Goal: Information Seeking & Learning: Compare options

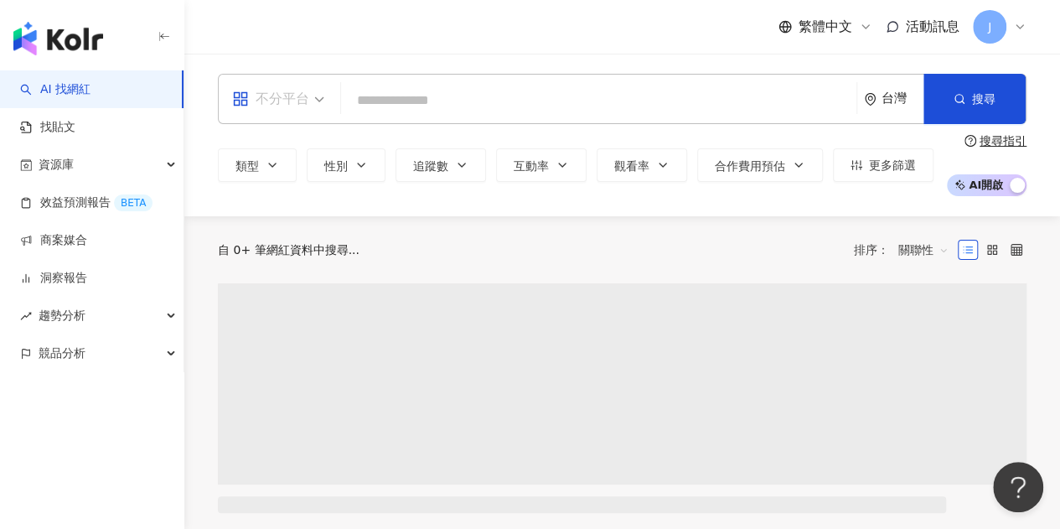
click at [286, 98] on div "不分平台" at bounding box center [270, 98] width 77 height 27
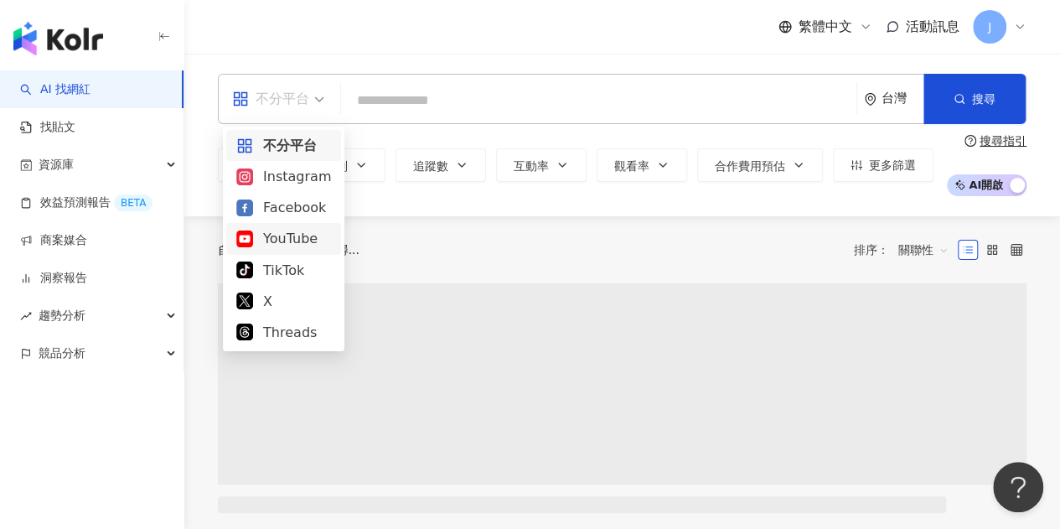
click at [315, 235] on div "YouTube" at bounding box center [283, 238] width 95 height 21
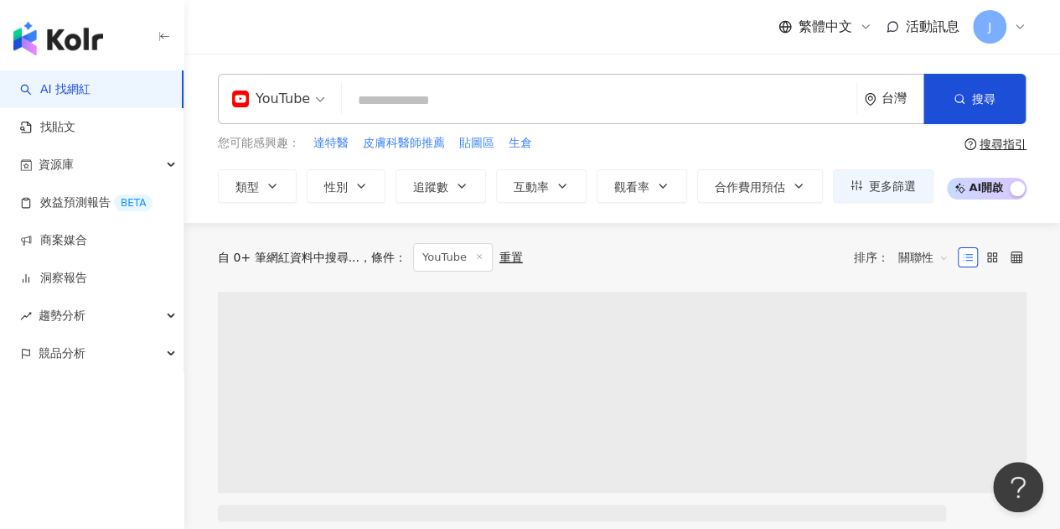
click at [422, 101] on input "search" at bounding box center [598, 101] width 501 height 32
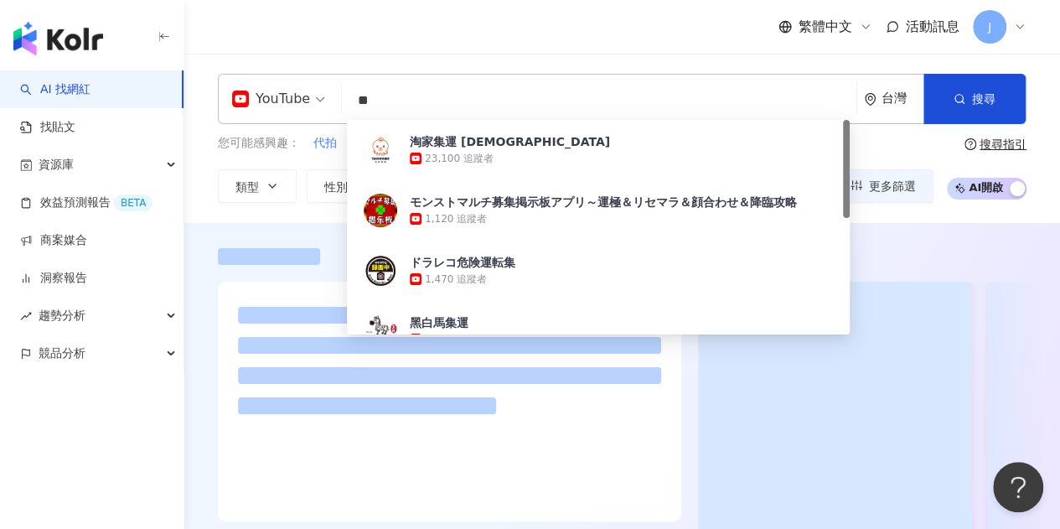
type input "**"
click at [512, 46] on div "繁體中文 活動訊息 J" at bounding box center [622, 27] width 808 height 54
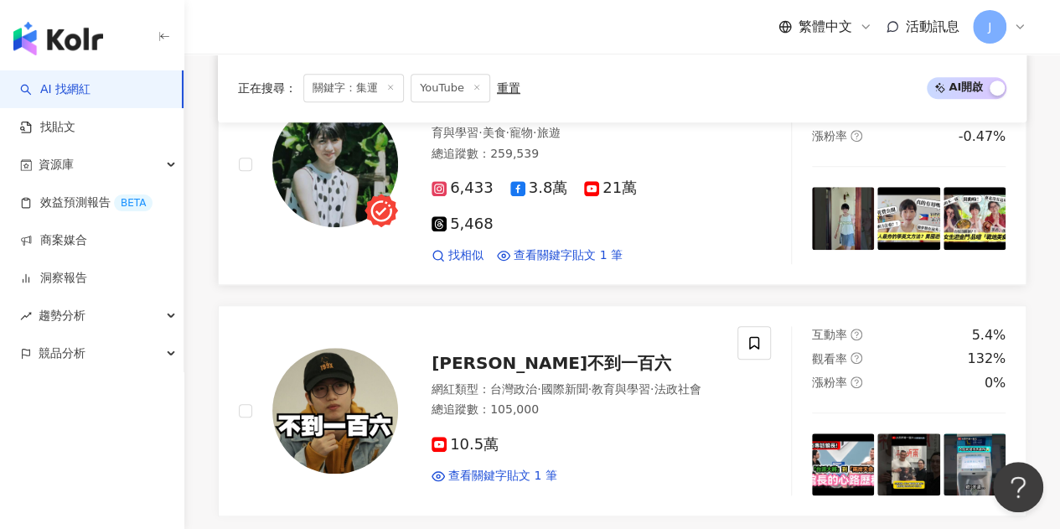
scroll to position [487, 0]
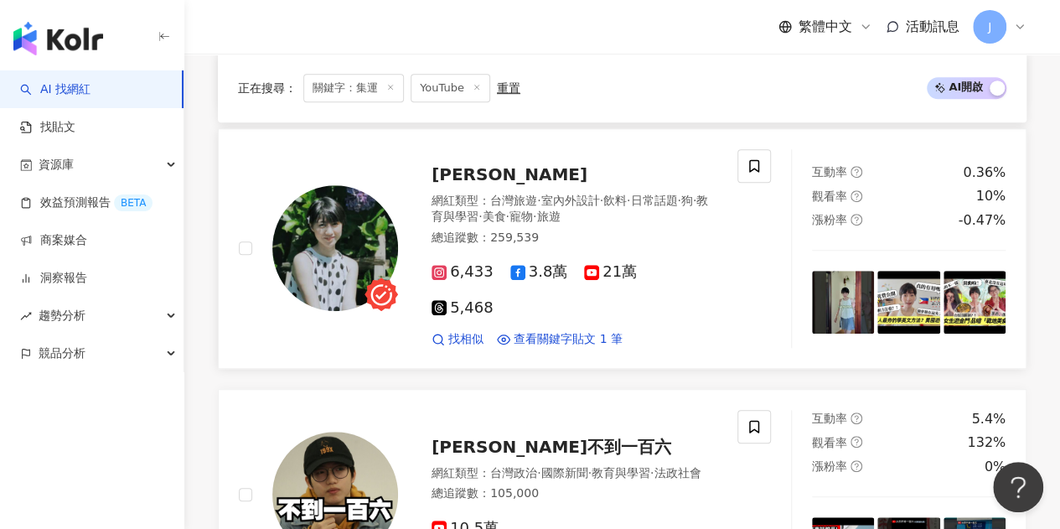
click at [475, 184] on span "廖小花" at bounding box center [509, 174] width 156 height 20
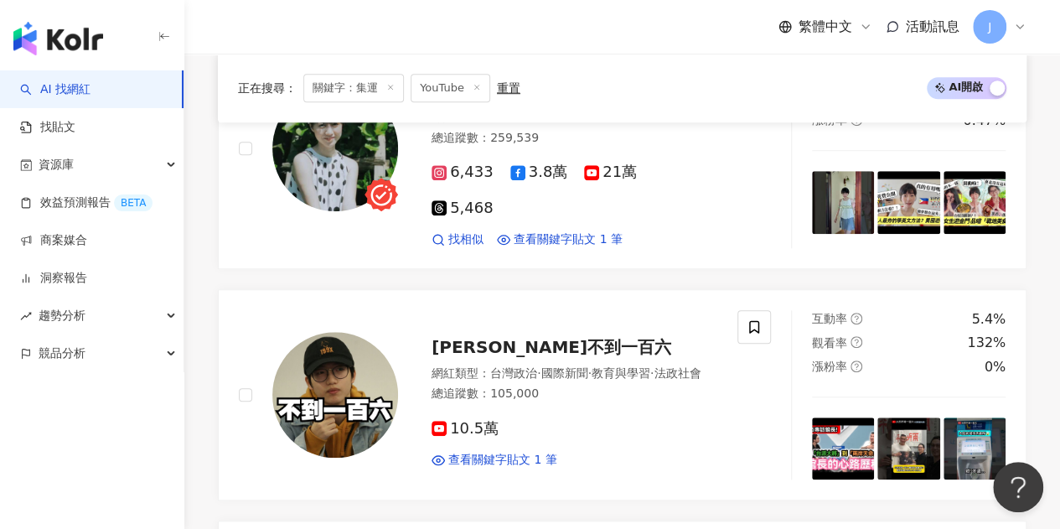
scroll to position [0, 0]
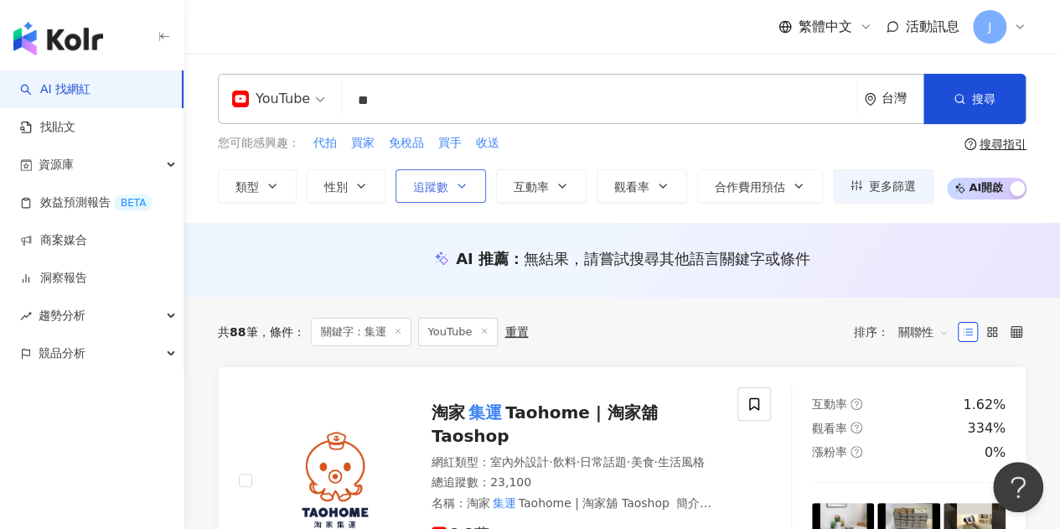
click at [432, 190] on span "追蹤數" at bounding box center [430, 186] width 35 height 13
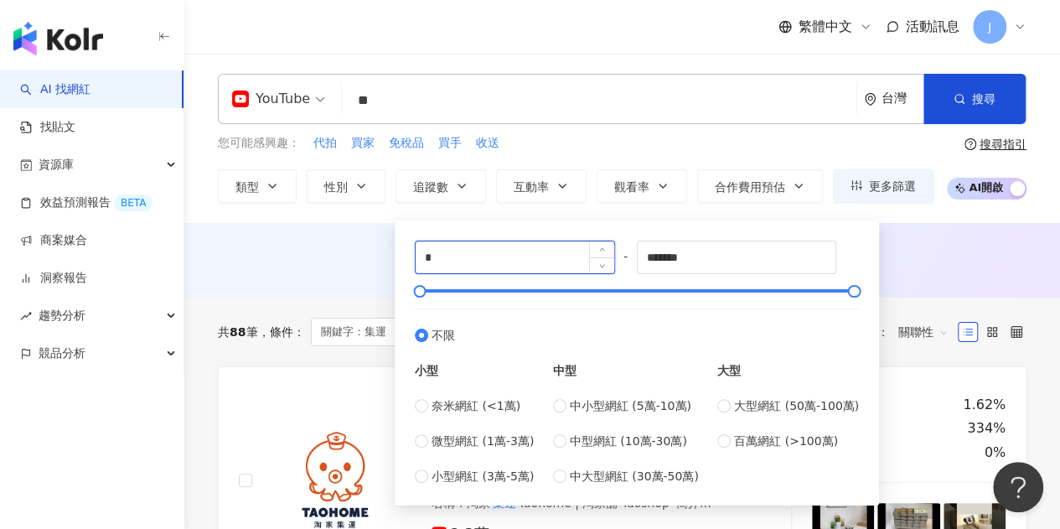
click at [502, 256] on input "*" at bounding box center [514, 257] width 199 height 32
drag, startPoint x: 481, startPoint y: 256, endPoint x: 397, endPoint y: 259, distance: 83.8
click at [397, 259] on div "* - ******* 不限 小型 奈米網紅 (<1萬) 微型網紅 (1萬-3萬) 小型網紅 (3萬-5萬) 中型 中小型網紅 (5萬-10萬) 中型網紅 (…" at bounding box center [637, 362] width 484 height 285
type input "*"
type input "*****"
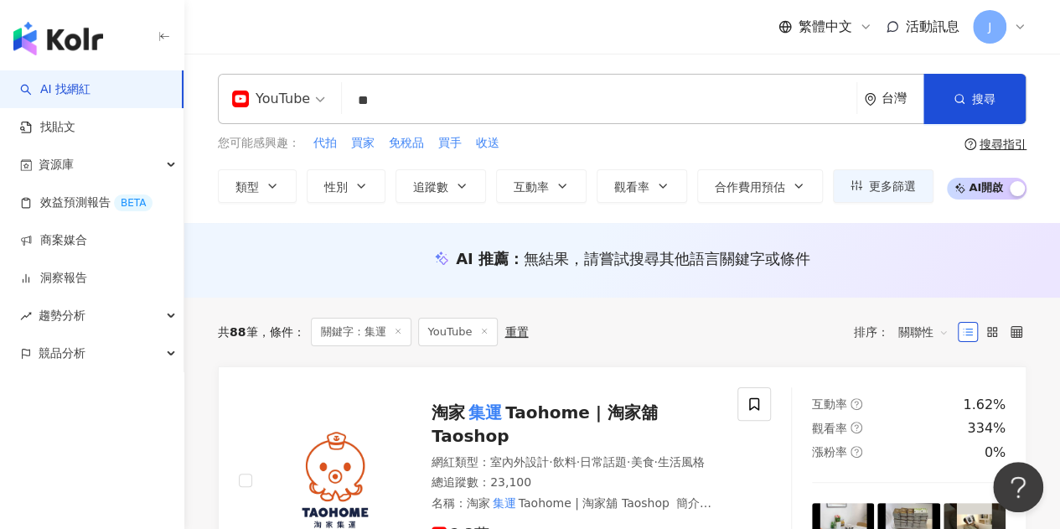
click at [352, 239] on div "AI 推薦 ： 無結果，請嘗試搜尋其他語言關鍵字或條件" at bounding box center [621, 260] width 875 height 75
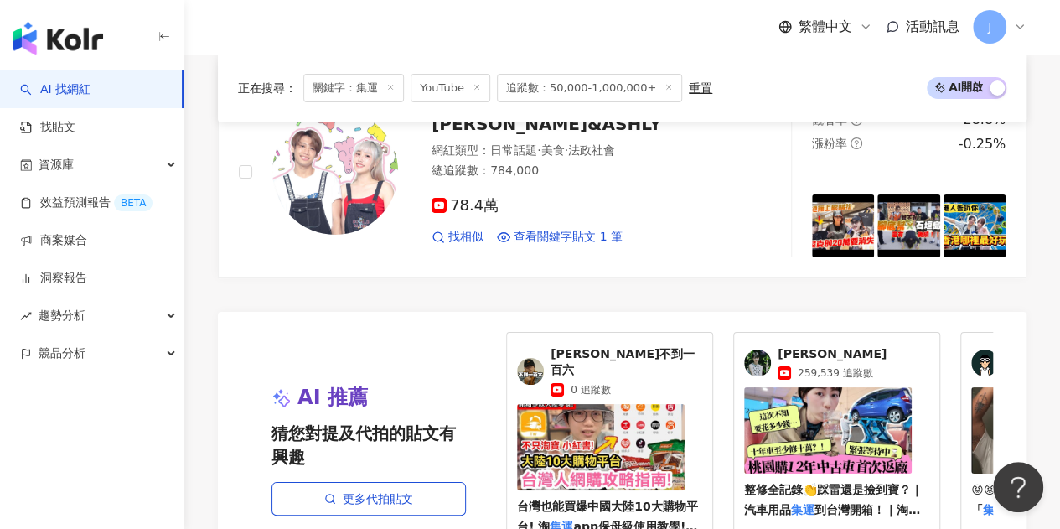
scroll to position [3267, 0]
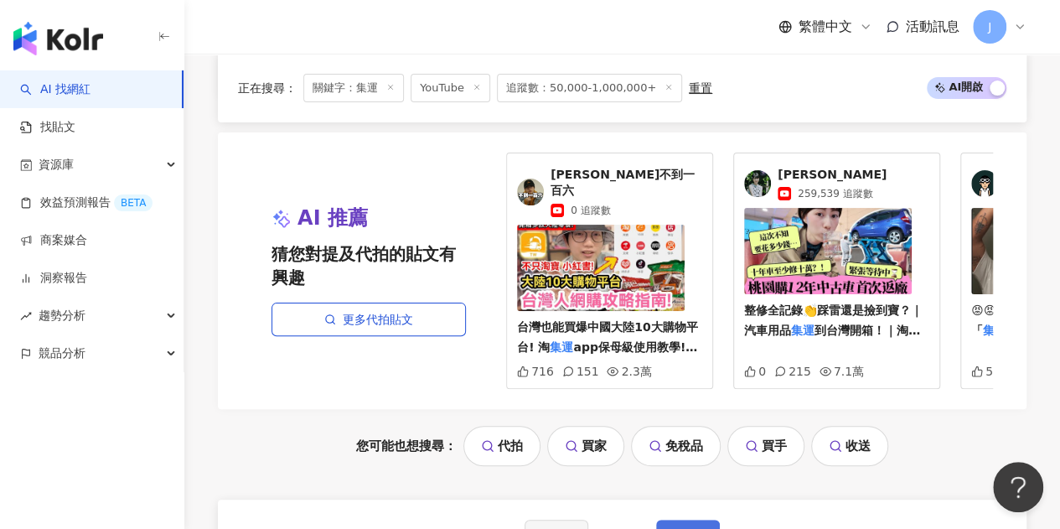
click at [698, 515] on span "下一頁" at bounding box center [687, 535] width 35 height 13
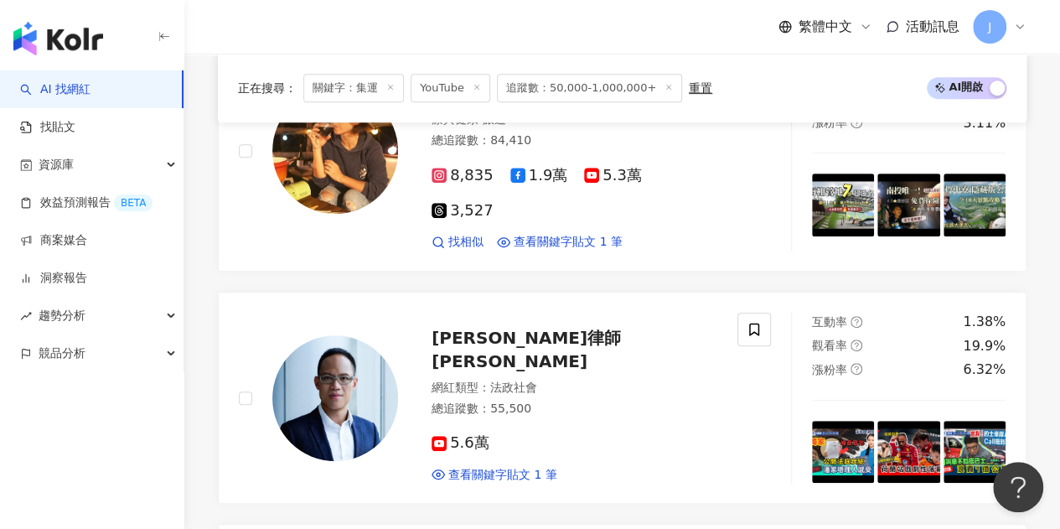
scroll to position [168, 0]
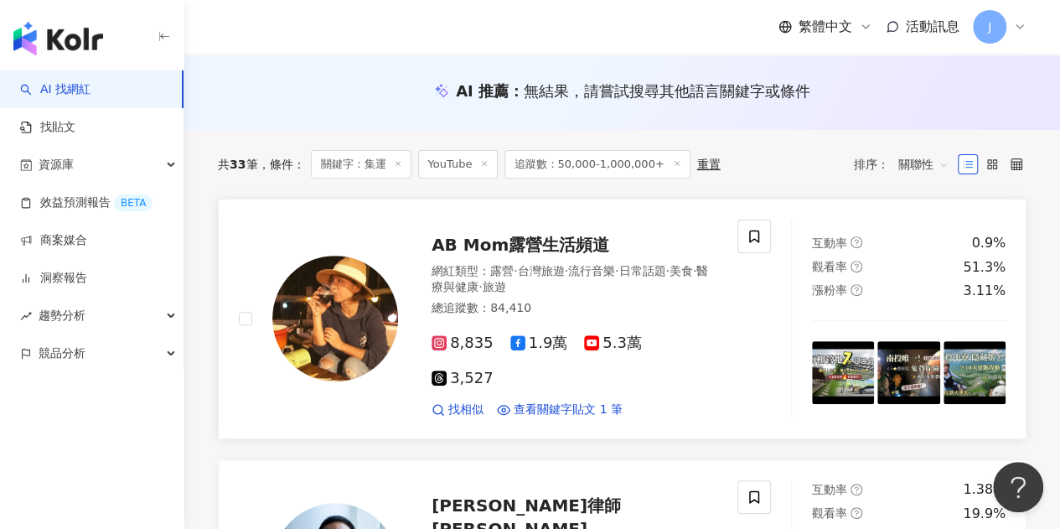
click at [563, 244] on span "AB Mom露營生活頻道" at bounding box center [520, 245] width 178 height 20
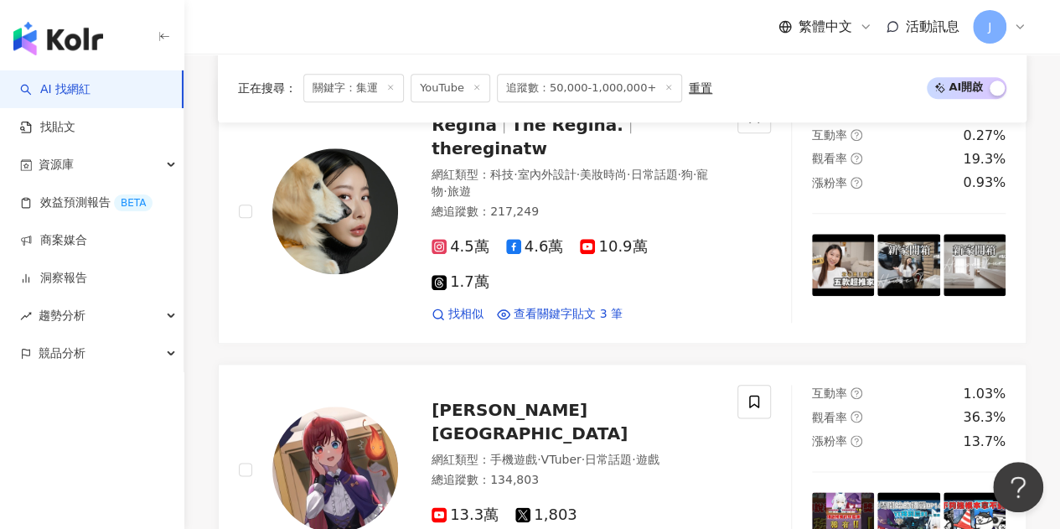
scroll to position [754, 0]
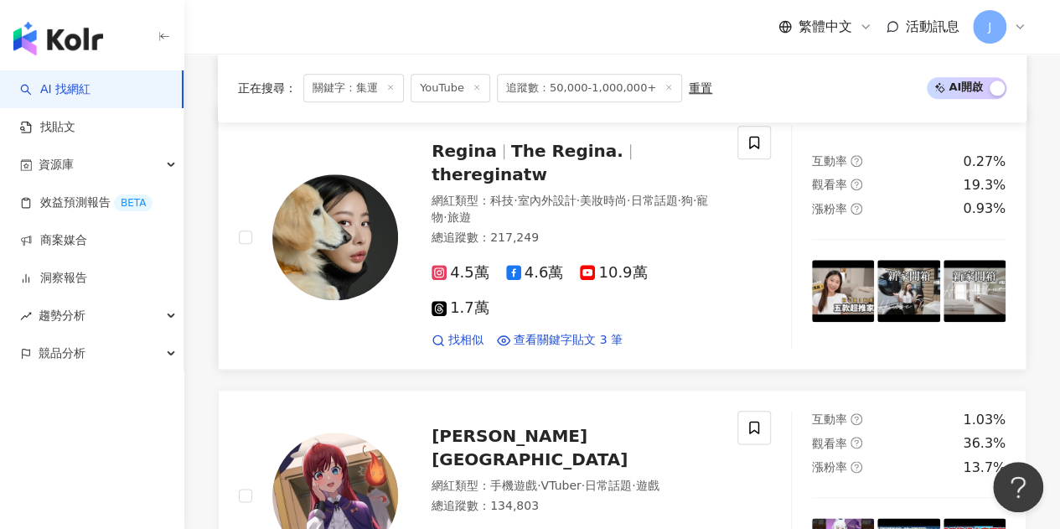
click at [595, 156] on span "The Regina." at bounding box center [567, 151] width 112 height 20
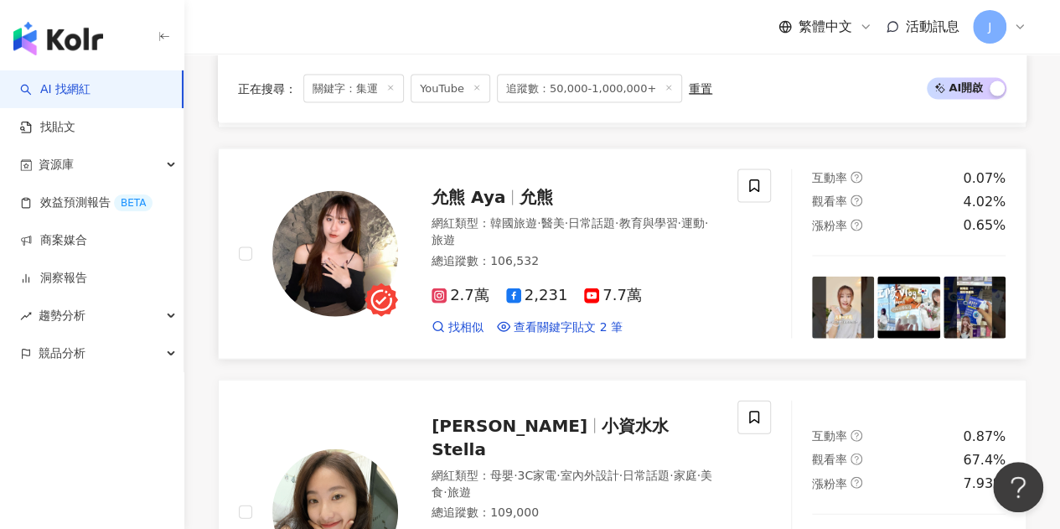
scroll to position [1675, 0]
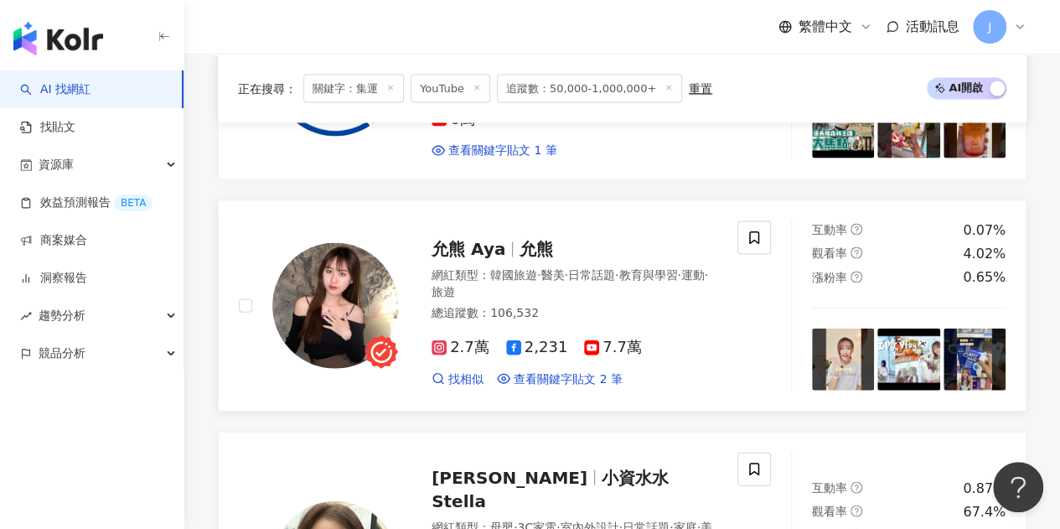
click at [503, 239] on span "允熊 Aya" at bounding box center [475, 249] width 88 height 20
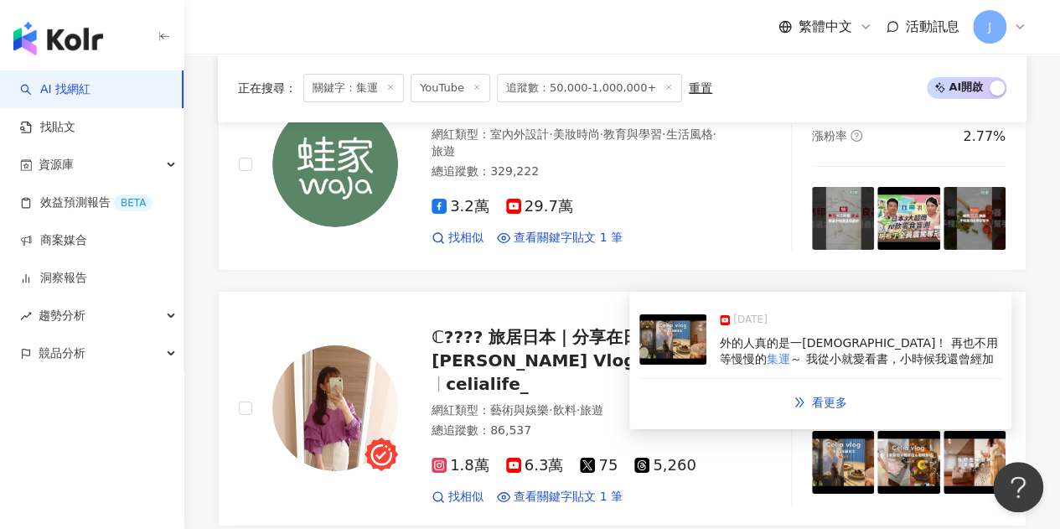
scroll to position [3267, 0]
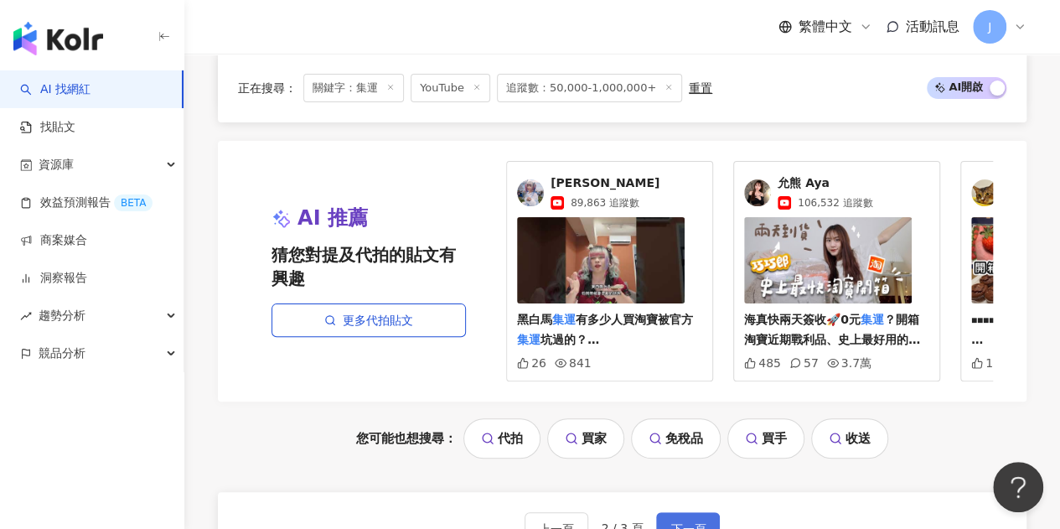
click at [662, 512] on button "下一頁" at bounding box center [688, 529] width 64 height 34
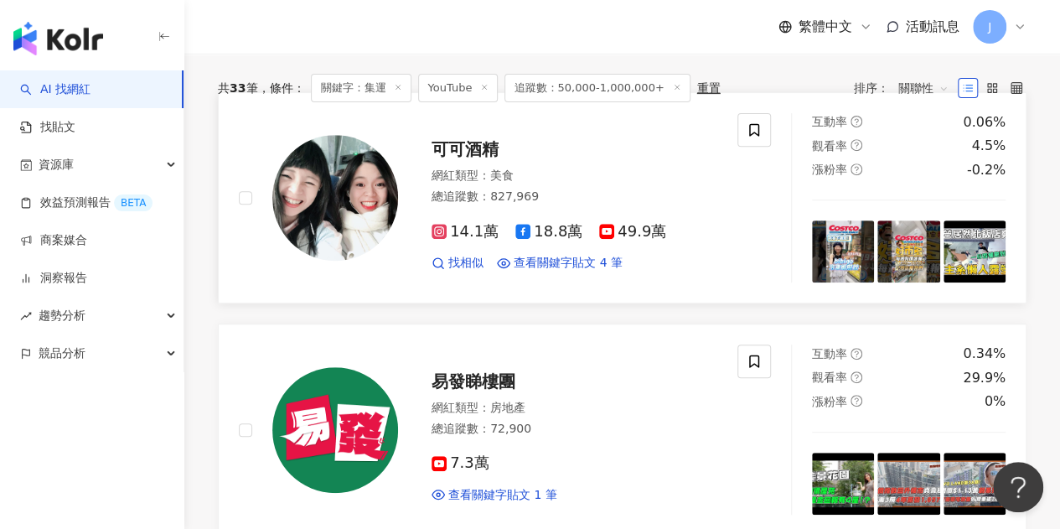
scroll to position [335, 0]
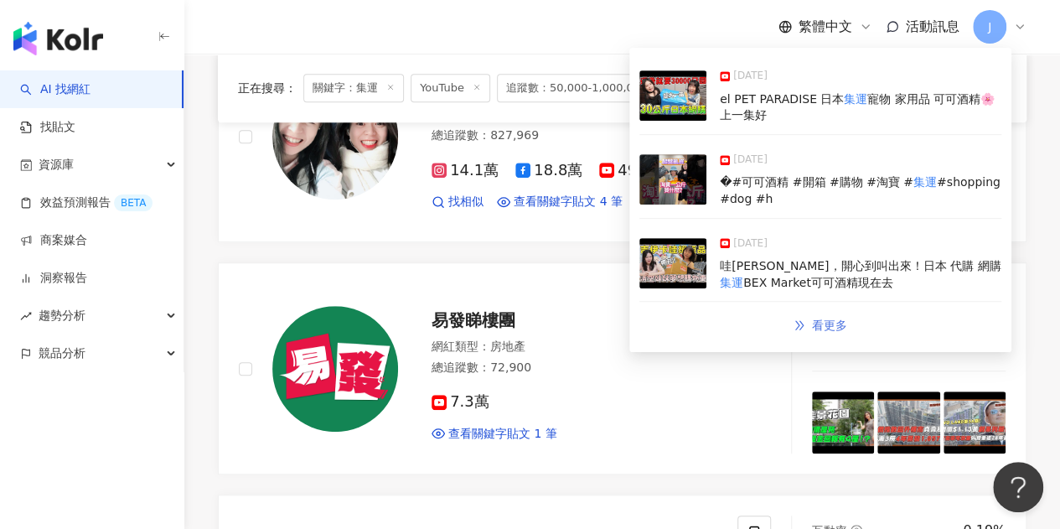
click at [837, 320] on span "看更多" at bounding box center [829, 324] width 35 height 13
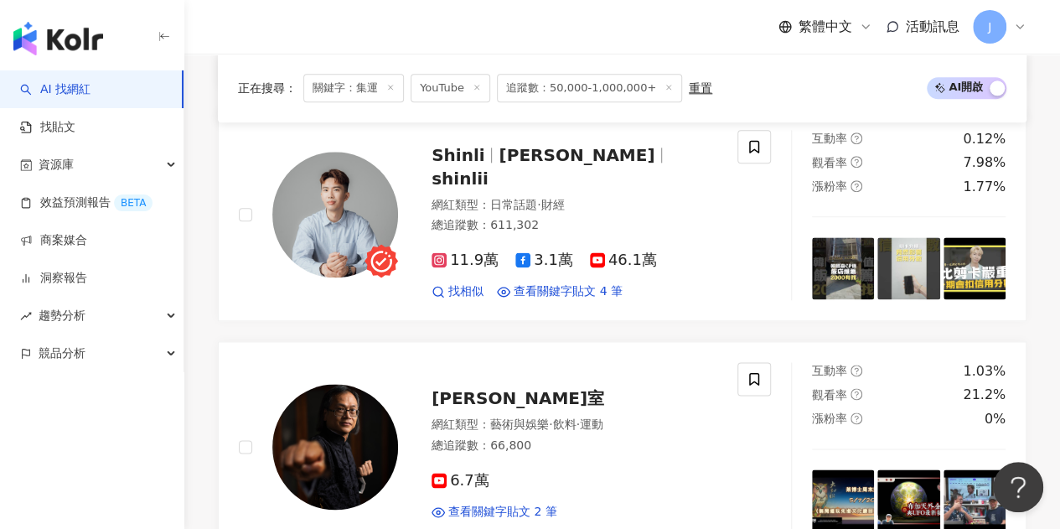
scroll to position [2446, 0]
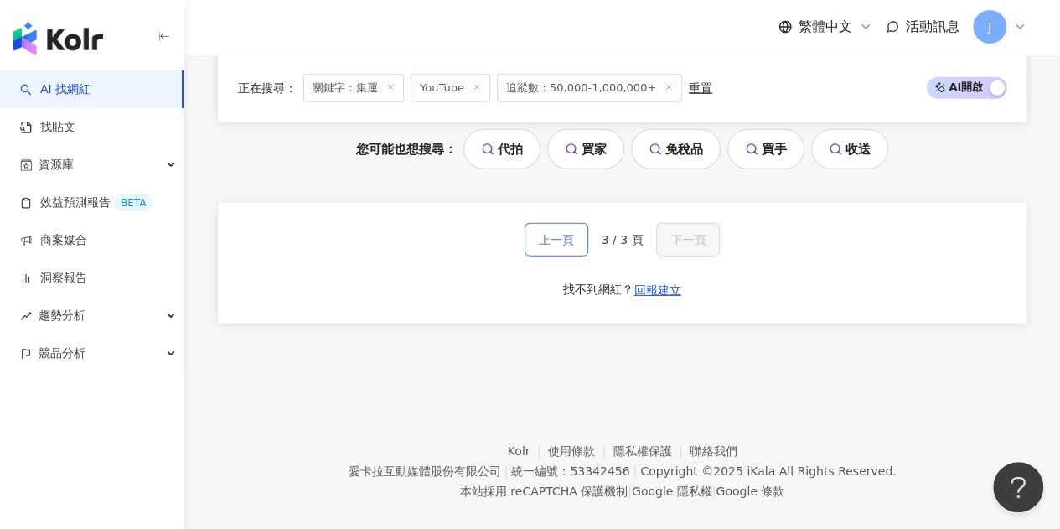
click at [569, 223] on button "上一頁" at bounding box center [556, 240] width 64 height 34
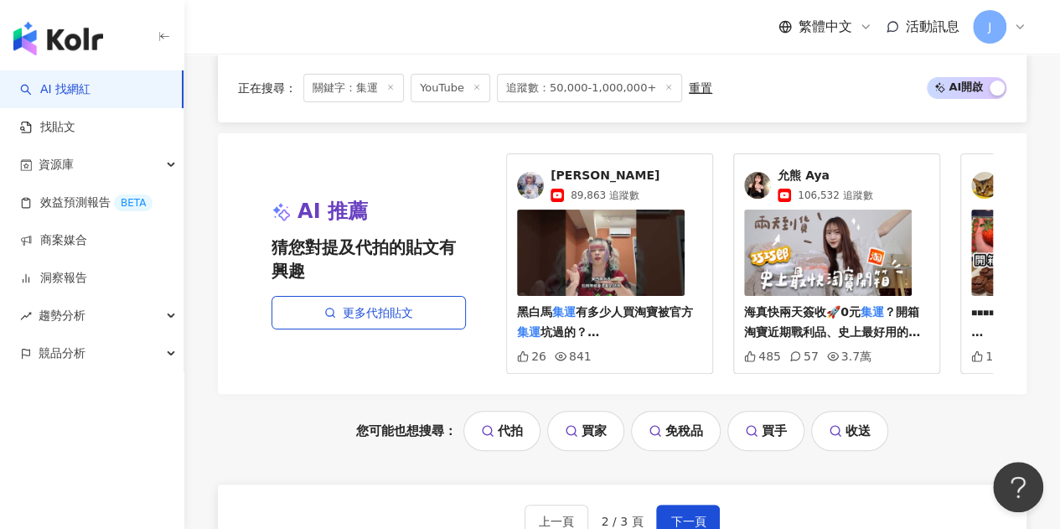
scroll to position [3419, 0]
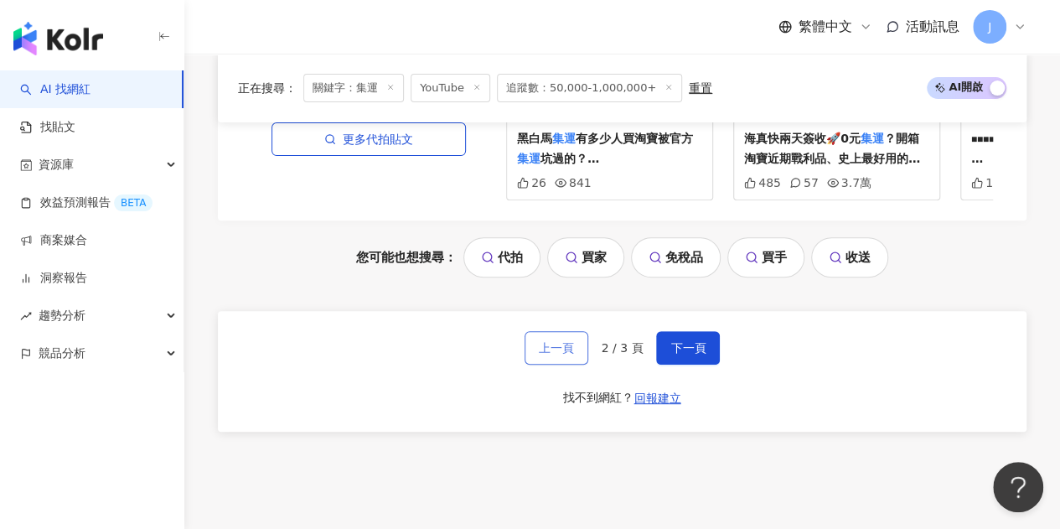
click at [562, 341] on span "上一頁" at bounding box center [556, 347] width 35 height 13
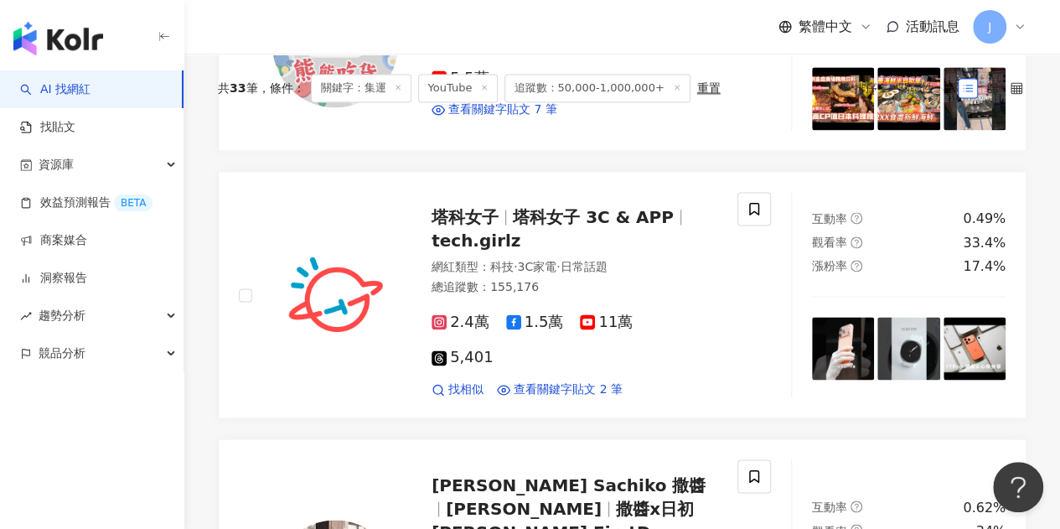
scroll to position [0, 0]
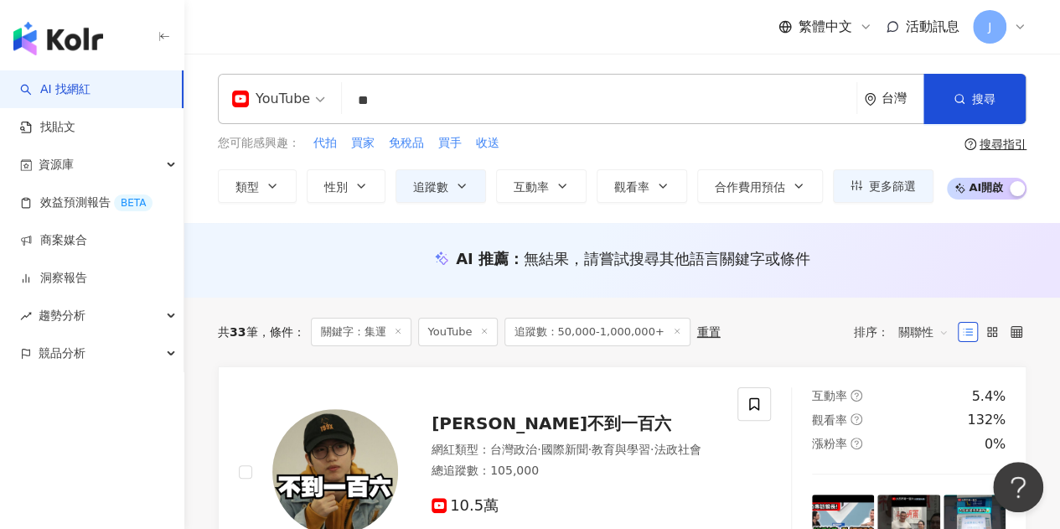
click at [486, 102] on input "**" at bounding box center [598, 101] width 501 height 32
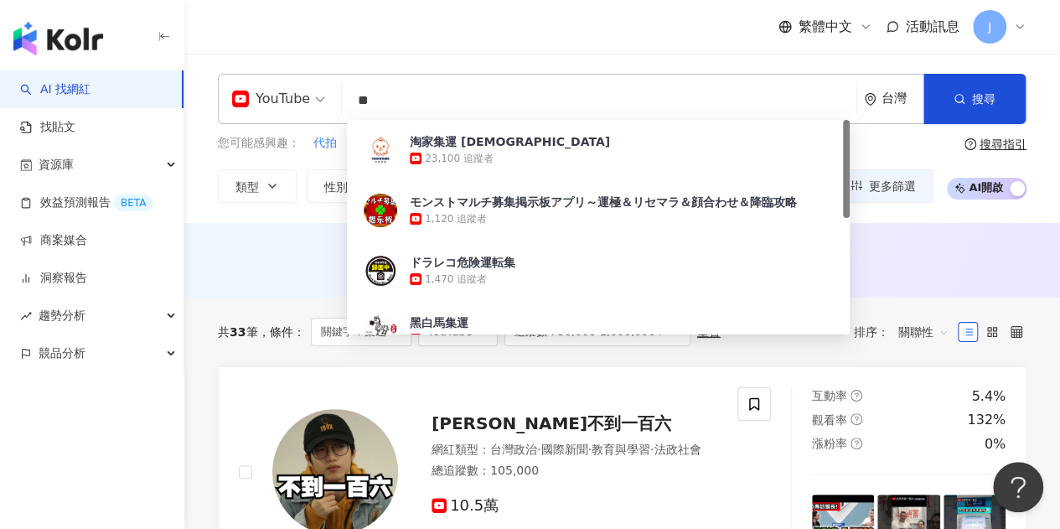
click at [486, 102] on input "**" at bounding box center [598, 101] width 501 height 32
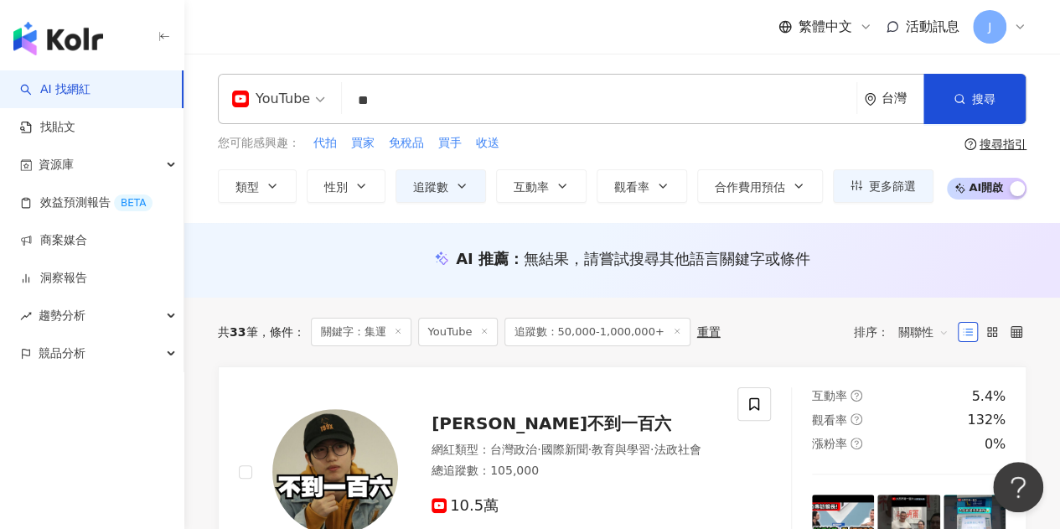
click at [417, 95] on input "**" at bounding box center [598, 101] width 501 height 32
click at [328, 105] on div "YouTube" at bounding box center [278, 99] width 111 height 49
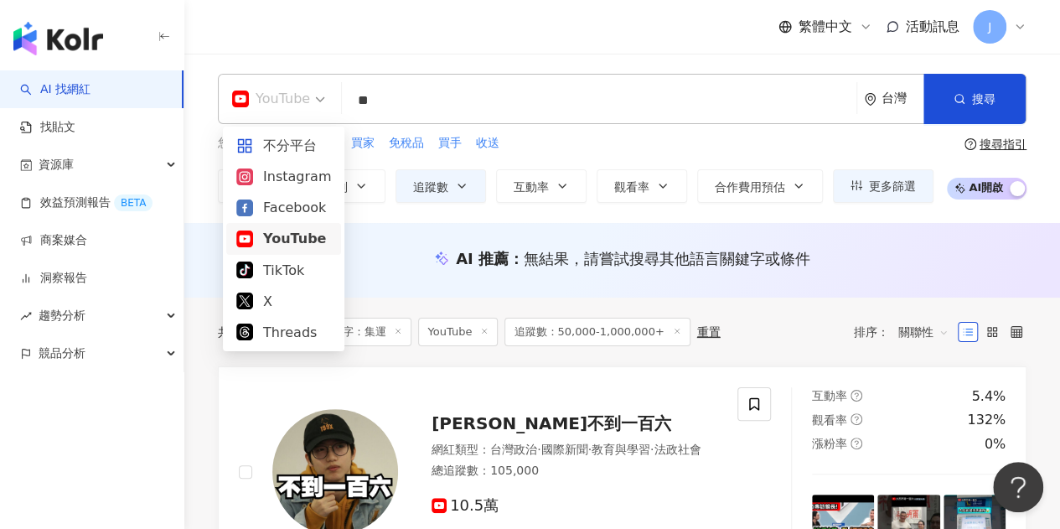
click at [493, 77] on div "YouTube ** 台灣 搜尋 a6b23a5f-0721-43dd-92ad-d89e13cba1f5 https://www.youtube.com/c…" at bounding box center [622, 99] width 808 height 50
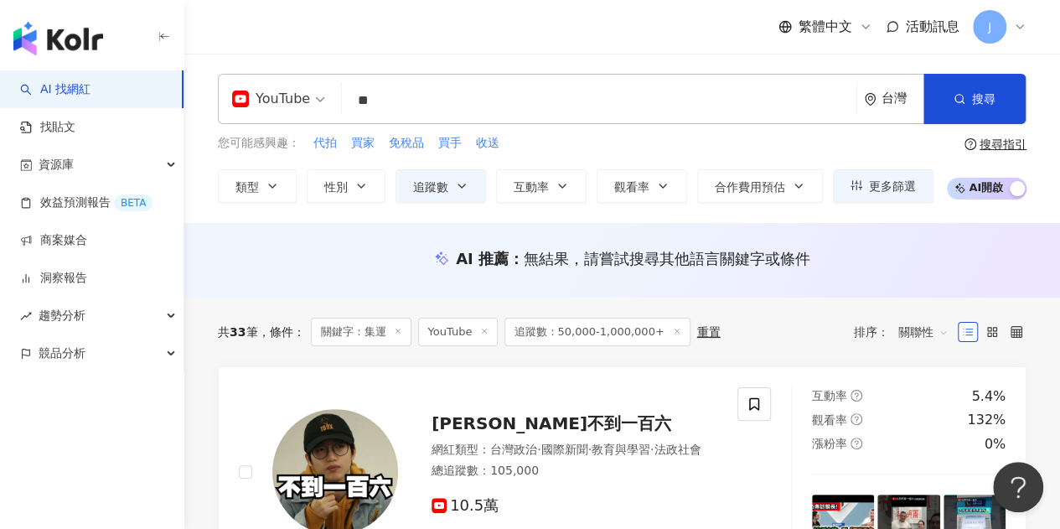
click at [397, 109] on input "**" at bounding box center [598, 101] width 501 height 32
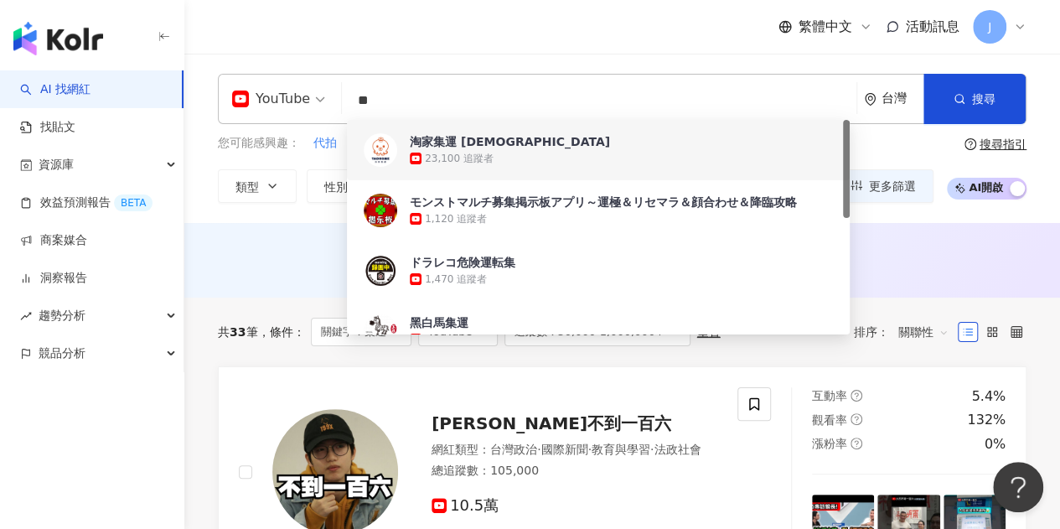
type input "*"
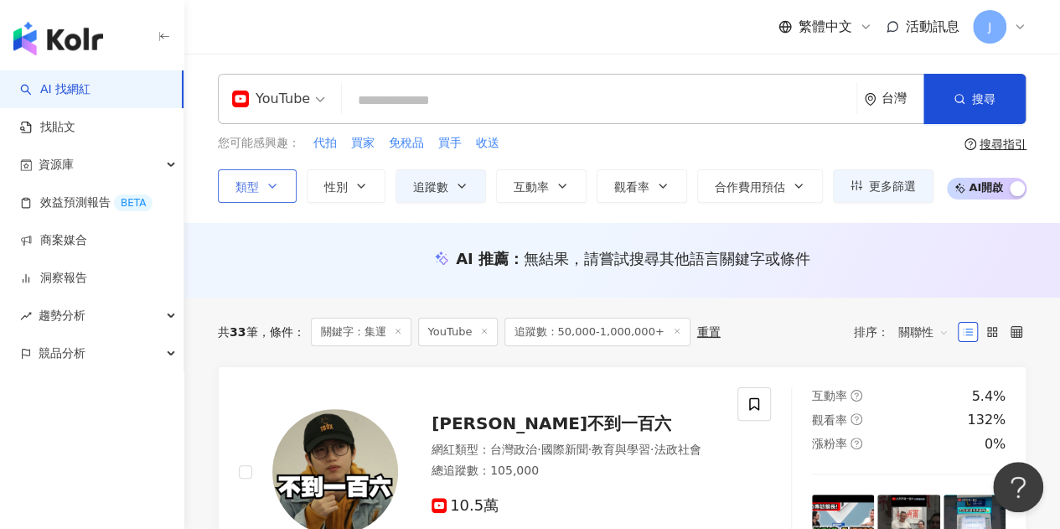
click at [254, 189] on span "類型" at bounding box center [246, 186] width 23 height 13
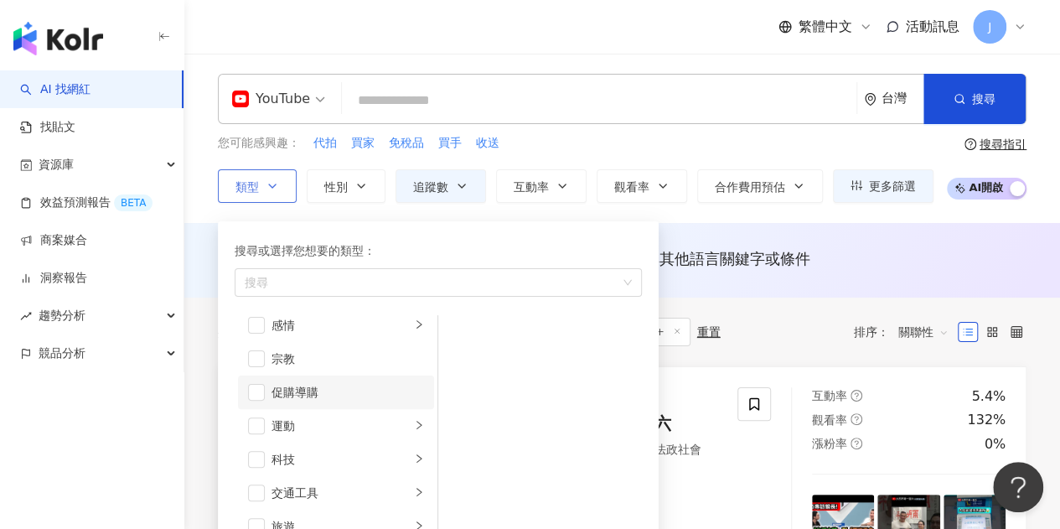
scroll to position [580, 0]
click at [240, 420] on li "科技" at bounding box center [336, 426] width 196 height 34
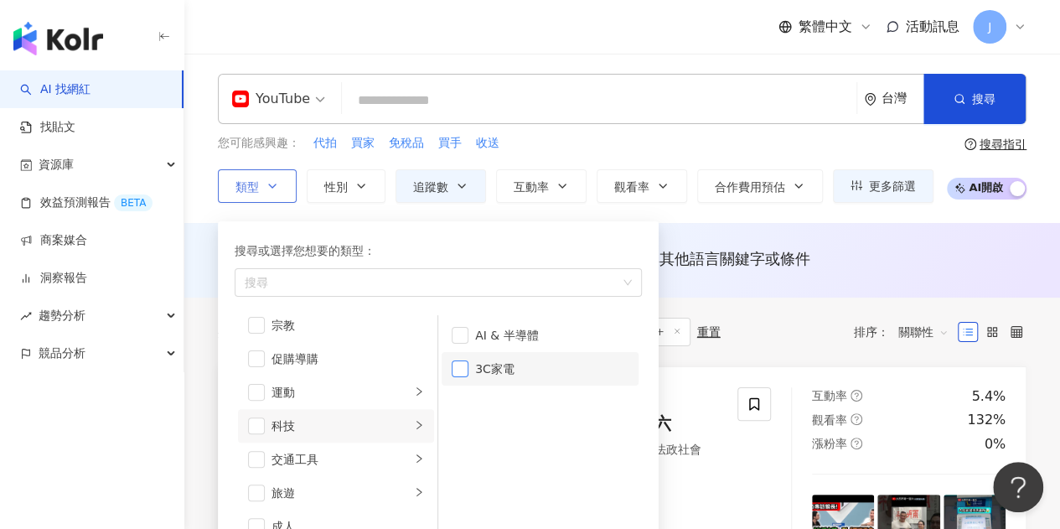
click at [465, 367] on span "button" at bounding box center [460, 368] width 17 height 17
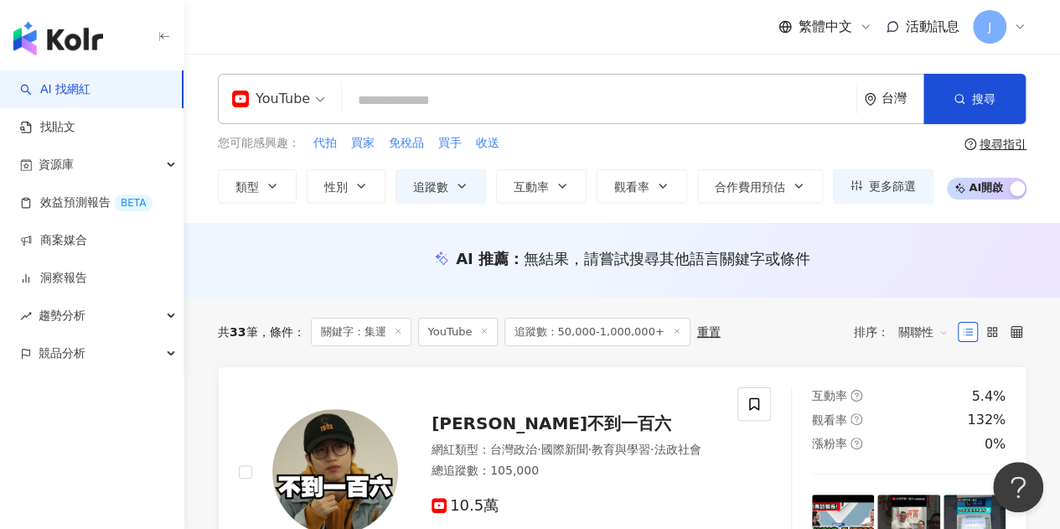
click at [657, 110] on input "search" at bounding box center [598, 101] width 501 height 32
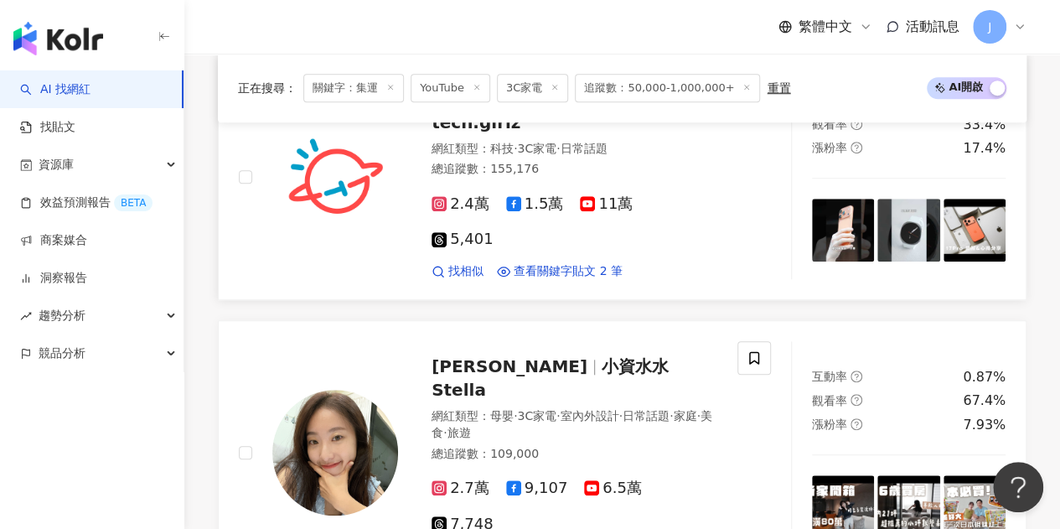
scroll to position [670, 0]
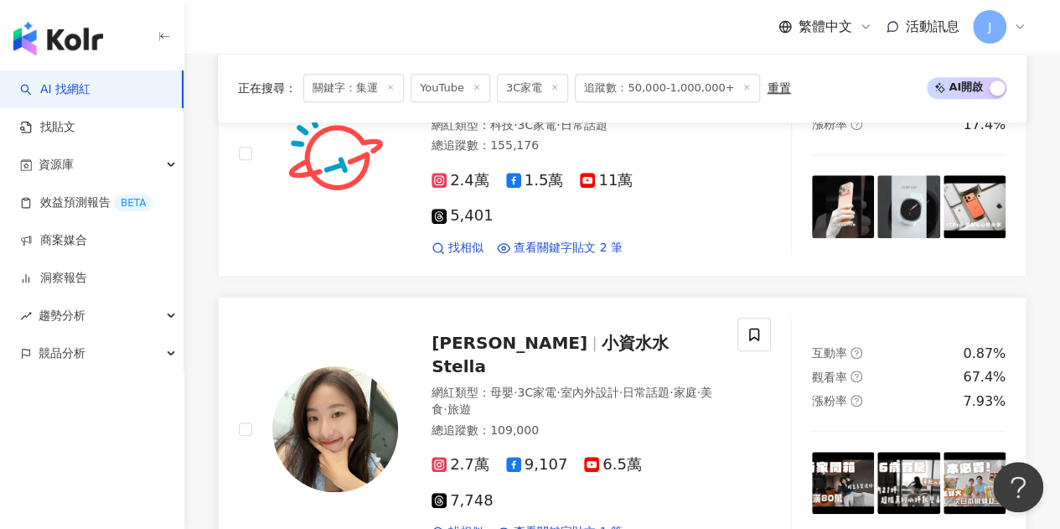
click at [622, 333] on span "小資水水Stella" at bounding box center [549, 355] width 237 height 44
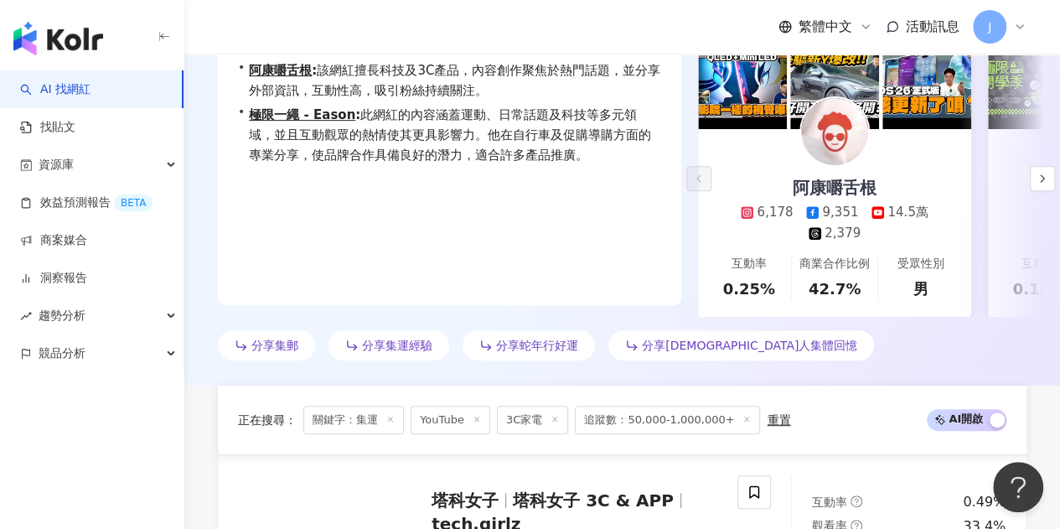
scroll to position [335, 0]
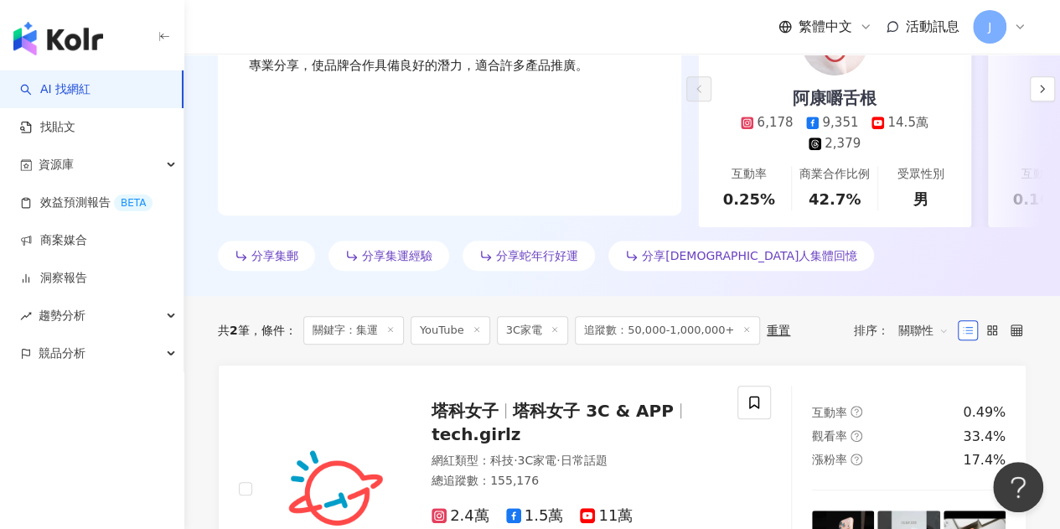
click at [392, 333] on icon at bounding box center [390, 329] width 8 height 8
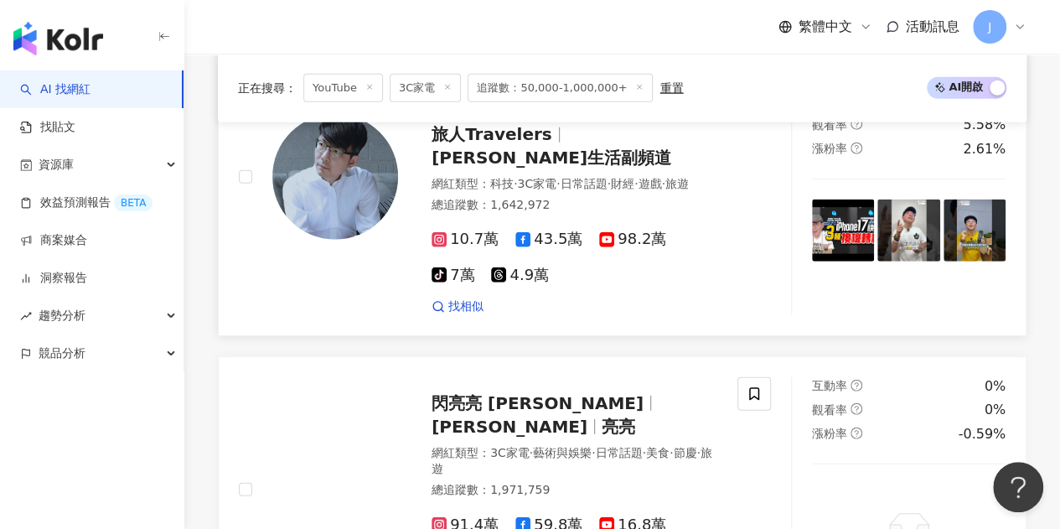
scroll to position [2429, 0]
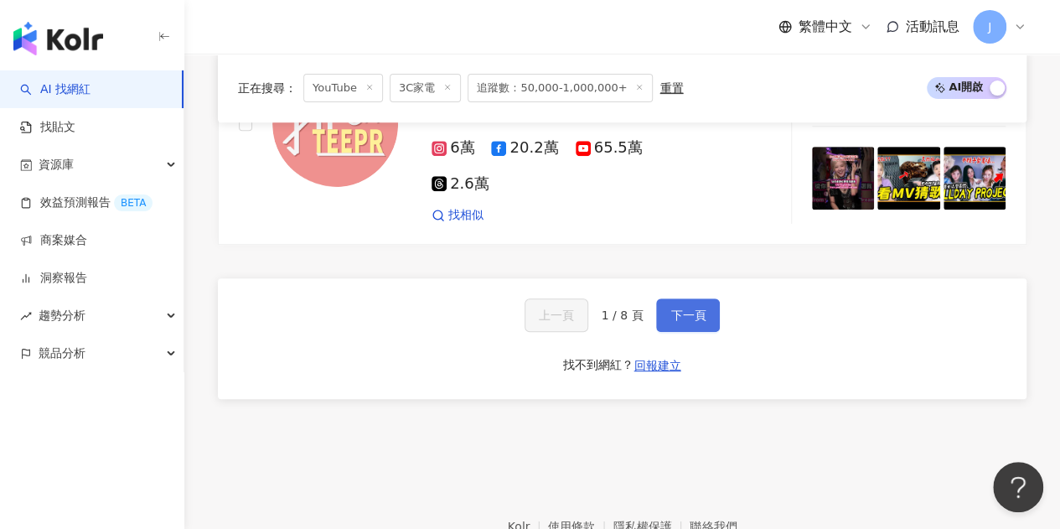
click at [691, 308] on span "下一頁" at bounding box center [687, 314] width 35 height 13
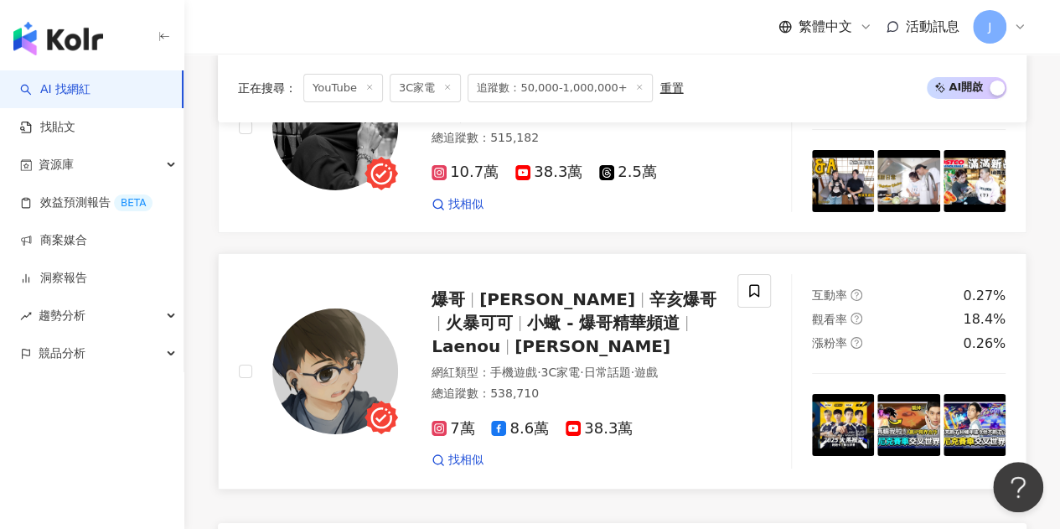
scroll to position [2888, 0]
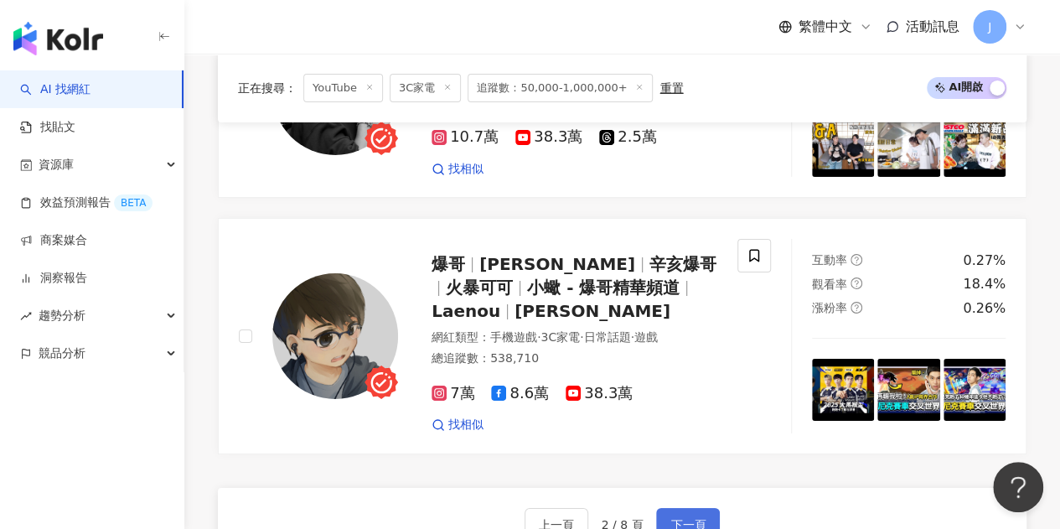
click at [681, 508] on button "下一頁" at bounding box center [688, 525] width 64 height 34
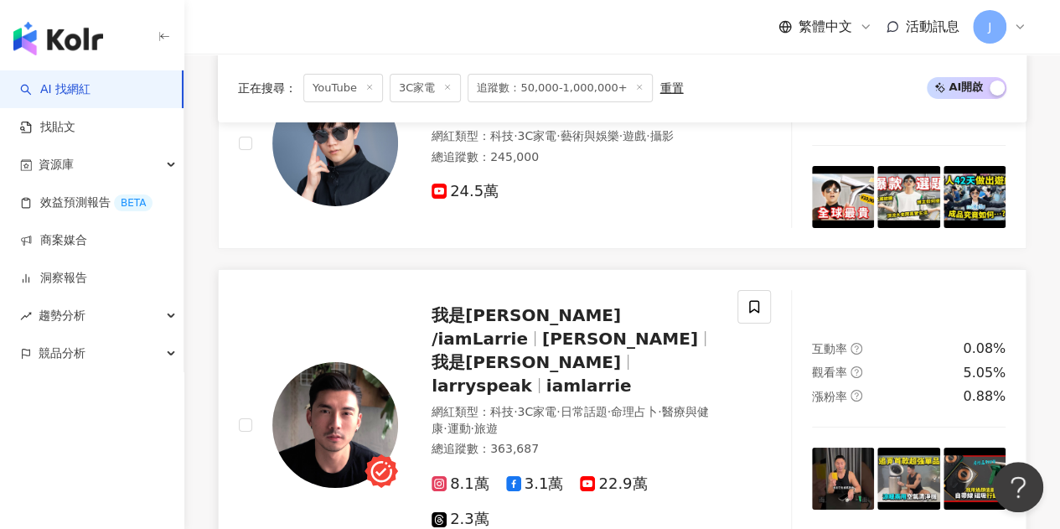
scroll to position [3016, 0]
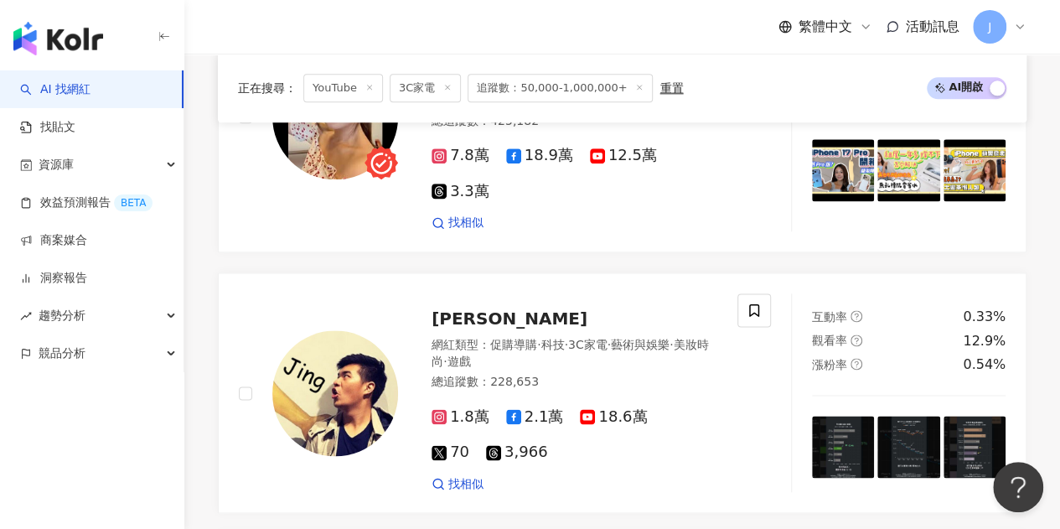
scroll to position [2992, 0]
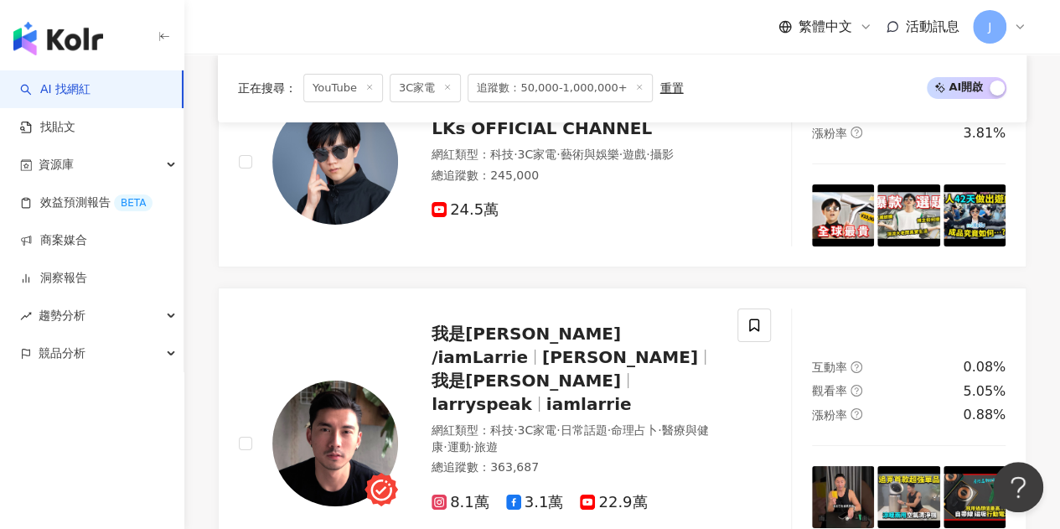
scroll to position [2810, 0]
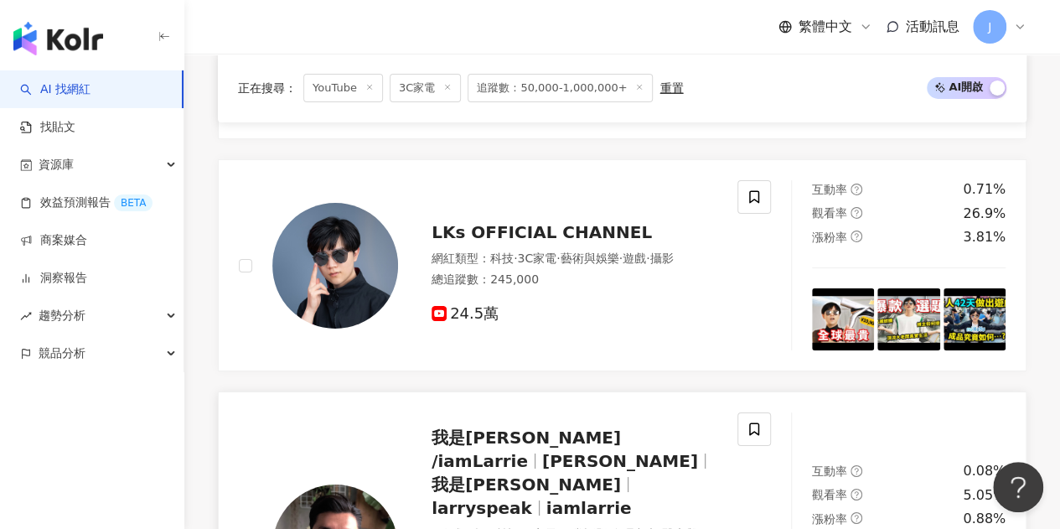
click at [637, 451] on span "賴瑞 Larry" at bounding box center [620, 461] width 156 height 20
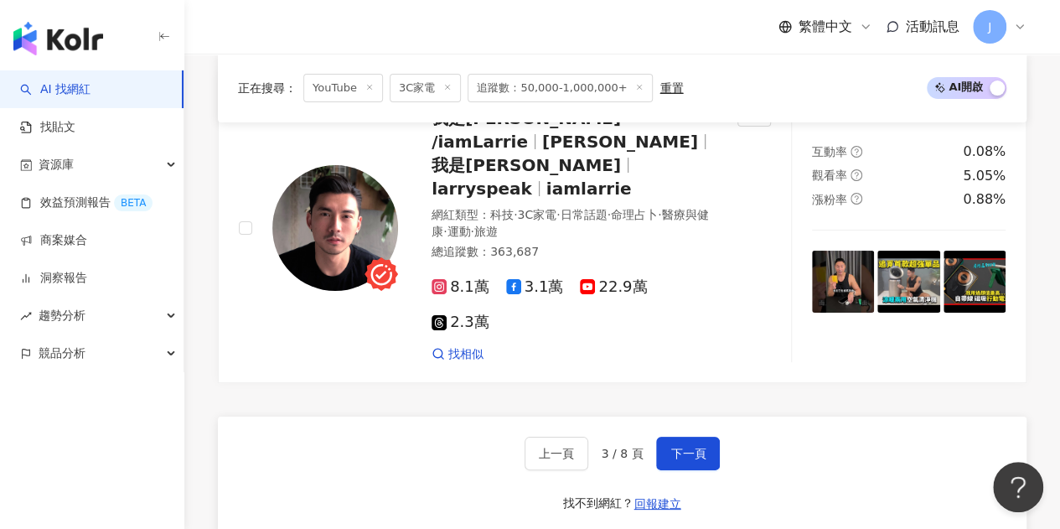
scroll to position [3228, 0]
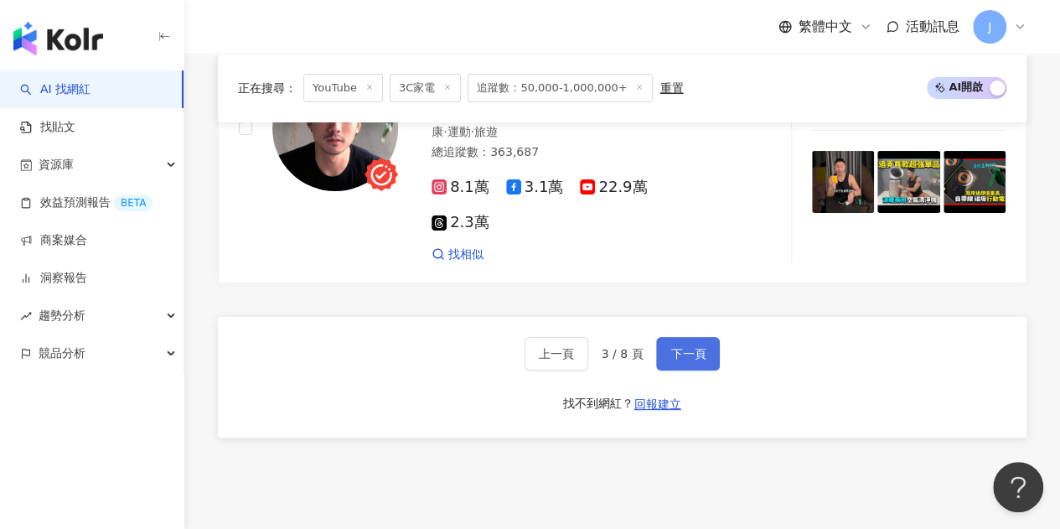
click at [673, 347] on span "下一頁" at bounding box center [687, 353] width 35 height 13
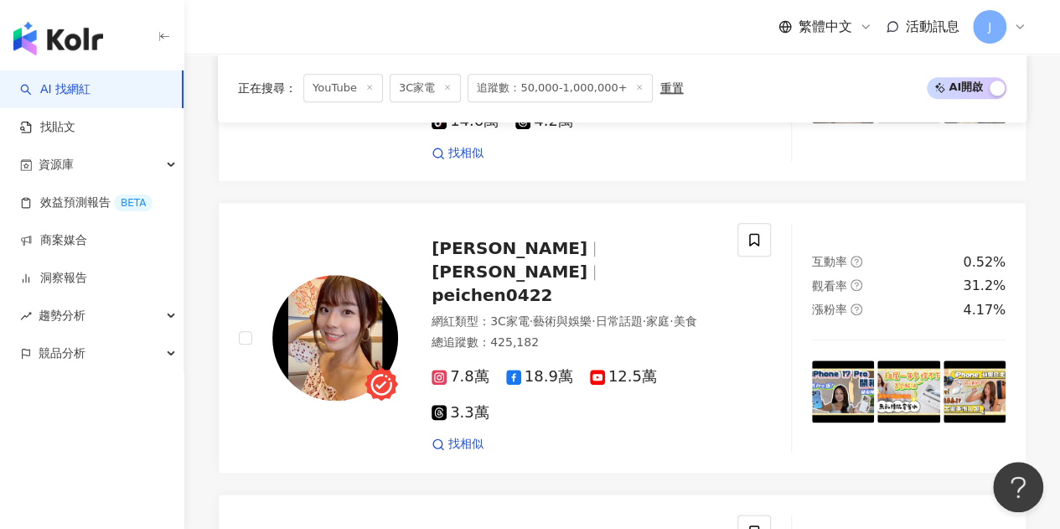
scroll to position [838, 0]
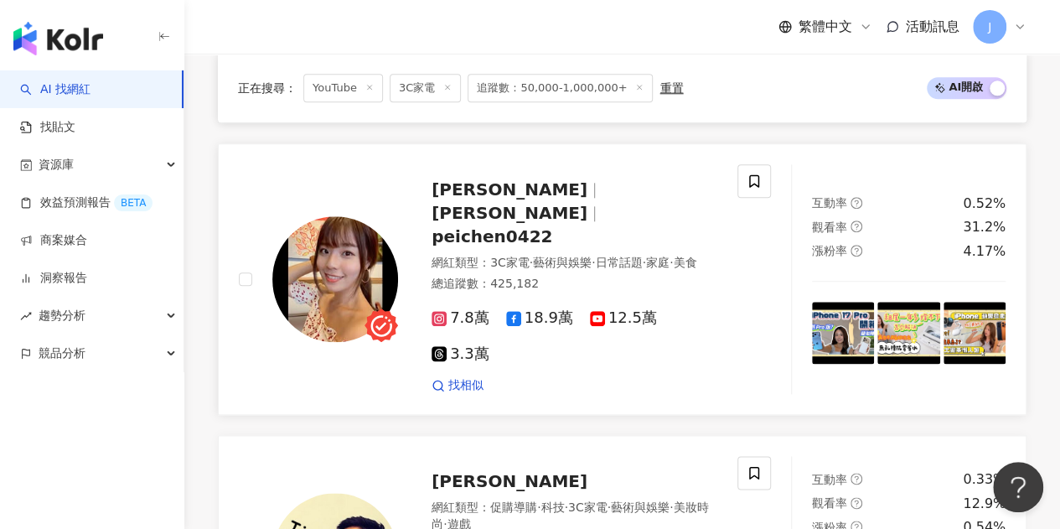
click at [552, 226] on span "peichen0422" at bounding box center [491, 236] width 121 height 20
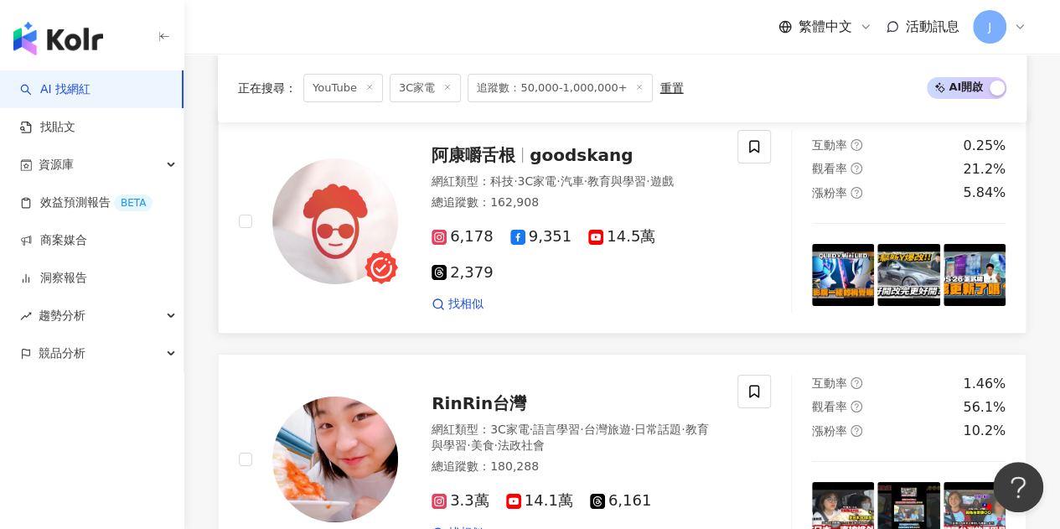
scroll to position [3016, 0]
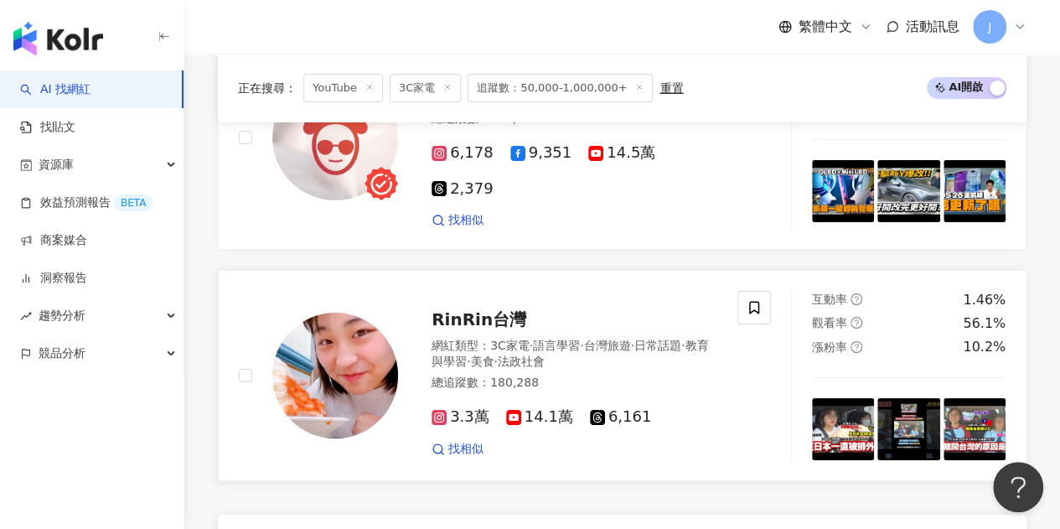
click at [510, 294] on div "RinRin台灣 網紅類型 ： 3C家電 · 語言學習 · 台灣旅遊 · 日常話題 · 教育與學習 · 美食 · 法政社會 總追蹤數 ： 180,288 3.…" at bounding box center [557, 375] width 319 height 163
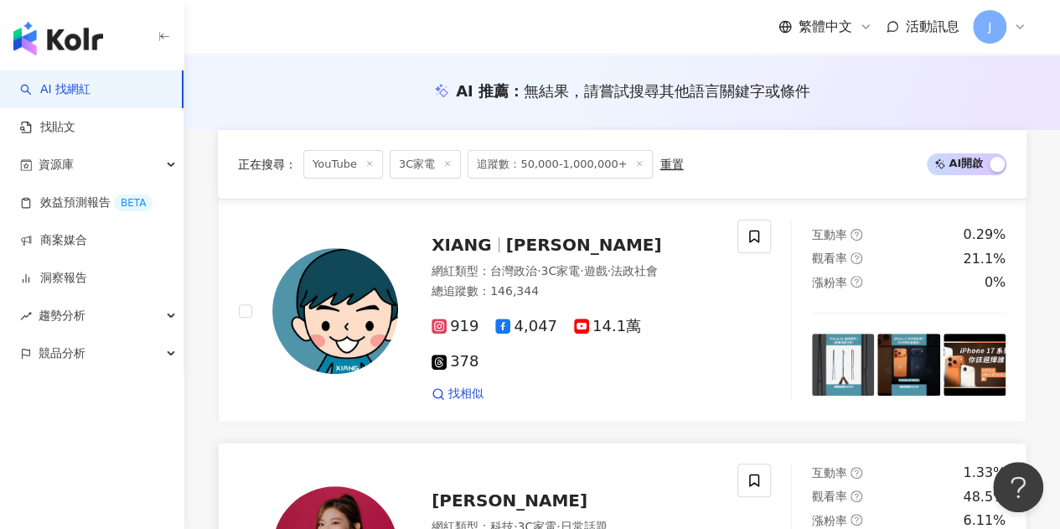
scroll to position [419, 0]
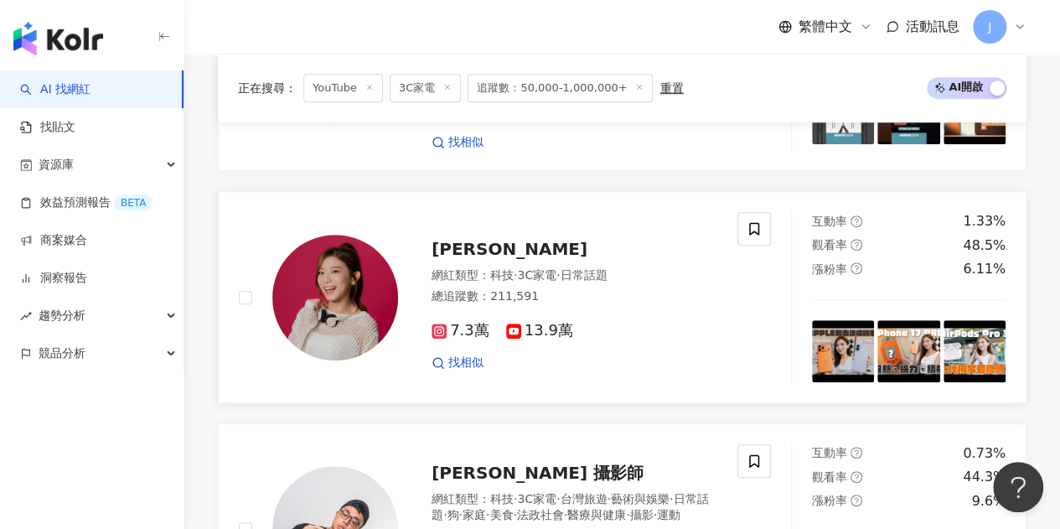
click at [471, 239] on span "Pinky Lee" at bounding box center [509, 249] width 156 height 20
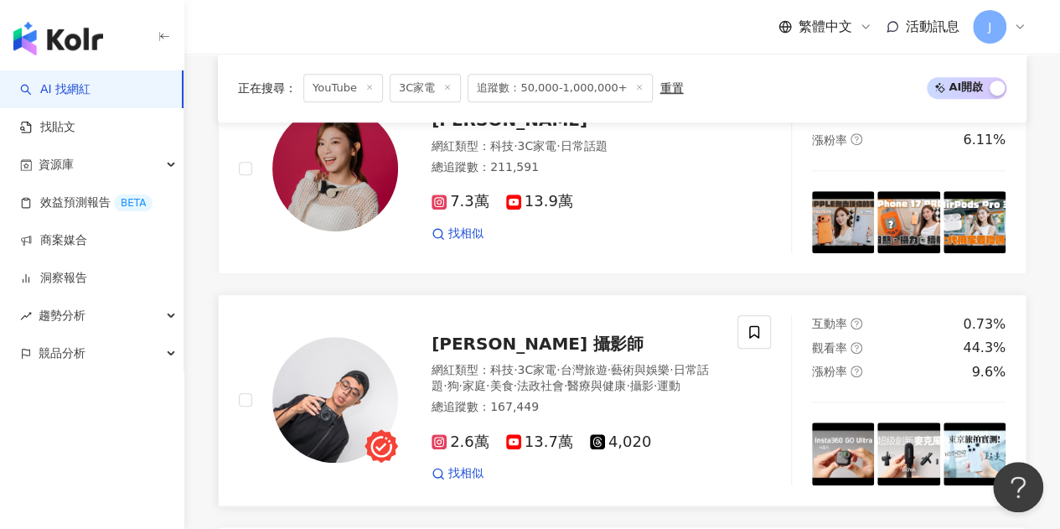
scroll to position [670, 0]
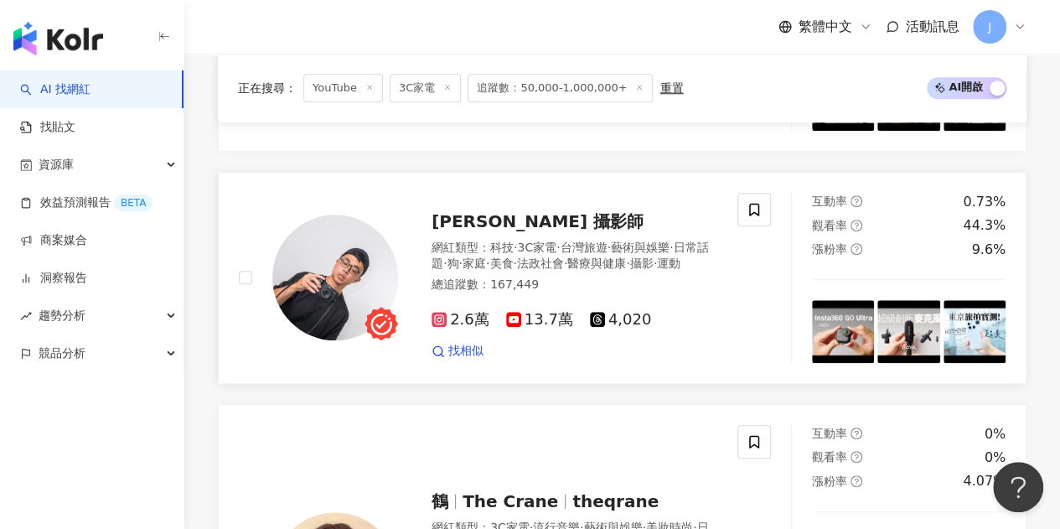
click at [512, 211] on span "Louis 攝影師" at bounding box center [537, 221] width 212 height 20
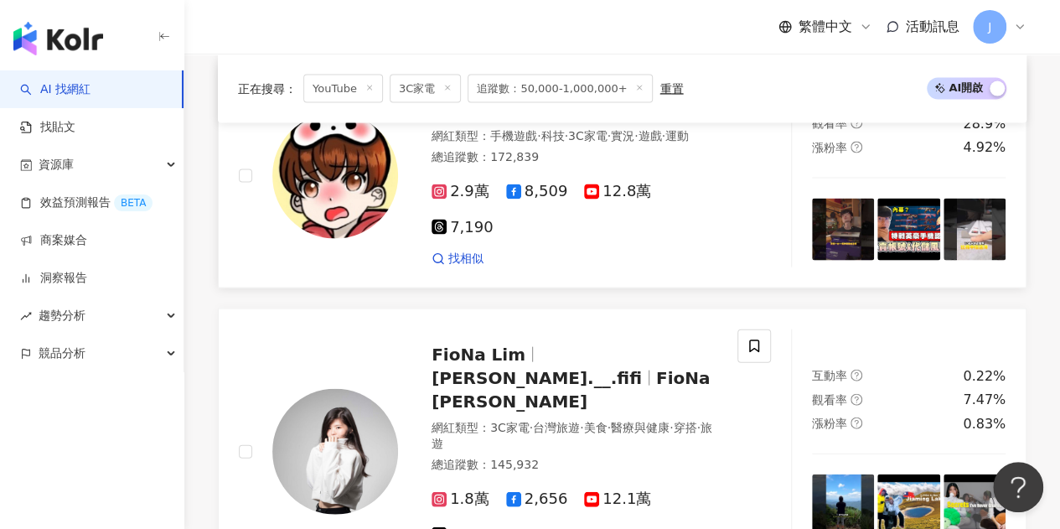
scroll to position [1759, 0]
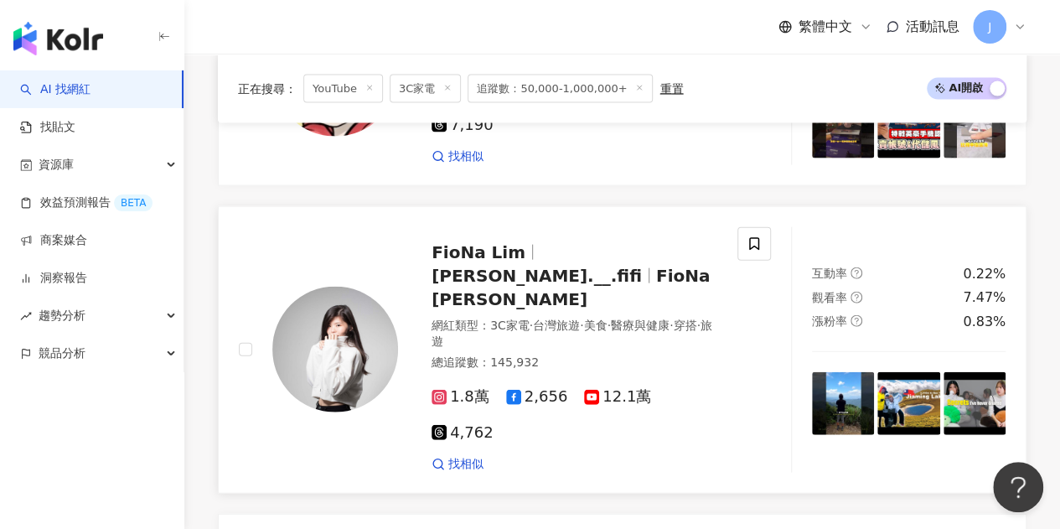
click at [632, 266] on span "fiona.__.fifi" at bounding box center [543, 276] width 224 height 20
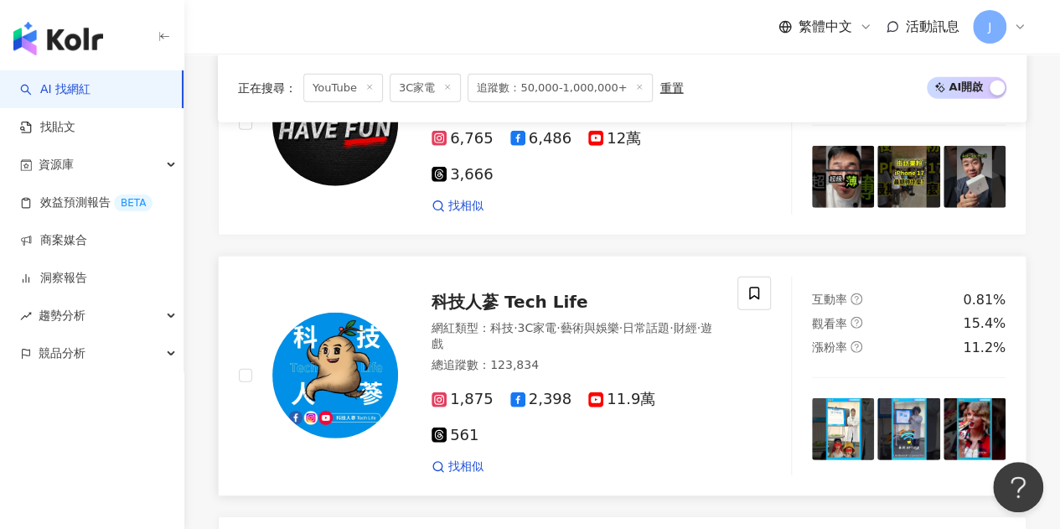
scroll to position [2513, 0]
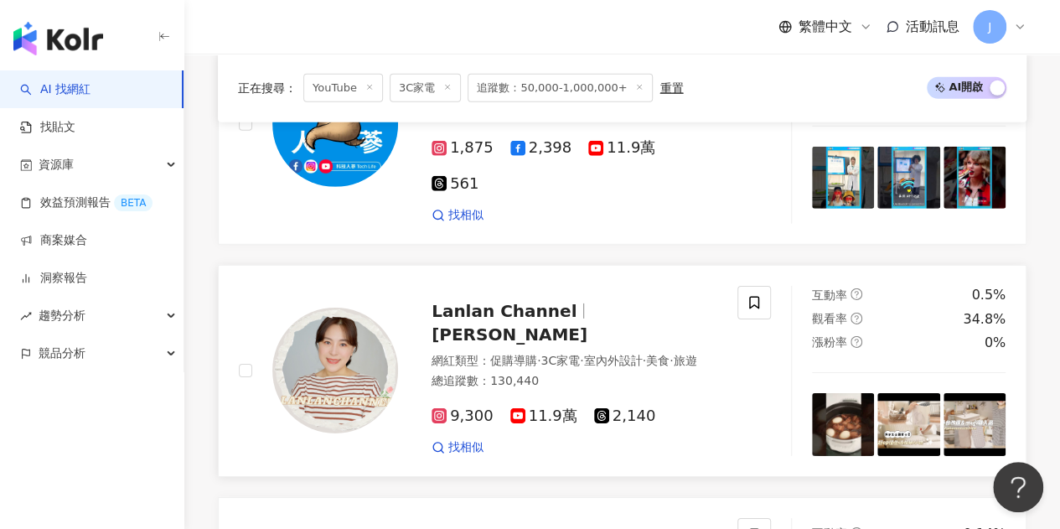
click at [587, 324] on span "Lan Lan" at bounding box center [509, 334] width 156 height 20
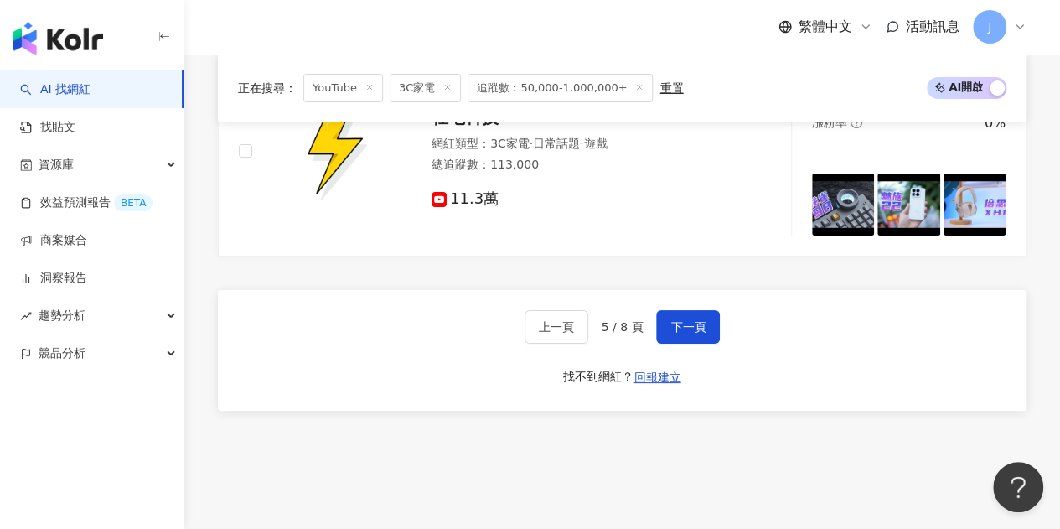
scroll to position [3215, 0]
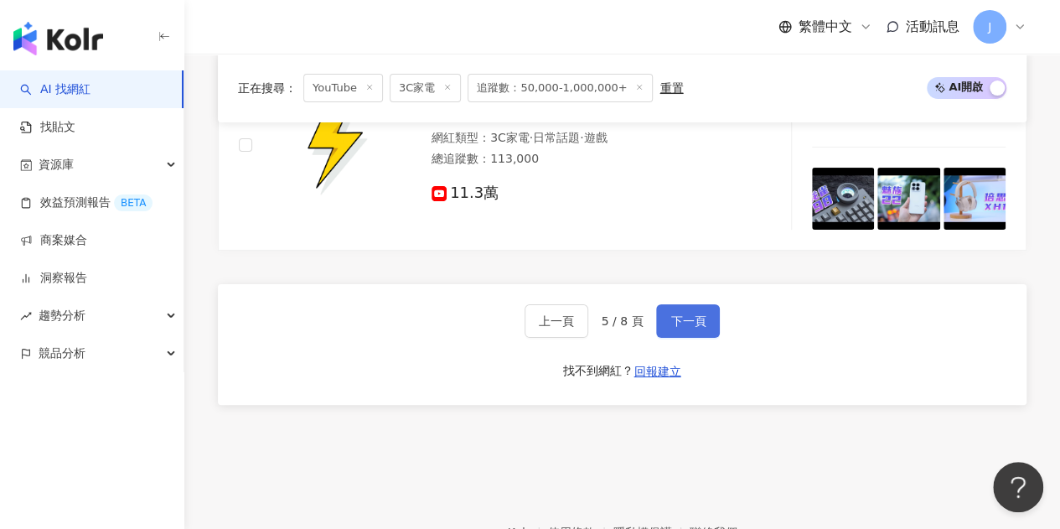
click at [701, 314] on span "下一頁" at bounding box center [687, 320] width 35 height 13
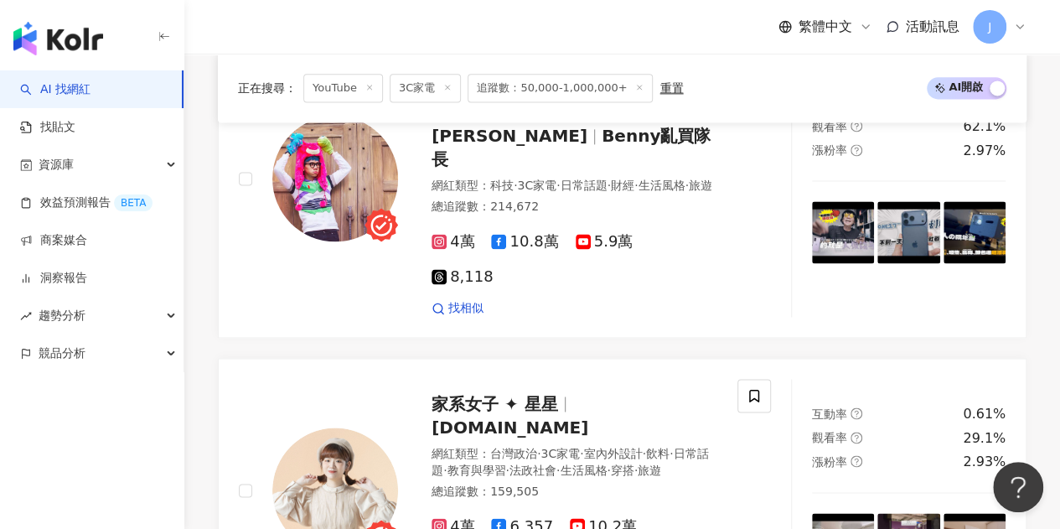
scroll to position [1150, 0]
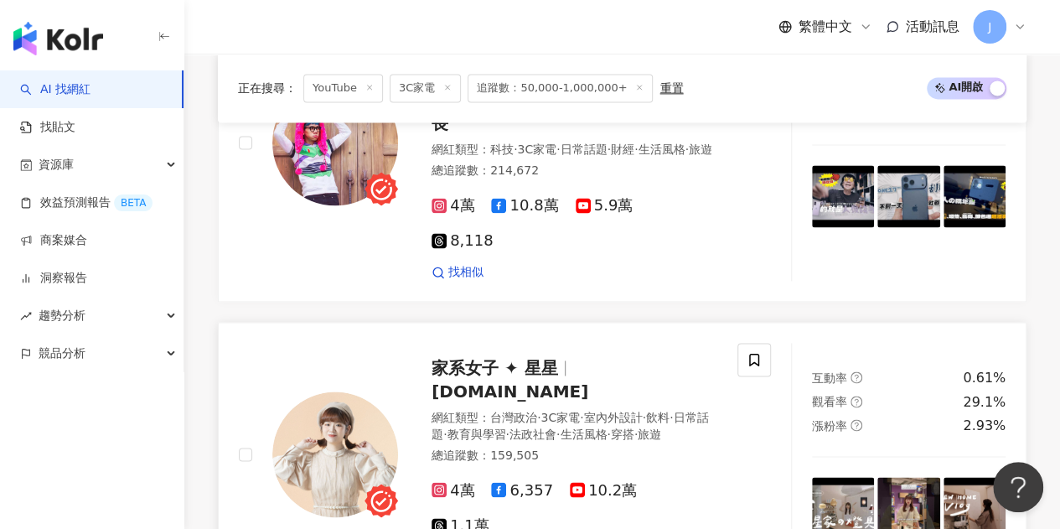
click at [514, 358] on span "家系女子 ✦ 星星" at bounding box center [494, 368] width 126 height 20
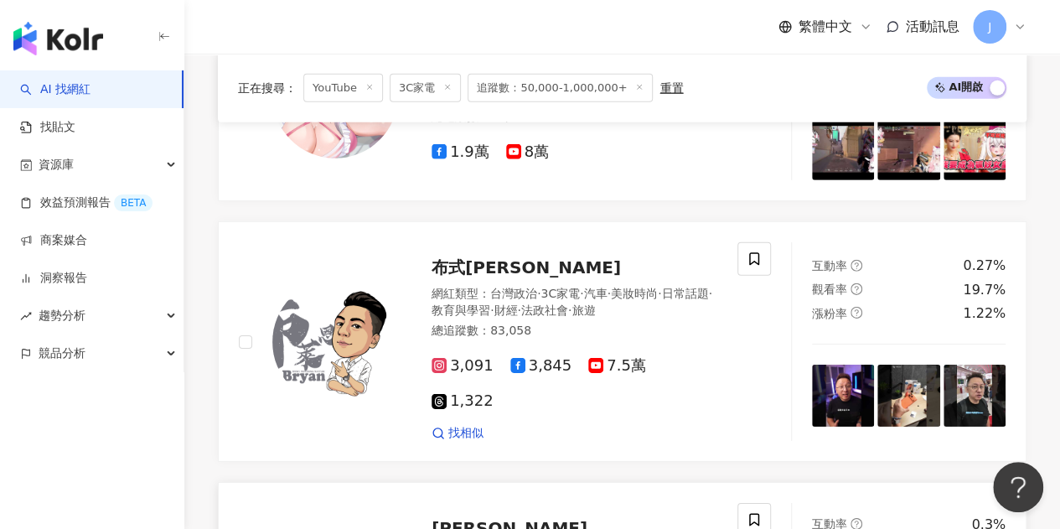
scroll to position [2825, 0]
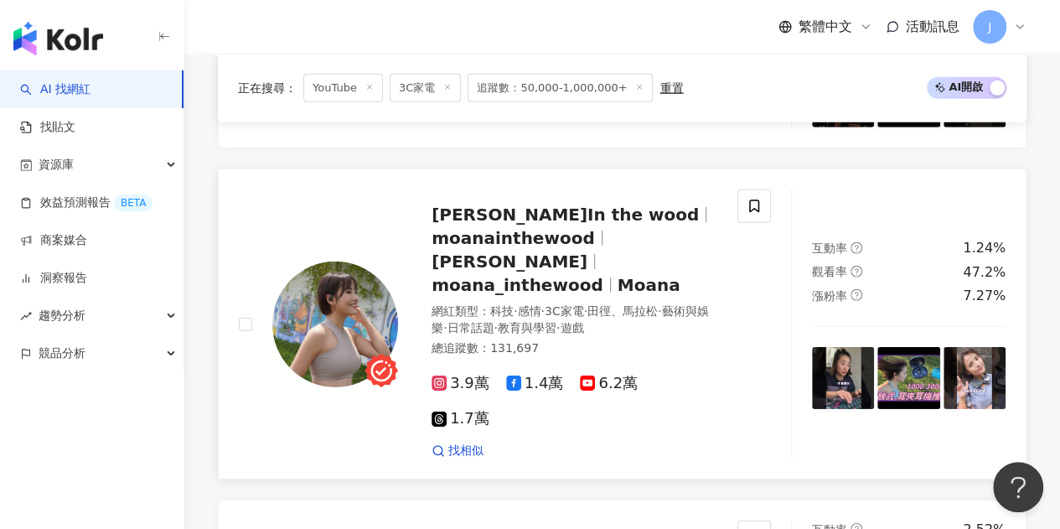
scroll to position [2284, 0]
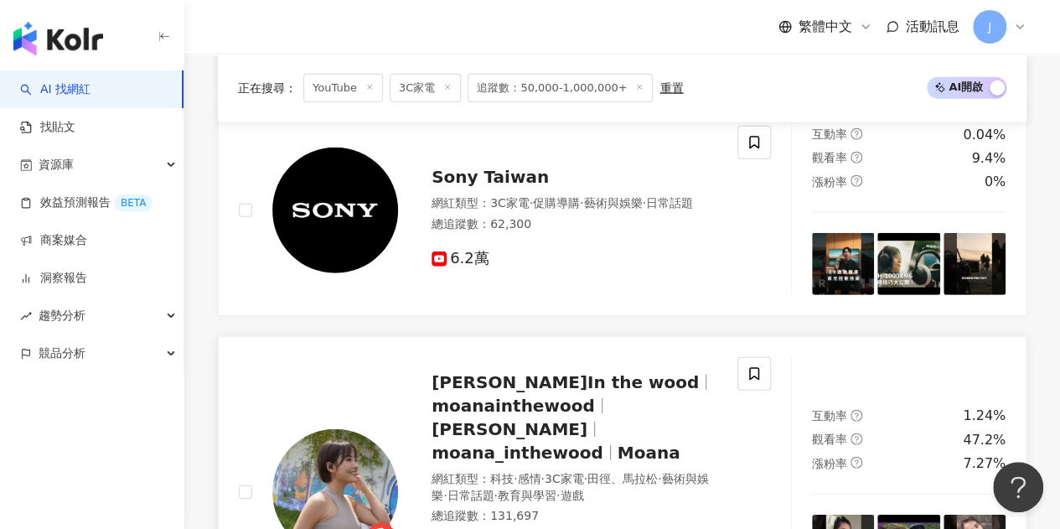
click at [521, 395] on span "moanainthewood" at bounding box center [512, 405] width 163 height 20
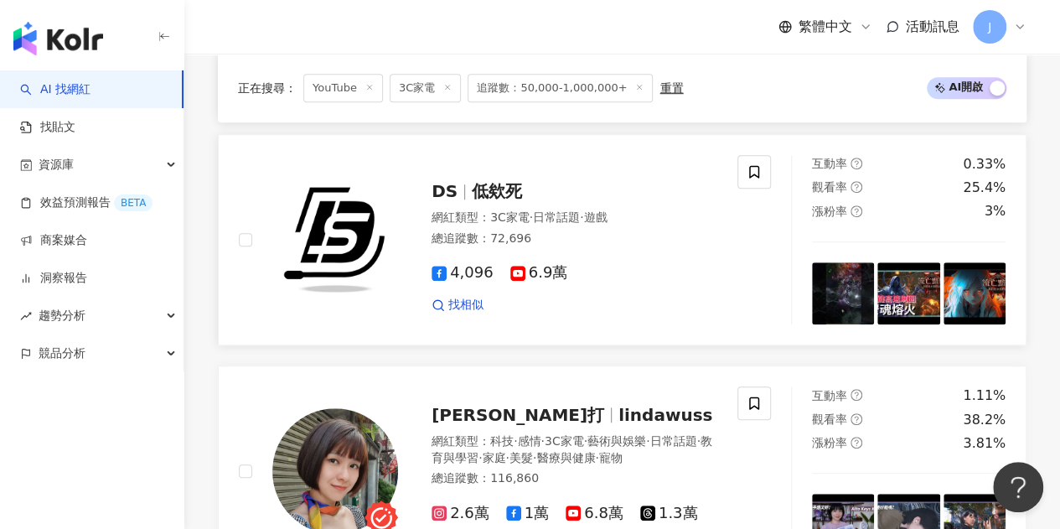
scroll to position [609, 0]
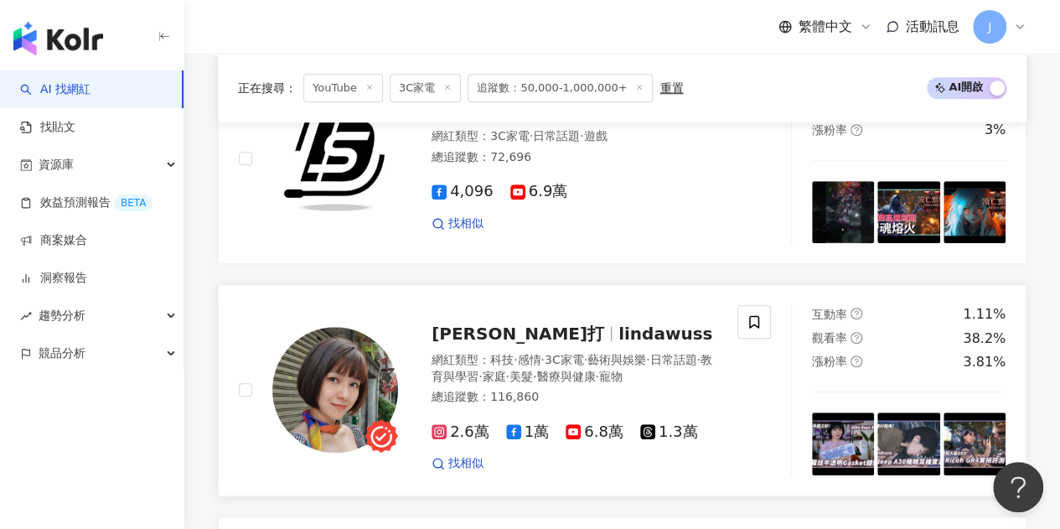
click at [618, 323] on span "lindawuss" at bounding box center [665, 333] width 94 height 20
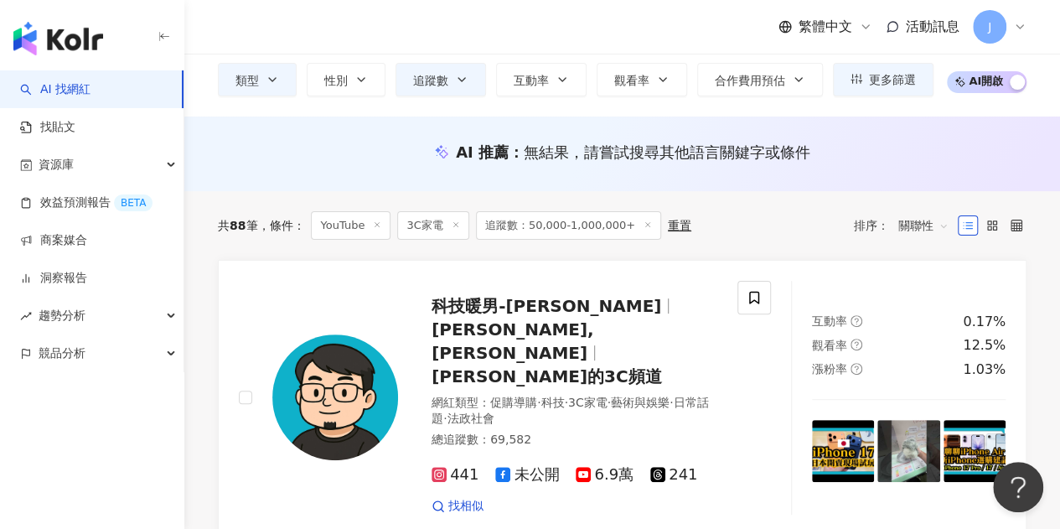
scroll to position [888, 0]
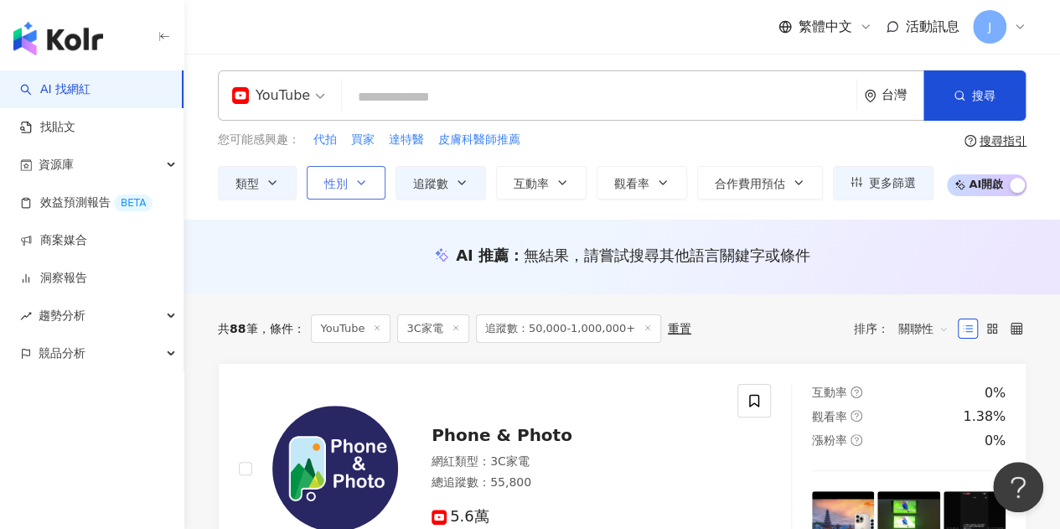
scroll to position [0, 0]
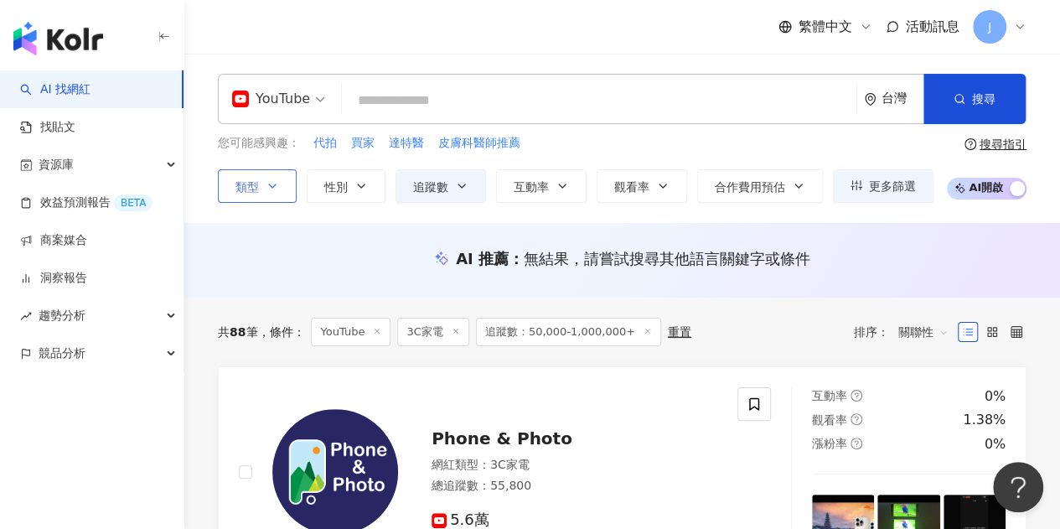
click at [264, 186] on button "類型" at bounding box center [257, 186] width 79 height 34
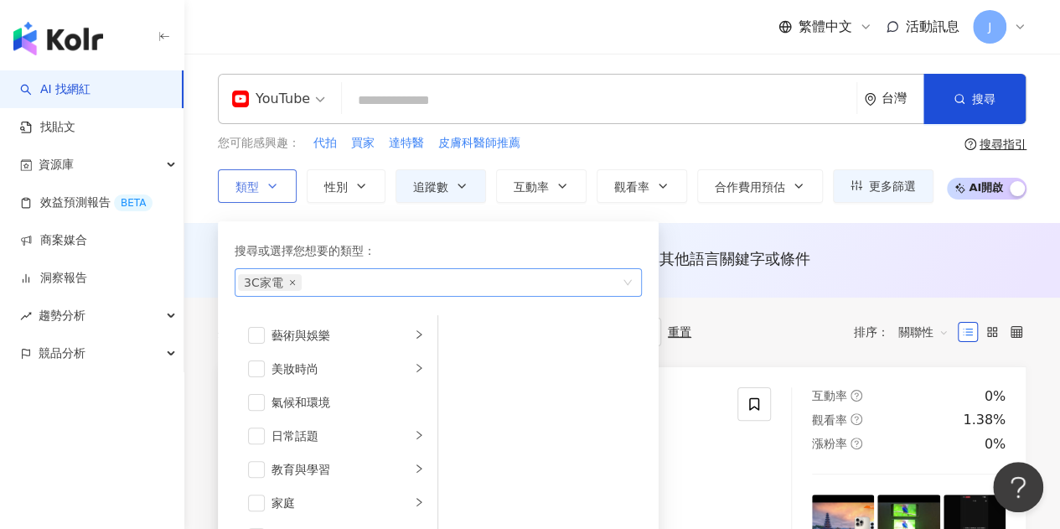
click at [292, 281] on icon "close" at bounding box center [292, 282] width 7 height 7
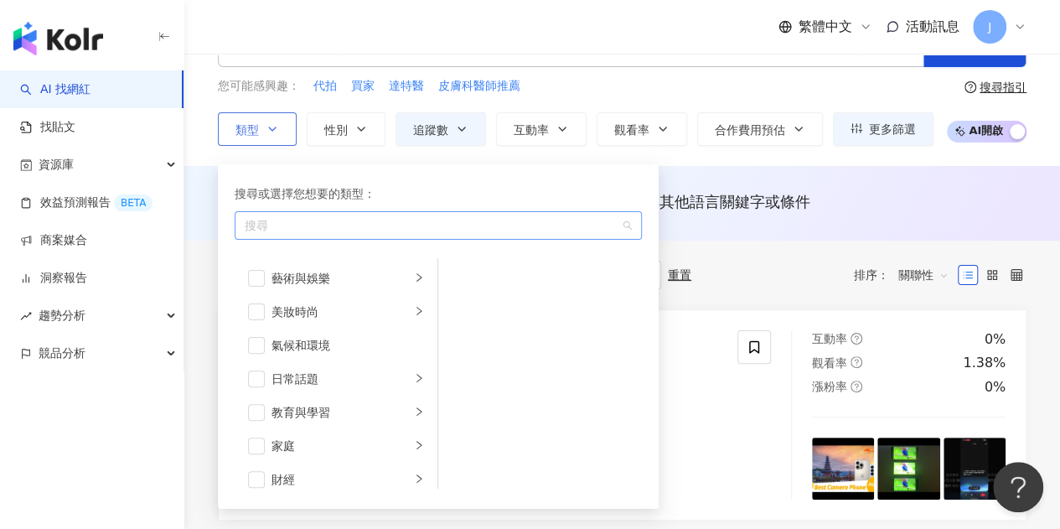
scroll to position [84, 0]
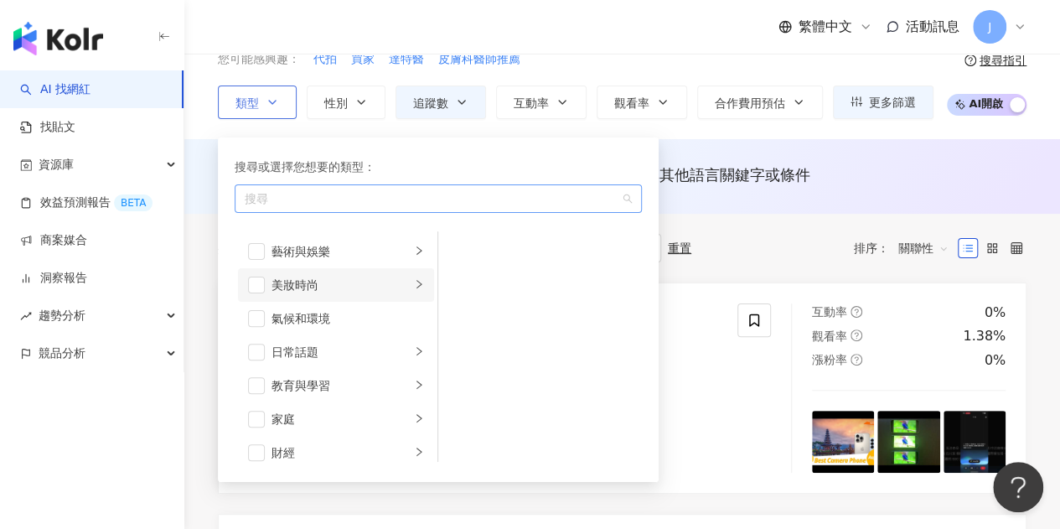
click at [266, 286] on li "美妝時尚" at bounding box center [336, 285] width 196 height 34
click at [260, 288] on span "button" at bounding box center [256, 284] width 17 height 17
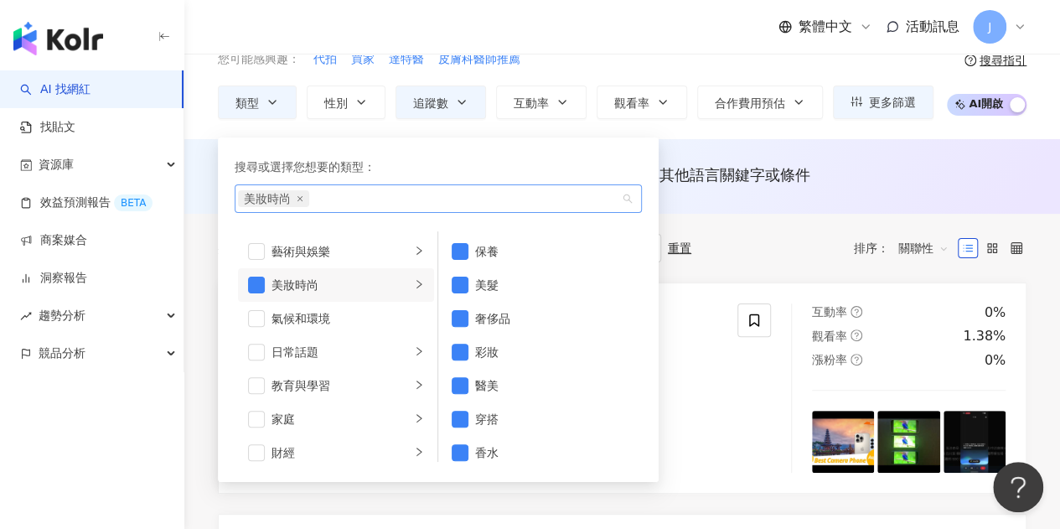
click at [635, 65] on div "您可能感興趣： 代拍 買家 達特醫 皮膚科醫師推薦" at bounding box center [575, 59] width 715 height 18
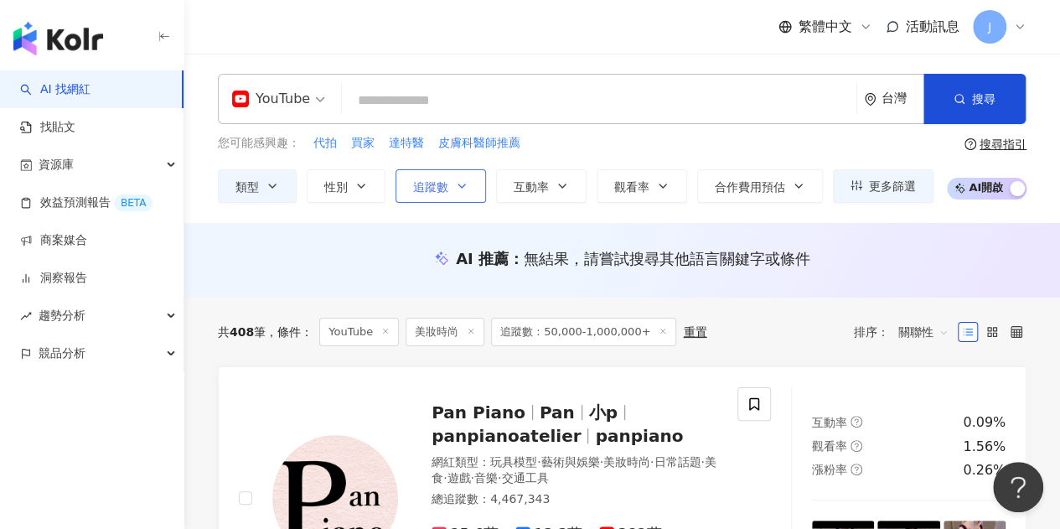
click at [459, 188] on icon "button" at bounding box center [461, 185] width 13 height 13
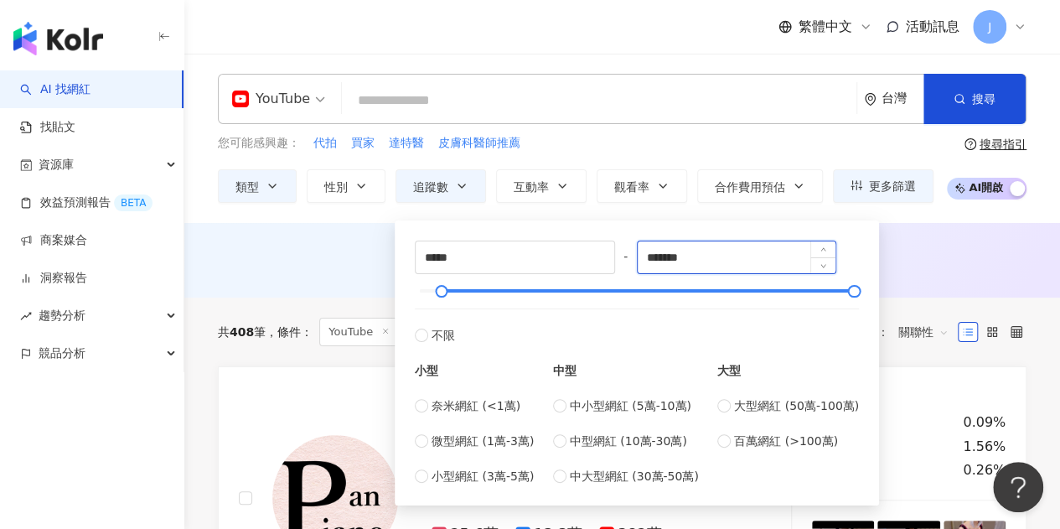
click at [729, 250] on input "*******" at bounding box center [736, 257] width 199 height 32
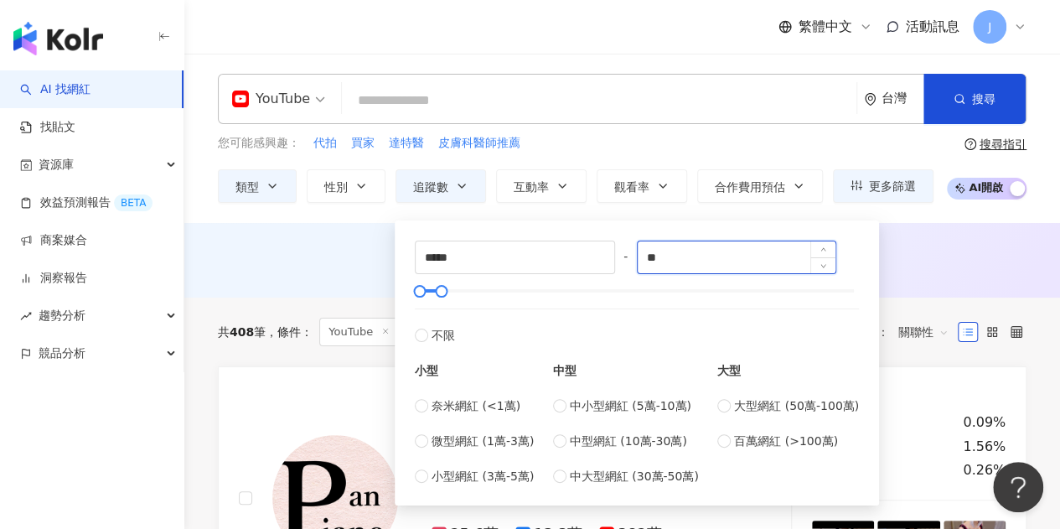
type input "*"
type input "******"
click at [692, 137] on div "您可能感興趣： 代拍 買家 達特醫 皮膚科醫師推薦" at bounding box center [575, 143] width 715 height 18
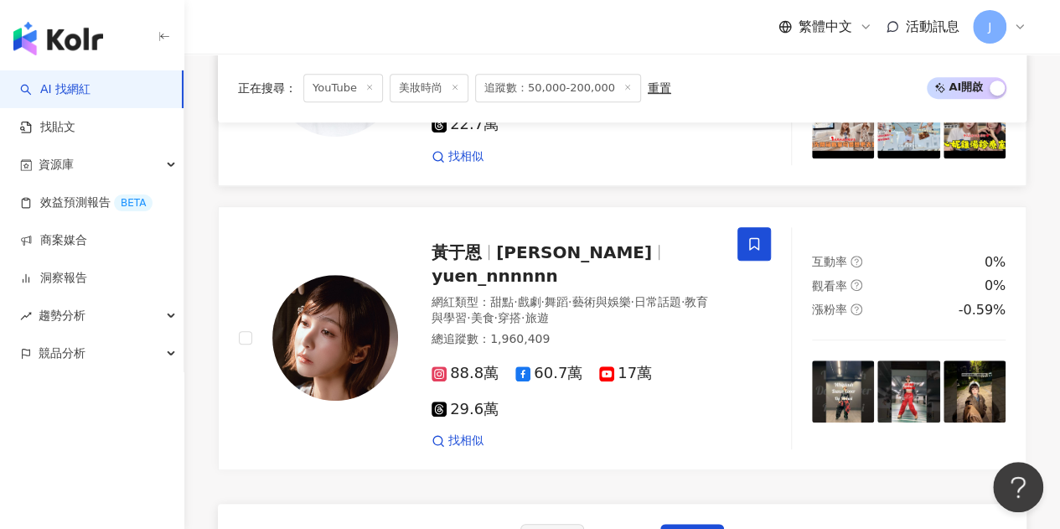
scroll to position [3606, 0]
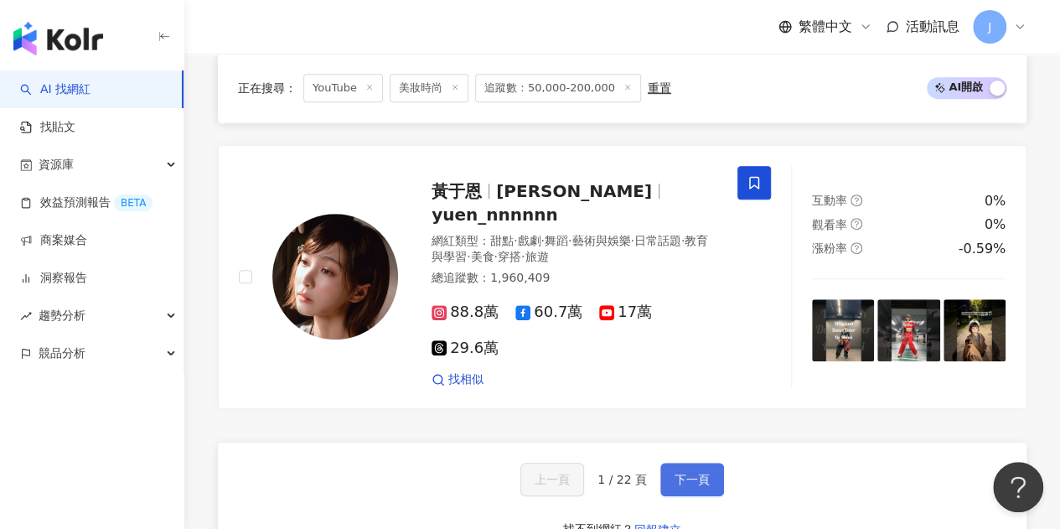
click at [695, 472] on span "下一頁" at bounding box center [691, 478] width 35 height 13
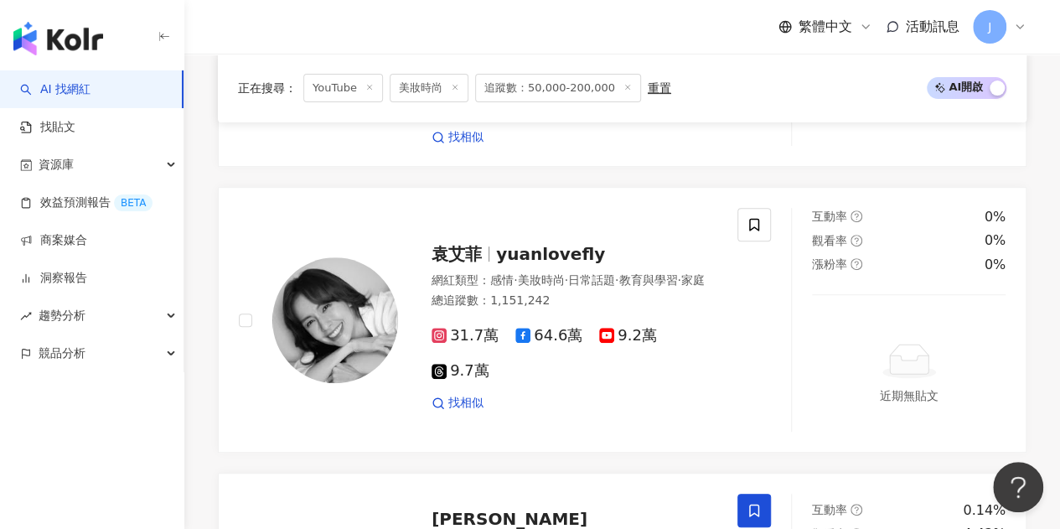
scroll to position [3602, 0]
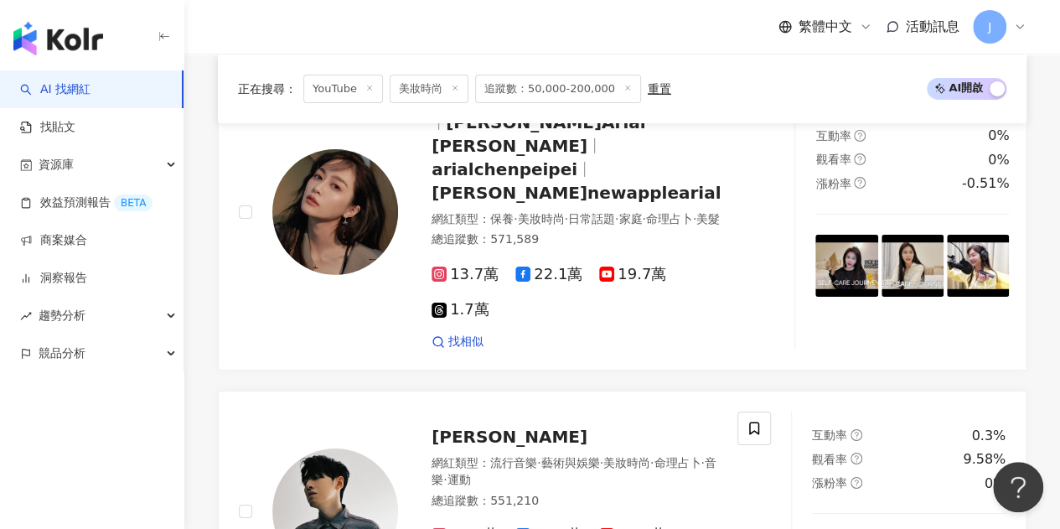
scroll to position [3183, 0]
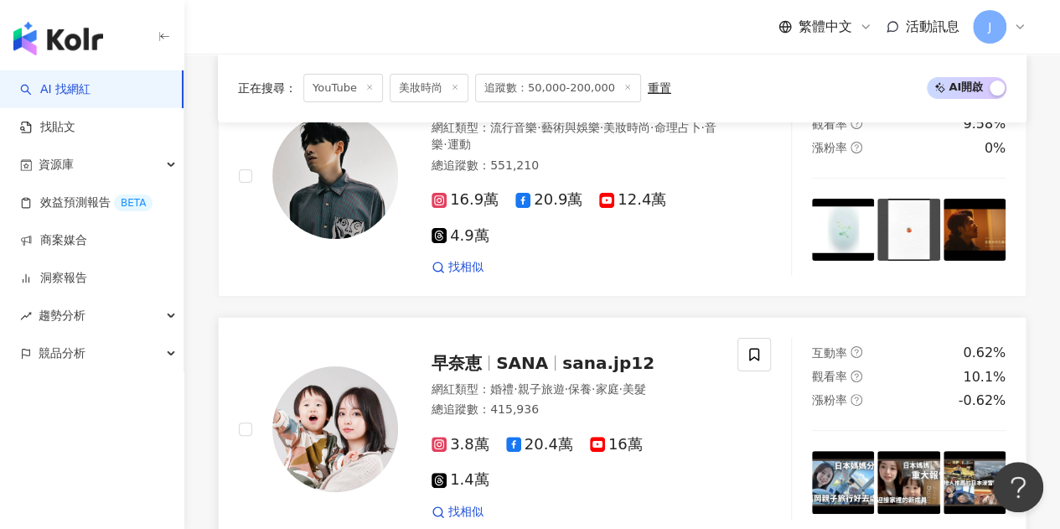
click at [562, 353] on span "sana.jp12" at bounding box center [608, 363] width 92 height 20
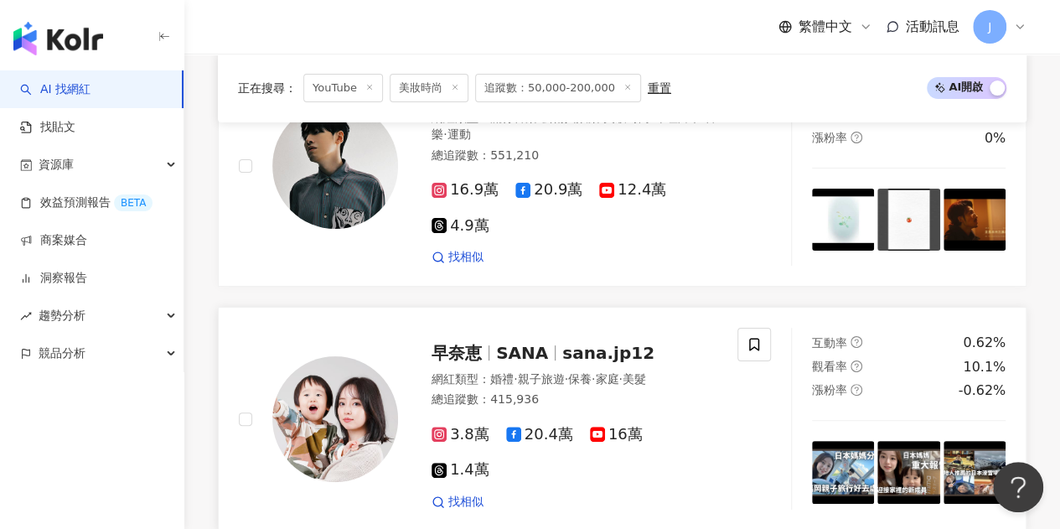
scroll to position [3602, 0]
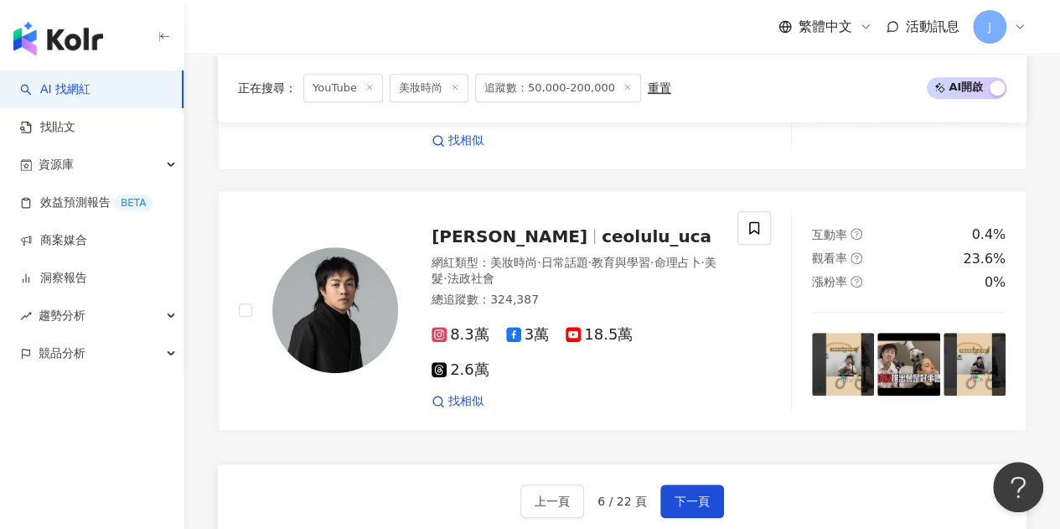
scroll to position [3612, 0]
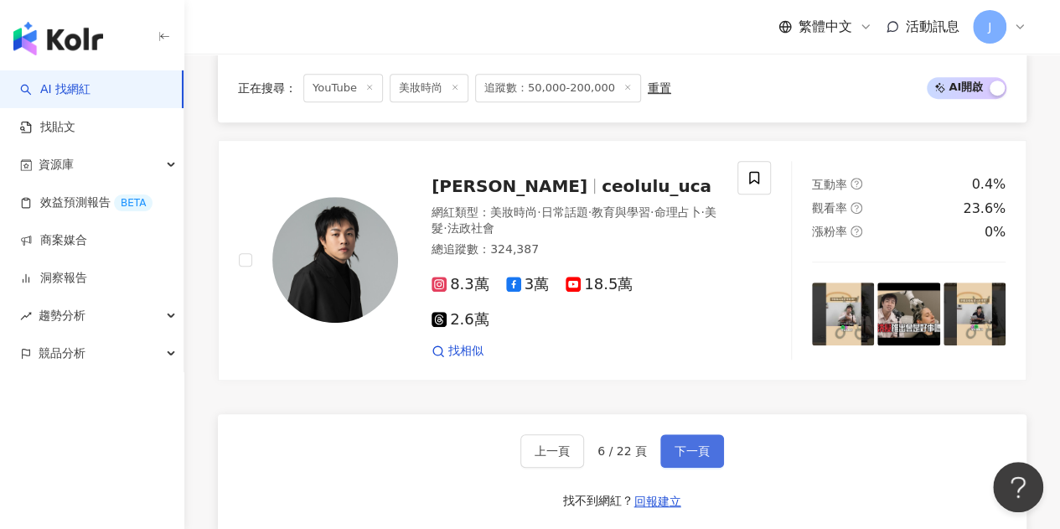
click at [675, 444] on span "下一頁" at bounding box center [691, 450] width 35 height 13
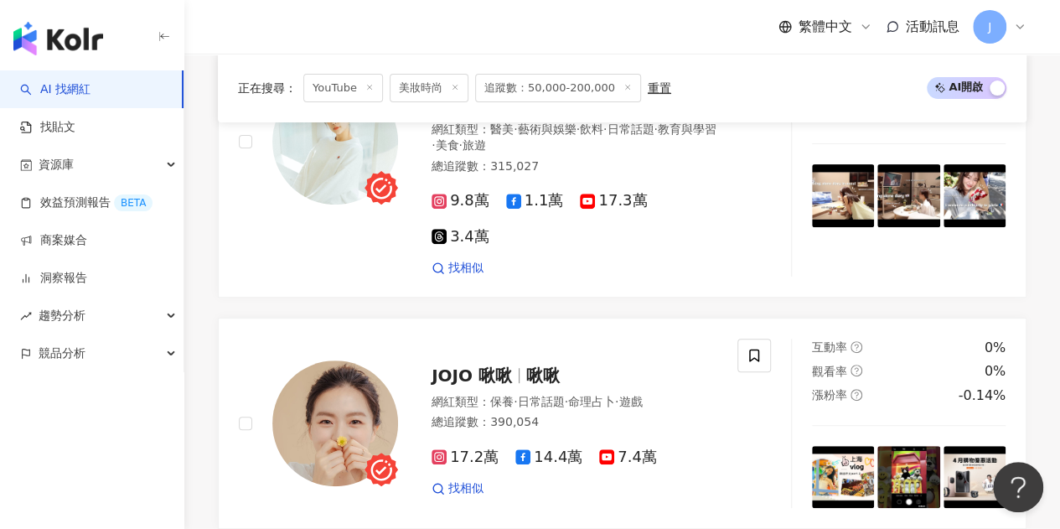
scroll to position [3400, 0]
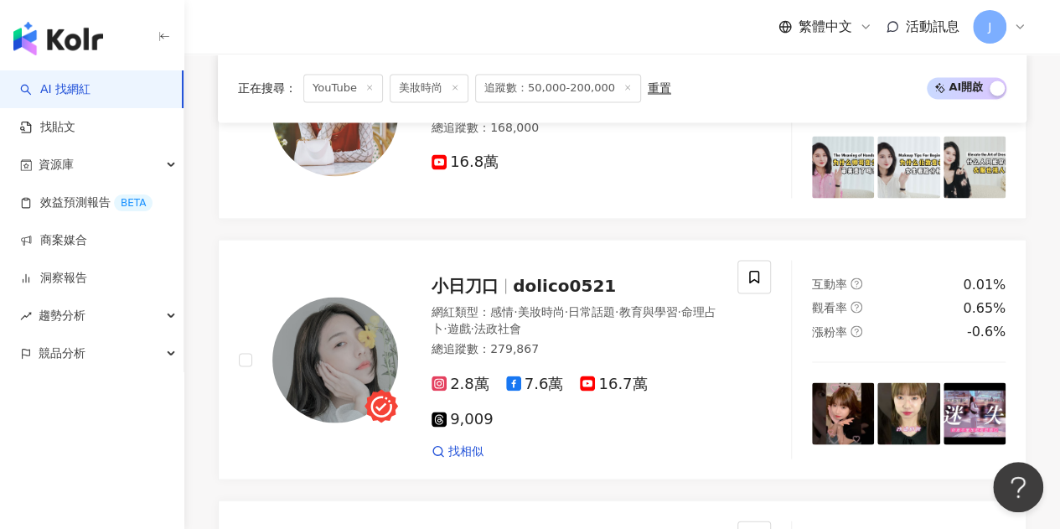
scroll to position [1494, 0]
click at [620, 361] on div "2.8萬 7.6萬 16.7萬 9,009 找相似" at bounding box center [574, 409] width 286 height 97
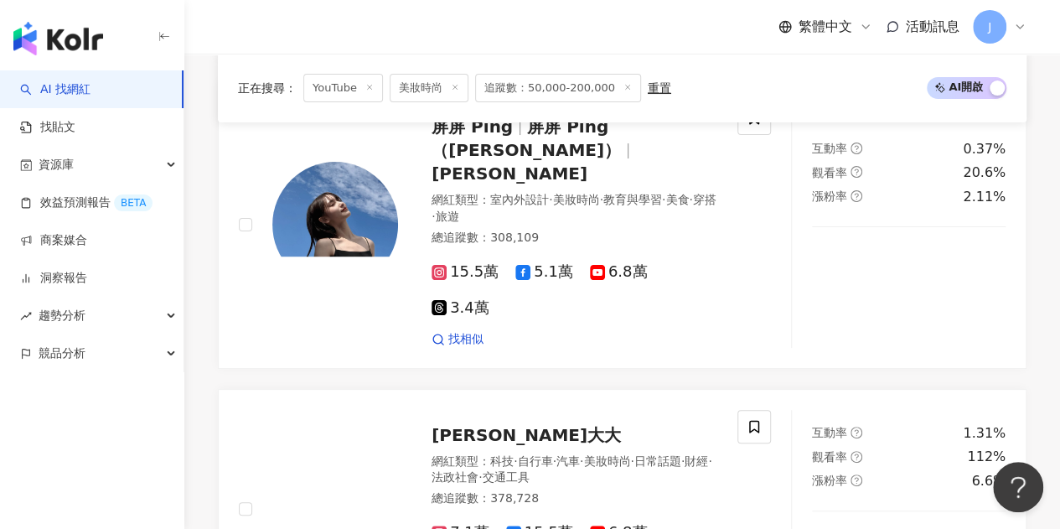
scroll to position [3420, 0]
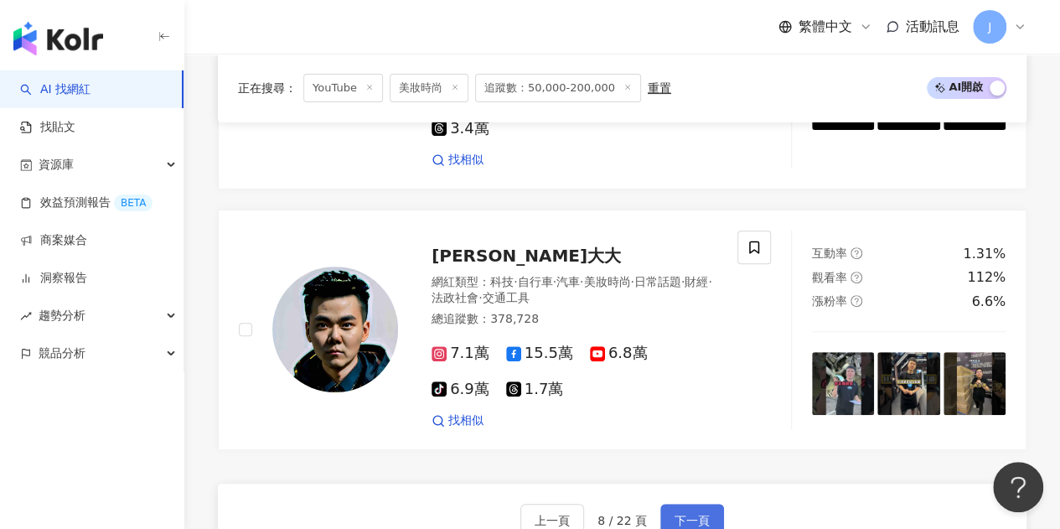
click at [678, 513] on span "下一頁" at bounding box center [691, 519] width 35 height 13
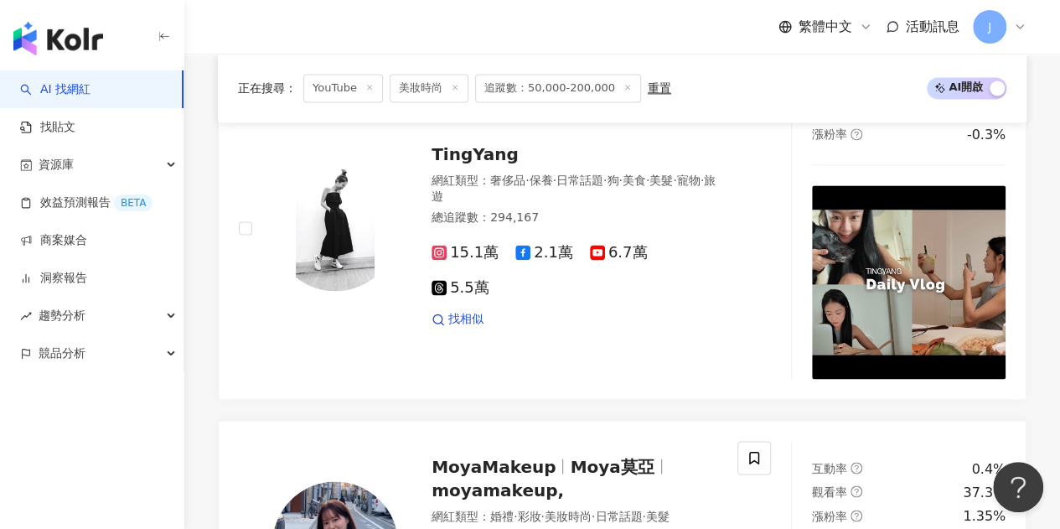
scroll to position [1340, 0]
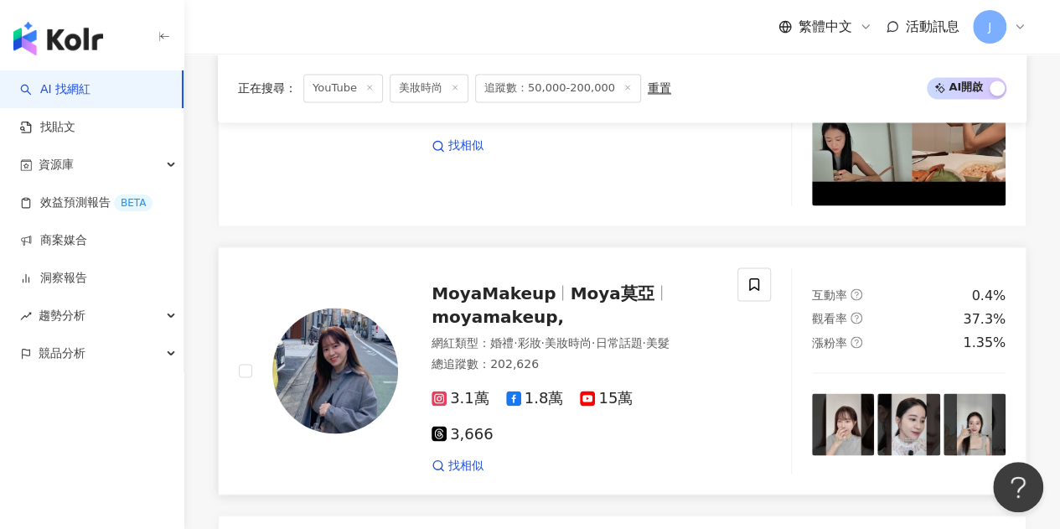
click at [597, 291] on span "Moya莫亞" at bounding box center [612, 292] width 84 height 20
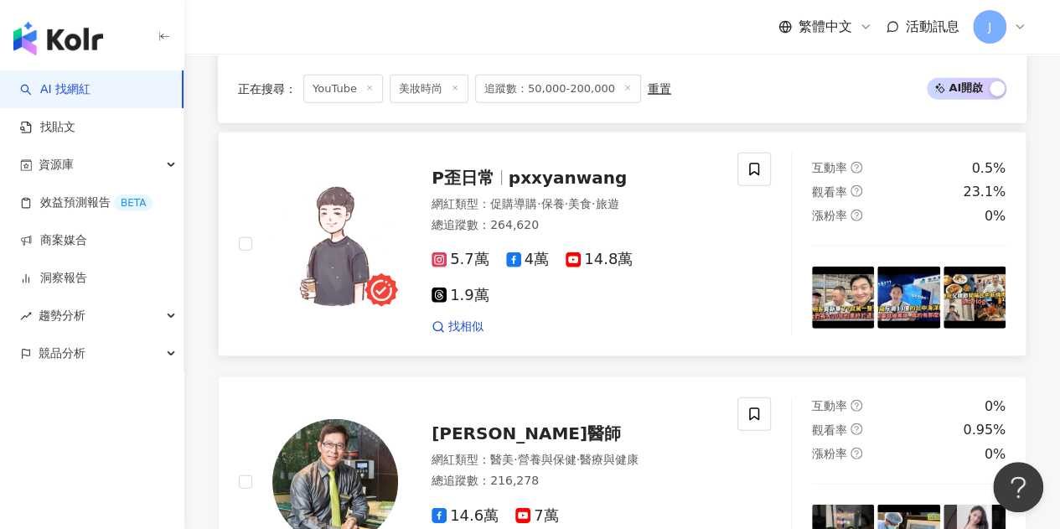
scroll to position [2262, 0]
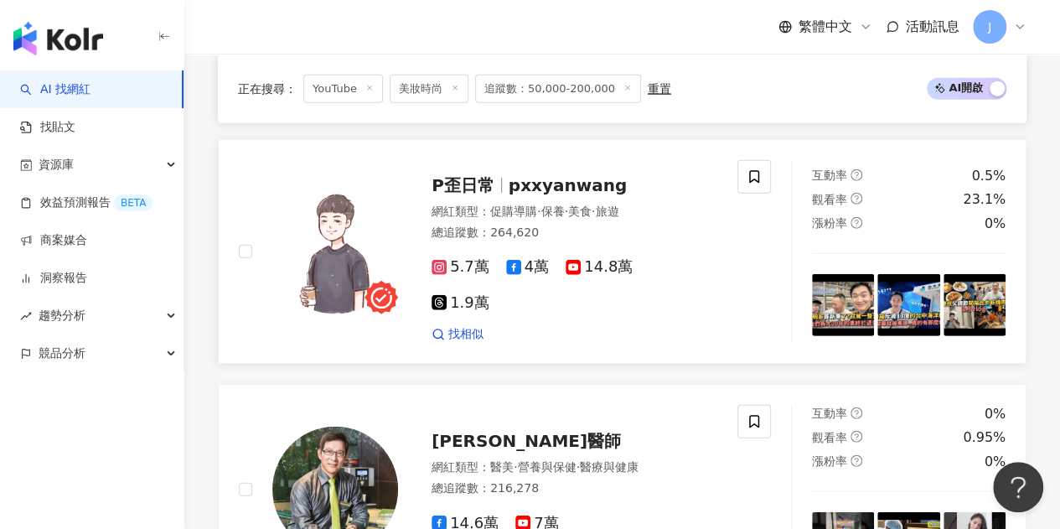
click at [588, 182] on span "pxxyanwang" at bounding box center [567, 185] width 118 height 20
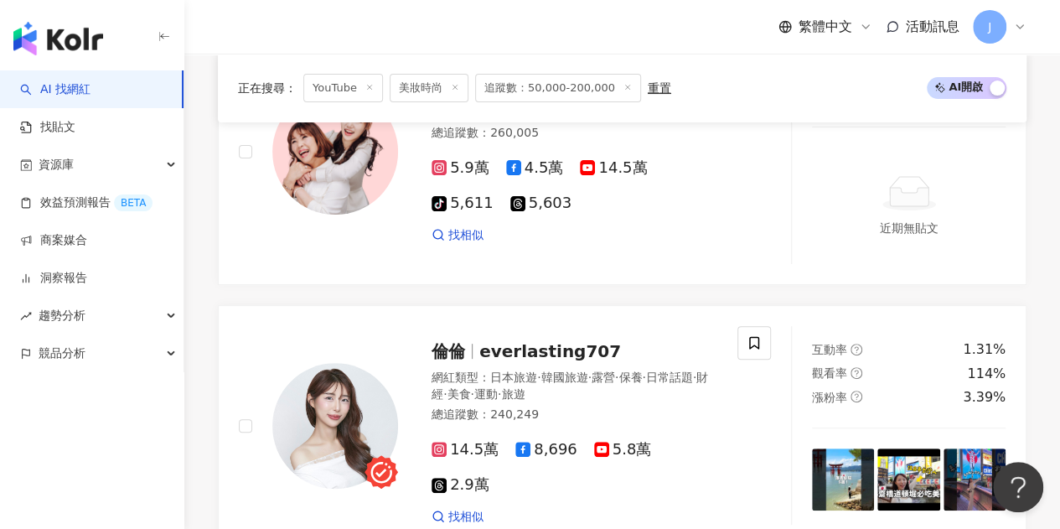
scroll to position [3518, 0]
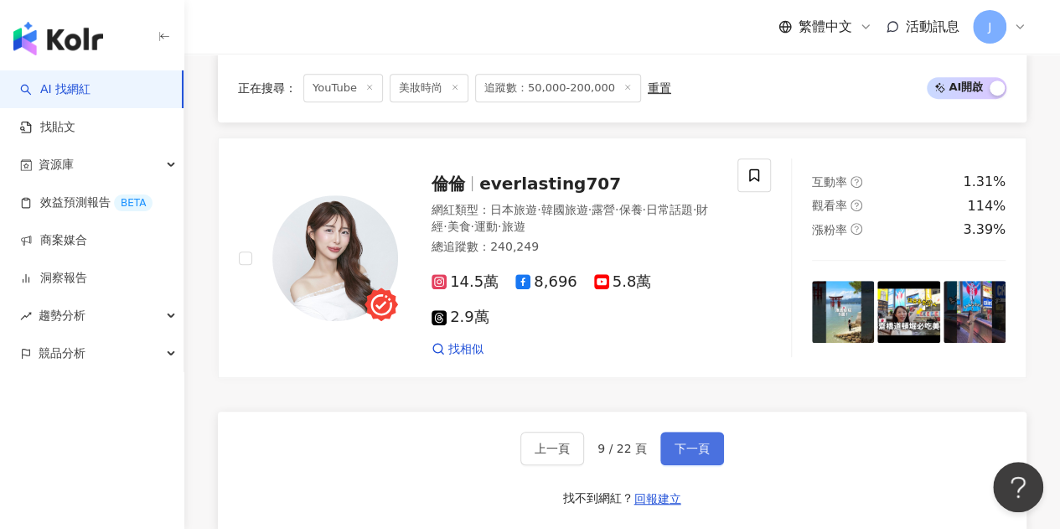
click at [673, 431] on button "下一頁" at bounding box center [692, 448] width 64 height 34
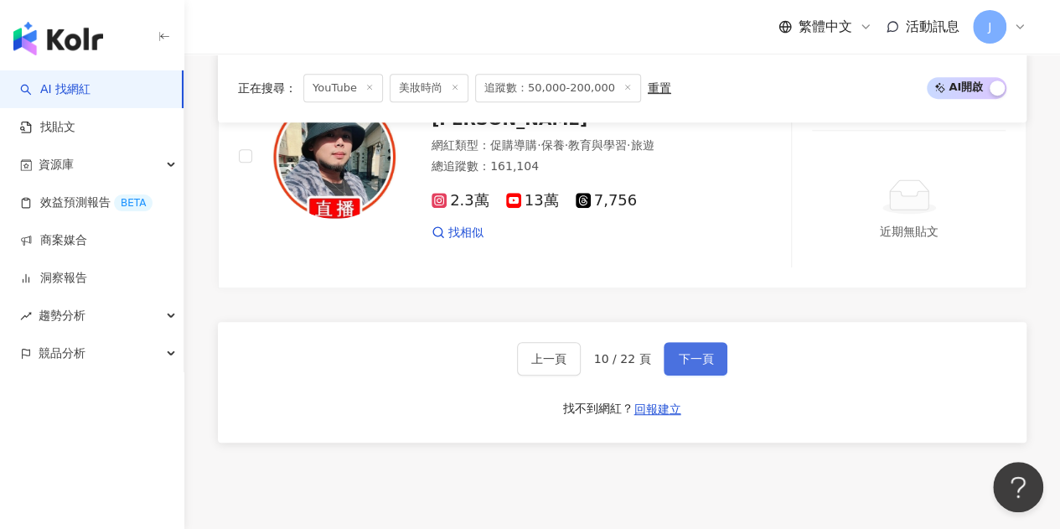
click at [678, 352] on span "下一頁" at bounding box center [695, 358] width 35 height 13
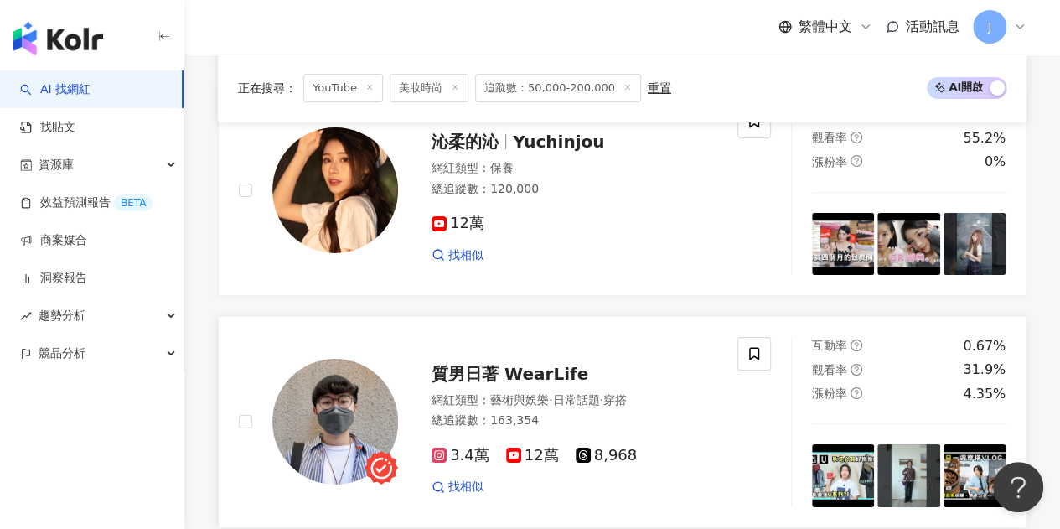
scroll to position [3016, 0]
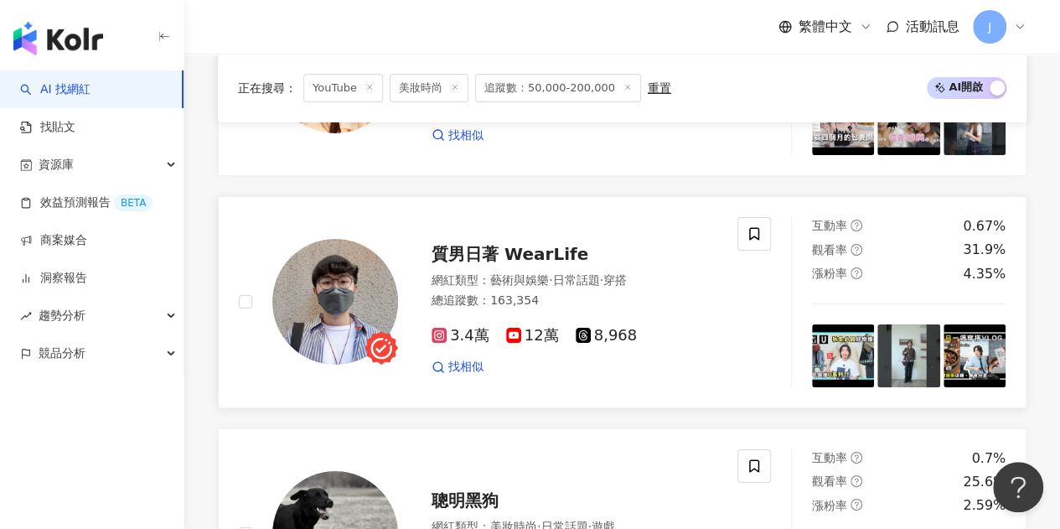
click at [519, 244] on span "質男日著 WearLife" at bounding box center [509, 254] width 157 height 20
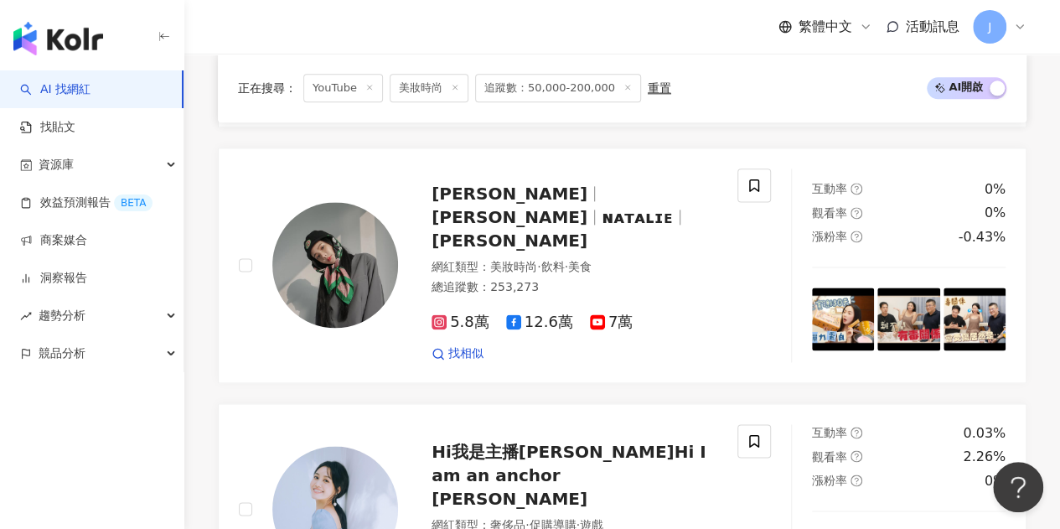
scroll to position [0, 0]
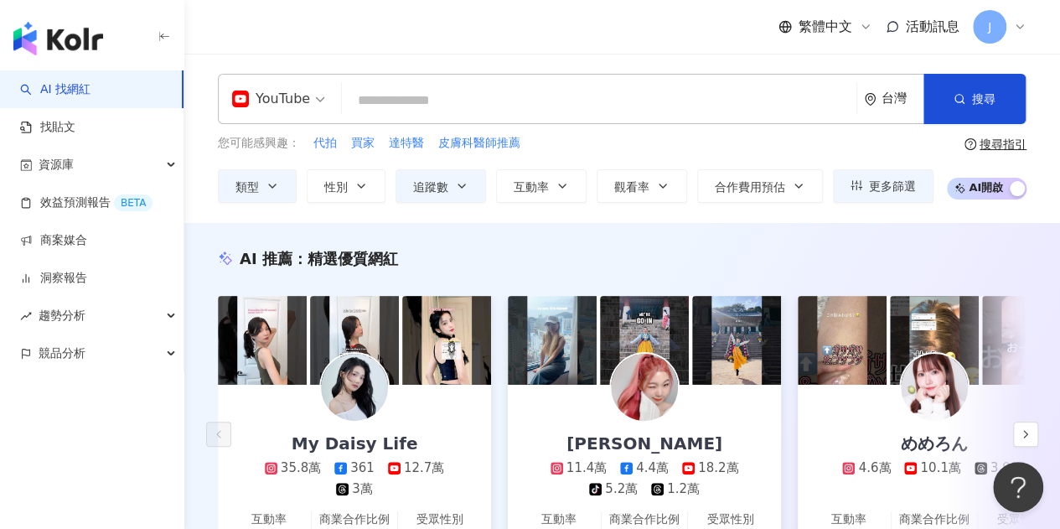
click at [446, 103] on input "search" at bounding box center [598, 101] width 501 height 32
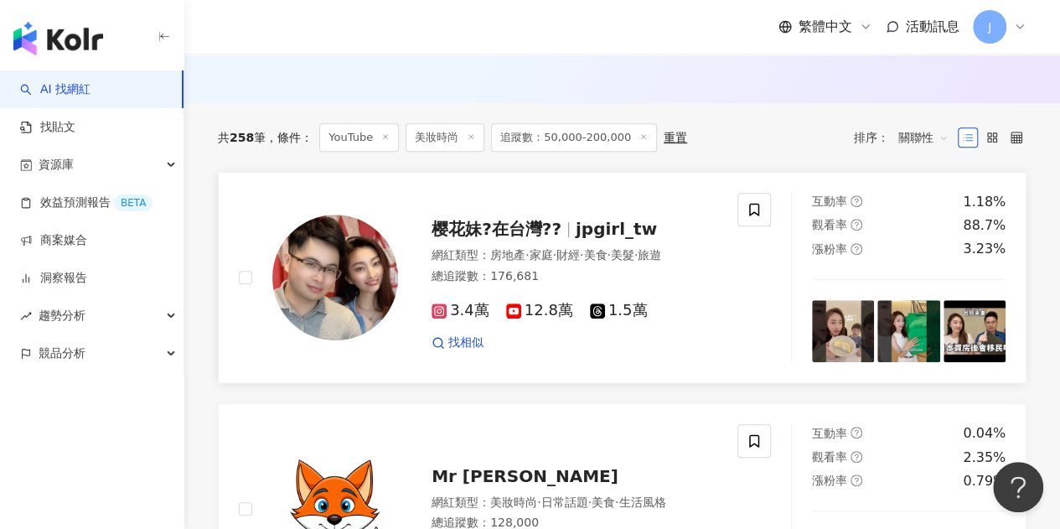
scroll to position [503, 0]
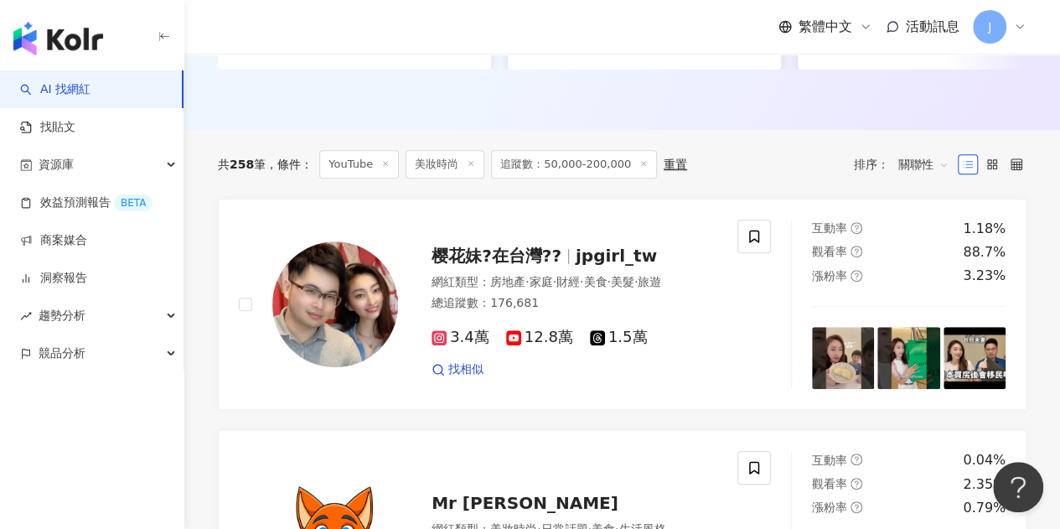
click at [384, 168] on icon at bounding box center [385, 163] width 8 height 8
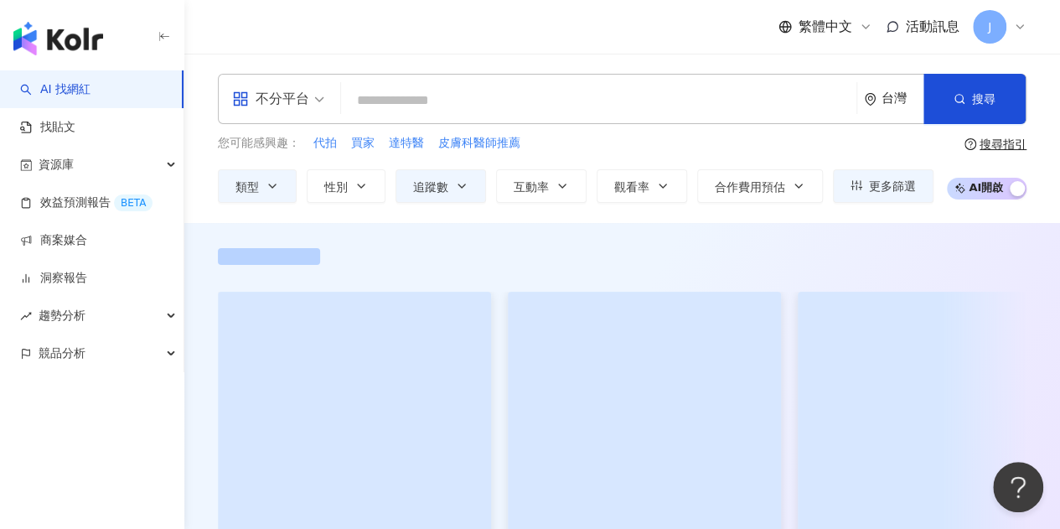
click at [415, 110] on input "search" at bounding box center [599, 101] width 502 height 32
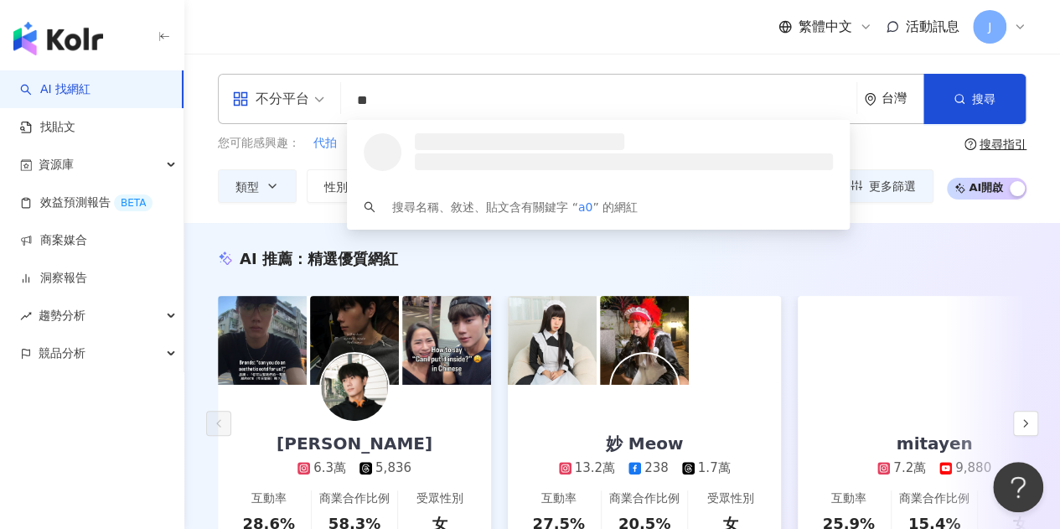
type input "*"
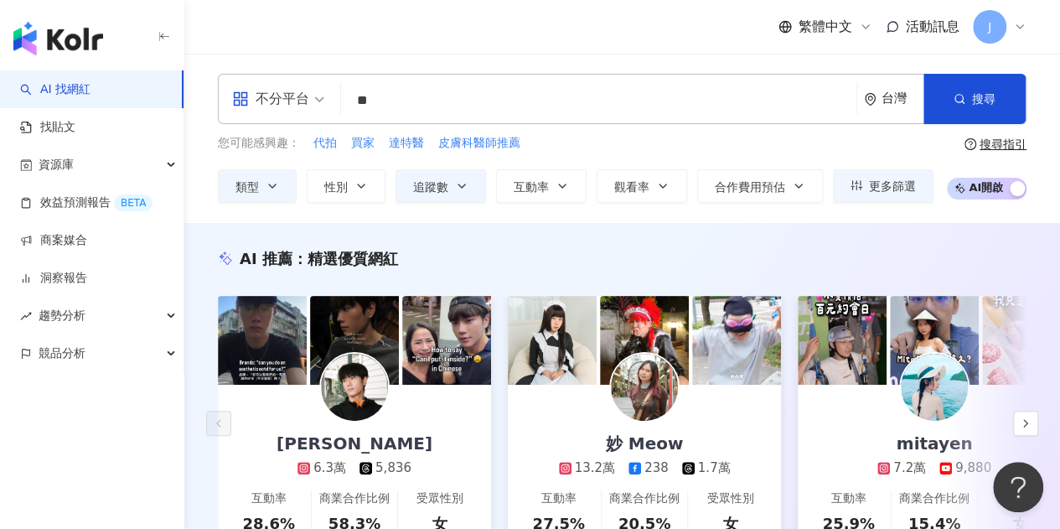
type input "**"
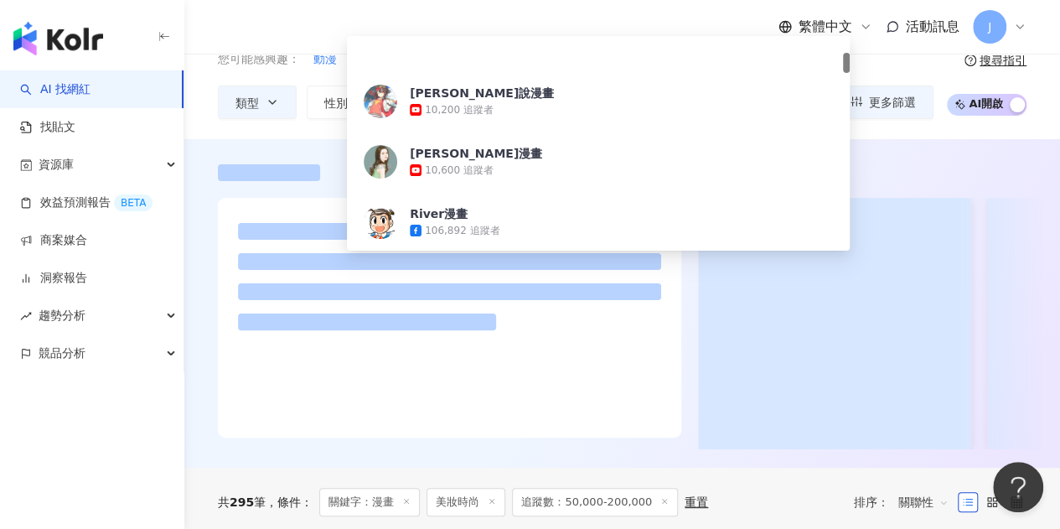
scroll to position [177, 0]
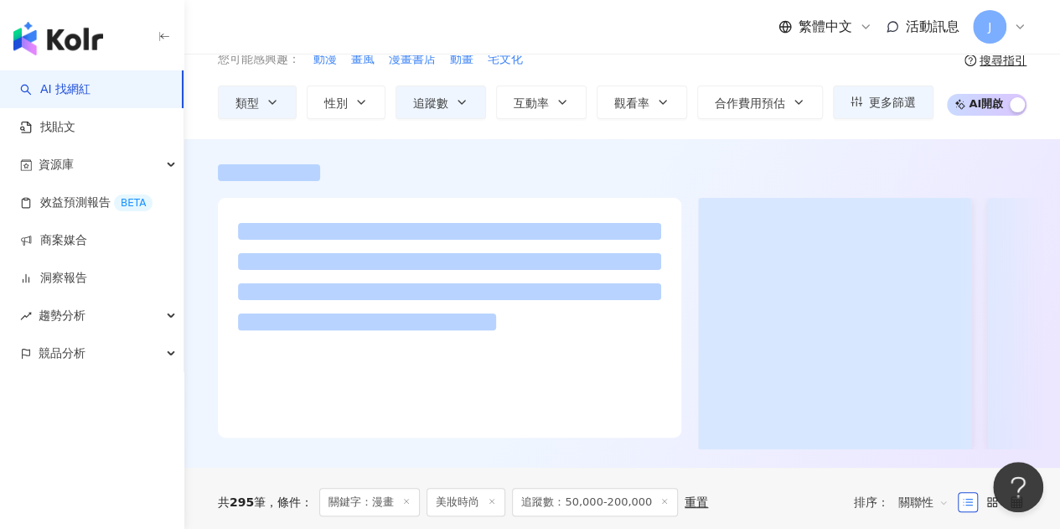
click at [219, 54] on span "您可能感興趣：" at bounding box center [259, 59] width 82 height 17
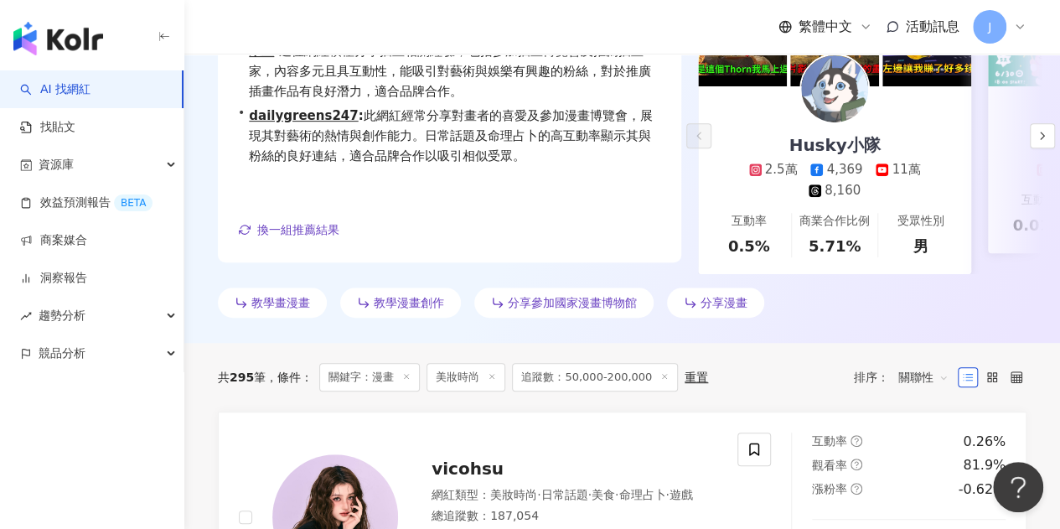
scroll to position [0, 0]
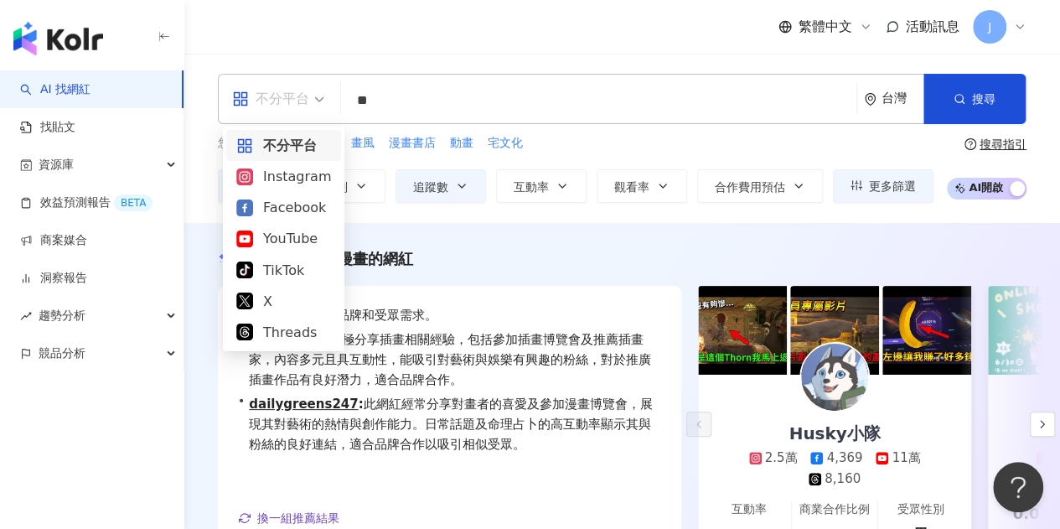
click at [303, 88] on div "不分平台" at bounding box center [270, 98] width 77 height 27
click at [315, 242] on div "YouTube" at bounding box center [283, 238] width 95 height 21
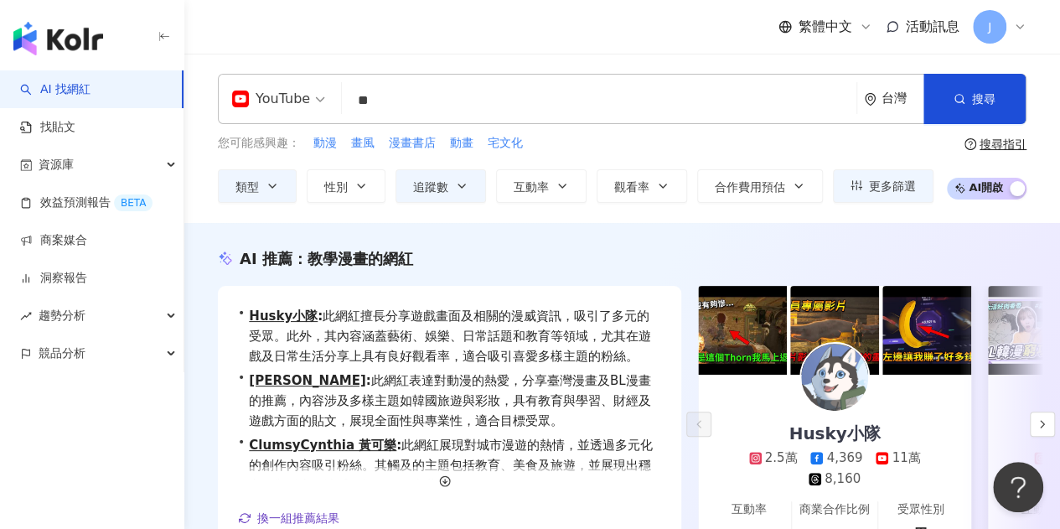
click at [325, 96] on div "YouTube" at bounding box center [278, 99] width 111 height 49
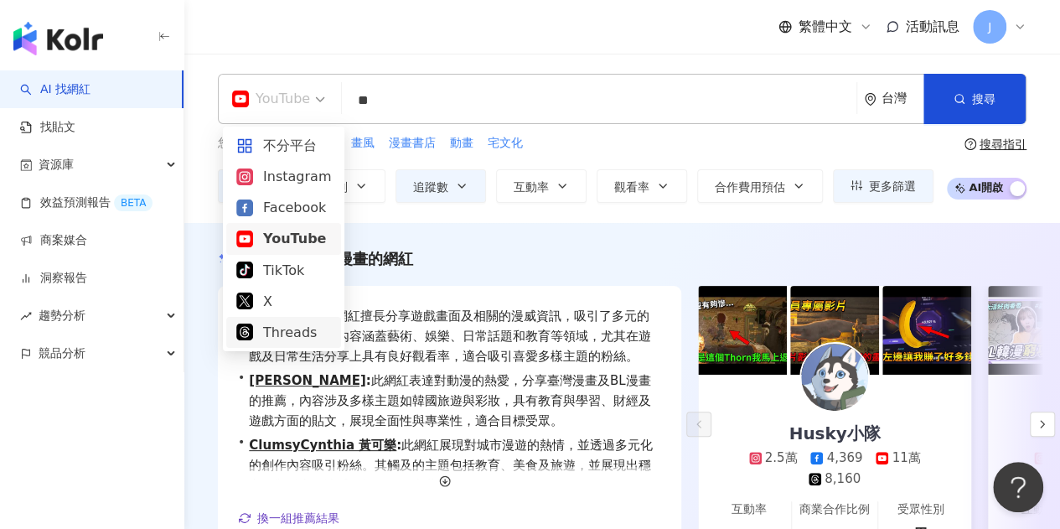
click at [576, 103] on input "**" at bounding box center [598, 101] width 501 height 32
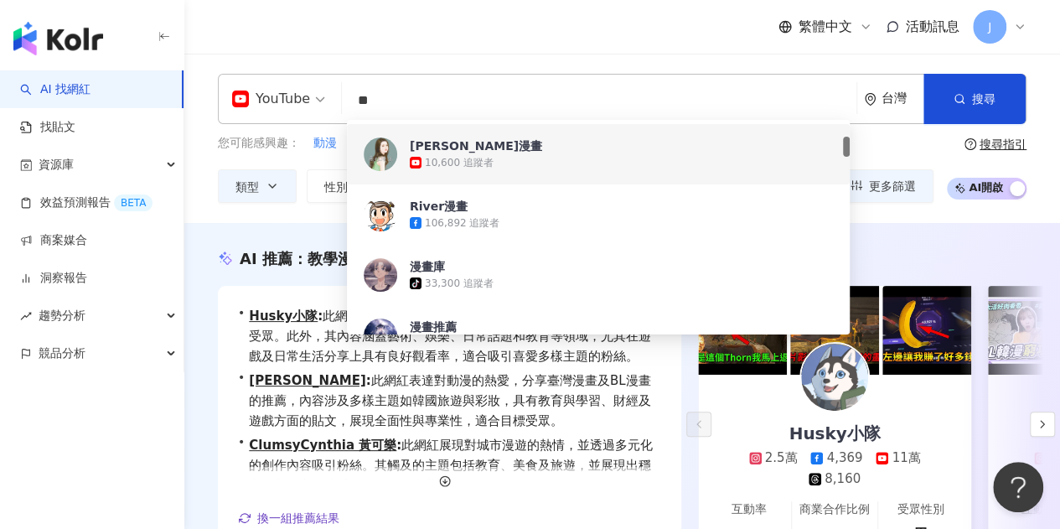
click at [534, 56] on div "YouTube ** 台灣 搜尋 7a0ab924-39e1-4b83-8e8d-30999b91f634 0f1de47a-47e3-487e-b69d-0…" at bounding box center [621, 138] width 875 height 169
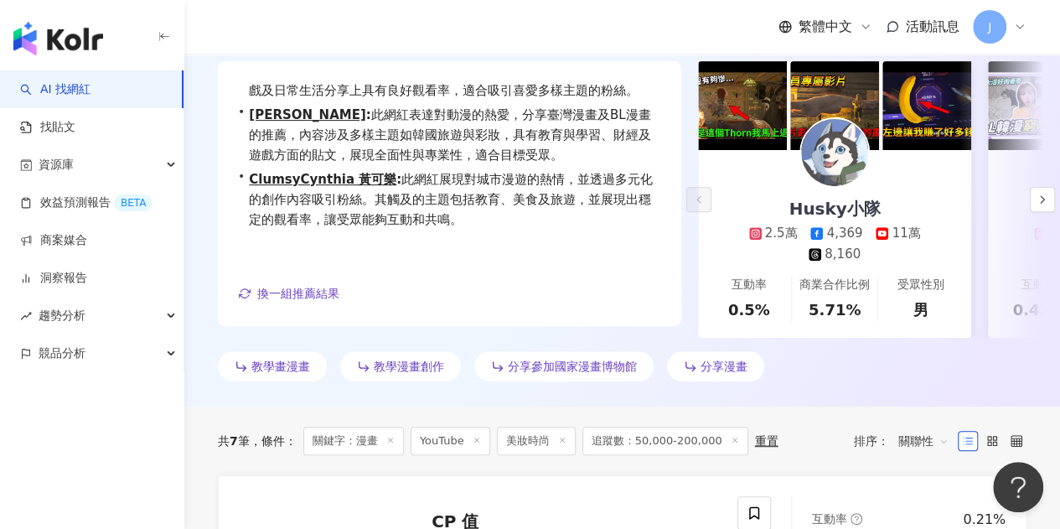
scroll to position [251, 0]
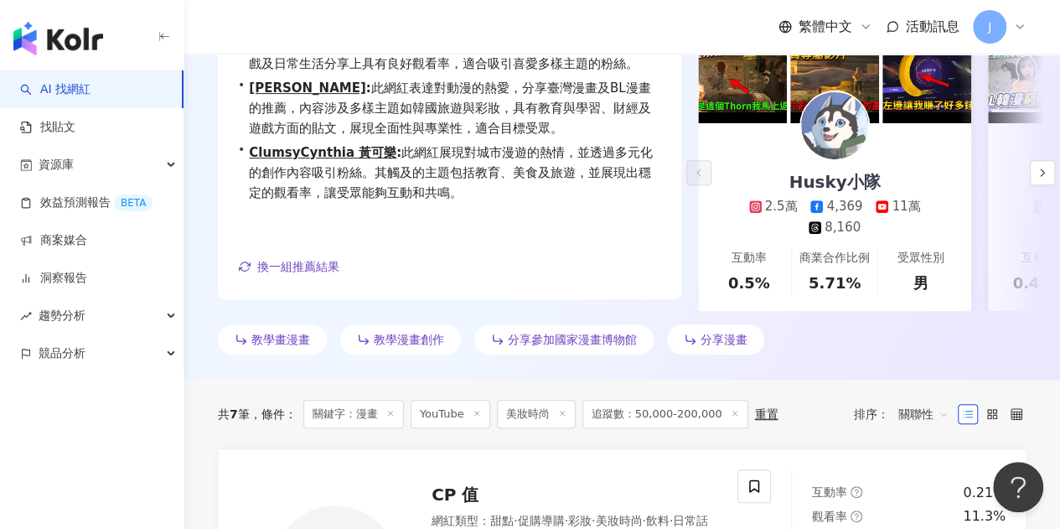
click at [561, 415] on line at bounding box center [562, 412] width 4 height 4
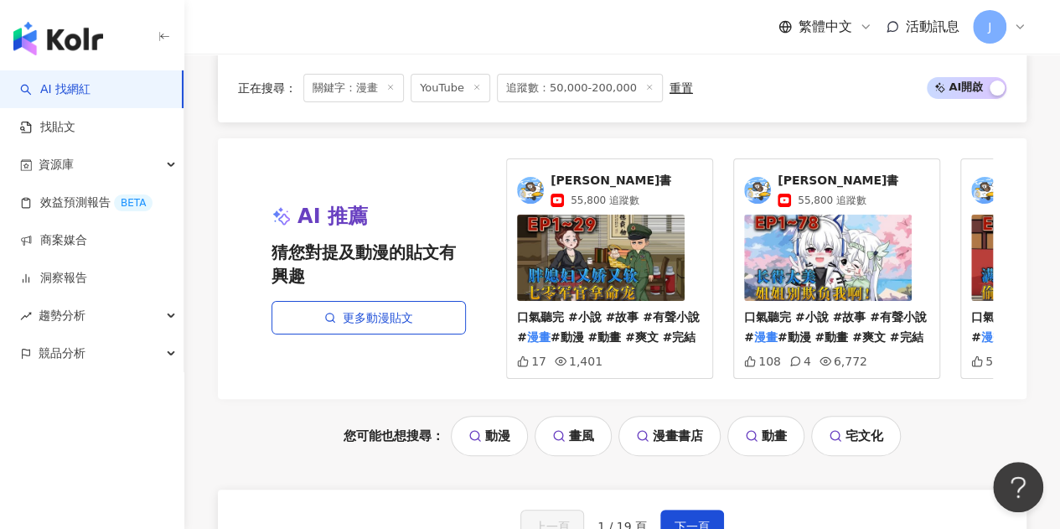
scroll to position [3380, 0]
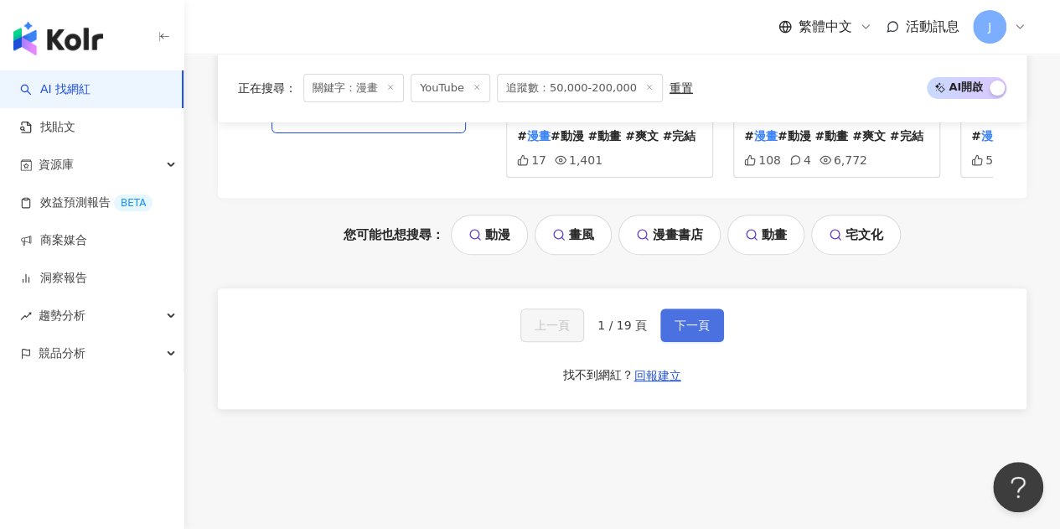
click at [703, 332] on span "下一頁" at bounding box center [691, 324] width 35 height 13
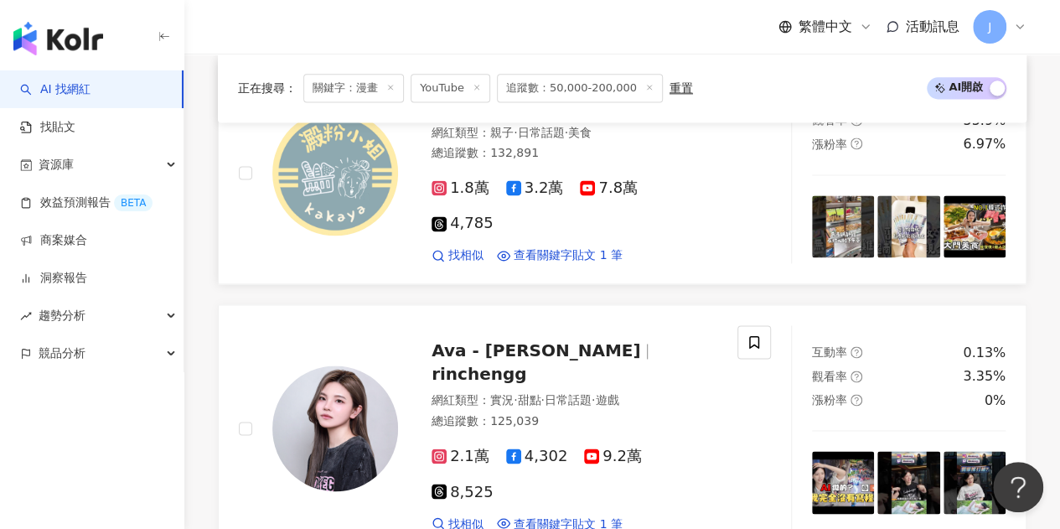
scroll to position [1005, 0]
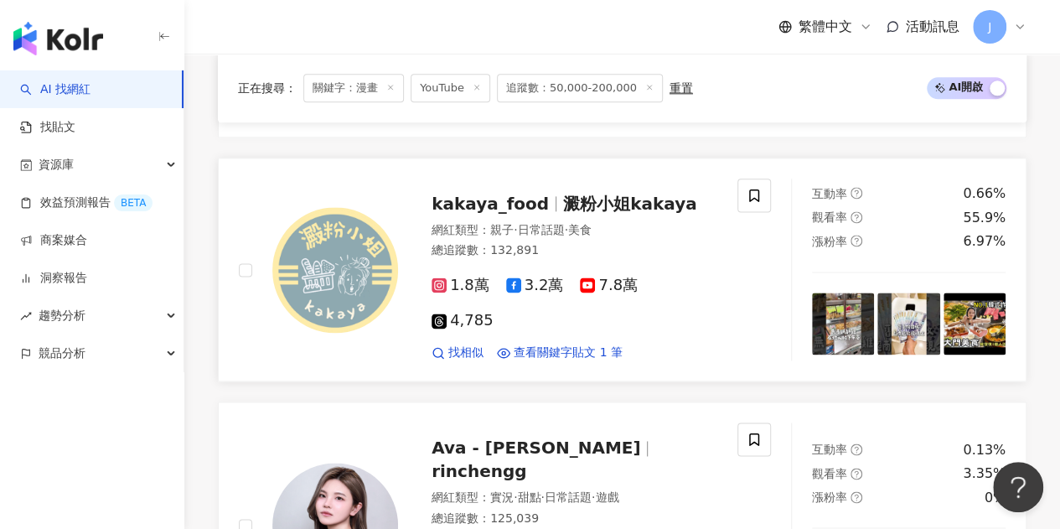
click at [563, 211] on span "澱粉小姐kakaya" at bounding box center [630, 204] width 134 height 20
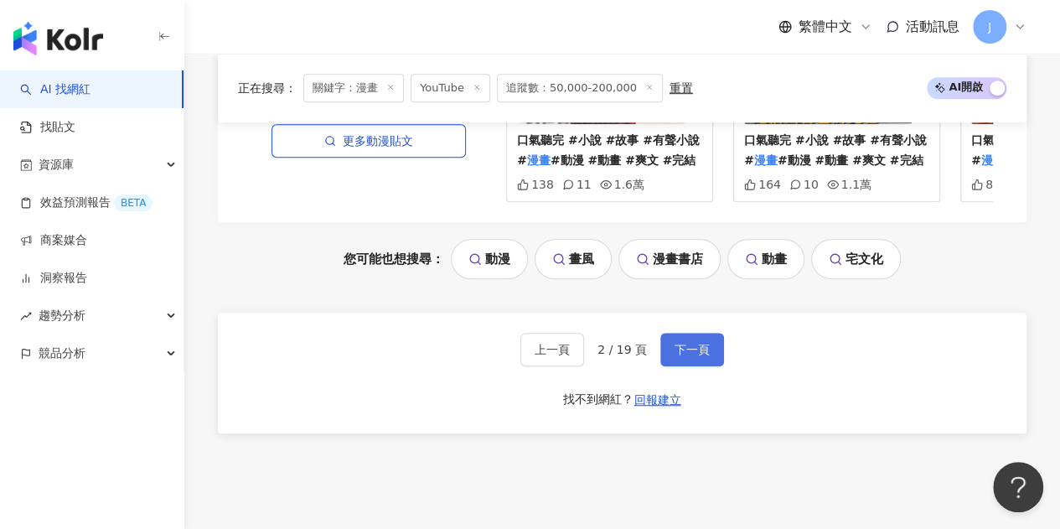
scroll to position [3686, 0]
click at [685, 341] on span "下一頁" at bounding box center [691, 347] width 35 height 13
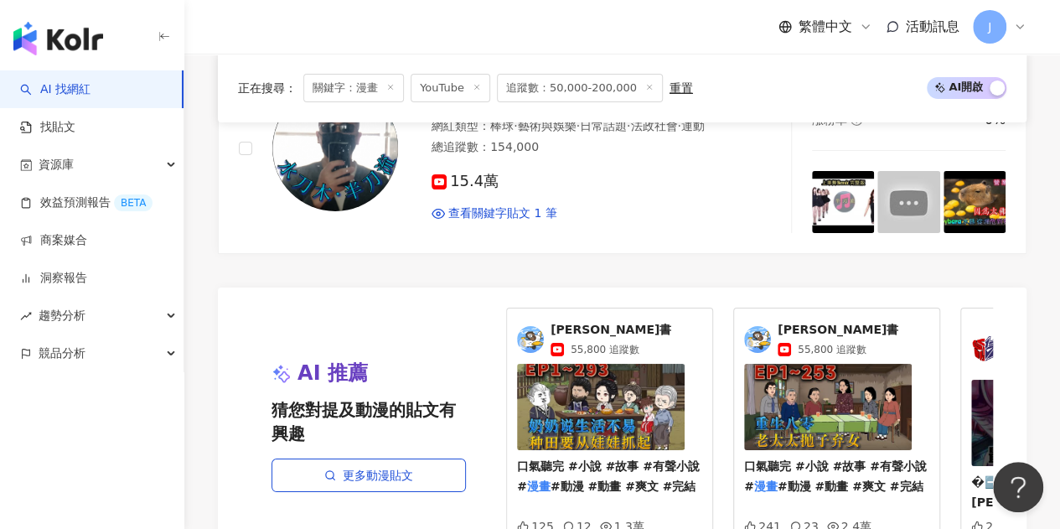
scroll to position [3351, 0]
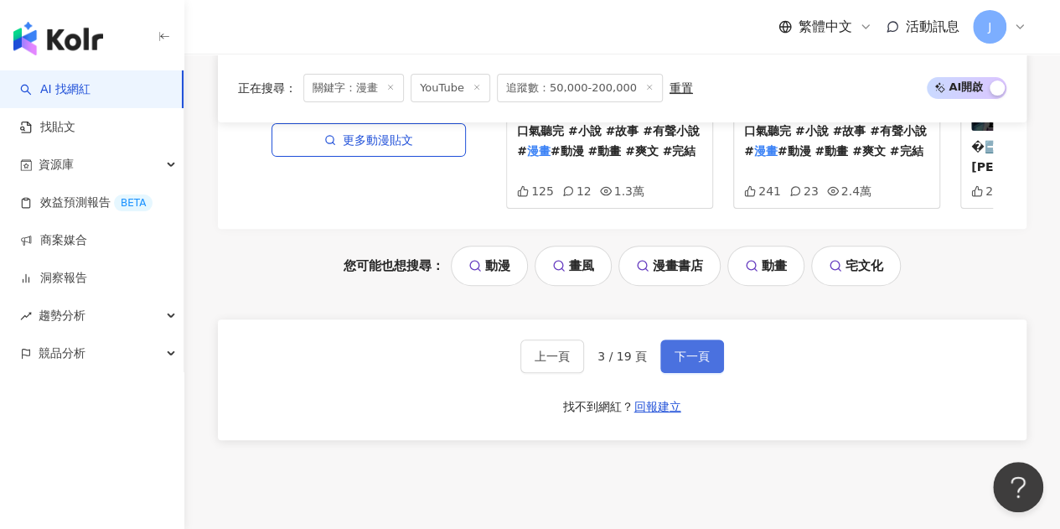
click at [673, 365] on button "下一頁" at bounding box center [692, 356] width 64 height 34
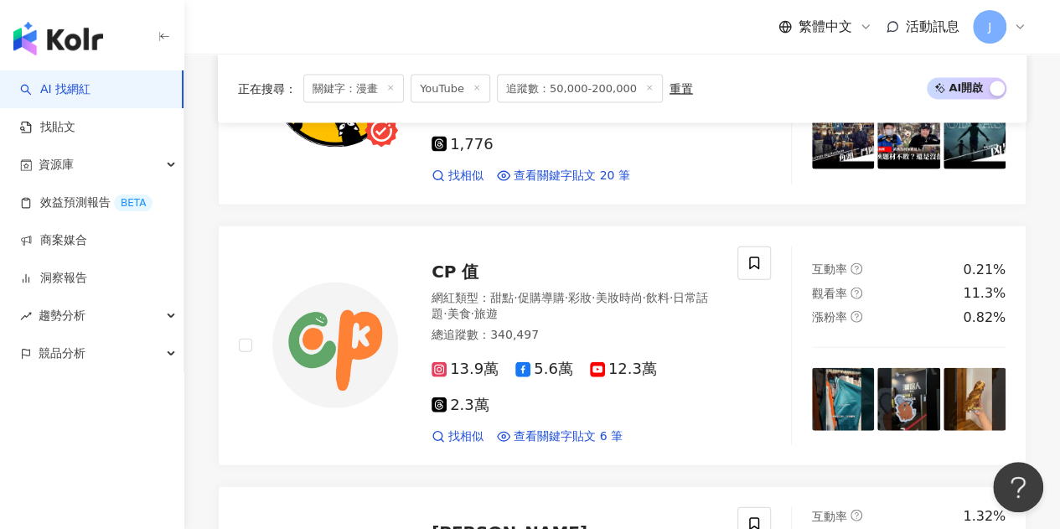
scroll to position [3687, 0]
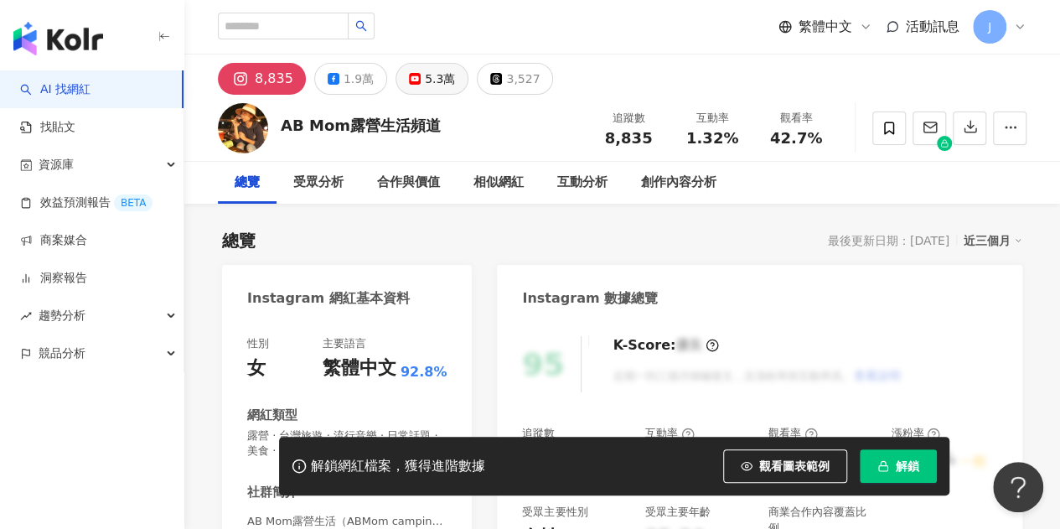
click at [444, 76] on div "5.3萬" at bounding box center [440, 78] width 30 height 23
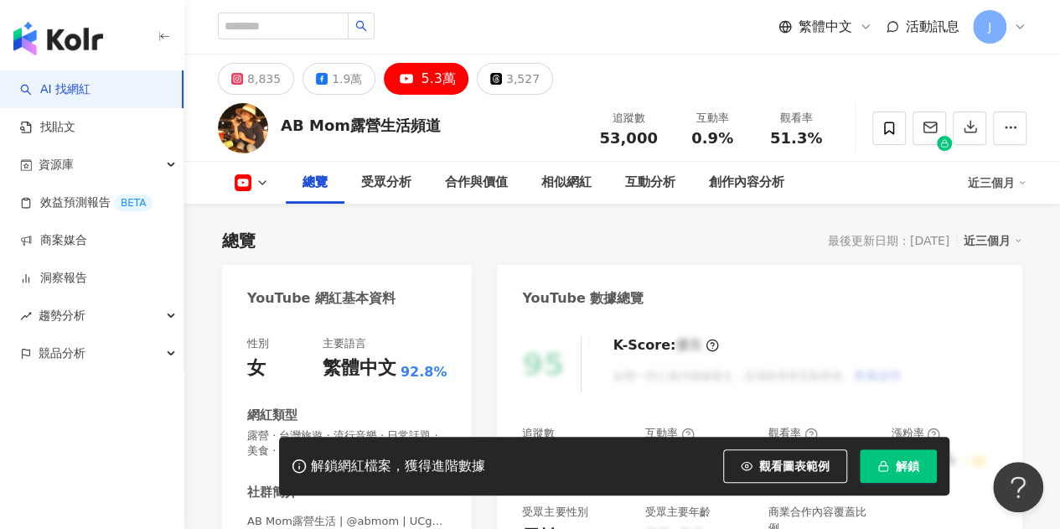
scroll to position [251, 0]
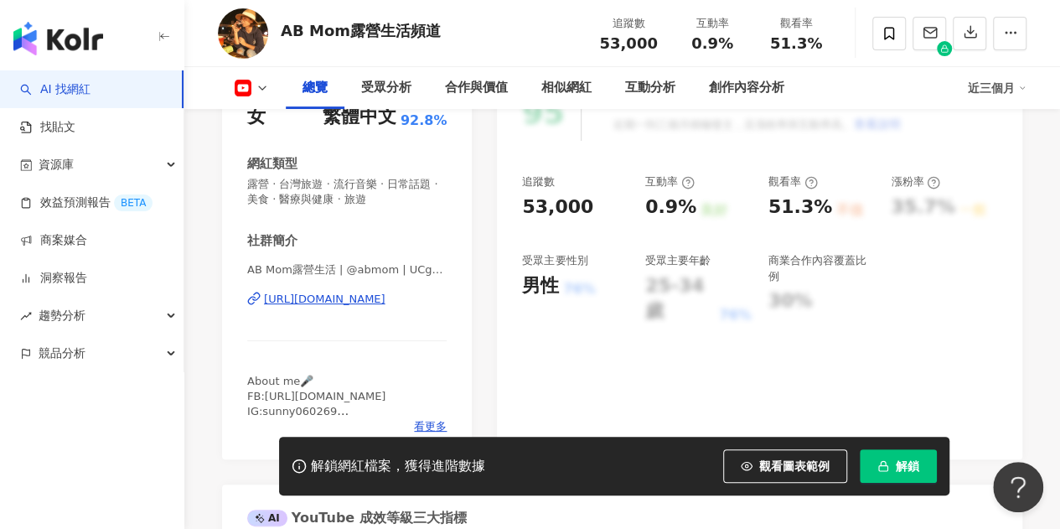
click at [378, 302] on div "https://www.youtube.com/channel/UCgHqJ7T1_raMnmC8559omVw" at bounding box center [324, 299] width 121 height 15
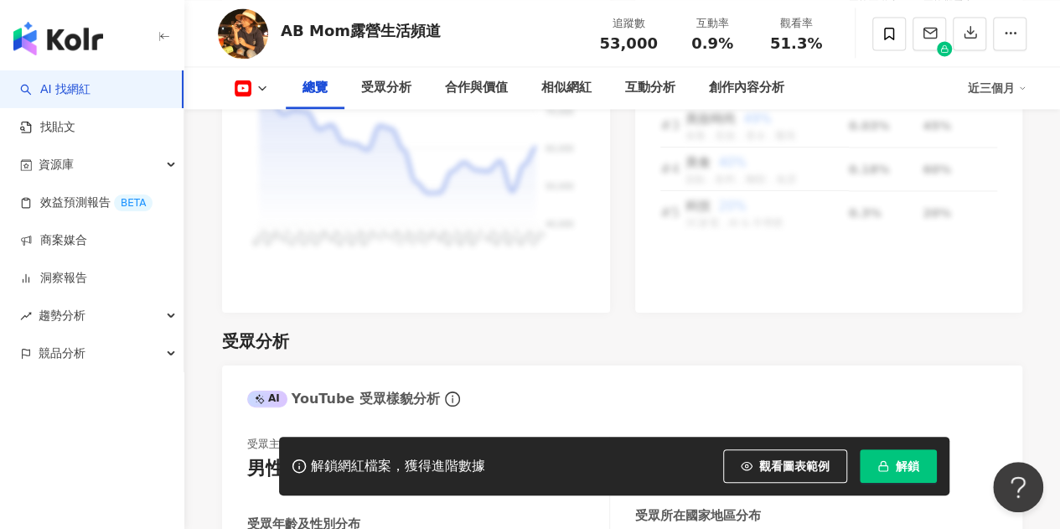
scroll to position [1340, 0]
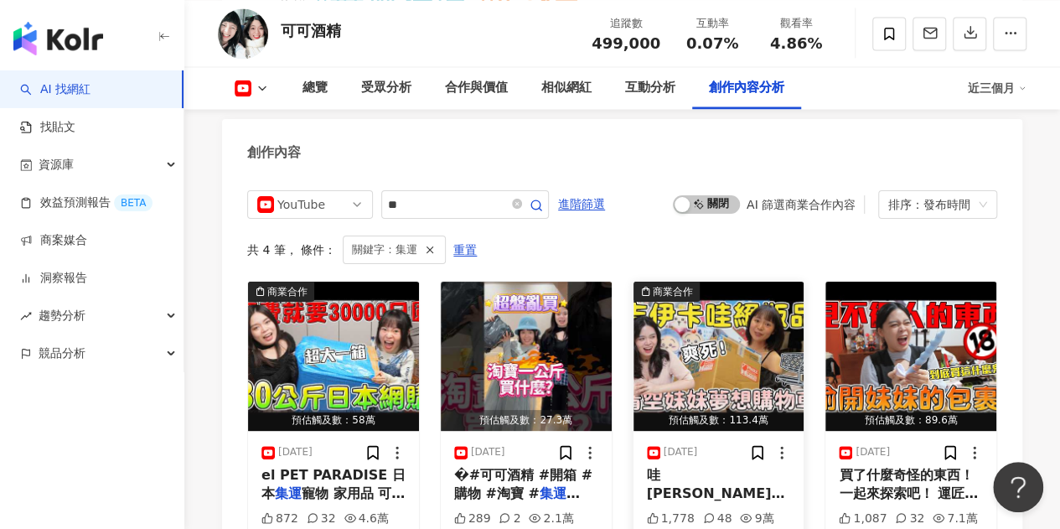
scroll to position [4765, 0]
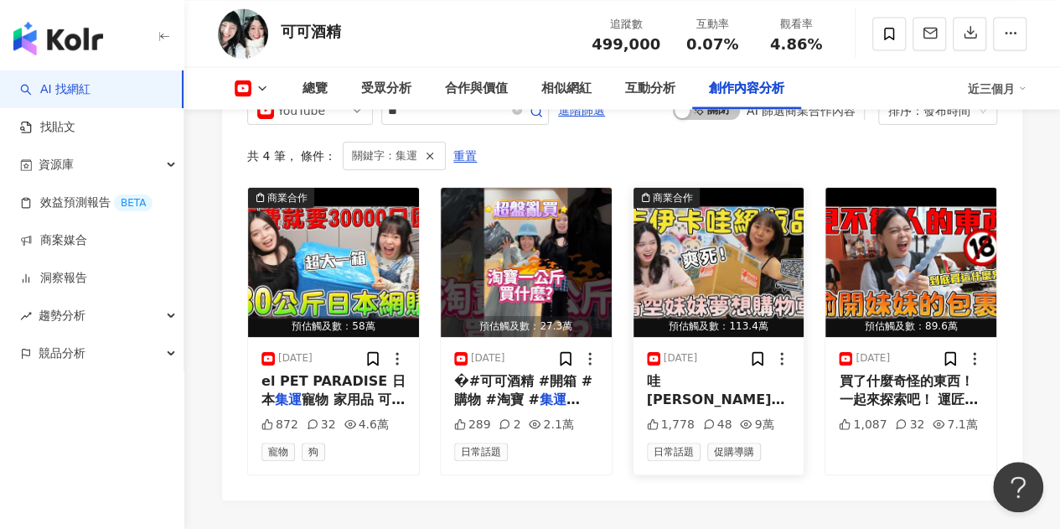
click at [709, 373] on span "哇[PERSON_NAME]，開心到叫出來！日本 代購 網購" at bounding box center [716, 409] width 139 height 72
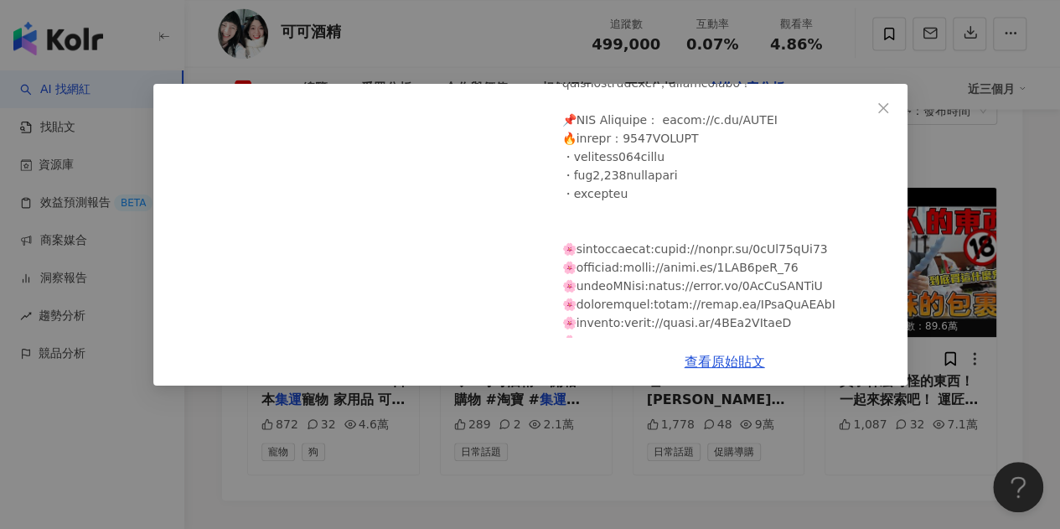
scroll to position [251, 0]
click at [961, 62] on div "可可酒精 2024/10/9 【撒錢企劃】清空妹妹腦中的夢想購物車！爆買一堆絕版的吉伊卡哇周邊，開心到叫出來！日本 代購 網購 集運 BEX Market可可…" at bounding box center [530, 264] width 1060 height 529
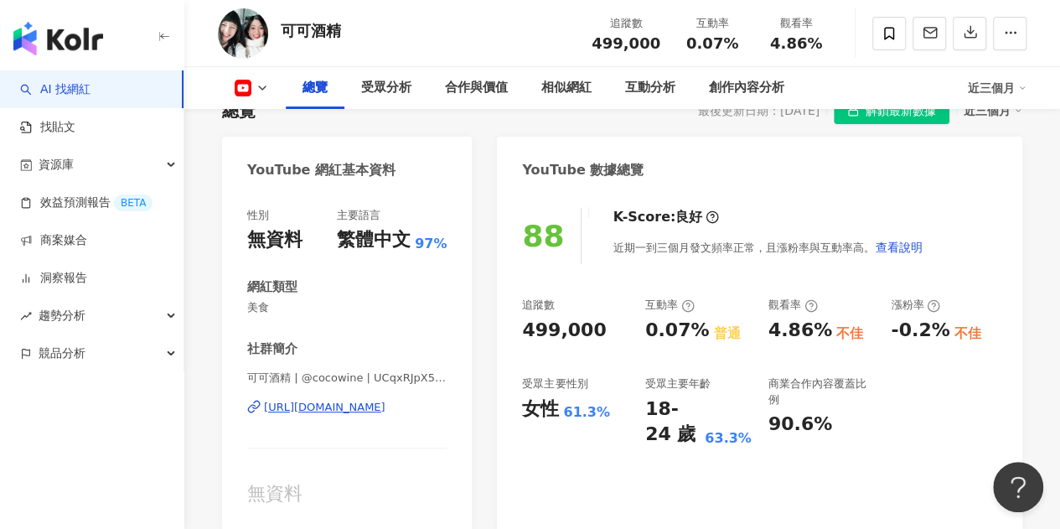
scroll to position [157, 0]
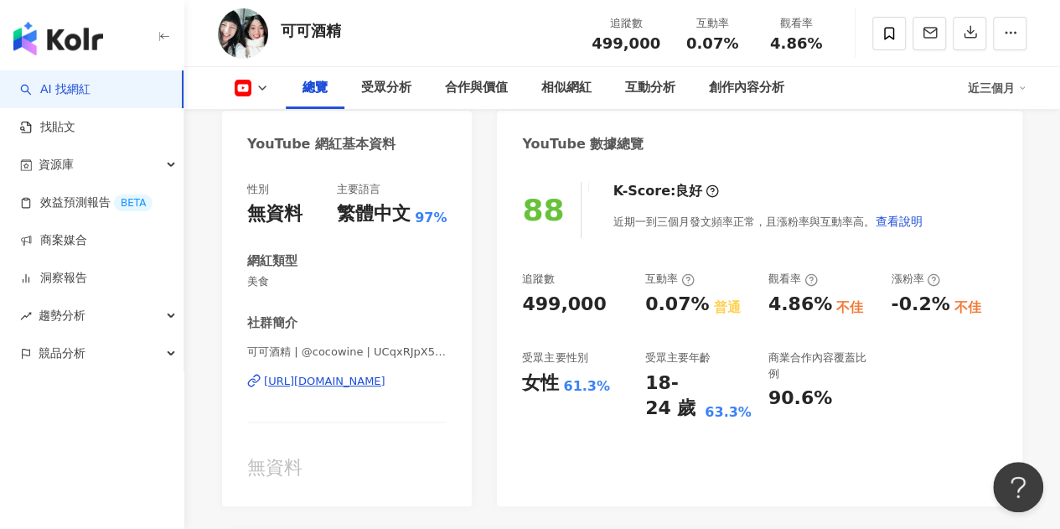
click at [385, 376] on div "https://www.youtube.com/channel/UCqxRJpX52Q0nxcHf7hqdJMA" at bounding box center [324, 381] width 121 height 15
click at [266, 81] on icon at bounding box center [261, 87] width 13 height 13
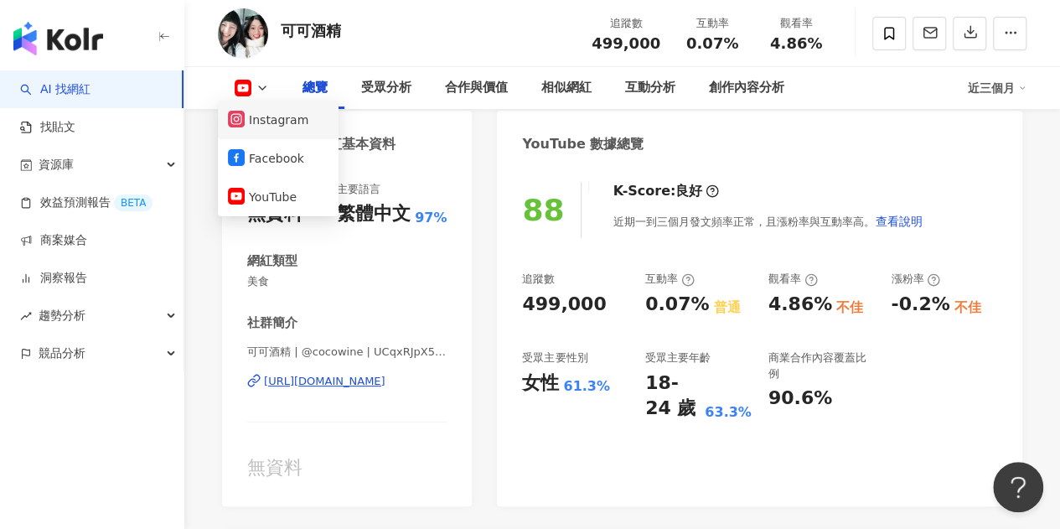
click at [293, 119] on button "Instagram" at bounding box center [278, 119] width 101 height 23
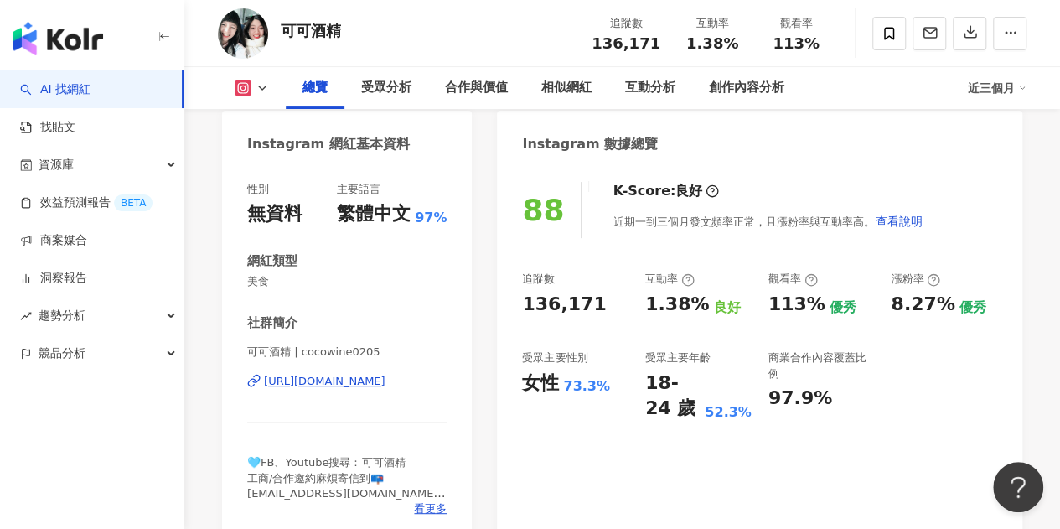
click at [385, 378] on div "https://www.instagram.com/cocowine0205/" at bounding box center [324, 381] width 121 height 15
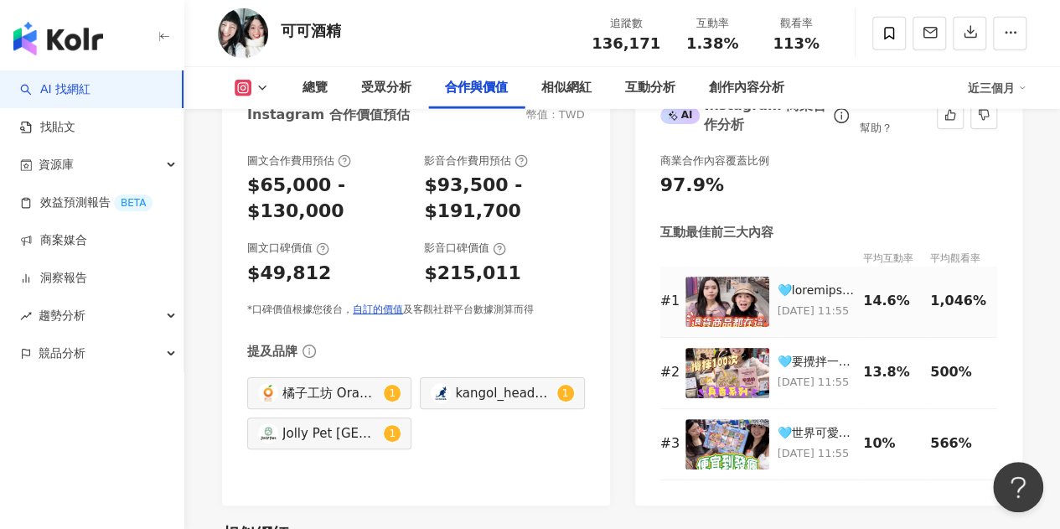
scroll to position [2314, 0]
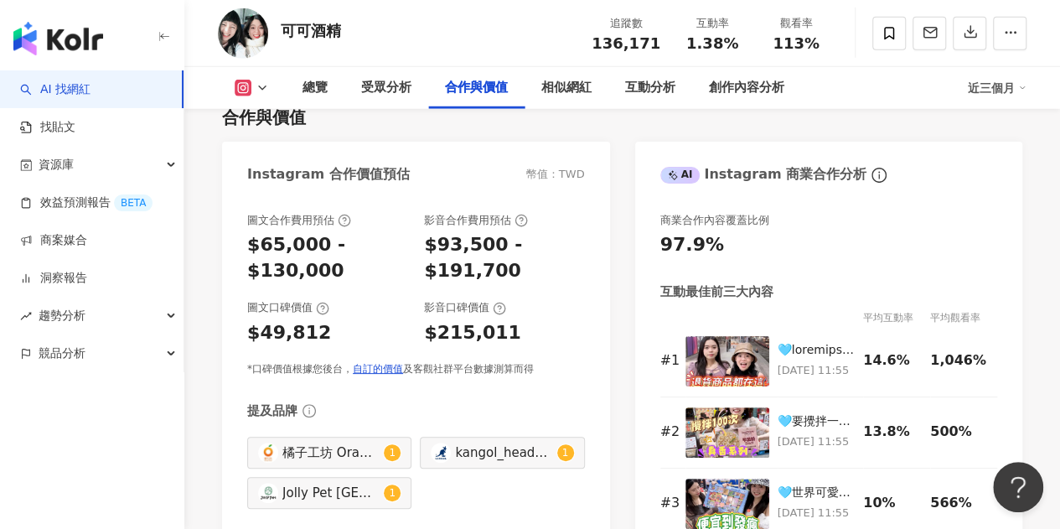
click at [253, 78] on div "總覽 受眾分析 合作與價值 相似網紅 互動分析 創作內容分析 近三個月" at bounding box center [622, 88] width 808 height 42
click at [261, 80] on button at bounding box center [252, 88] width 68 height 17
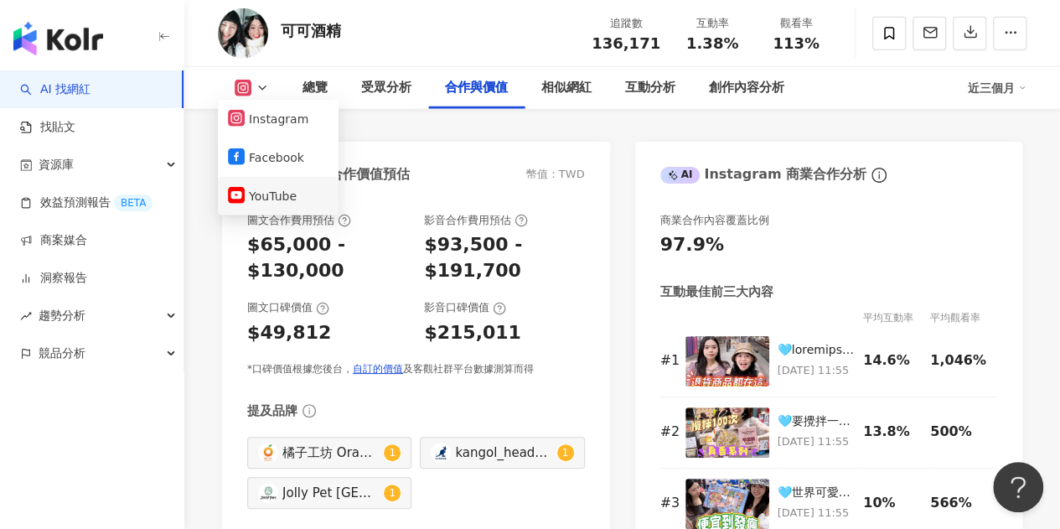
click at [281, 209] on li "YouTube" at bounding box center [278, 196] width 121 height 39
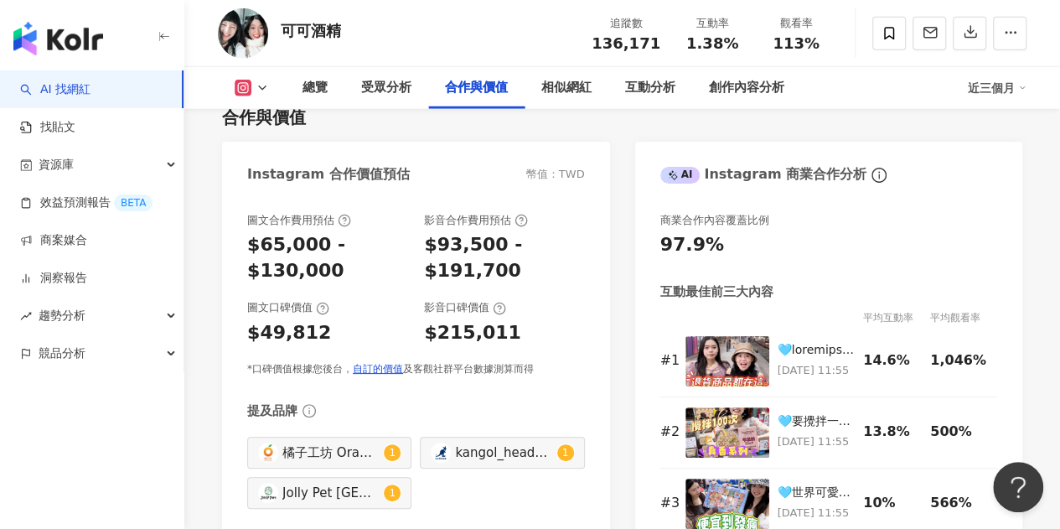
click at [263, 93] on icon at bounding box center [261, 87] width 13 height 13
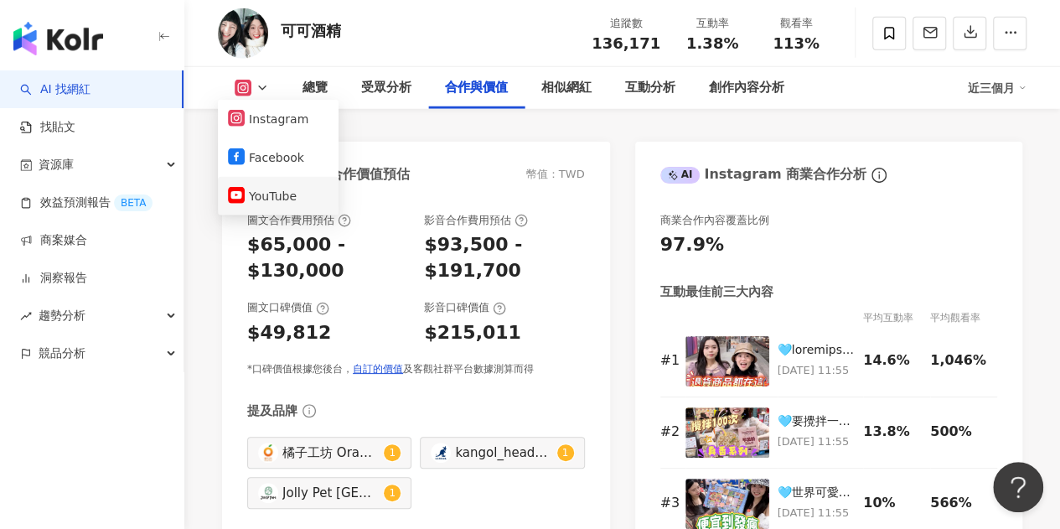
click at [279, 195] on button "YouTube" at bounding box center [278, 195] width 101 height 23
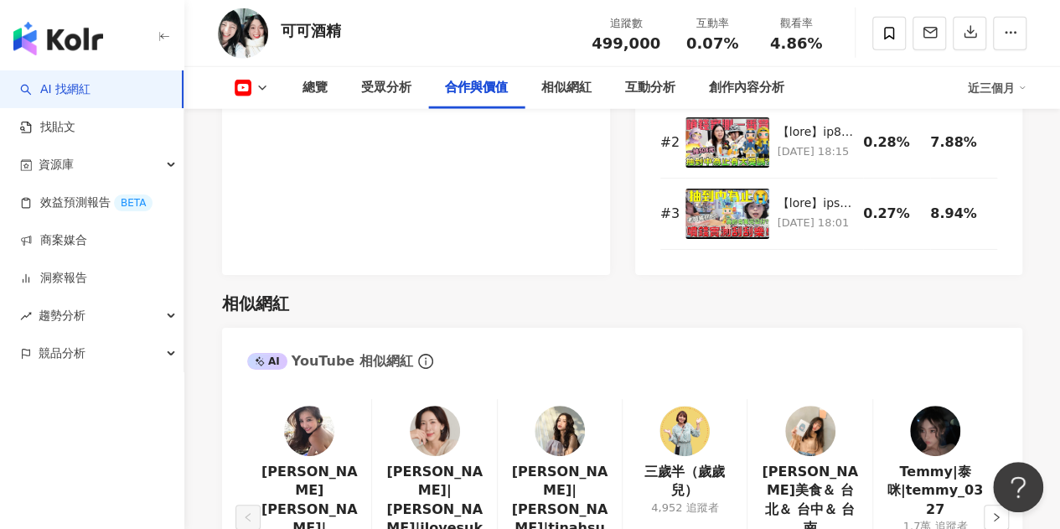
click at [516, 212] on div "圖文合作費用預估 無資料 影音合作費用預估 $150,000 - $250,000 影音口碑價值 $38,778 *口碑價值根據您後台， 自訂的價值 及客觀社…" at bounding box center [416, 90] width 388 height 369
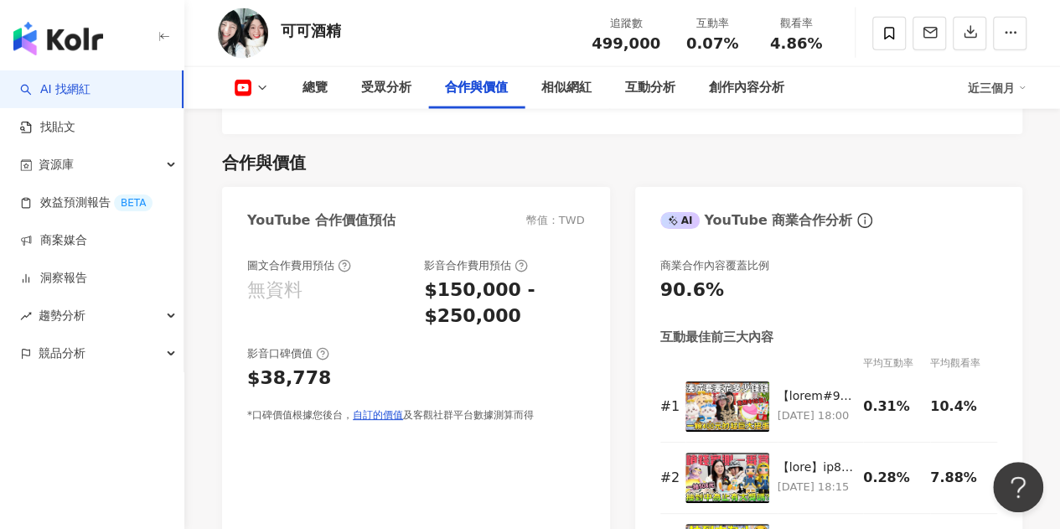
scroll to position [2057, 0]
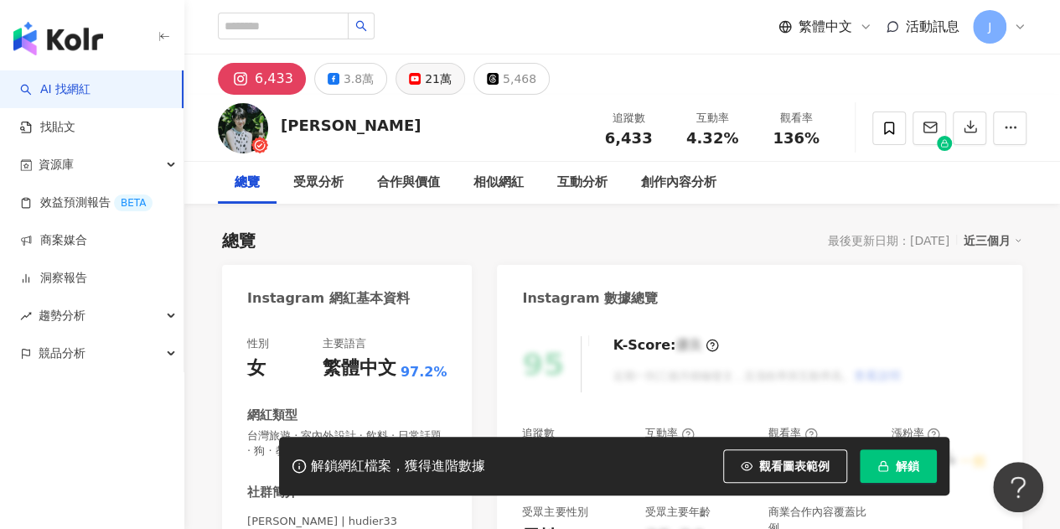
click at [425, 80] on div "21萬" at bounding box center [438, 78] width 27 height 23
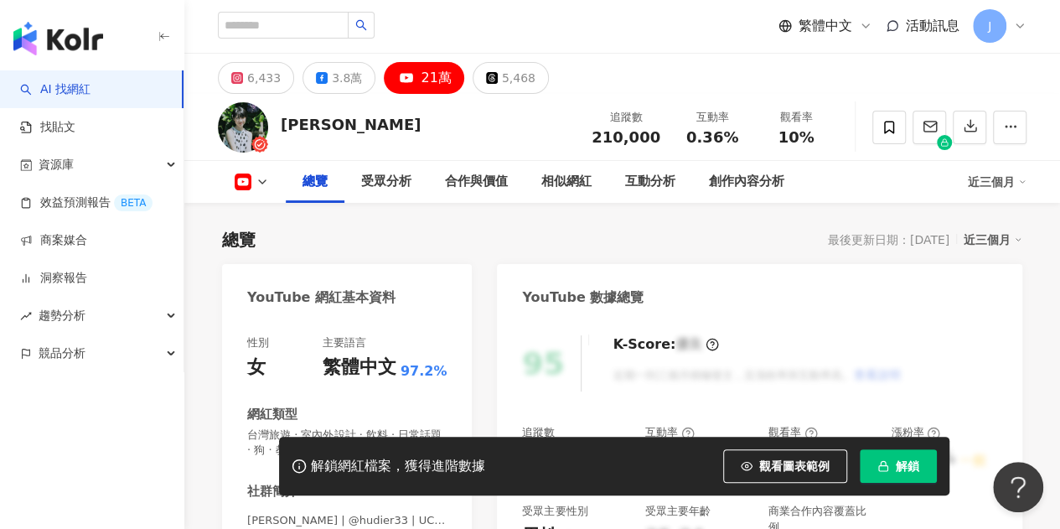
scroll to position [251, 0]
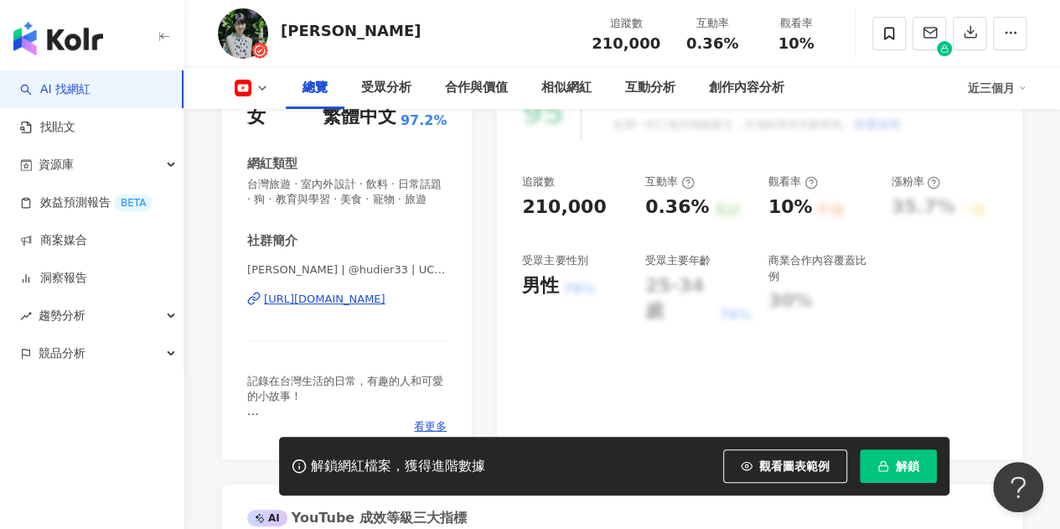
click at [385, 307] on div "https://www.youtube.com/channel/UCOAH9fn9-K_jkOVo1-2jKVQ" at bounding box center [324, 299] width 121 height 15
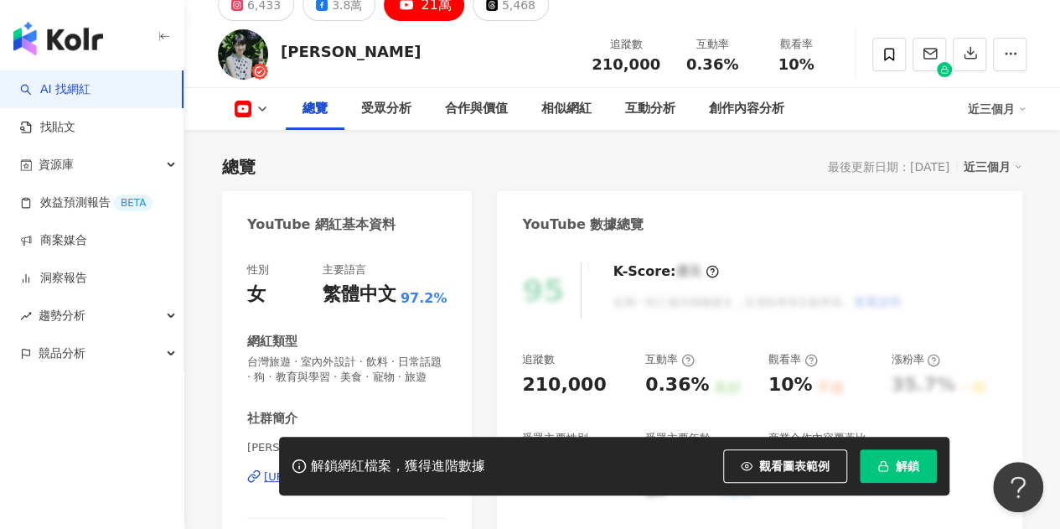
scroll to position [0, 0]
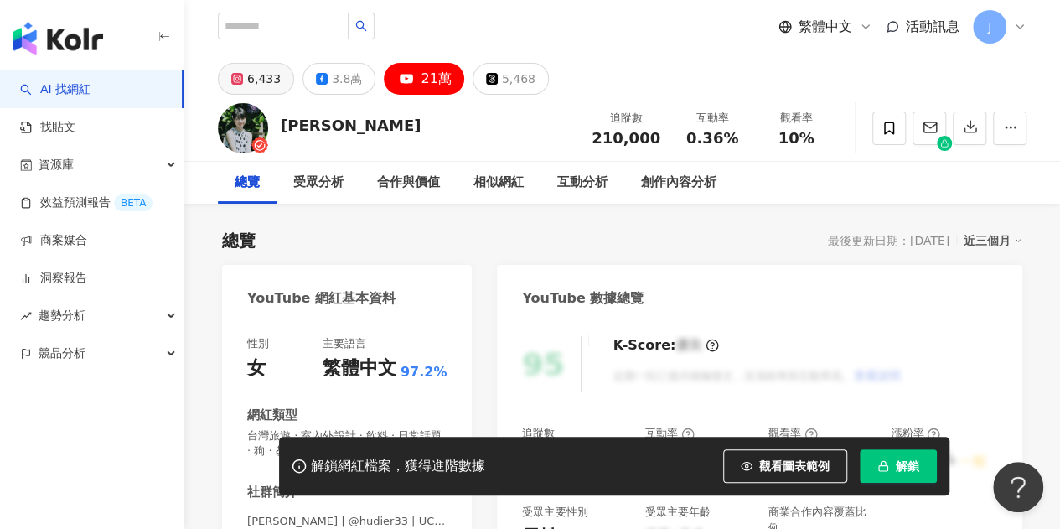
click at [261, 70] on div "6,433" at bounding box center [264, 78] width 34 height 23
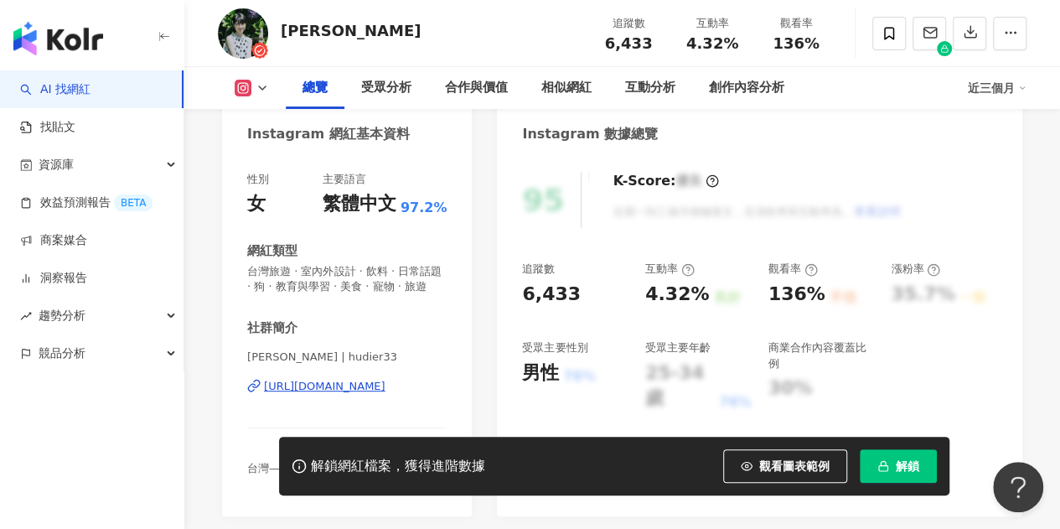
scroll to position [168, 0]
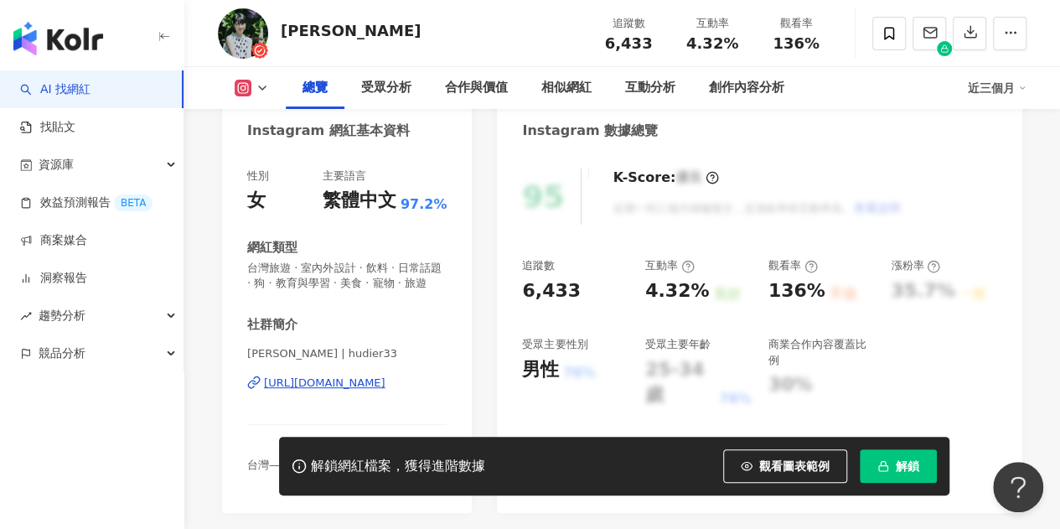
click at [352, 390] on div "https://www.instagram.com/hudier33/" at bounding box center [324, 382] width 121 height 15
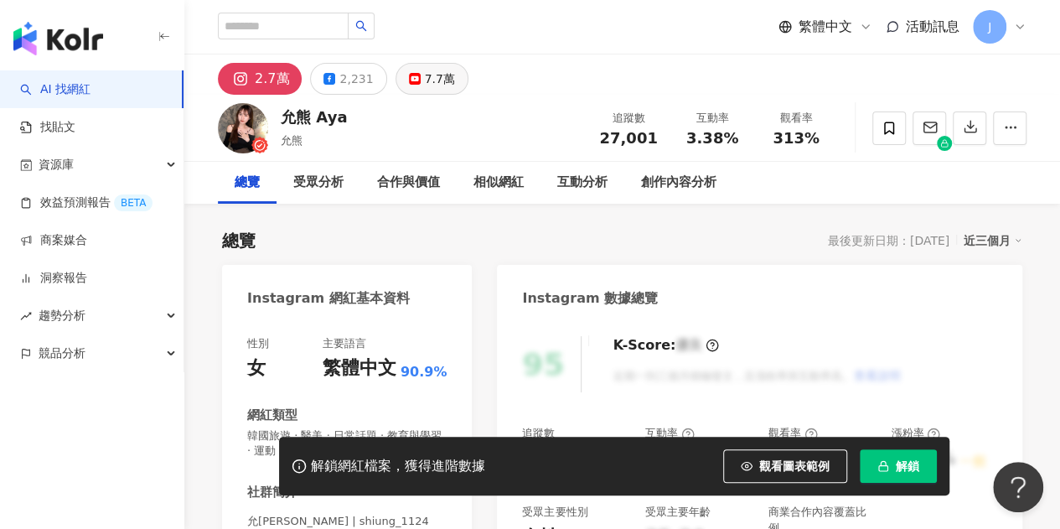
click at [442, 84] on div "7.7萬" at bounding box center [440, 78] width 30 height 23
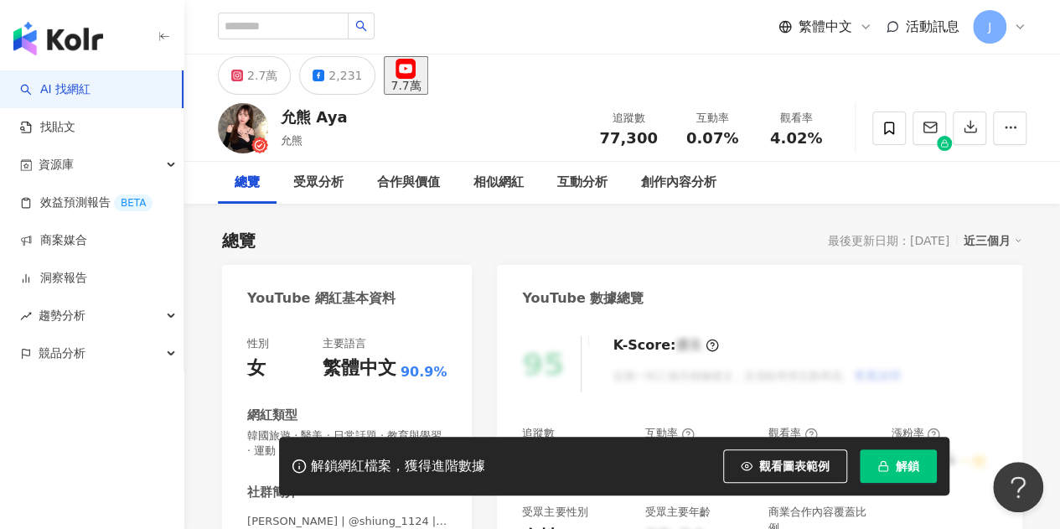
click at [377, 336] on div "性別 女 主要語言 繁體中文 90.9% 網紅類型 韓國旅遊 · 醫美 · 日常話題 · 教育與學習 · 運動 · 旅遊 社群簡介 允熊 Aya | @shi…" at bounding box center [346, 510] width 199 height 349
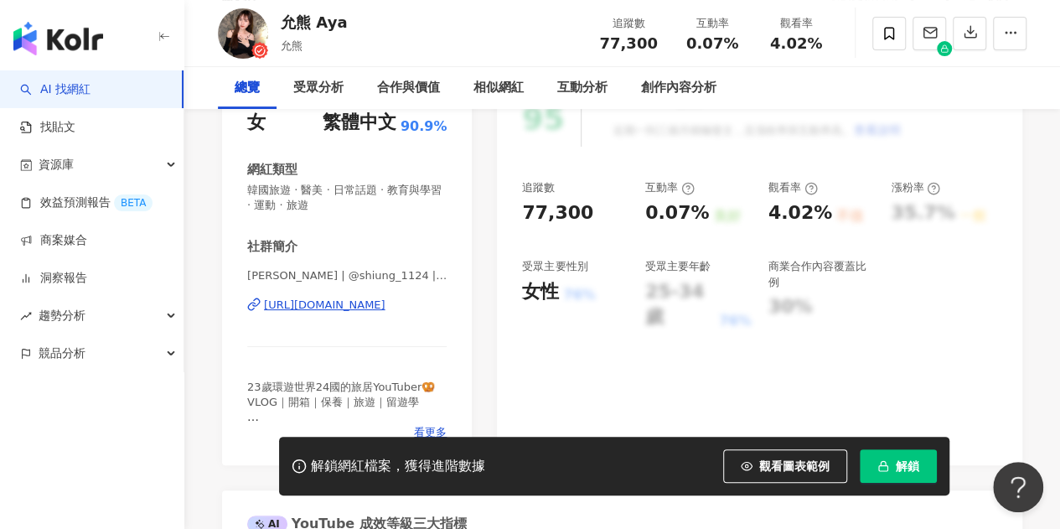
click at [384, 304] on div "[URL][DOMAIN_NAME]" at bounding box center [324, 304] width 121 height 15
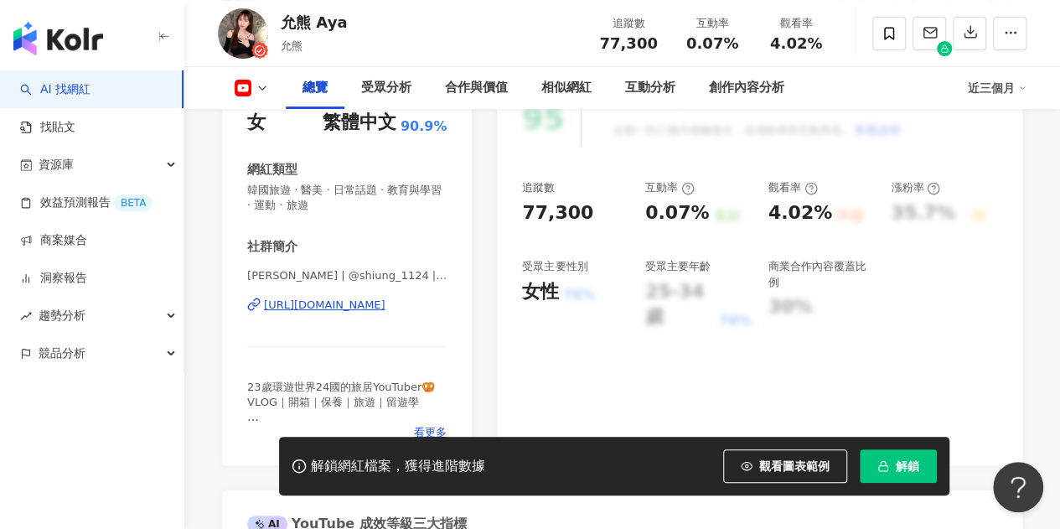
scroll to position [251, 0]
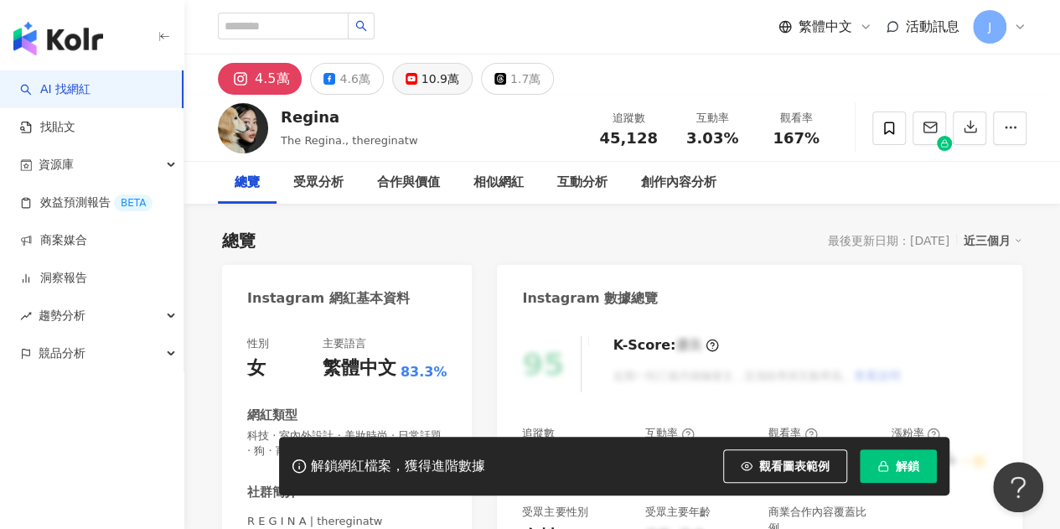
click at [427, 86] on div "10.9萬" at bounding box center [440, 78] width 38 height 23
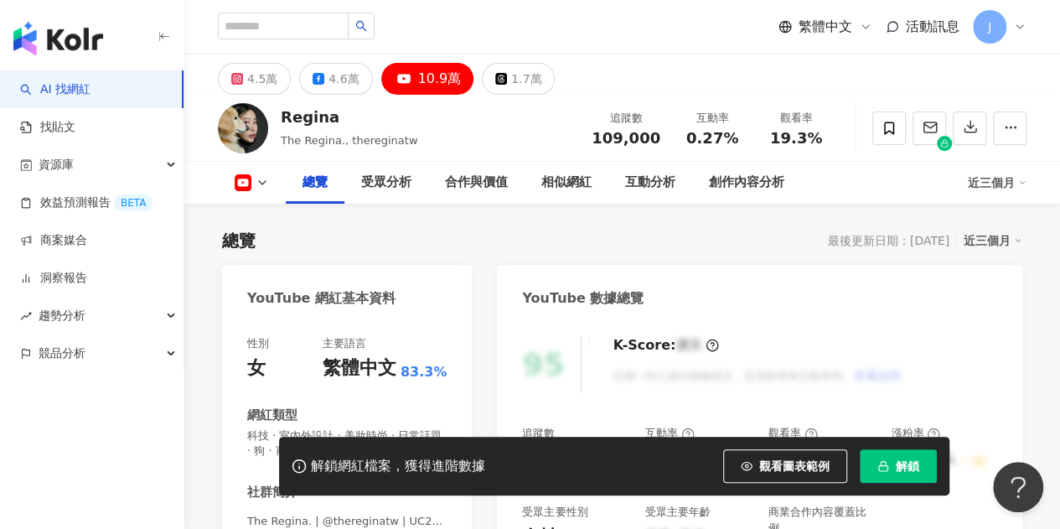
scroll to position [335, 0]
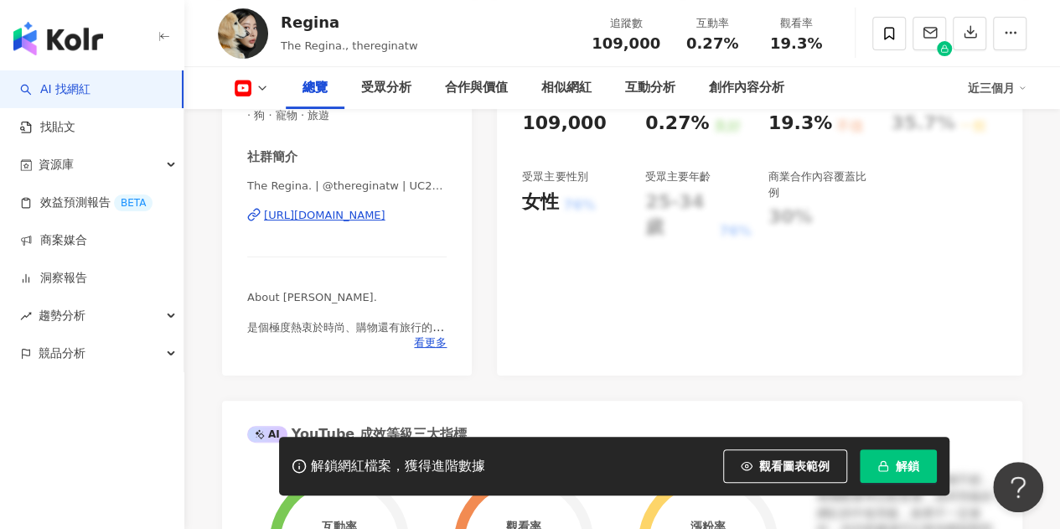
click at [385, 220] on div "[URL][DOMAIN_NAME]" at bounding box center [324, 215] width 121 height 15
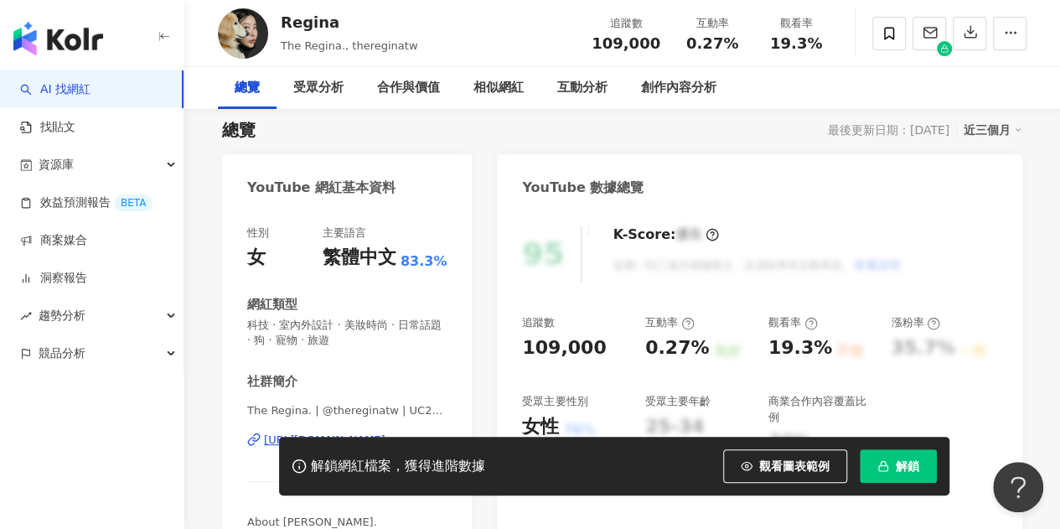
scroll to position [0, 0]
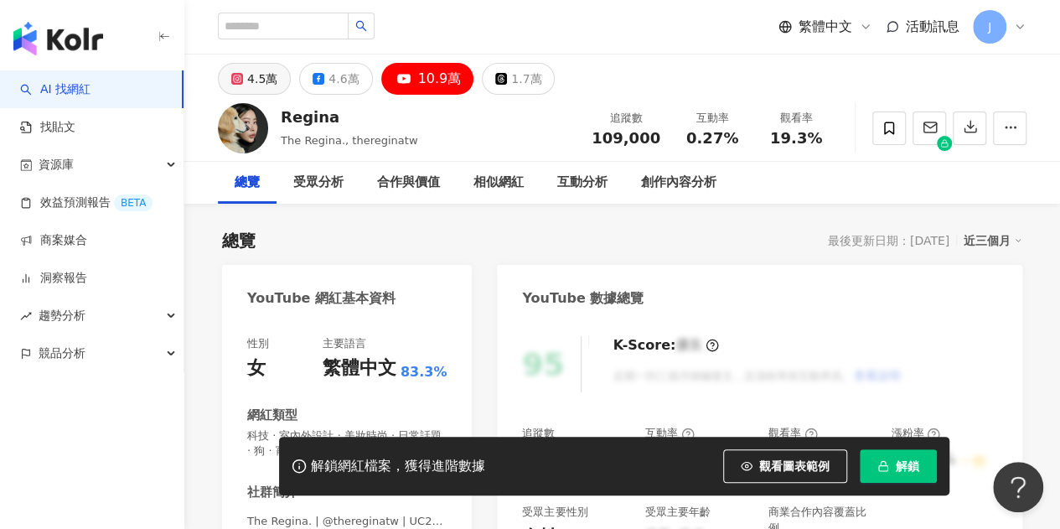
click at [256, 88] on div "4.5萬" at bounding box center [262, 78] width 30 height 23
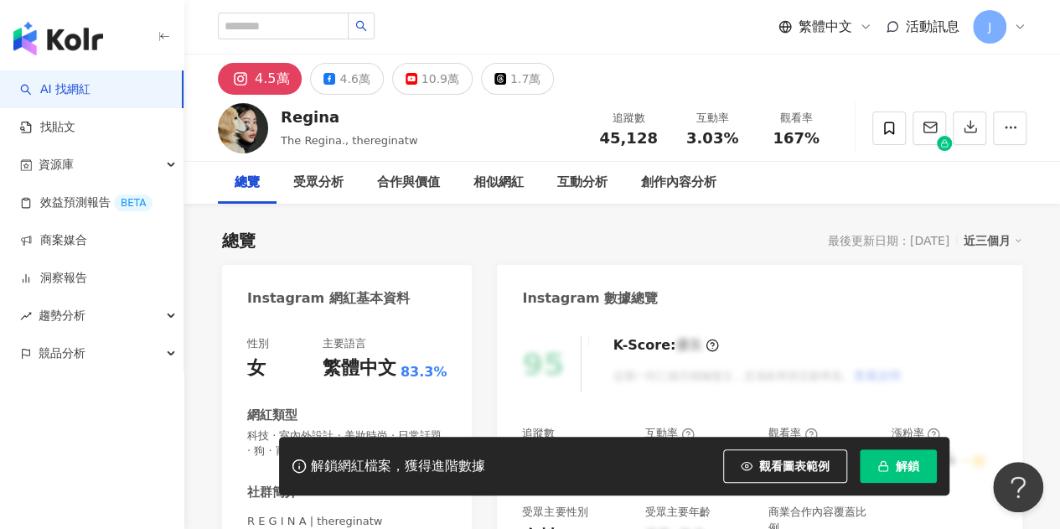
scroll to position [251, 0]
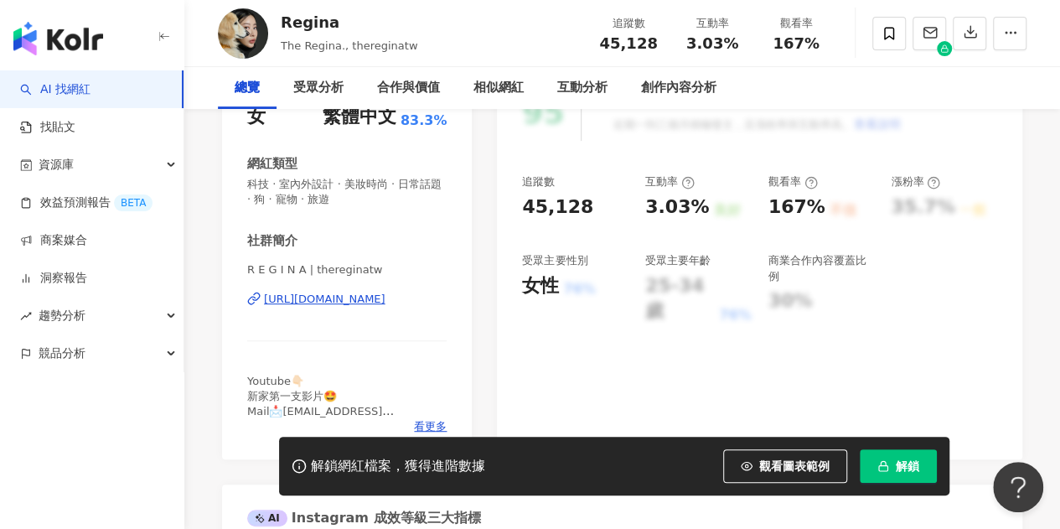
click at [384, 306] on div "[URL][DOMAIN_NAME]" at bounding box center [324, 299] width 121 height 15
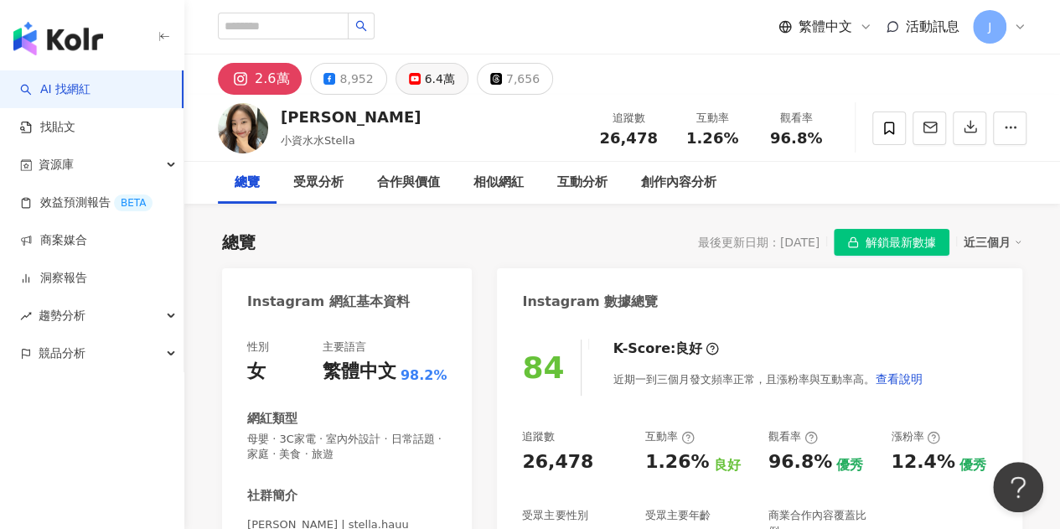
click at [435, 82] on div "6.4萬" at bounding box center [440, 78] width 30 height 23
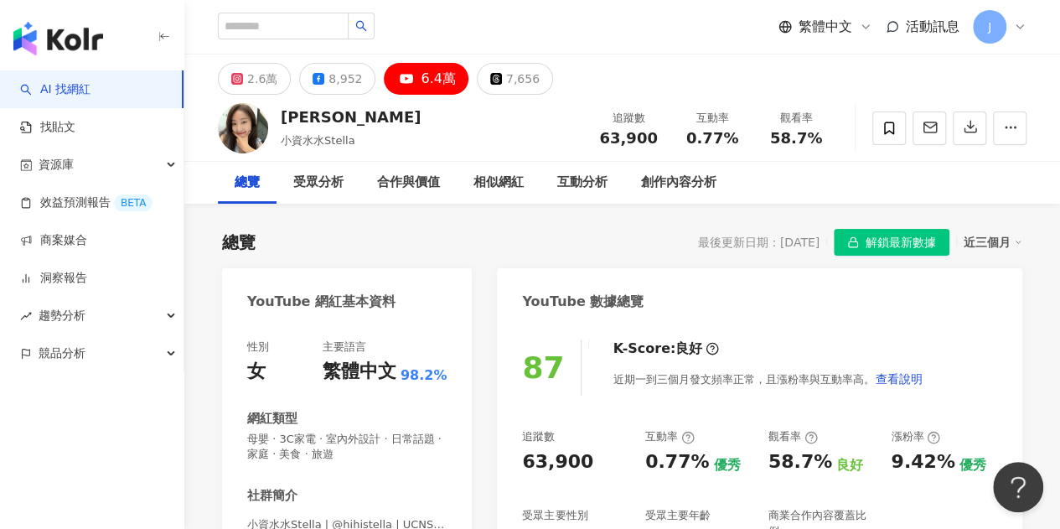
scroll to position [335, 0]
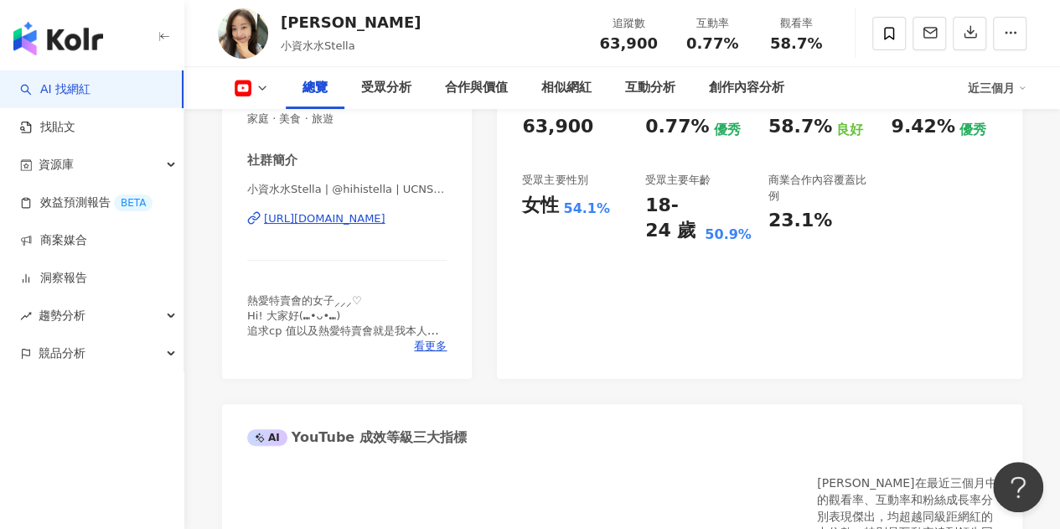
click at [328, 220] on div "https://www.youtube.com/channel/UCNSWEFaSkF6kKO8ENzMR7YQ" at bounding box center [324, 218] width 121 height 15
click at [236, 88] on icon at bounding box center [243, 88] width 17 height 17
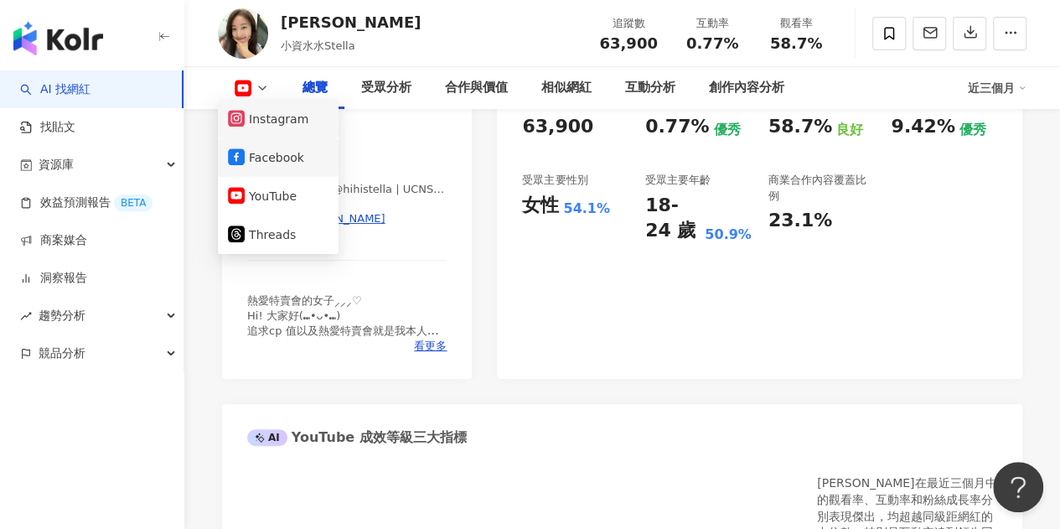
click at [296, 128] on button "Instagram" at bounding box center [278, 118] width 101 height 23
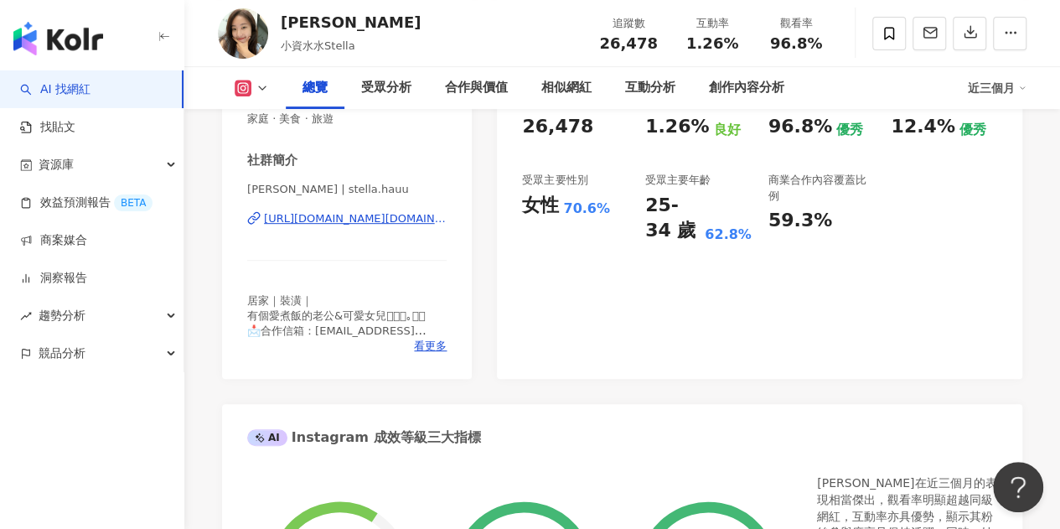
click at [369, 219] on div "https://www.instagram.com/stella.hauu/" at bounding box center [355, 218] width 183 height 15
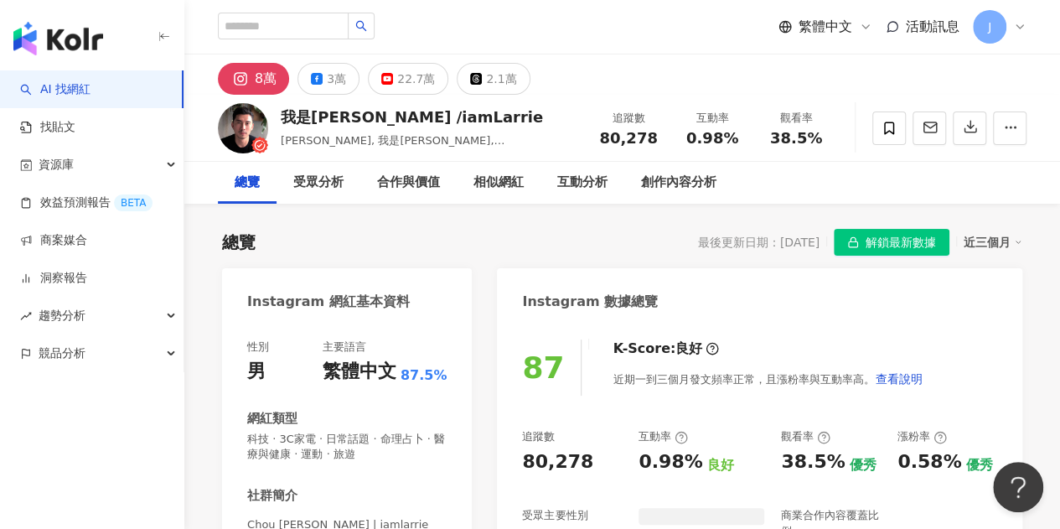
scroll to position [251, 0]
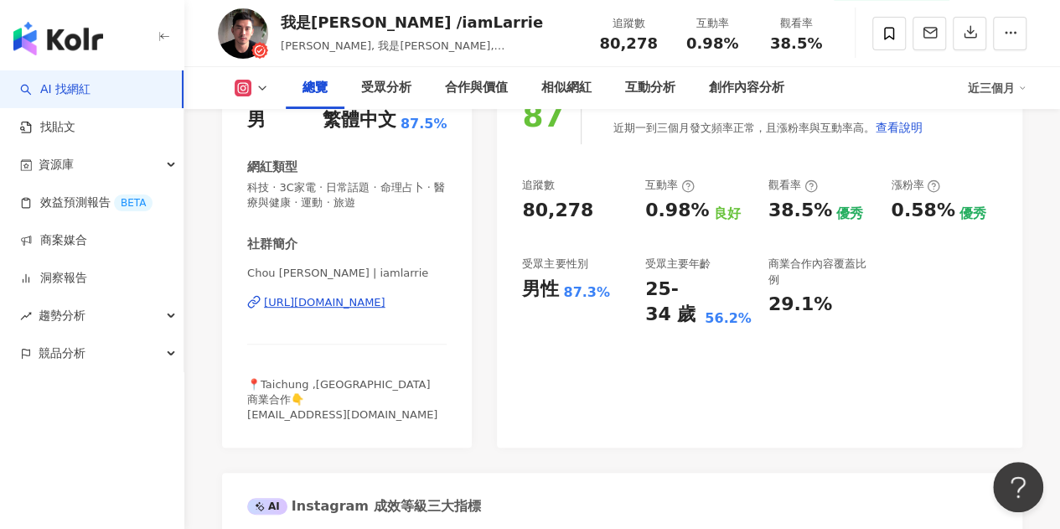
click at [259, 91] on icon at bounding box center [261, 87] width 13 height 13
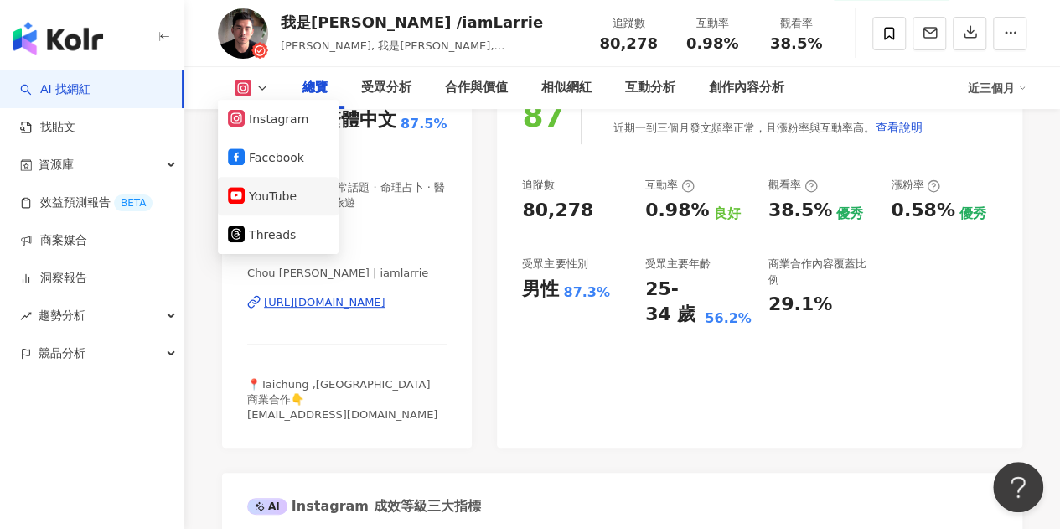
click at [303, 191] on button "YouTube" at bounding box center [278, 195] width 101 height 23
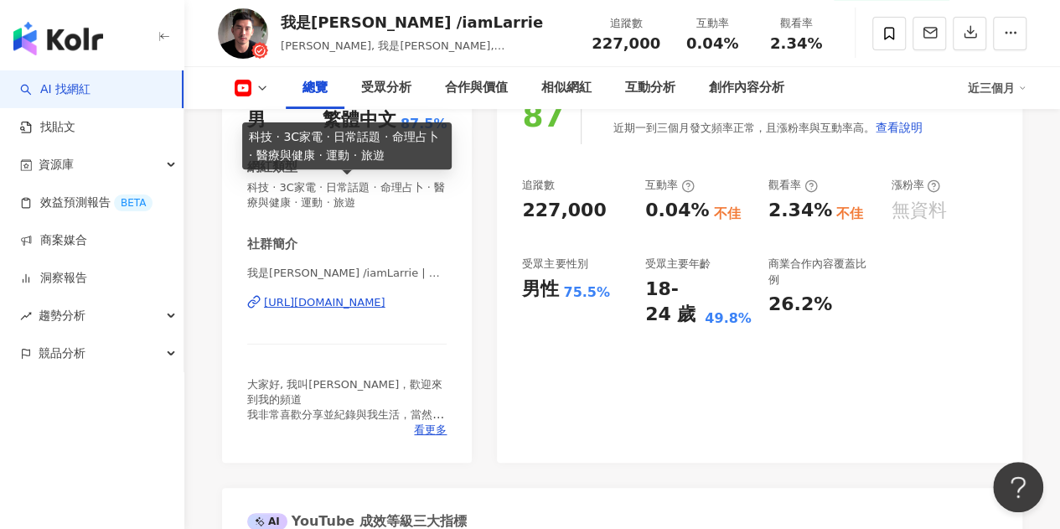
click at [385, 301] on div "https://www.youtube.com/channel/UCag5MH_BUo4oJdQyOMSvCRw" at bounding box center [324, 302] width 121 height 15
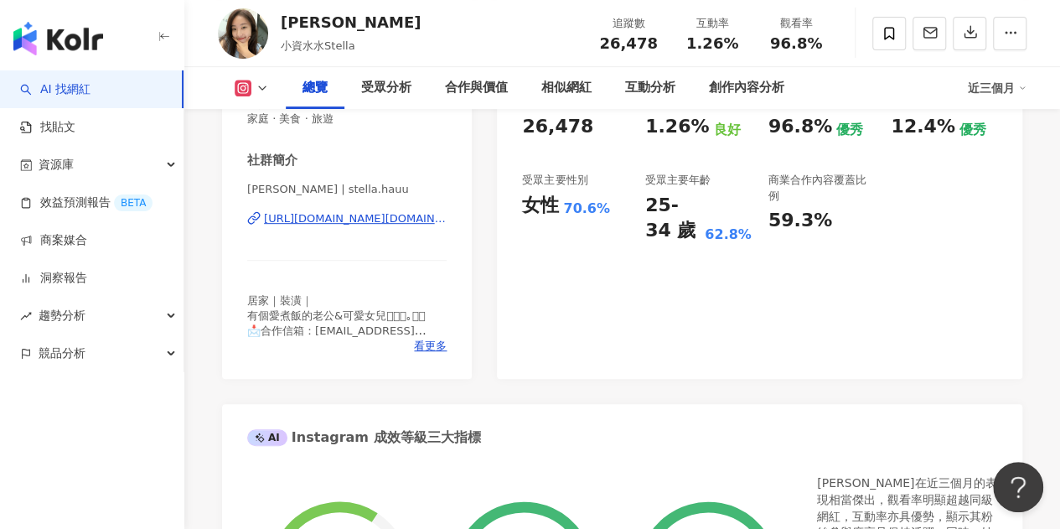
scroll to position [335, 0]
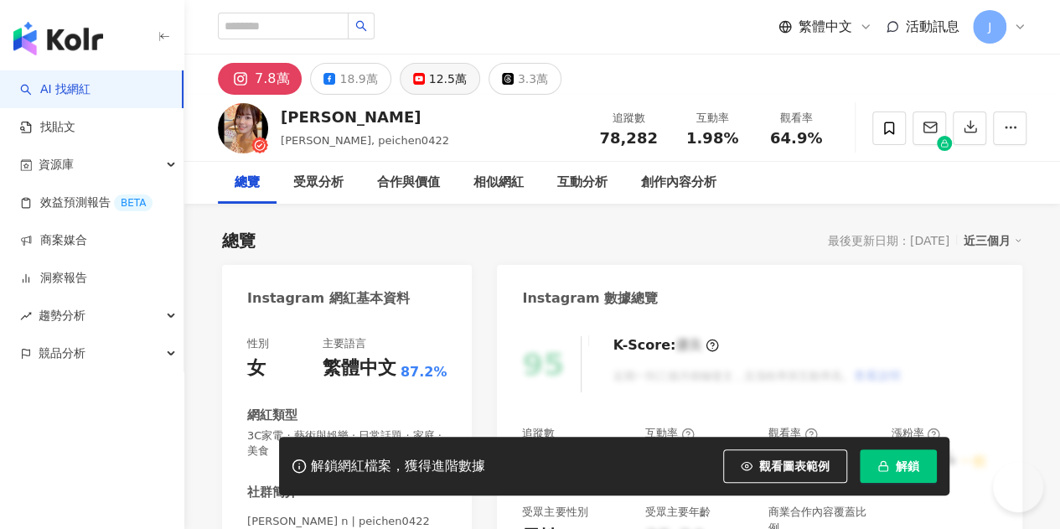
click at [428, 93] on button "12.5萬" at bounding box center [440, 79] width 80 height 32
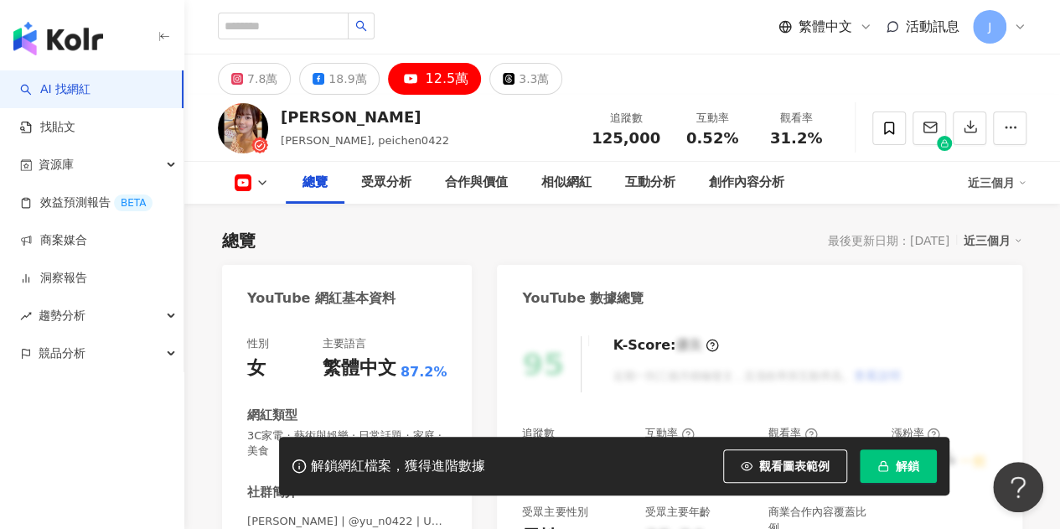
scroll to position [251, 0]
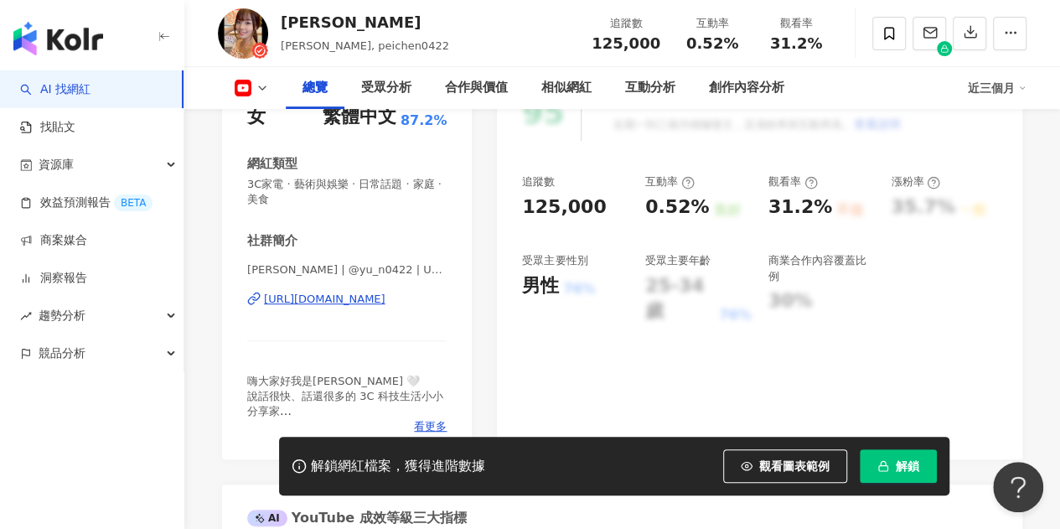
click at [385, 302] on div "[URL][DOMAIN_NAME]" at bounding box center [324, 299] width 121 height 15
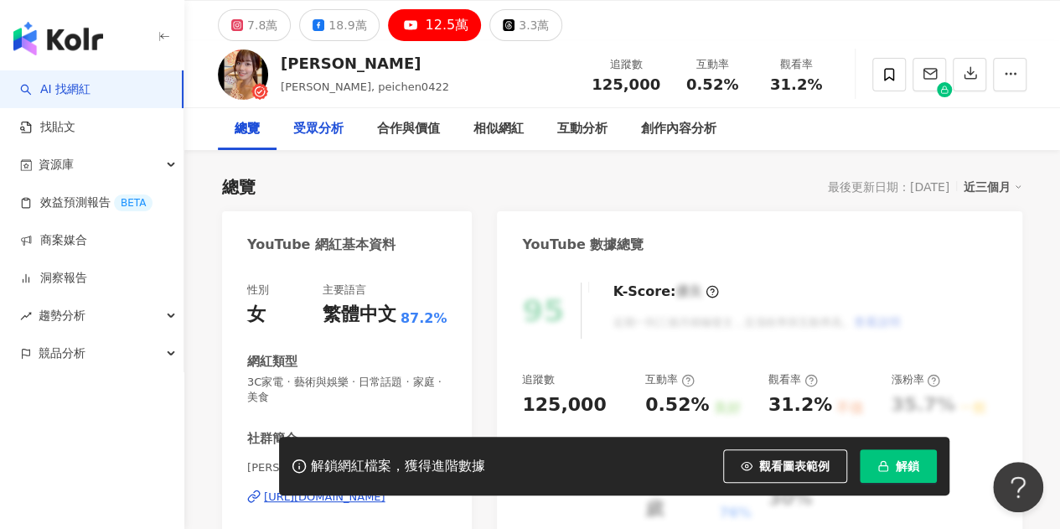
scroll to position [0, 0]
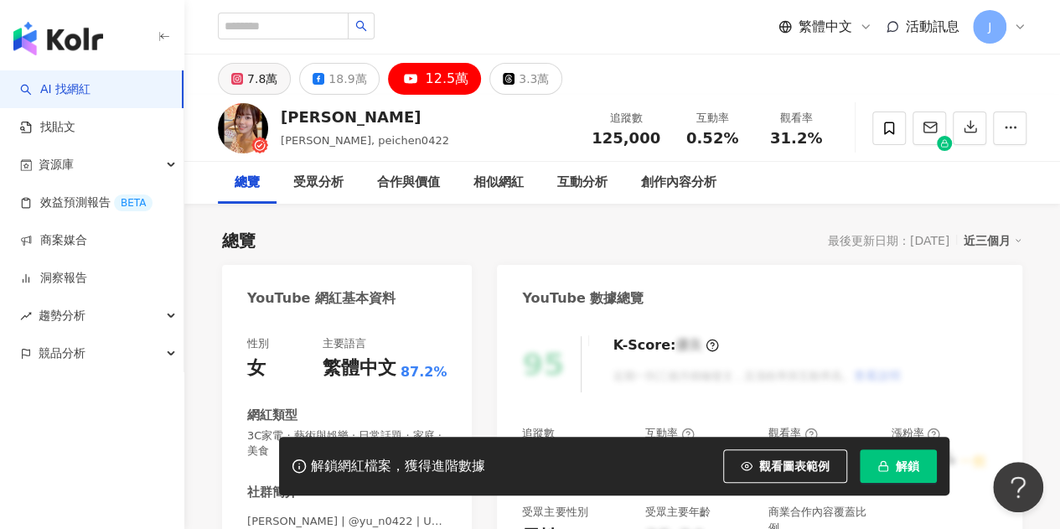
click at [255, 80] on div "7.8萬" at bounding box center [262, 78] width 30 height 23
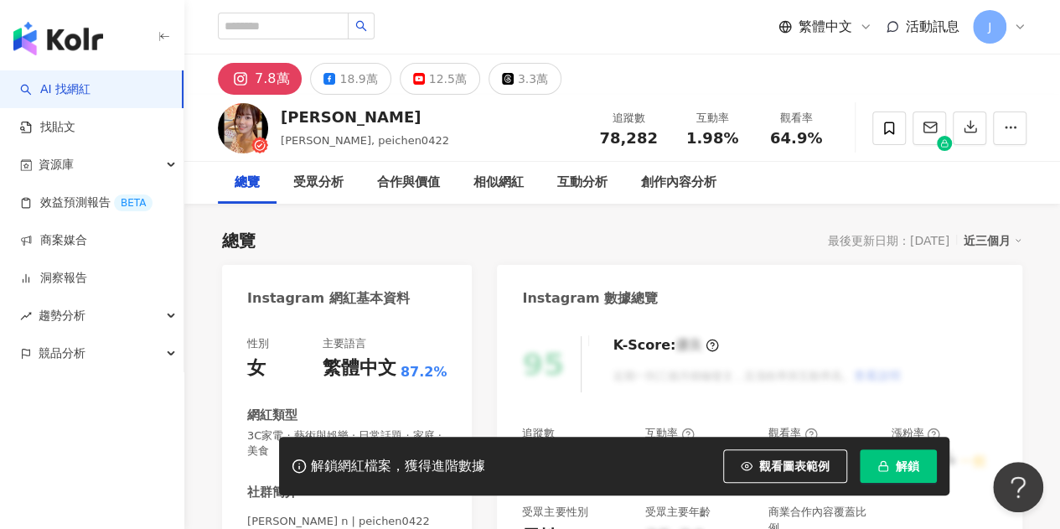
scroll to position [251, 0]
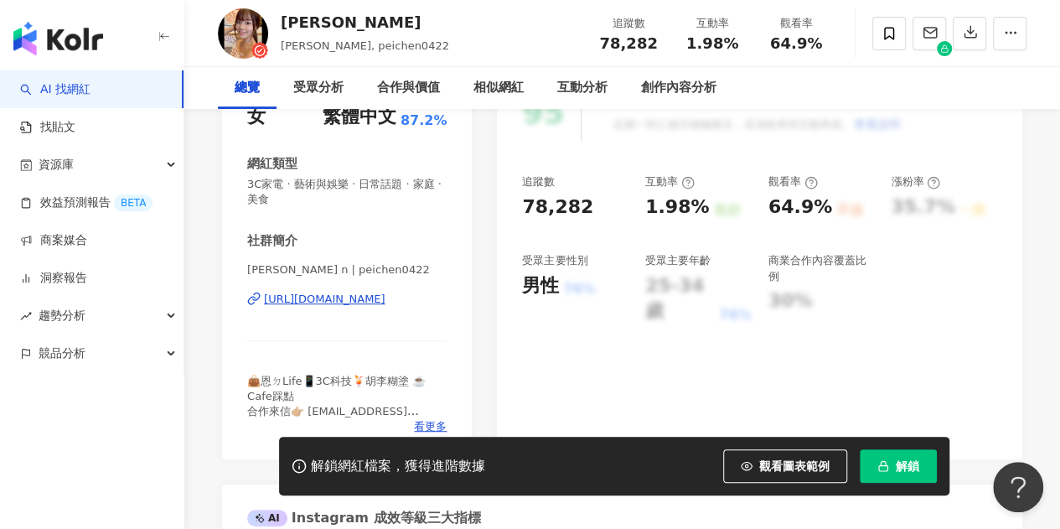
click at [352, 303] on div "https://www.instagram.com/peichen0422/" at bounding box center [324, 299] width 121 height 15
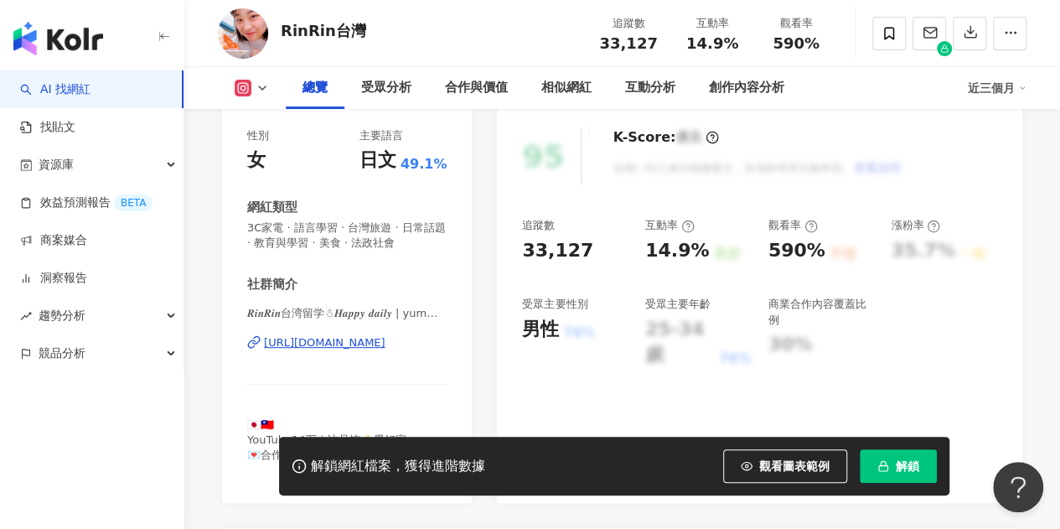
scroll to position [335, 0]
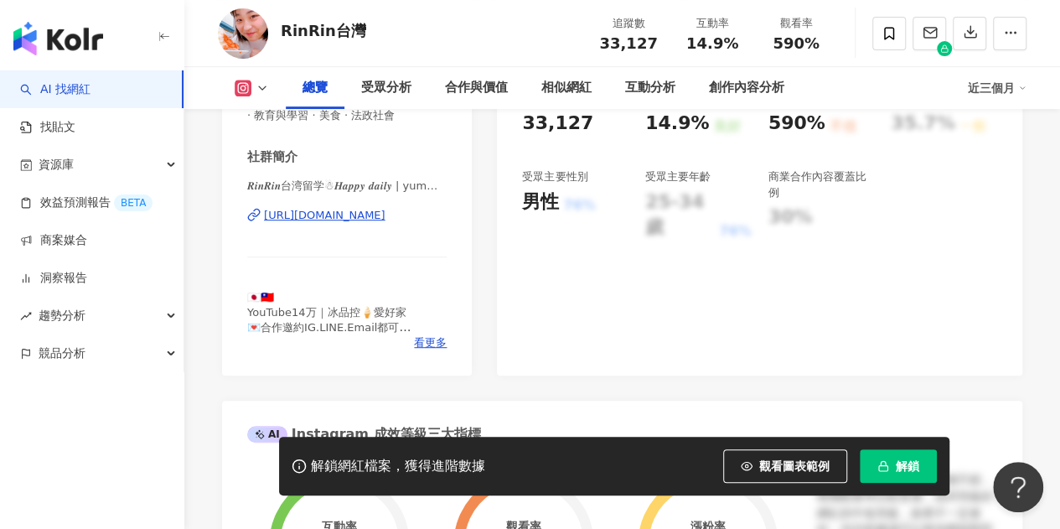
click at [422, 224] on div "𝑹𝒊𝒏𝑹𝒊𝒏台湾留学☃︎𝑯𝒂𝒑𝒑𝒚 𝒅𝒂𝒊𝒍𝒚 | yummmy995 [URL][DOMAIN_NAME]" at bounding box center [346, 227] width 199 height 98
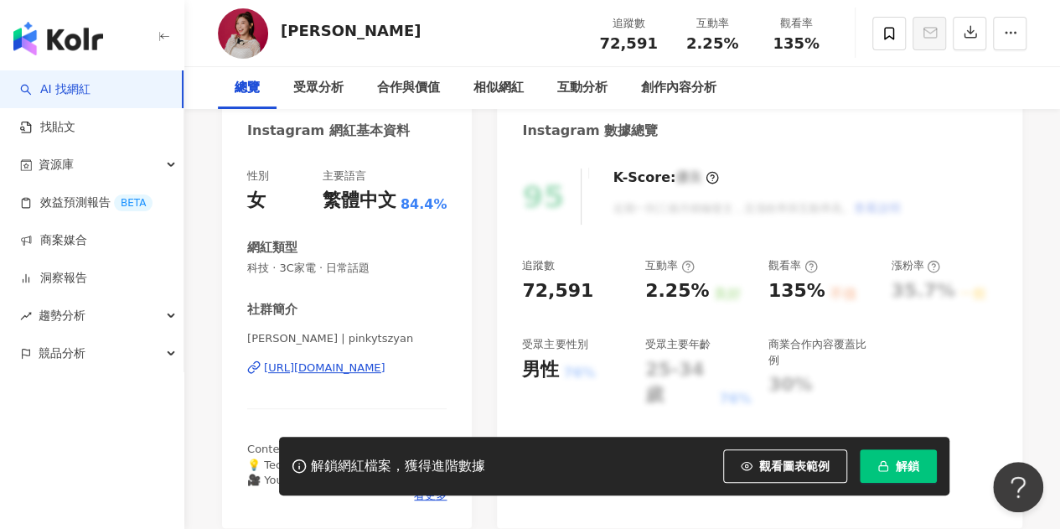
click at [385, 360] on div "https://www.instagram.com/pinkytszyan/" at bounding box center [324, 367] width 121 height 15
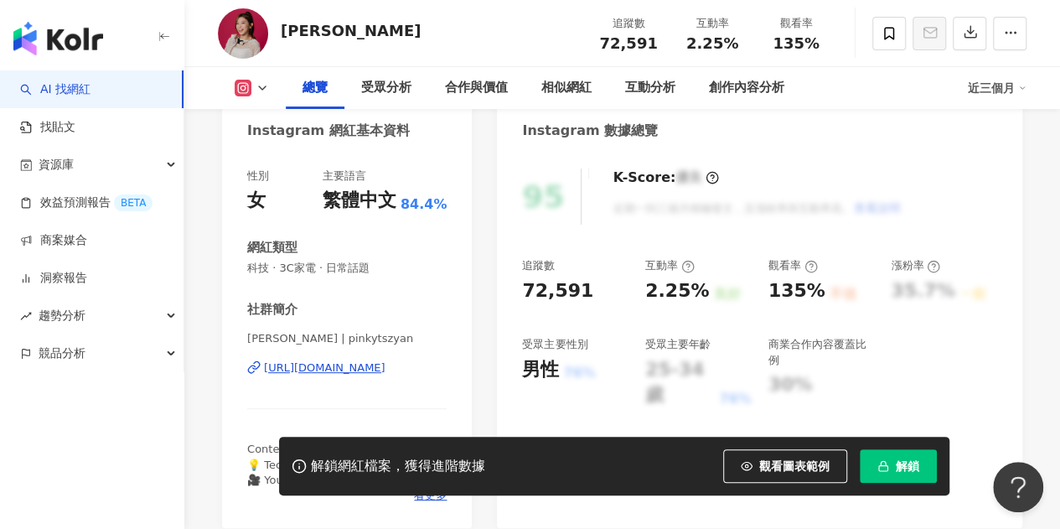
scroll to position [251, 0]
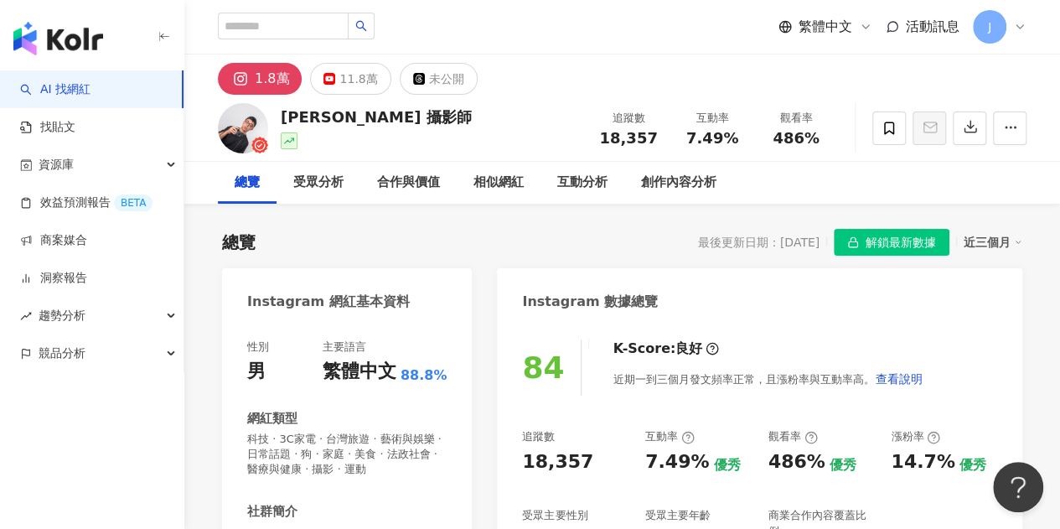
scroll to position [335, 0]
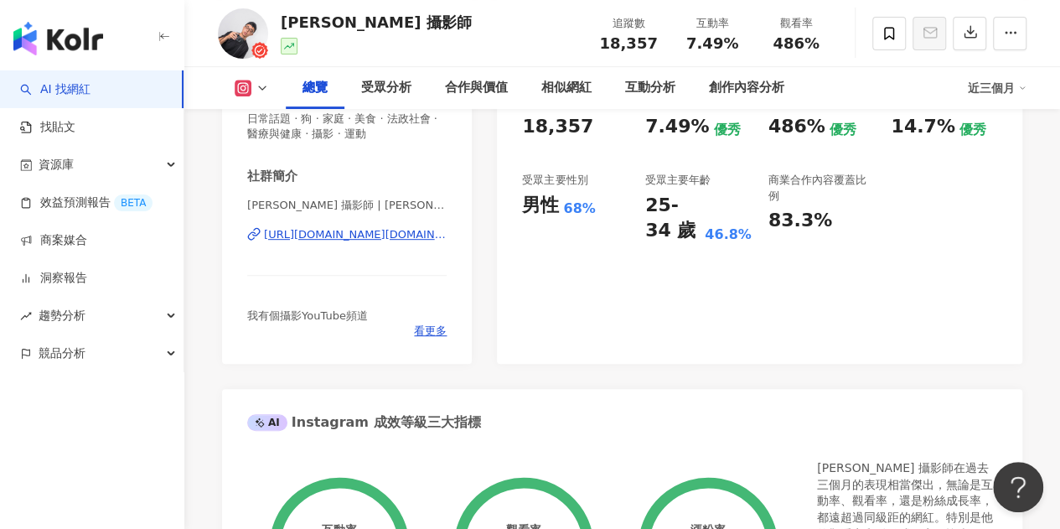
click at [363, 239] on div "https://www.instagram.com/louishsieh.mov/" at bounding box center [355, 234] width 183 height 15
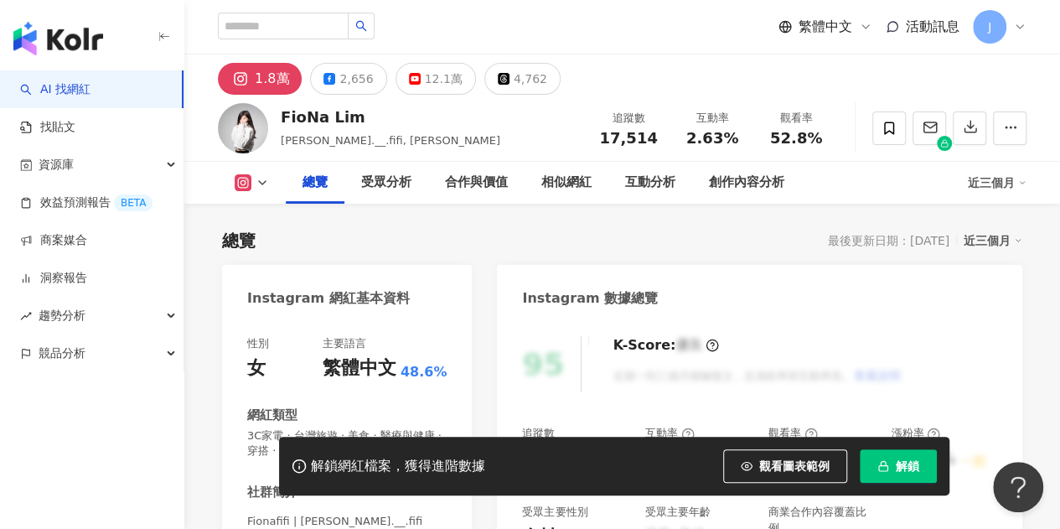
scroll to position [335, 0]
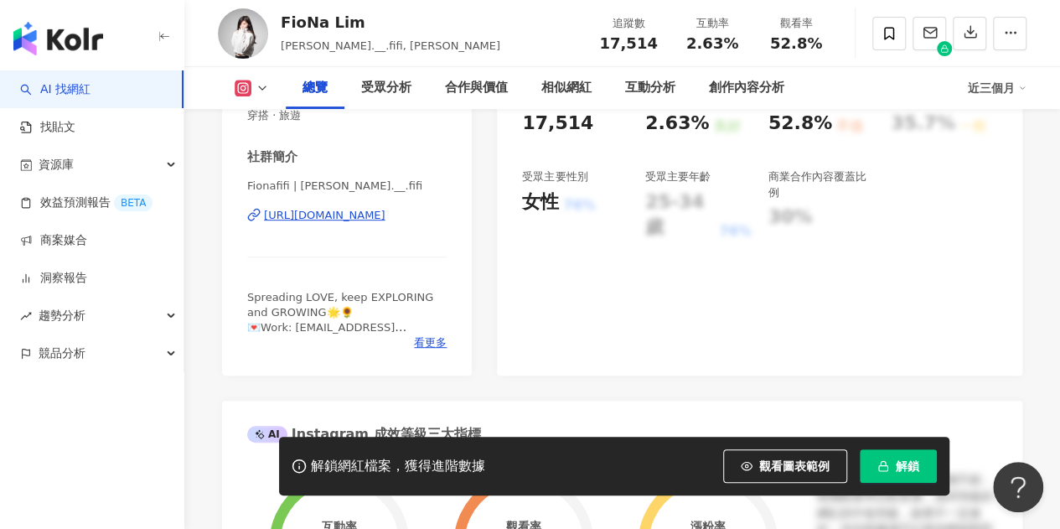
click at [340, 212] on div "[URL][DOMAIN_NAME]" at bounding box center [324, 215] width 121 height 15
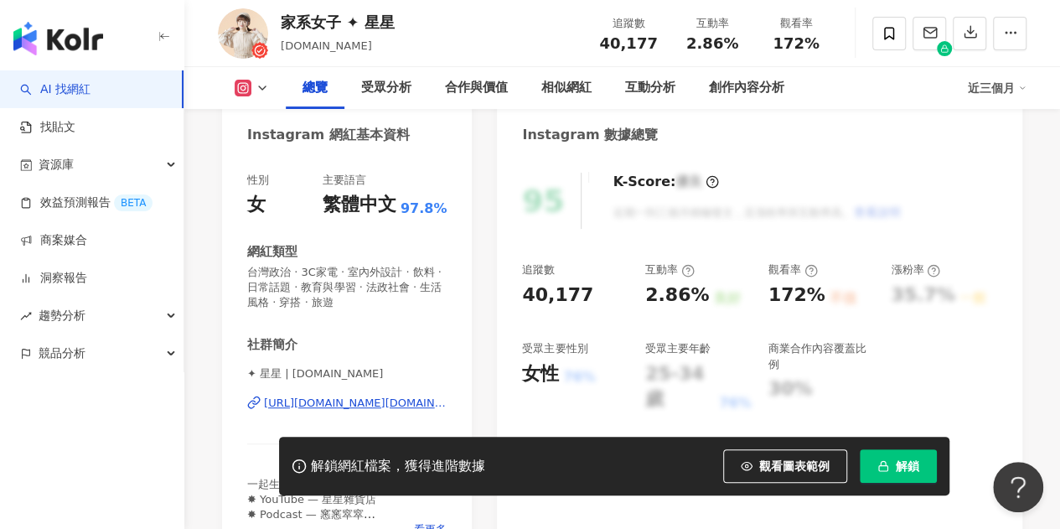
scroll to position [168, 0]
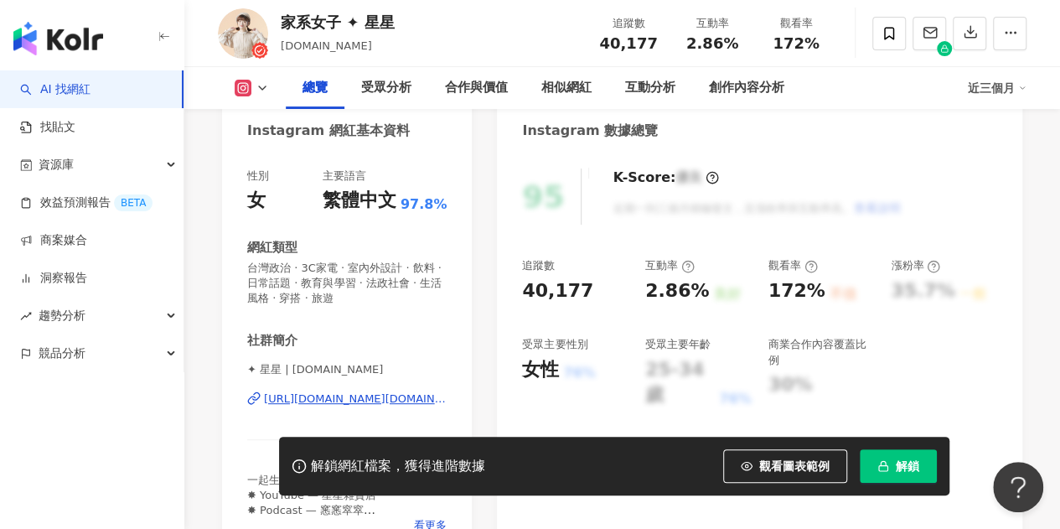
click at [357, 398] on div "[URL][DOMAIN_NAME][DOMAIN_NAME]" at bounding box center [355, 398] width 183 height 15
click at [267, 86] on icon at bounding box center [261, 87] width 13 height 13
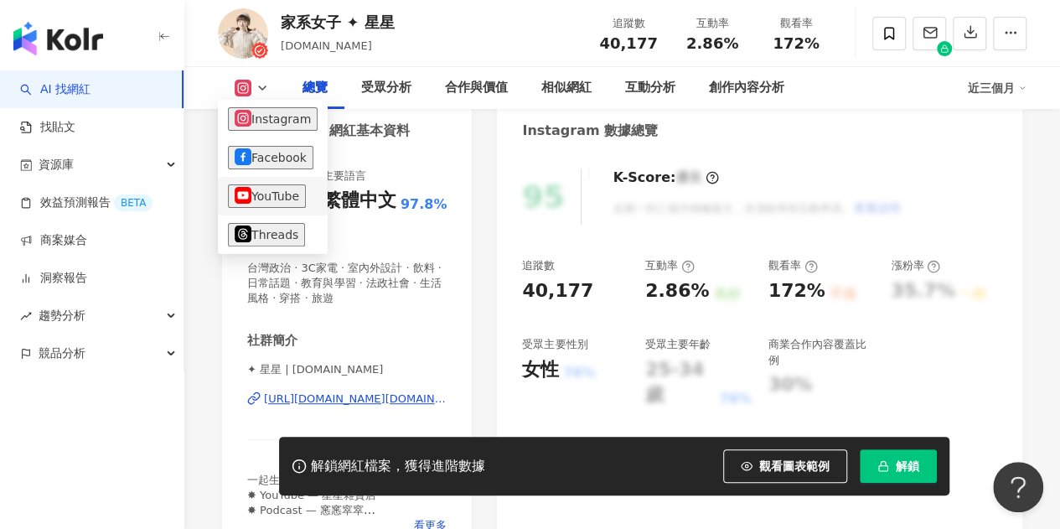
click at [281, 199] on button "YouTube" at bounding box center [267, 195] width 78 height 23
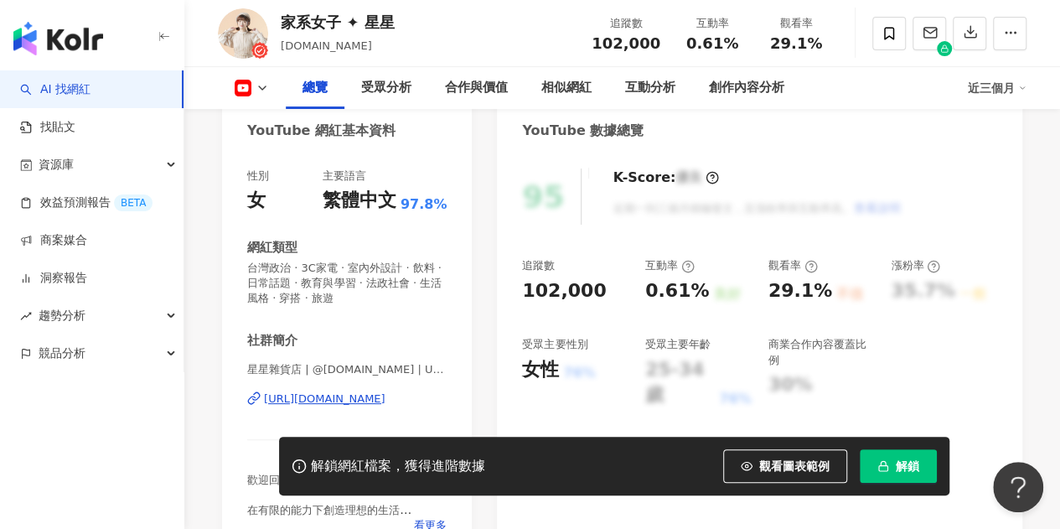
click at [374, 403] on div "https://www.youtube.com/channel/UChvsuFoOu_GNxhj9Rb8mk4g" at bounding box center [324, 398] width 121 height 15
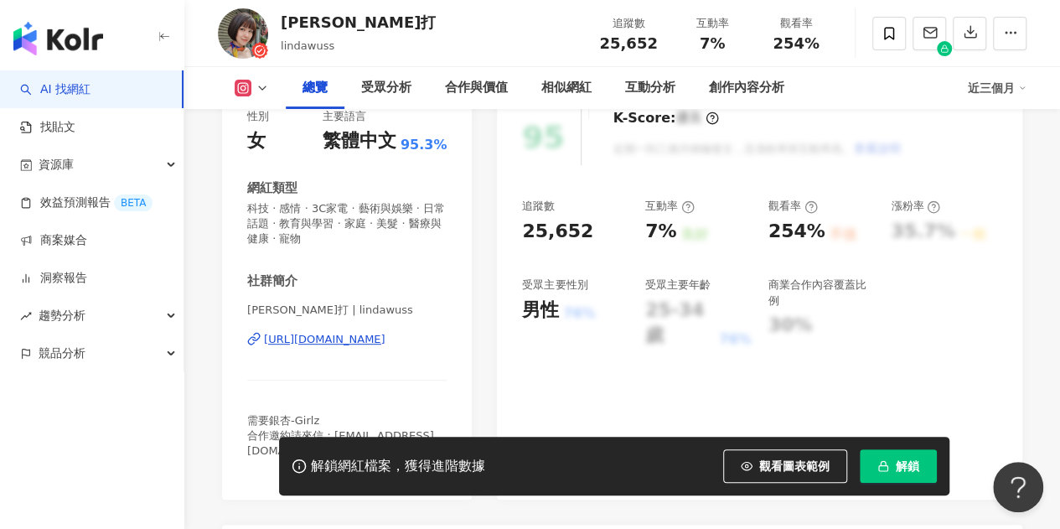
scroll to position [251, 0]
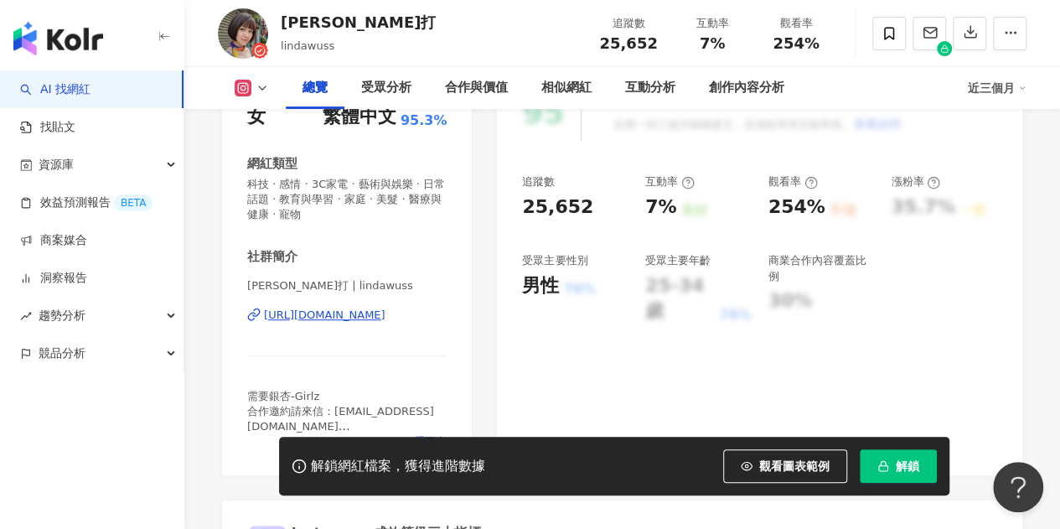
click at [362, 318] on div "https://www.instagram.com/lindawuss/" at bounding box center [324, 314] width 121 height 15
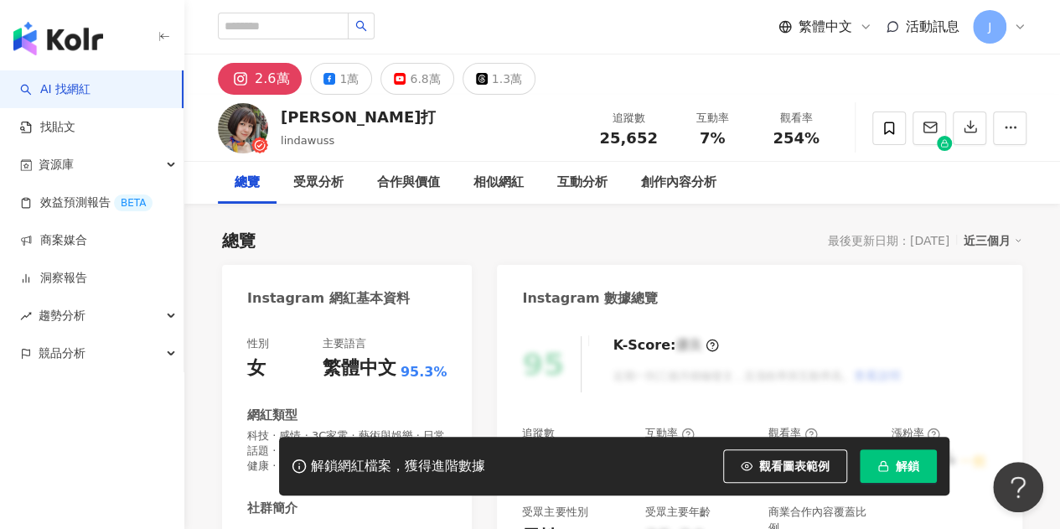
drag, startPoint x: 390, startPoint y: 83, endPoint x: 404, endPoint y: 108, distance: 28.9
click at [394, 82] on icon at bounding box center [400, 79] width 12 height 12
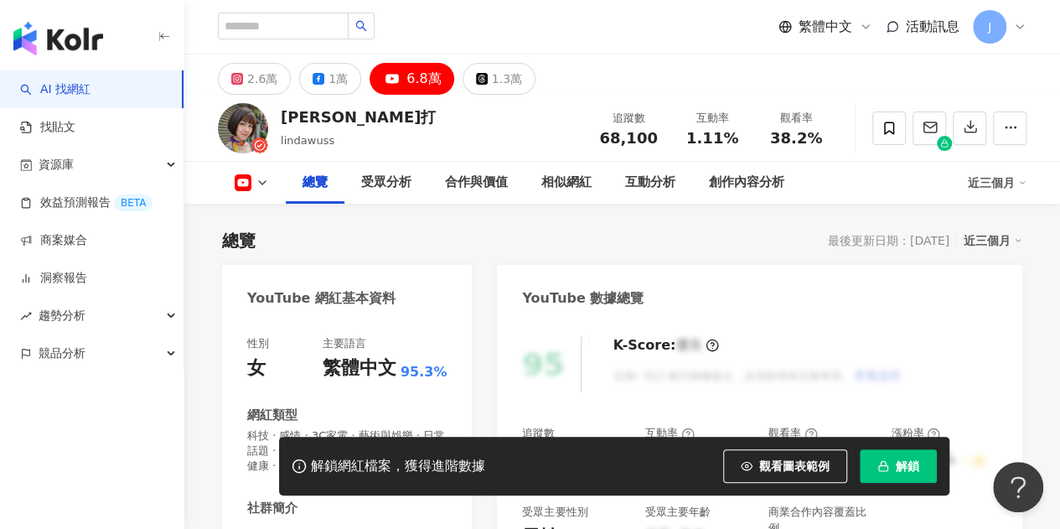
scroll to position [335, 0]
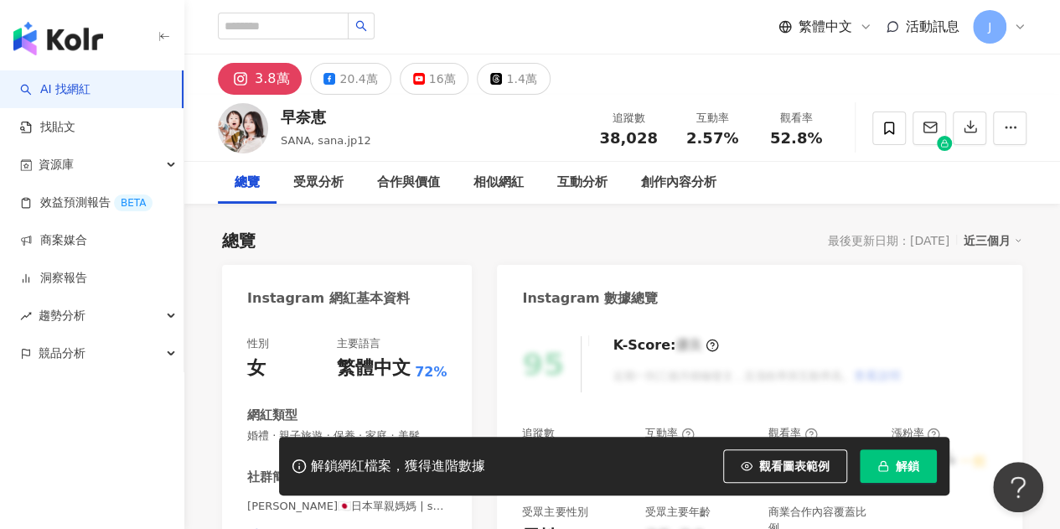
scroll to position [168, 0]
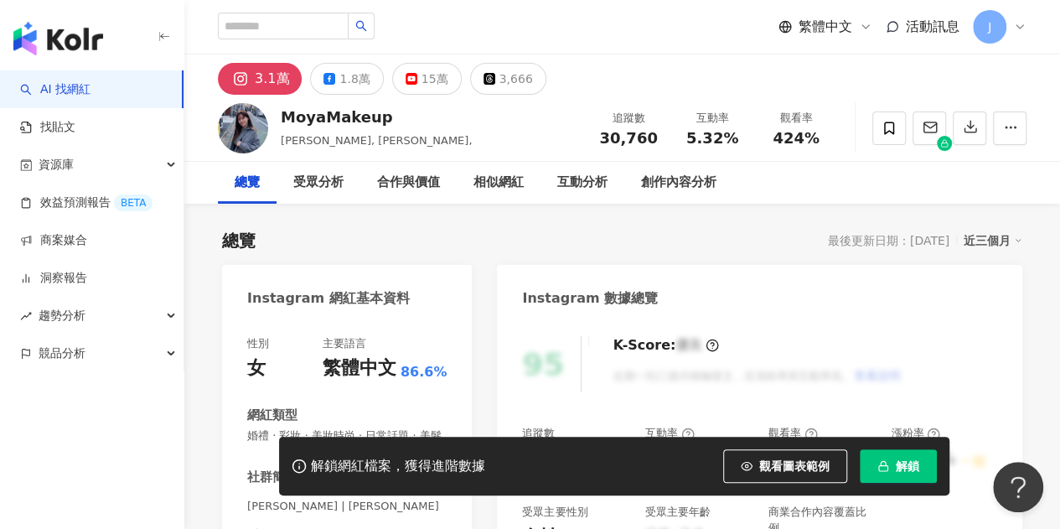
click at [362, 528] on div "[URL][DOMAIN_NAME]" at bounding box center [324, 535] width 121 height 15
click at [399, 80] on button "15萬" at bounding box center [427, 79] width 70 height 32
click at [430, 77] on div "15萬" at bounding box center [434, 78] width 27 height 23
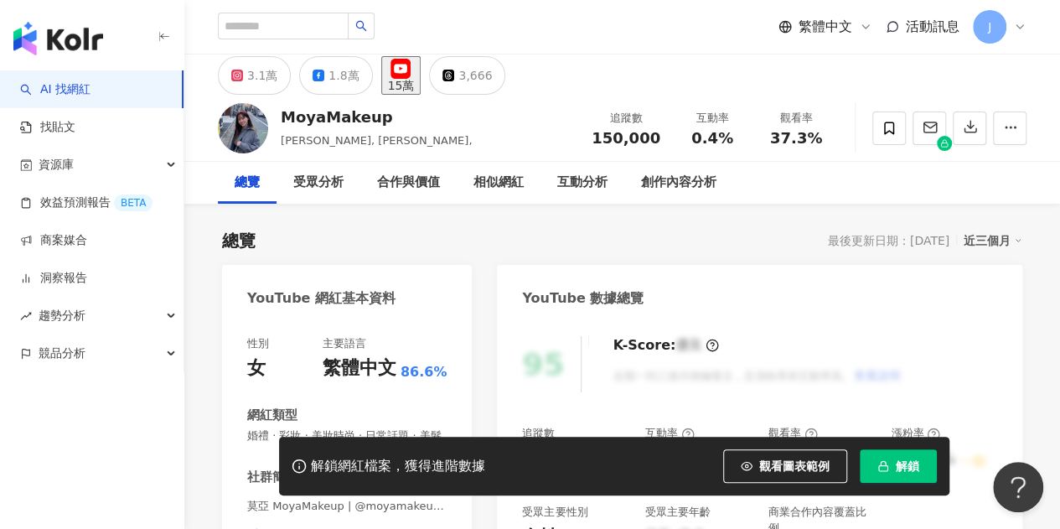
scroll to position [251, 0]
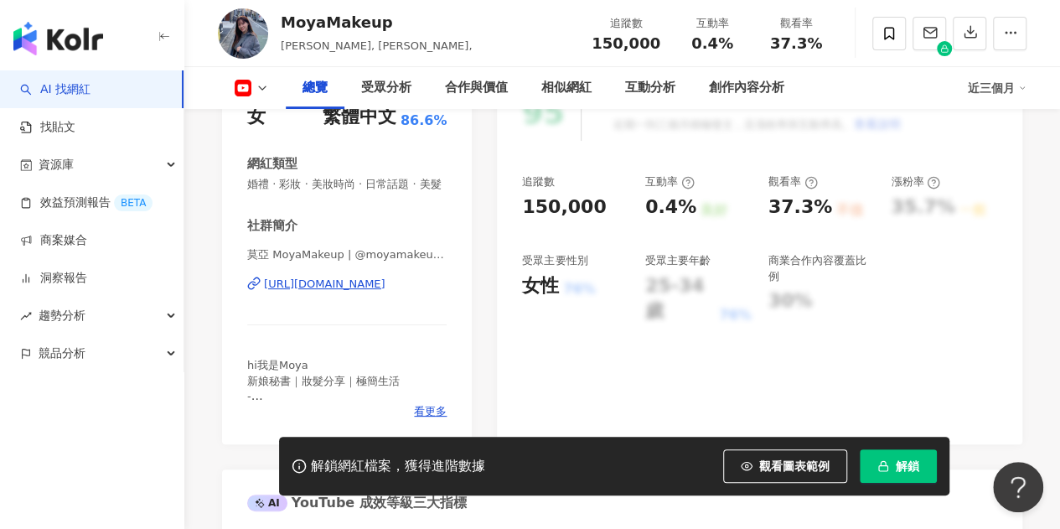
click at [385, 292] on div "[URL][DOMAIN_NAME]" at bounding box center [324, 283] width 121 height 15
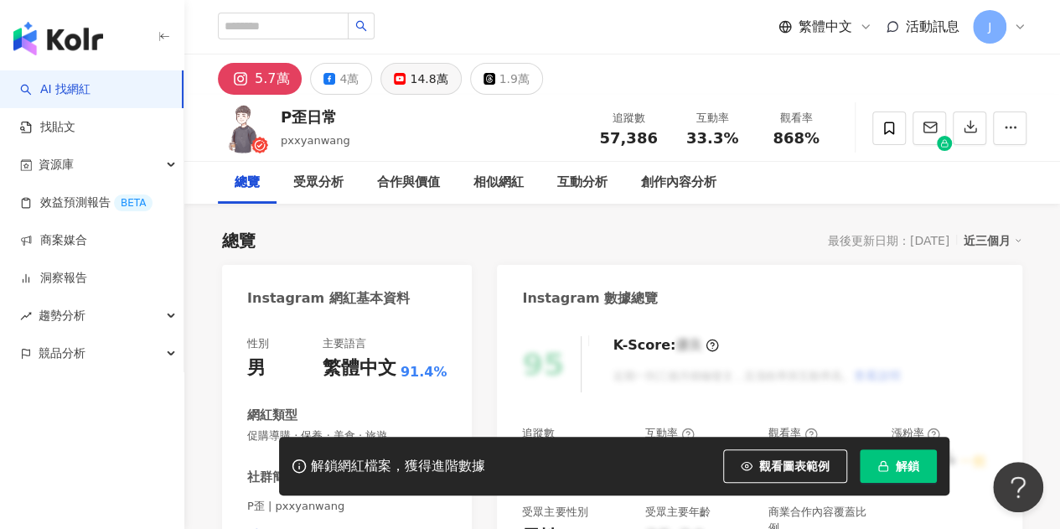
click at [410, 79] on div "14.8萬" at bounding box center [429, 78] width 38 height 23
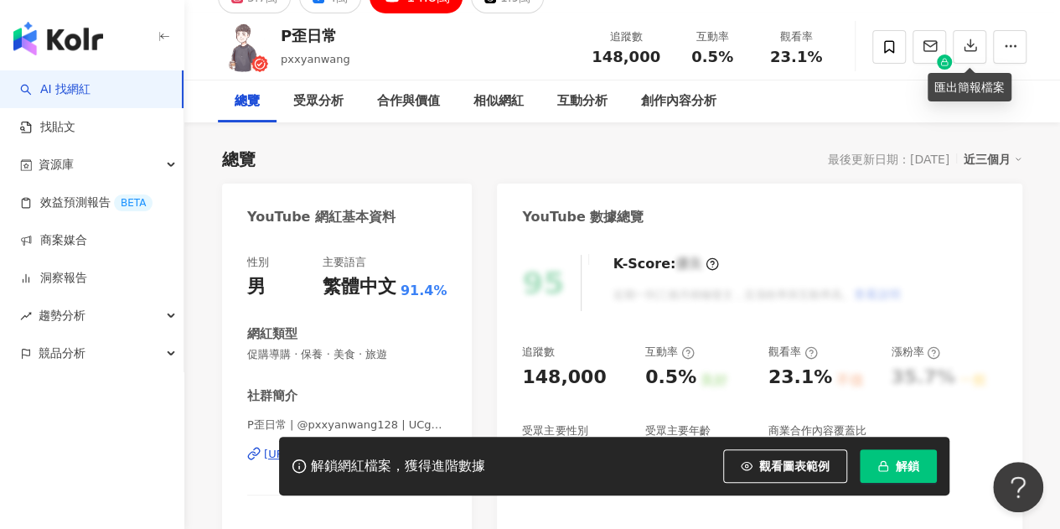
scroll to position [168, 0]
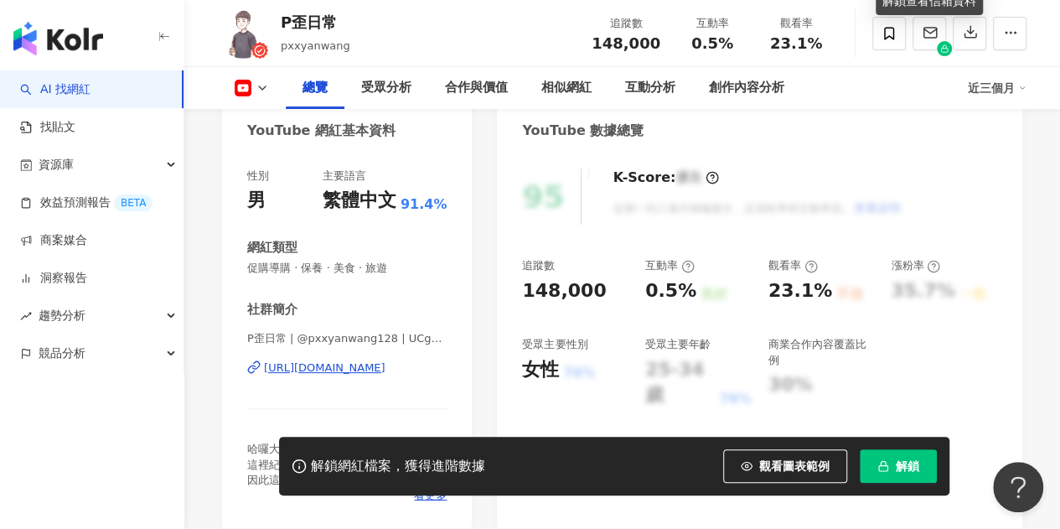
drag, startPoint x: 366, startPoint y: 364, endPoint x: 599, endPoint y: 70, distance: 375.1
click at [366, 364] on div "[URL][DOMAIN_NAME]" at bounding box center [324, 367] width 121 height 15
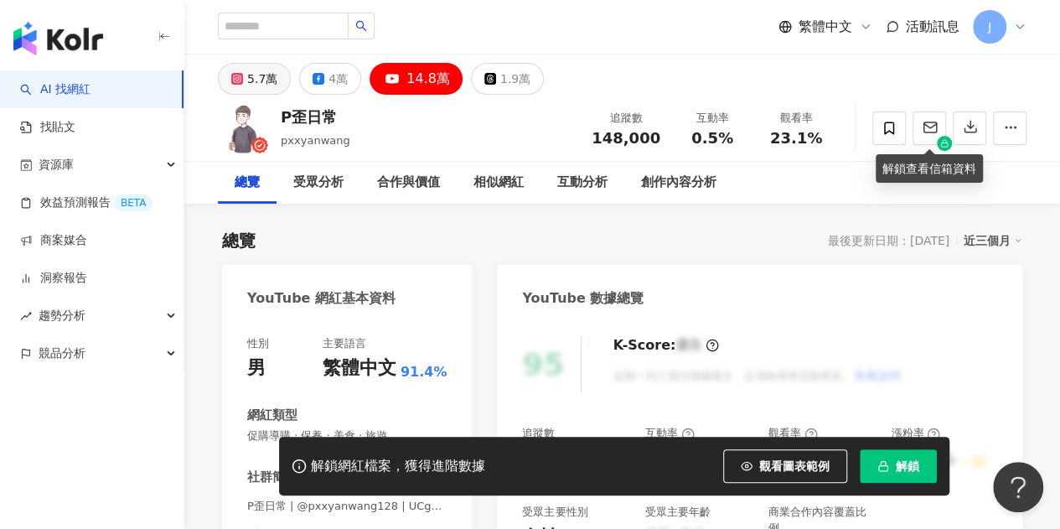
click at [261, 71] on div "5.7萬" at bounding box center [262, 78] width 30 height 23
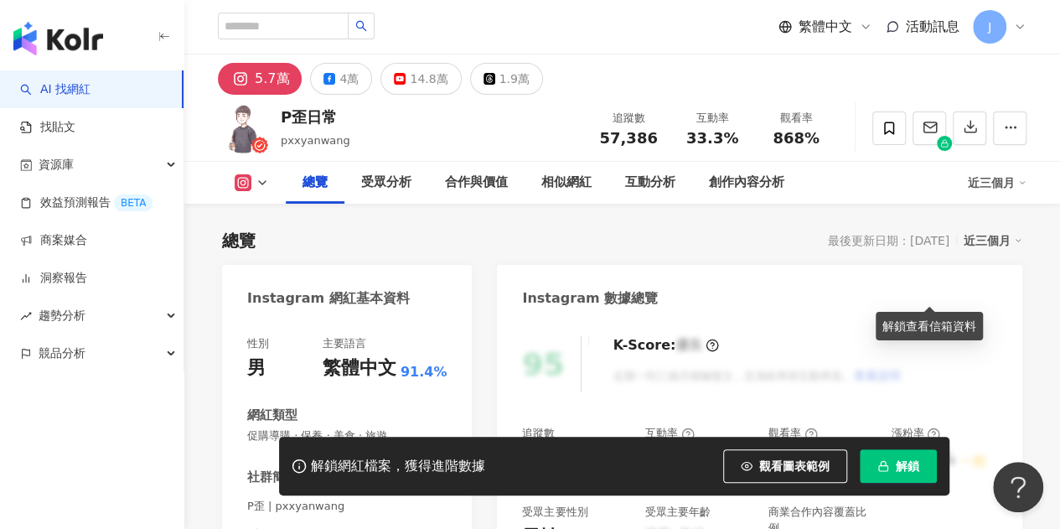
scroll to position [251, 0]
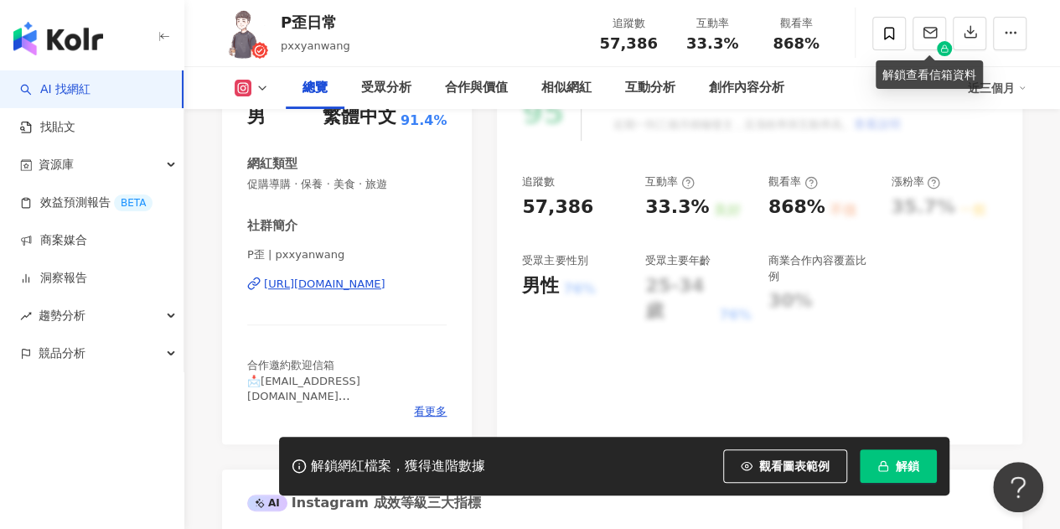
click at [384, 286] on div "[URL][DOMAIN_NAME]" at bounding box center [324, 283] width 121 height 15
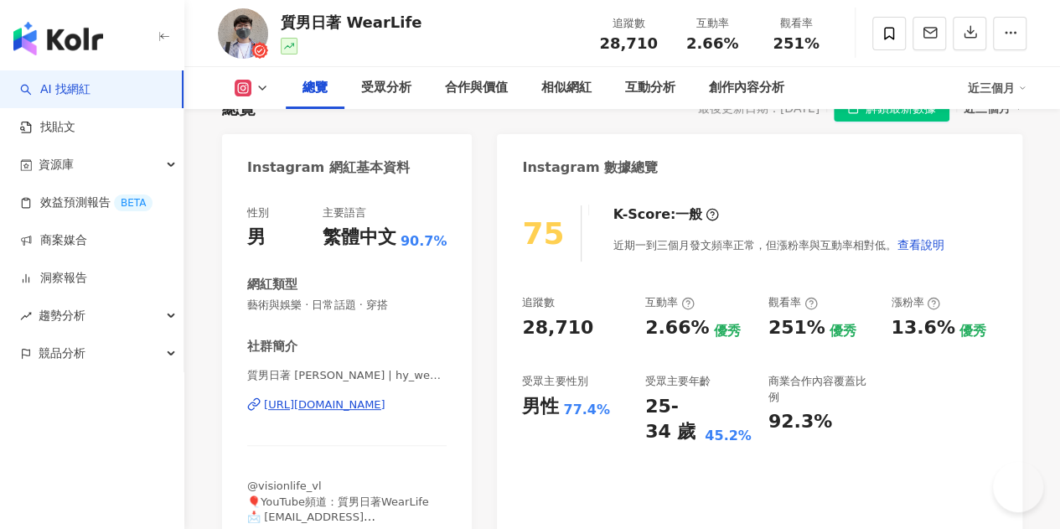
scroll to position [251, 0]
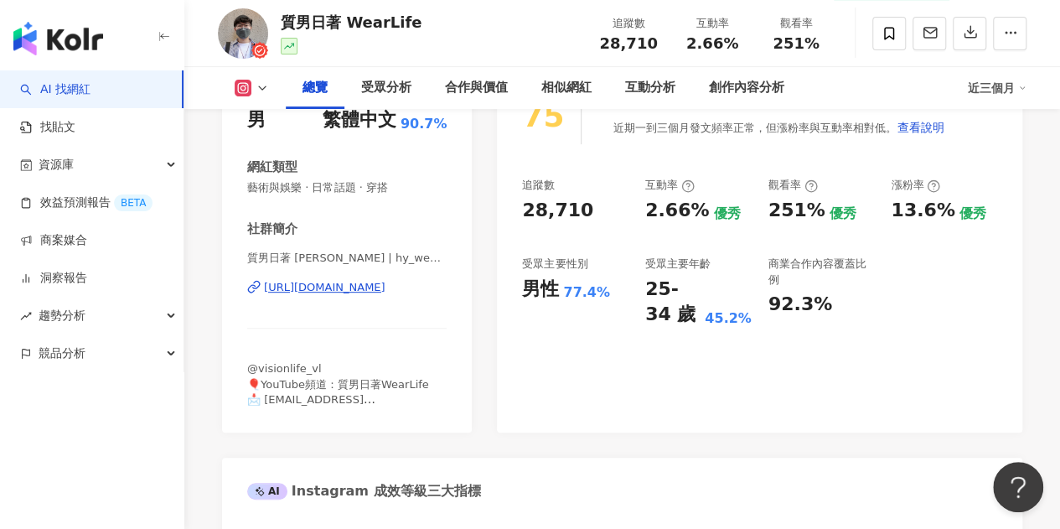
click at [385, 289] on div "[URL][DOMAIN_NAME]" at bounding box center [324, 287] width 121 height 15
click at [251, 89] on button at bounding box center [252, 88] width 68 height 17
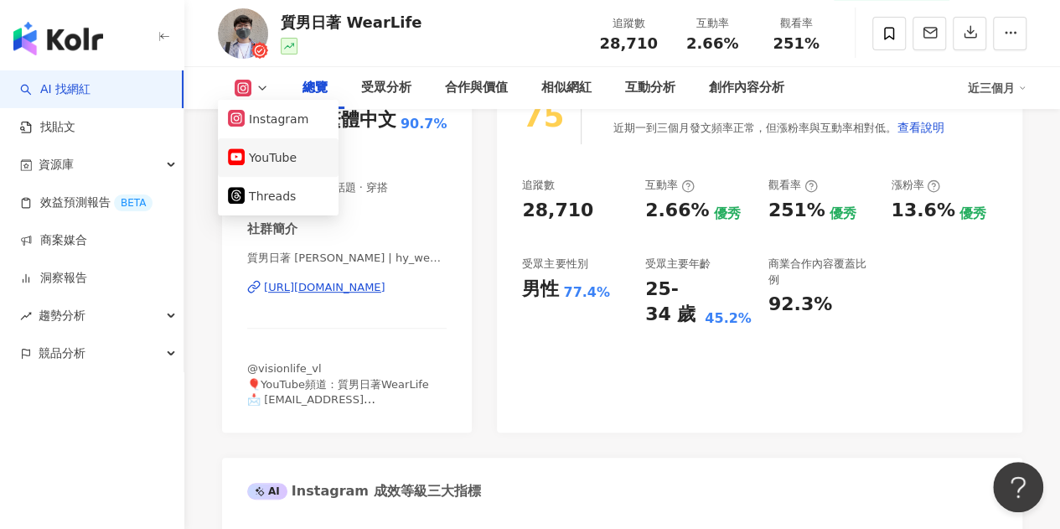
click at [286, 163] on button "YouTube" at bounding box center [278, 157] width 101 height 23
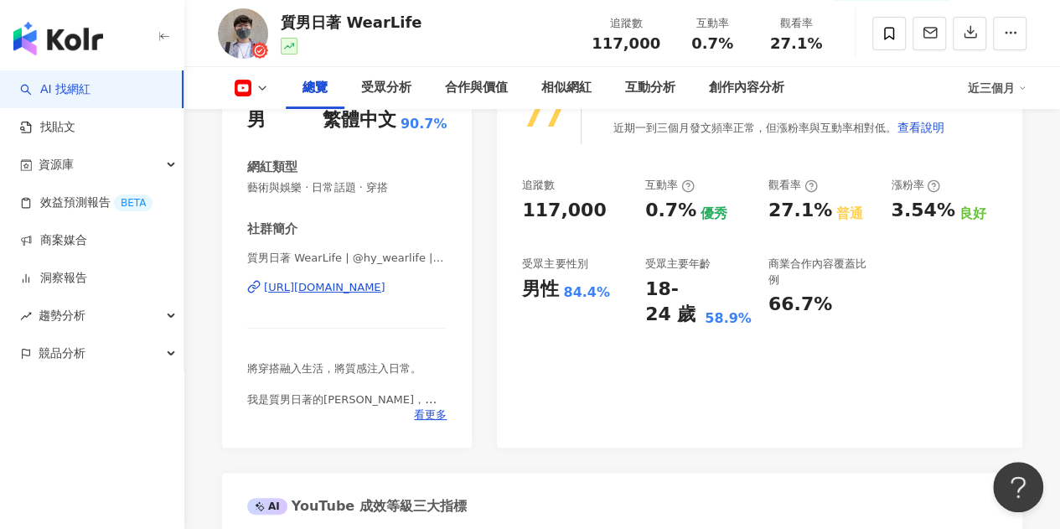
click at [383, 284] on div "[URL][DOMAIN_NAME]" at bounding box center [324, 287] width 121 height 15
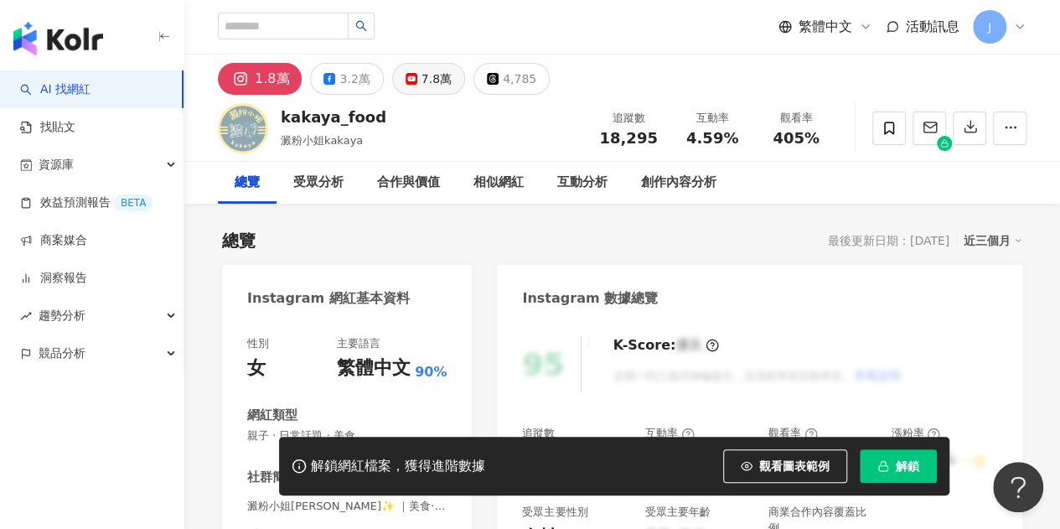
click at [444, 87] on button "7.8萬" at bounding box center [428, 79] width 73 height 32
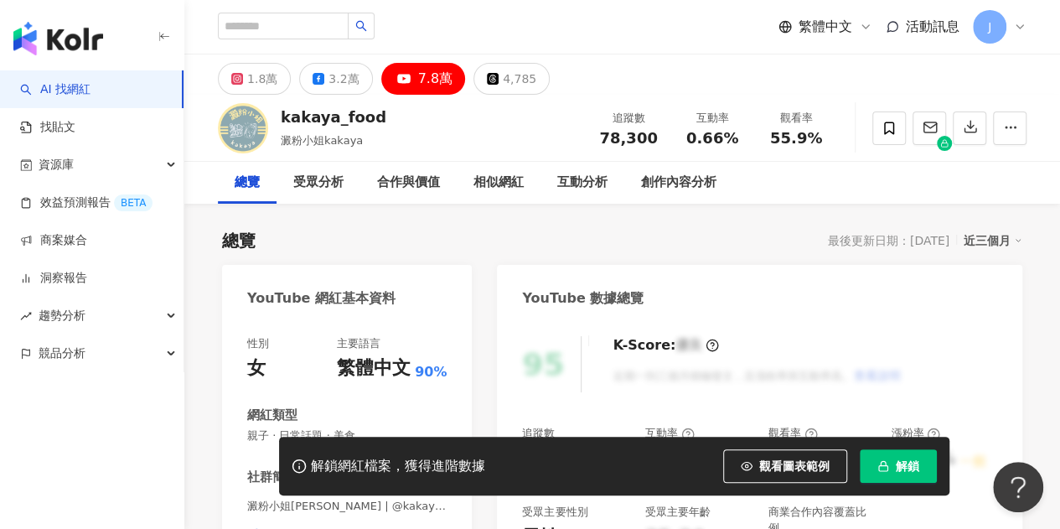
click at [385, 528] on div "[URL][DOMAIN_NAME]" at bounding box center [324, 535] width 121 height 15
click at [266, 77] on div "1.8萬" at bounding box center [262, 78] width 30 height 23
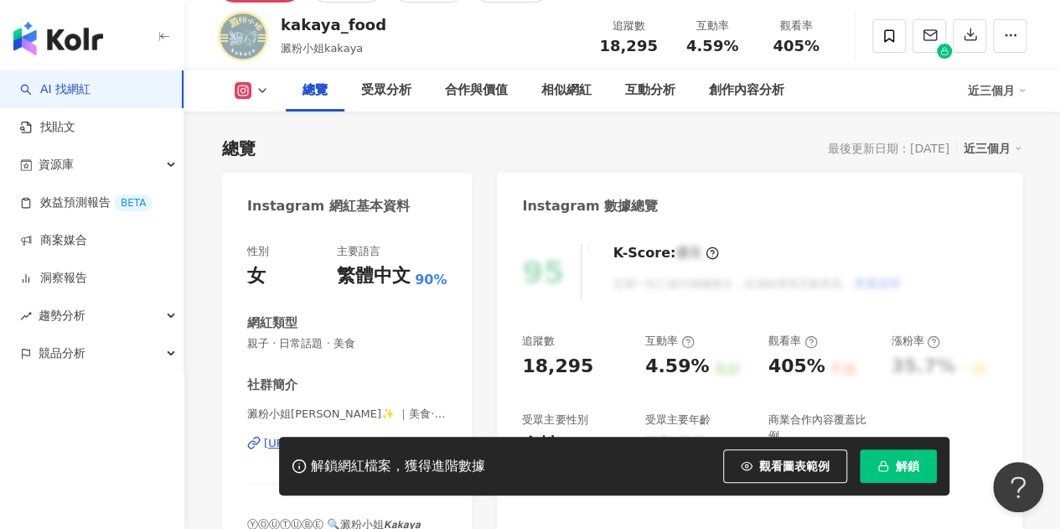
scroll to position [168, 0]
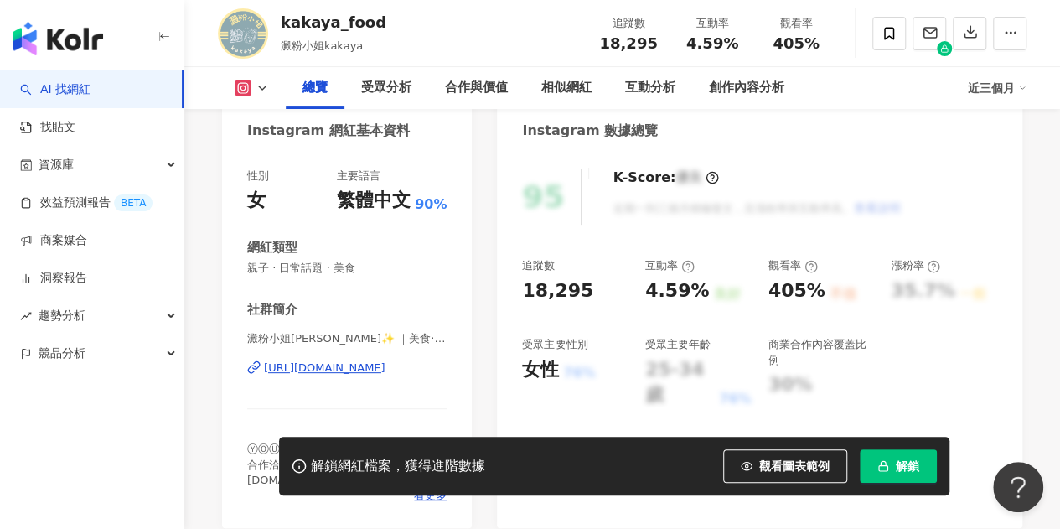
click at [367, 364] on div "https://www.instagram.com/kakaya_food/" at bounding box center [324, 367] width 121 height 15
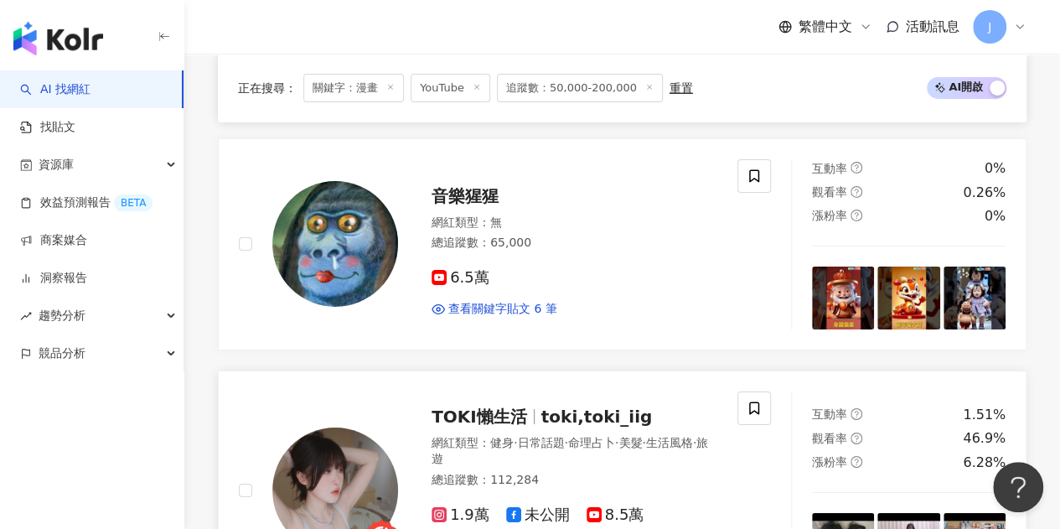
scroll to position [2934, 0]
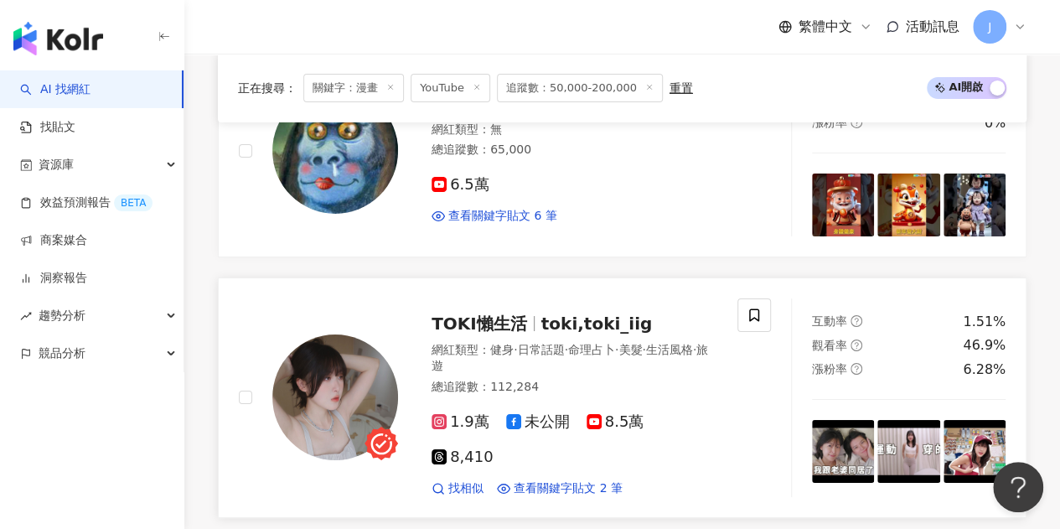
click at [571, 298] on div "TOKI懶生活 toki,toki_iig 網紅類型 ： 健身 · 日常話題 · 命理占卜 · 美髮 · 生活風格 · 旅遊 總追蹤數 ： 112,284 1…" at bounding box center [557, 397] width 319 height 199
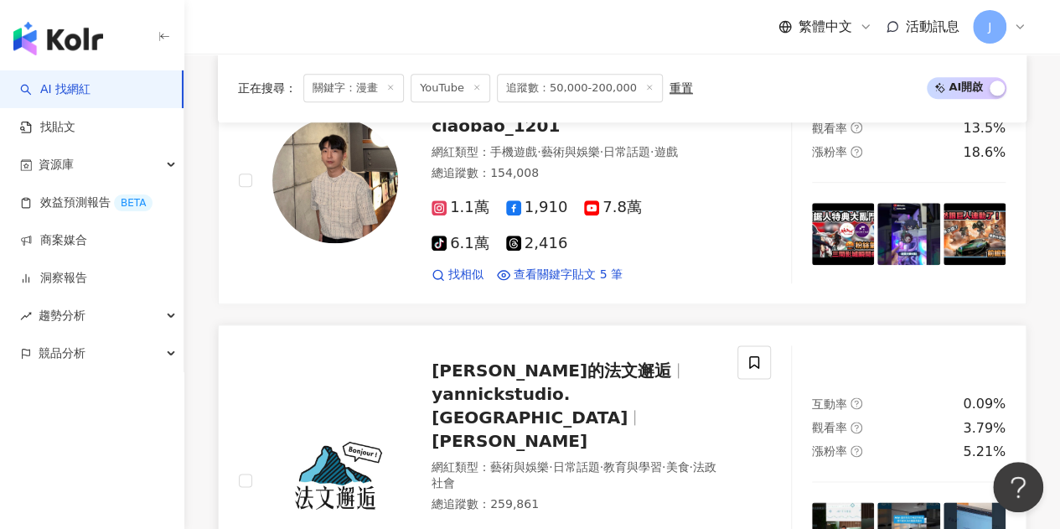
scroll to position [756, 0]
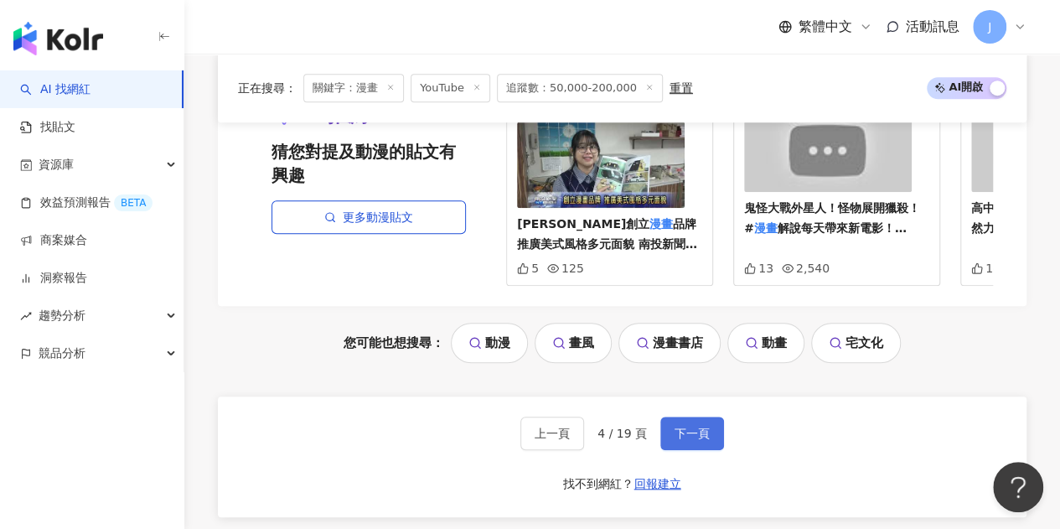
click at [697, 416] on button "下一頁" at bounding box center [692, 433] width 64 height 34
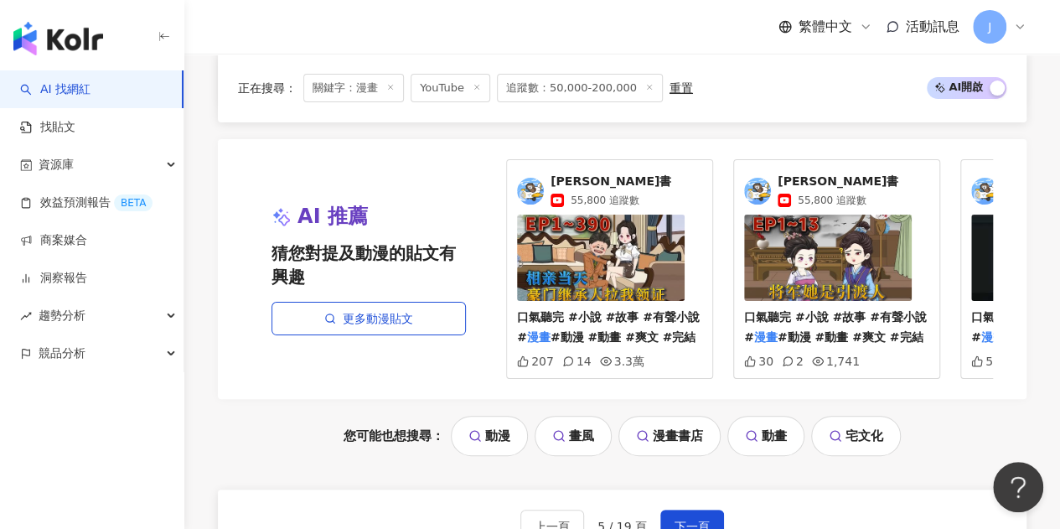
scroll to position [3250, 0]
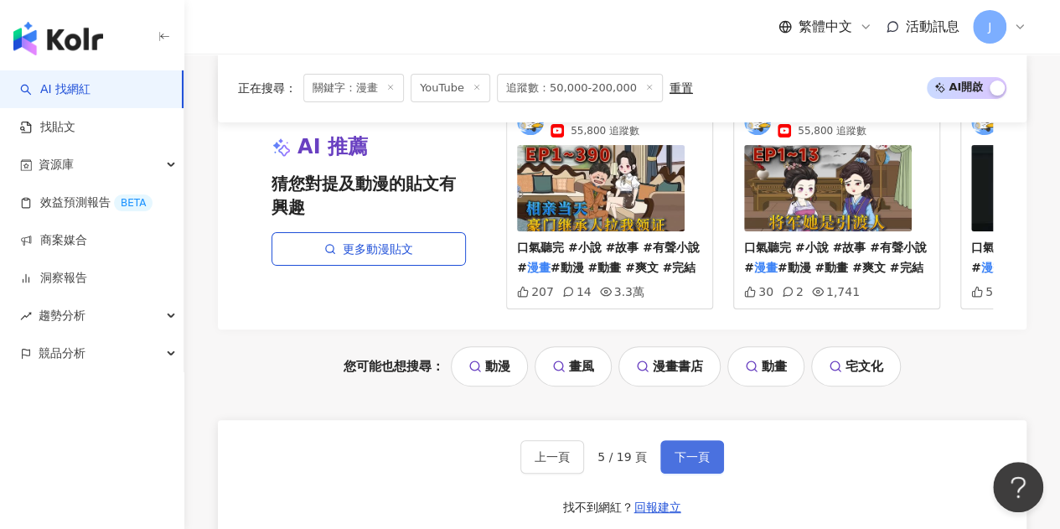
click at [685, 450] on span "下一頁" at bounding box center [691, 456] width 35 height 13
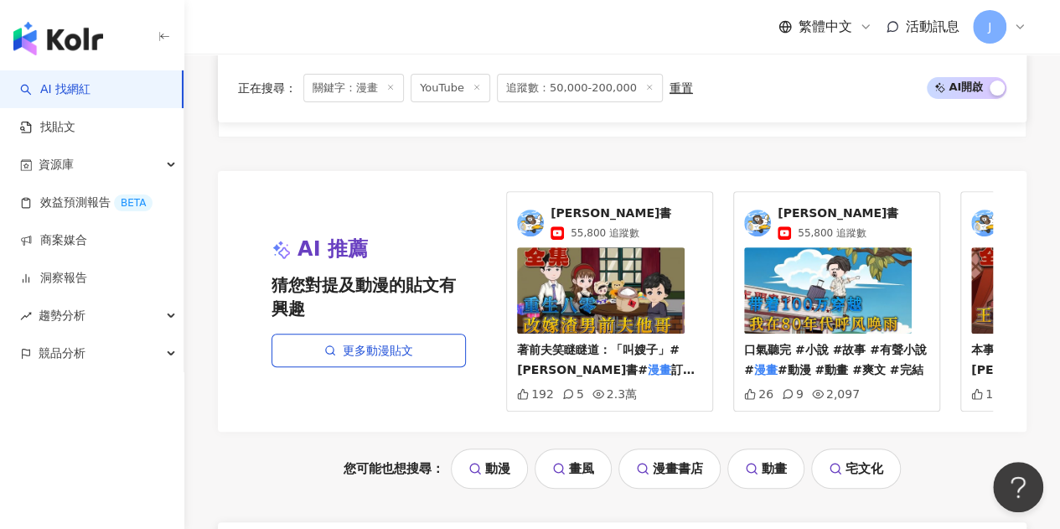
scroll to position [3693, 0]
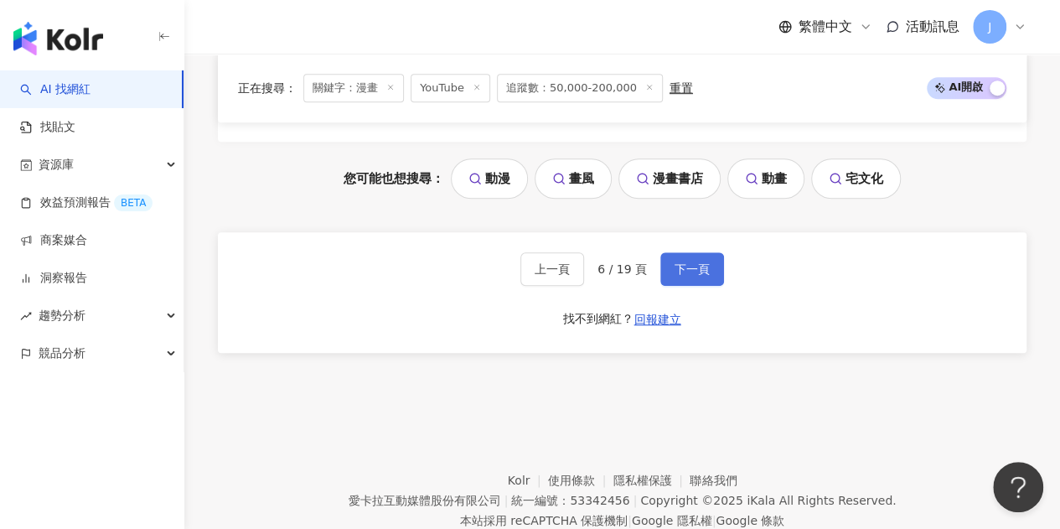
click at [684, 262] on span "下一頁" at bounding box center [691, 268] width 35 height 13
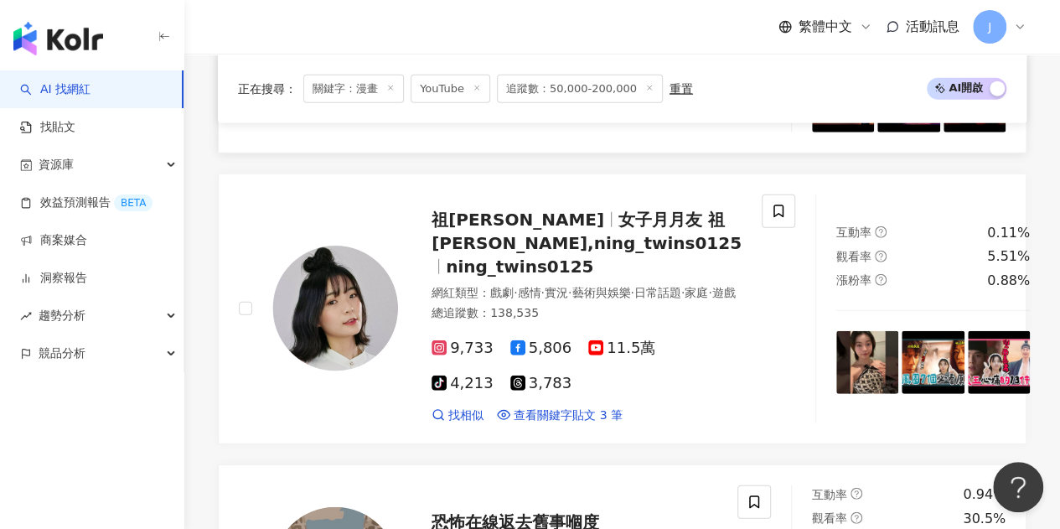
scroll to position [2178, 0]
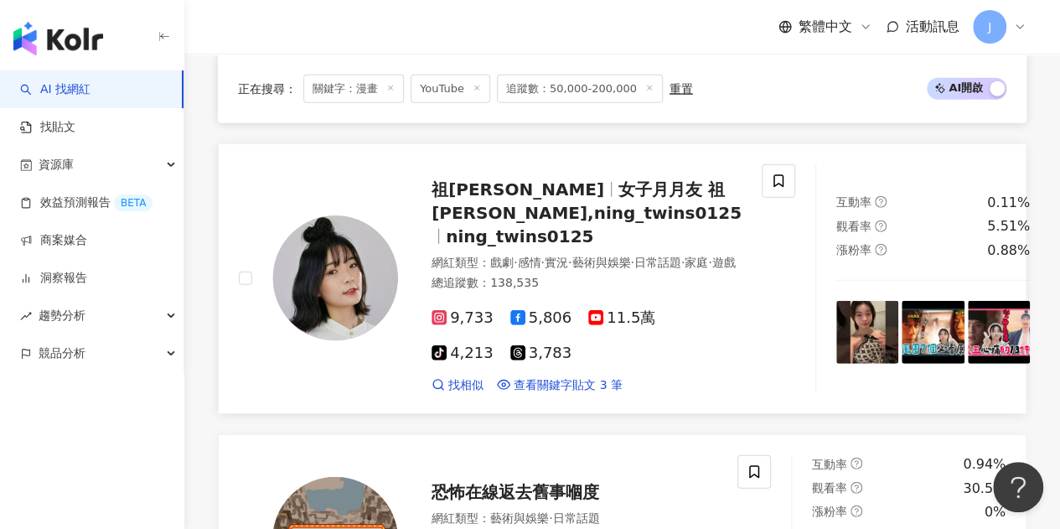
click at [583, 206] on span "女子月月友 祖[PERSON_NAME],ning_twins0125" at bounding box center [586, 201] width 310 height 44
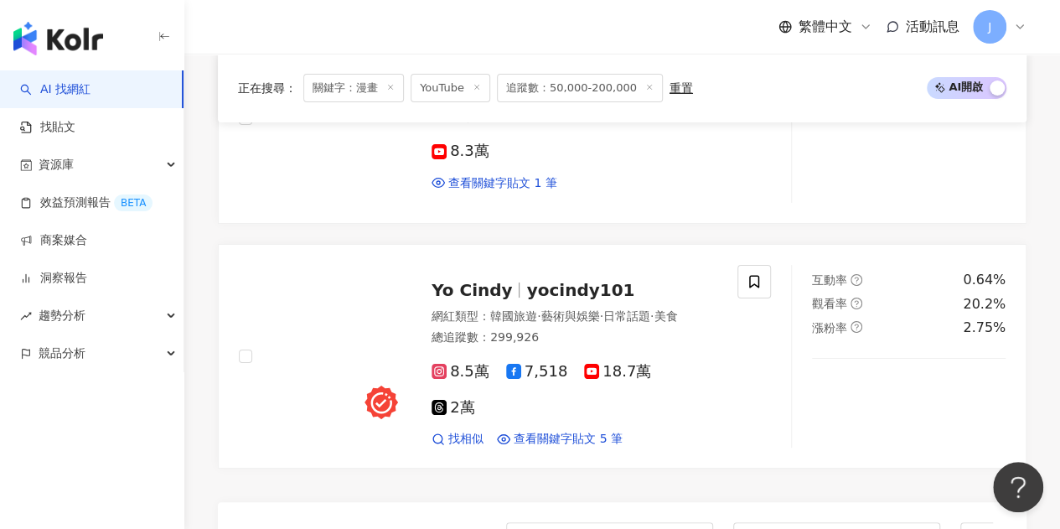
scroll to position [3267, 0]
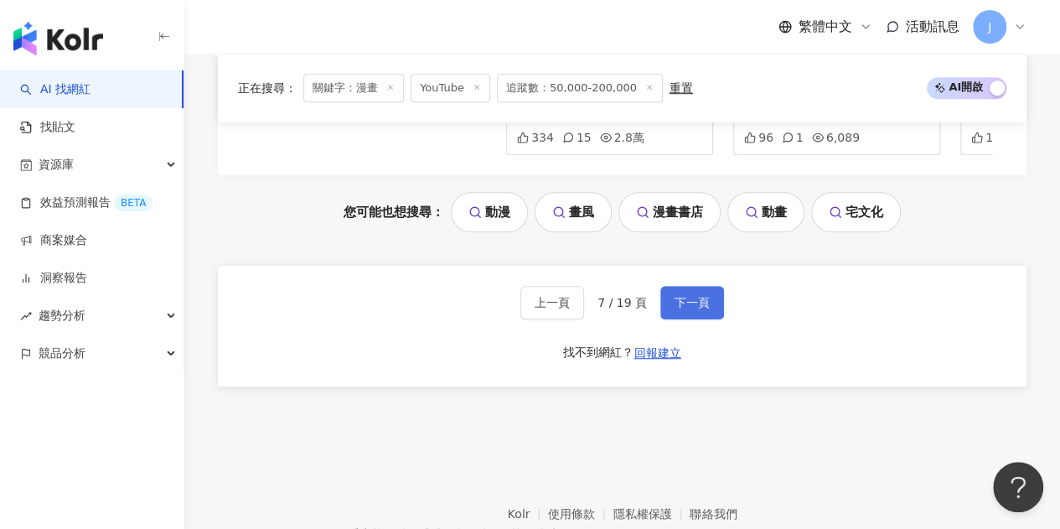
click at [690, 308] on span "下一頁" at bounding box center [691, 302] width 35 height 13
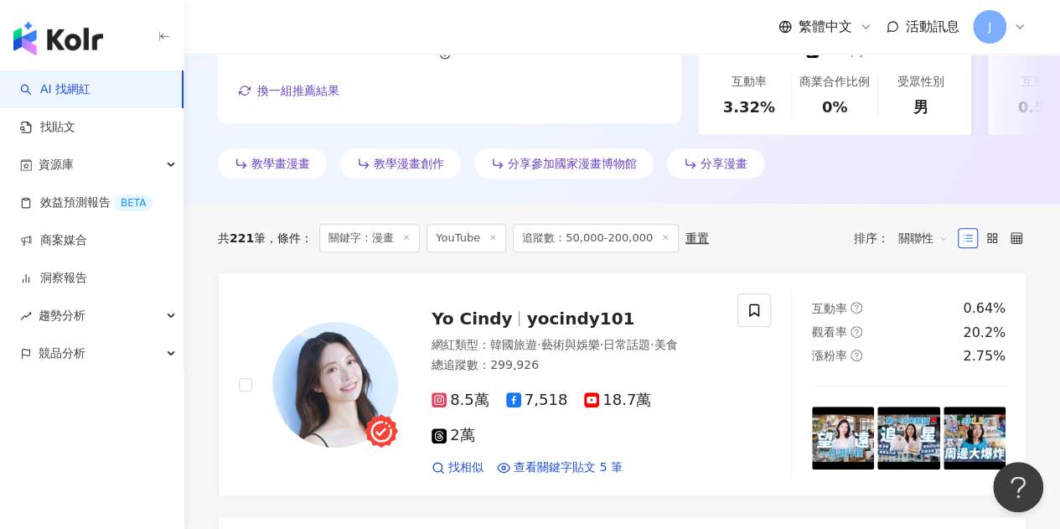
scroll to position [503, 0]
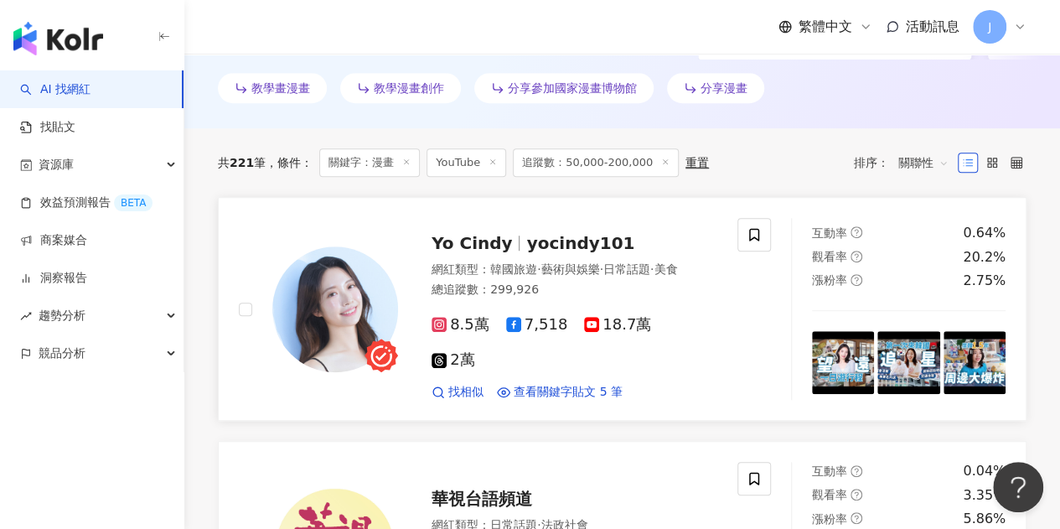
click at [503, 282] on div "Yo Cindy yocindy101 網紅類型 ： 韓國旅遊 · 藝術與娛樂 · 日常話題 · 美食 總追蹤數 ： 299,926 8.5萬 7,518 1…" at bounding box center [557, 309] width 319 height 183
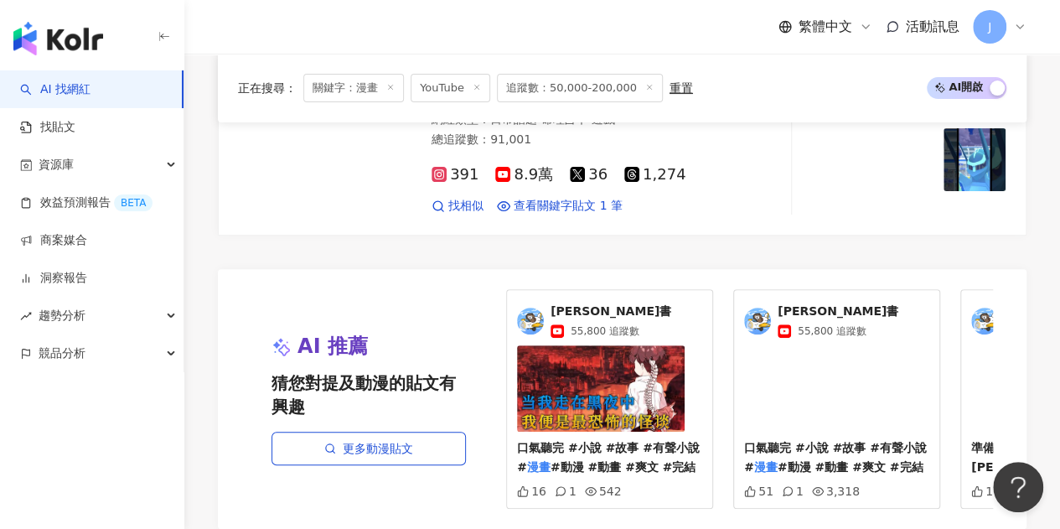
scroll to position [3484, 0]
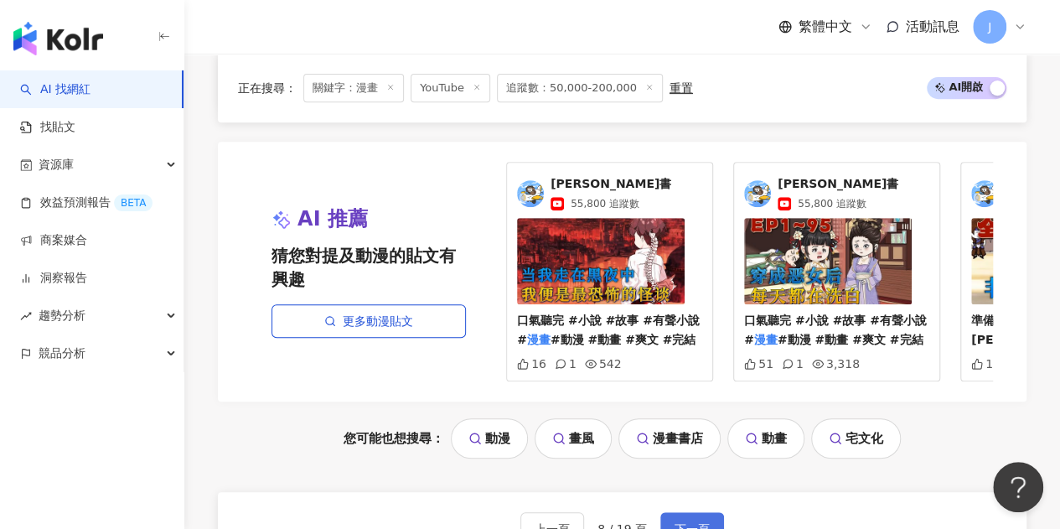
click at [684, 522] on span "下一頁" at bounding box center [691, 528] width 35 height 13
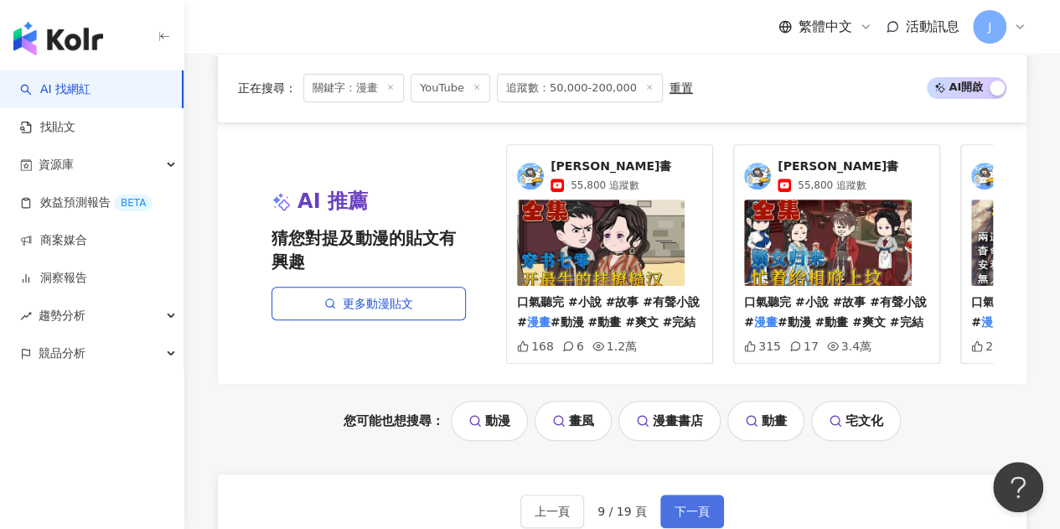
scroll to position [3476, 0]
click at [701, 493] on button "下一頁" at bounding box center [692, 510] width 64 height 34
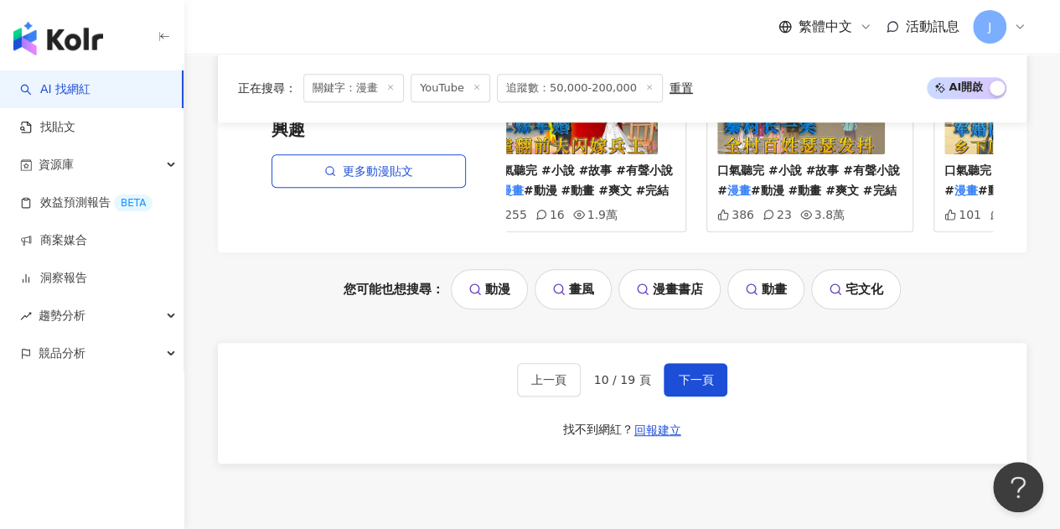
scroll to position [3560, 0]
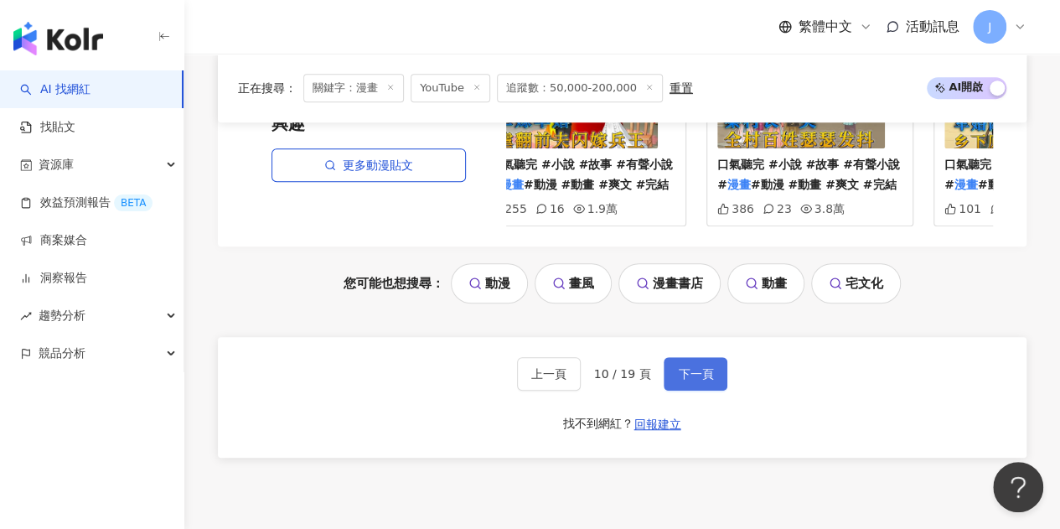
click at [685, 380] on span "下一頁" at bounding box center [695, 373] width 35 height 13
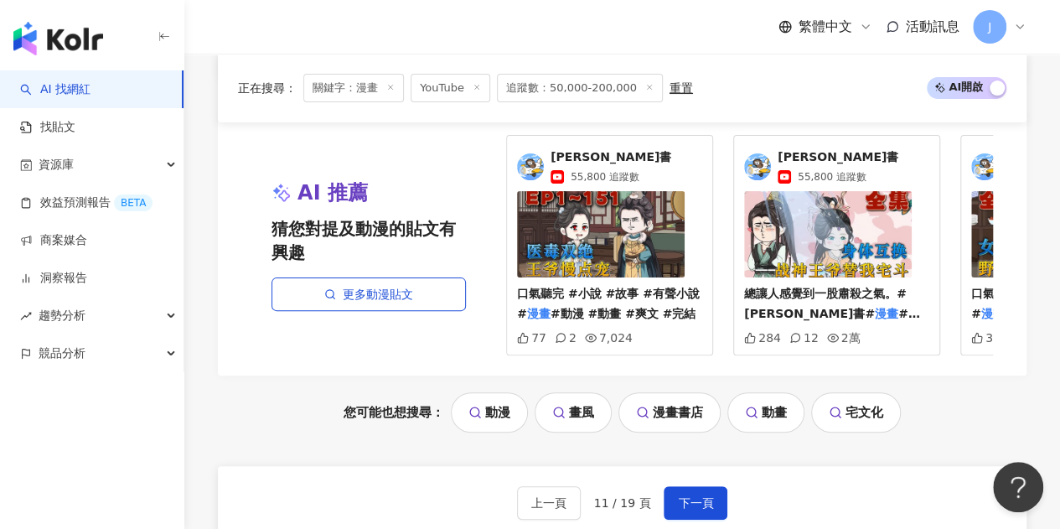
scroll to position [3285, 0]
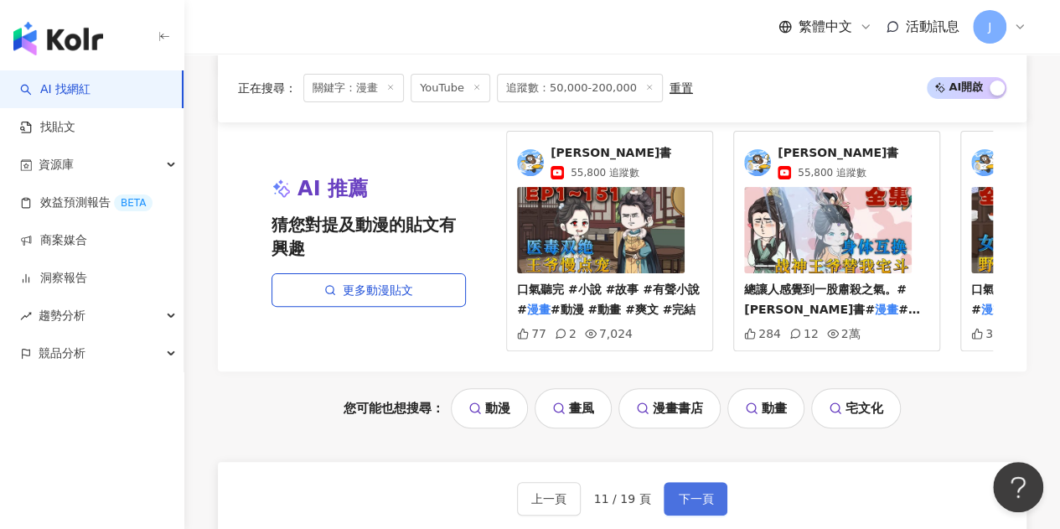
click at [684, 482] on button "下一頁" at bounding box center [695, 499] width 64 height 34
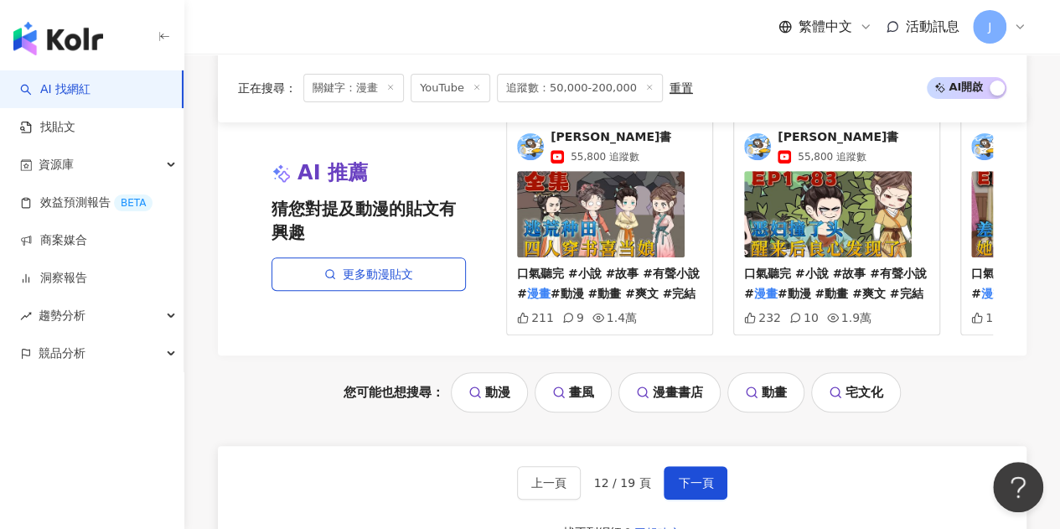
scroll to position [3429, 0]
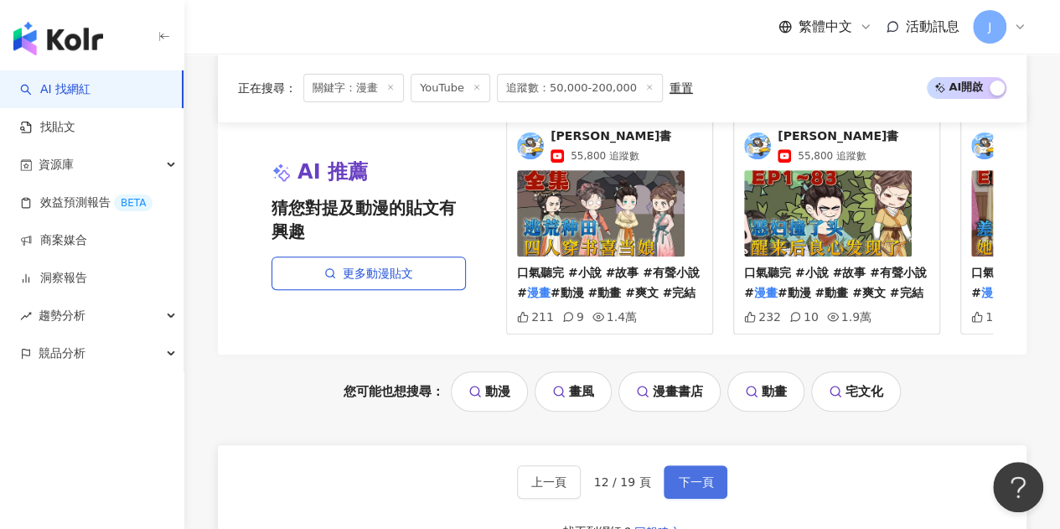
click at [681, 475] on span "下一頁" at bounding box center [695, 481] width 35 height 13
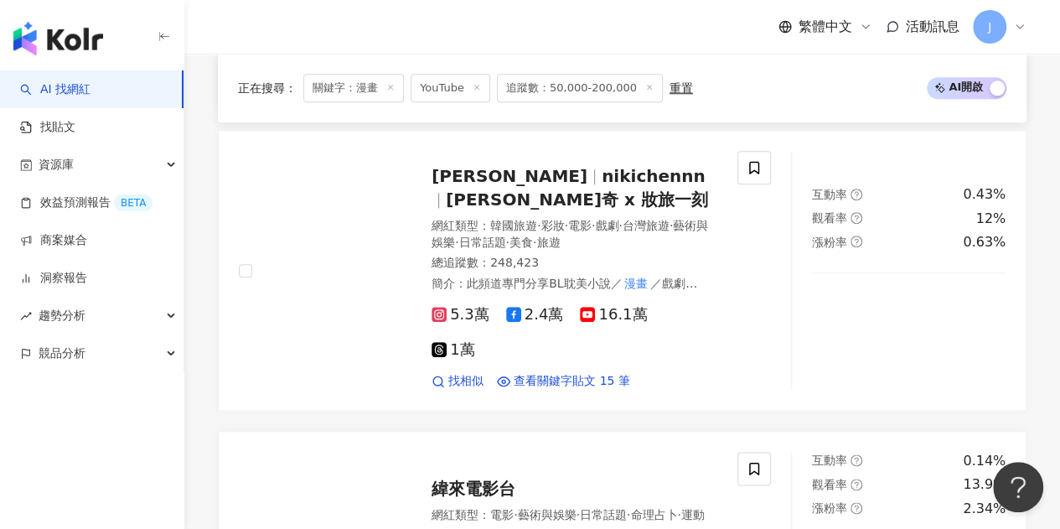
scroll to position [802, 0]
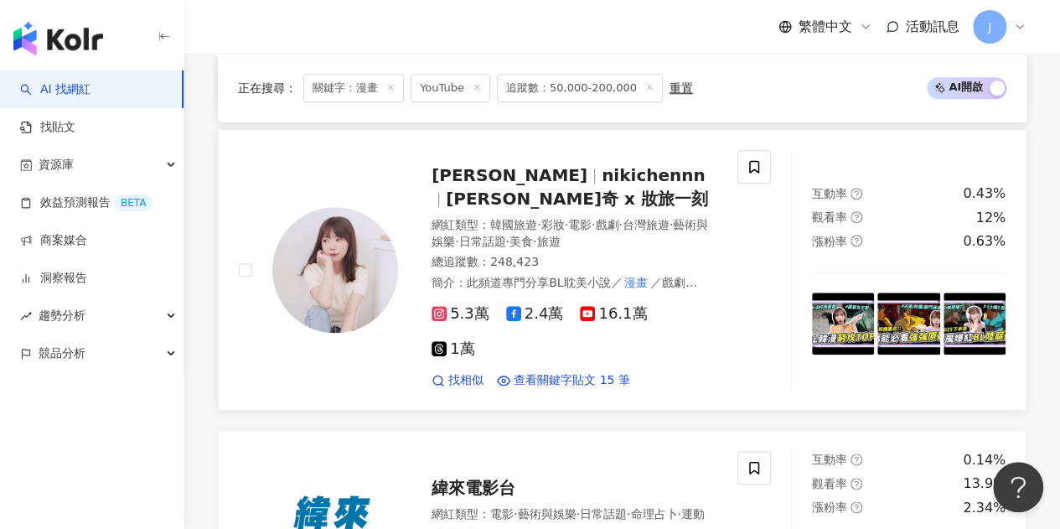
click at [601, 185] on span "nikichennn" at bounding box center [653, 175] width 104 height 20
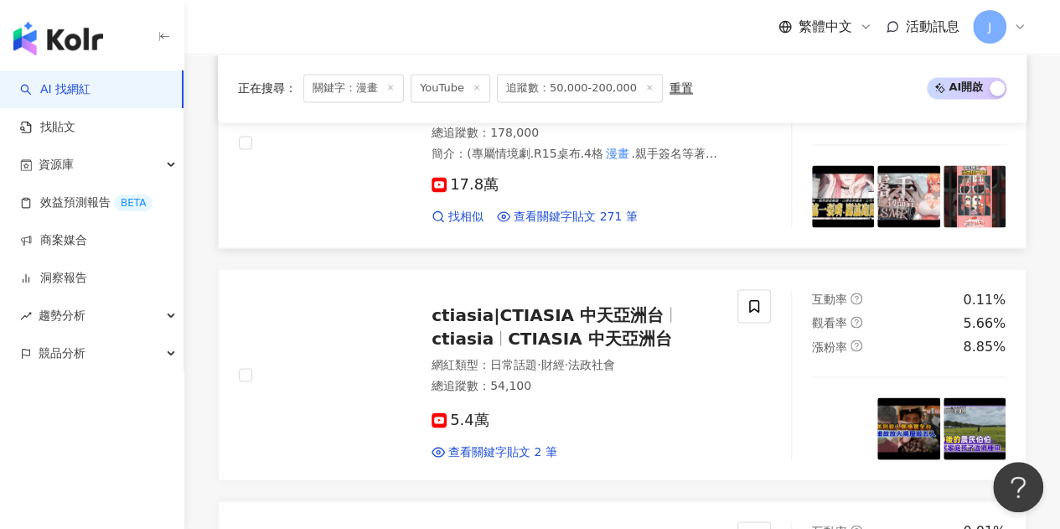
scroll to position [1427, 0]
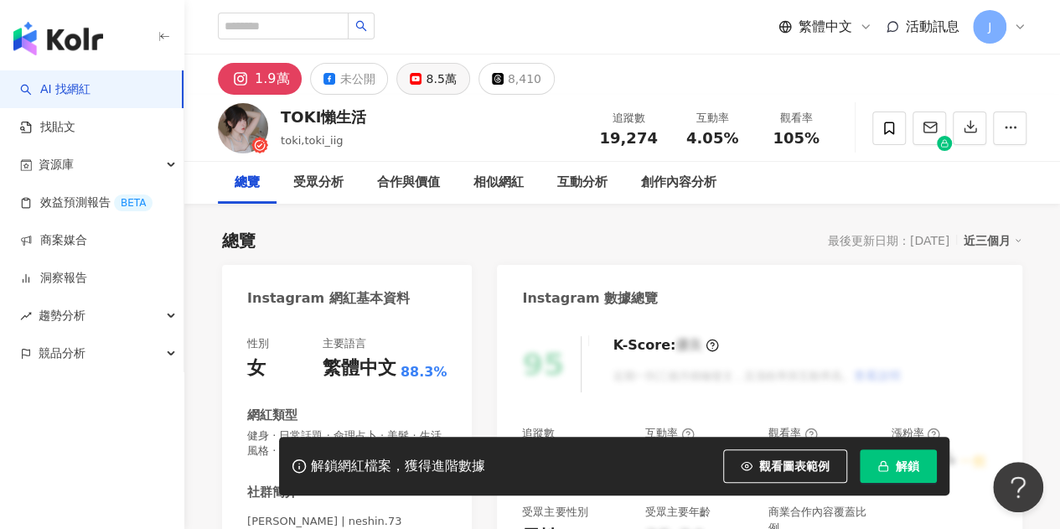
click at [413, 75] on icon at bounding box center [416, 79] width 12 height 12
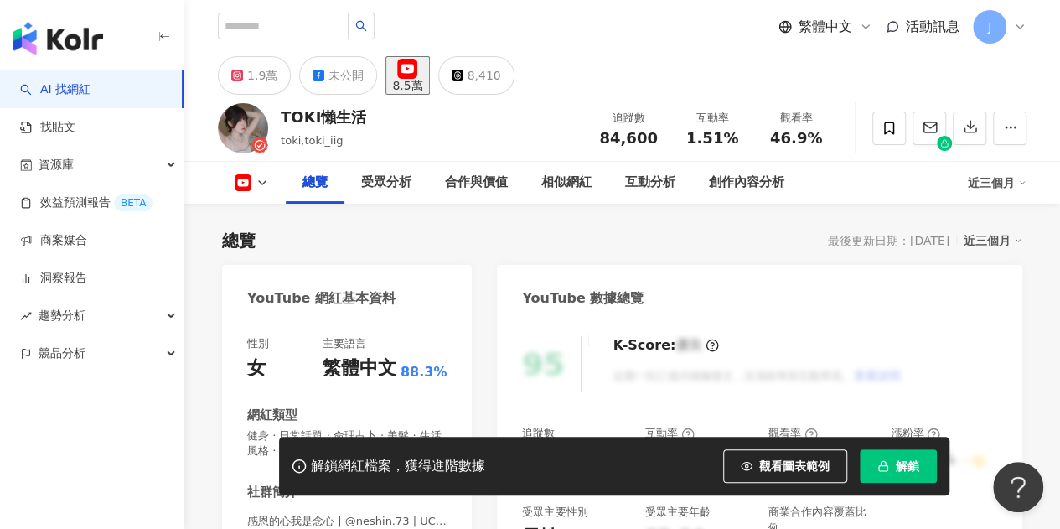
scroll to position [251, 0]
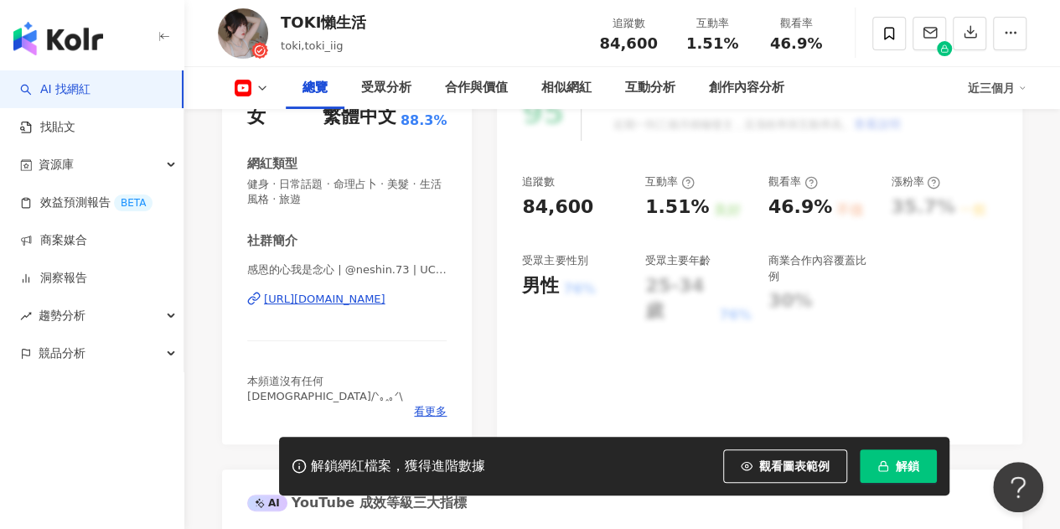
click at [385, 293] on div "https://www.youtube.com/channel/UCR5QXOLYrUqYOdo_th2eoqg" at bounding box center [324, 299] width 121 height 15
click at [261, 88] on icon at bounding box center [261, 87] width 13 height 13
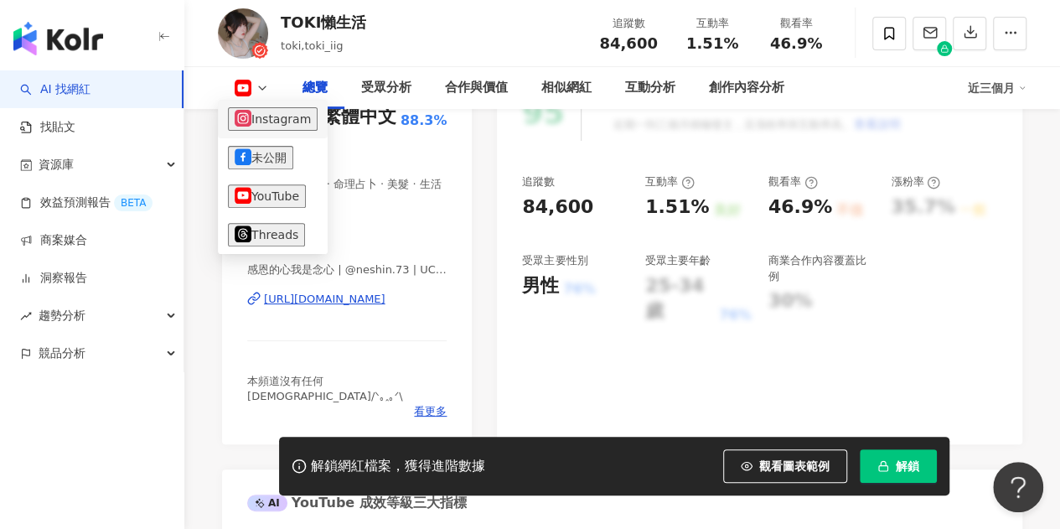
click at [292, 131] on li "Instagram" at bounding box center [273, 119] width 110 height 39
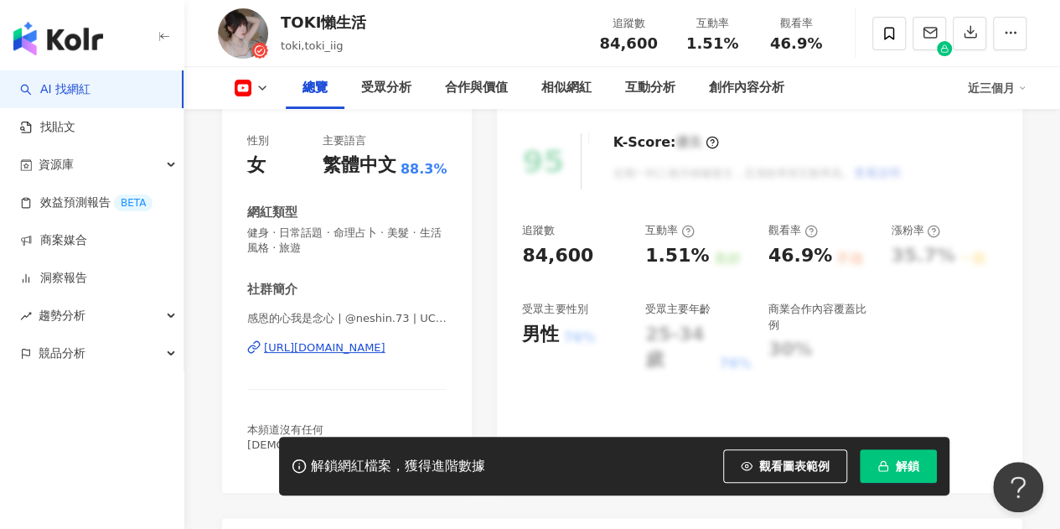
scroll to position [0, 0]
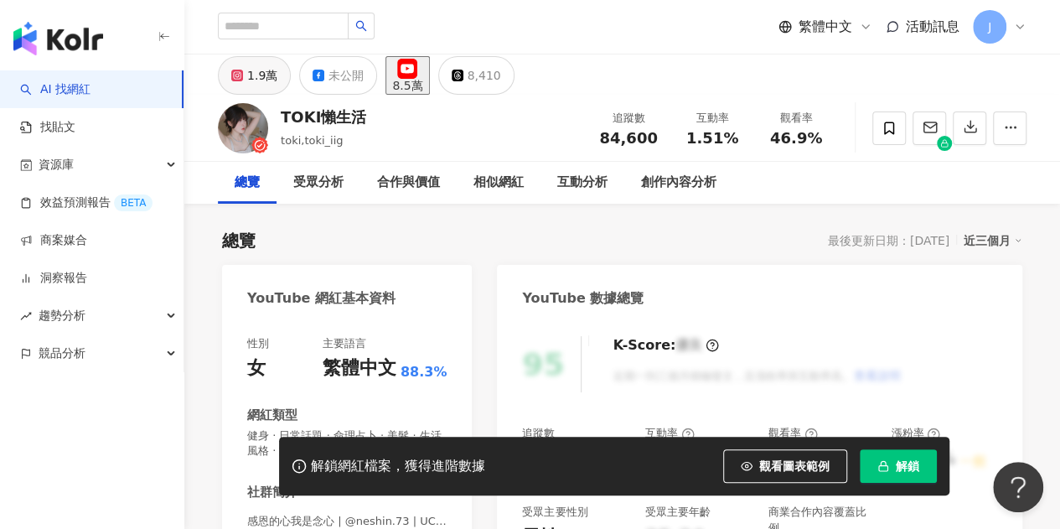
click at [261, 82] on div "1.9萬" at bounding box center [262, 75] width 30 height 23
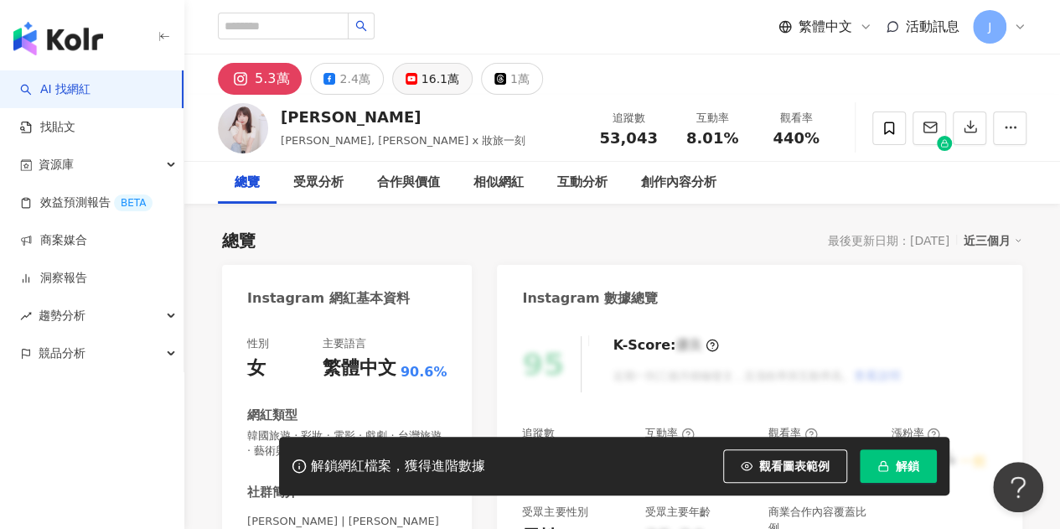
click at [444, 76] on div "16.1萬" at bounding box center [440, 78] width 38 height 23
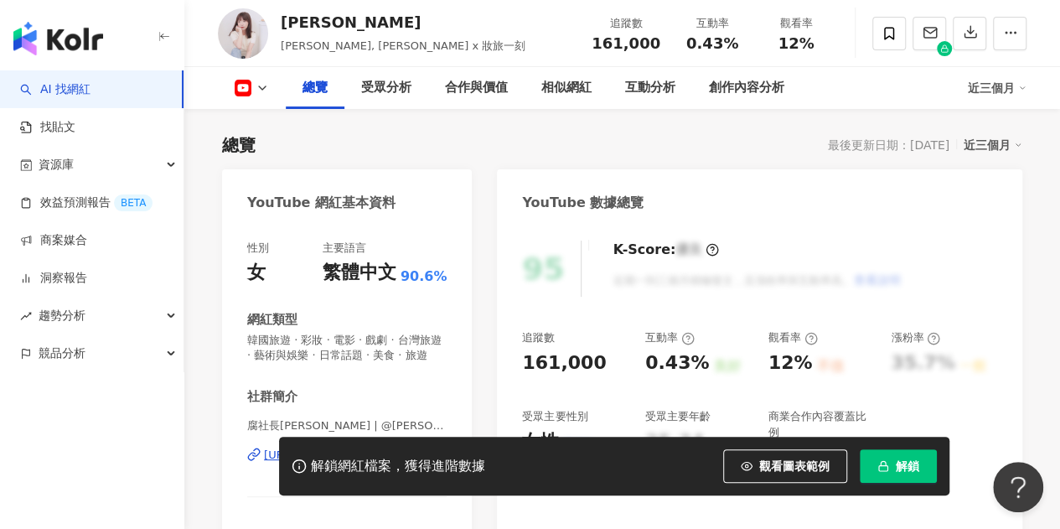
scroll to position [335, 0]
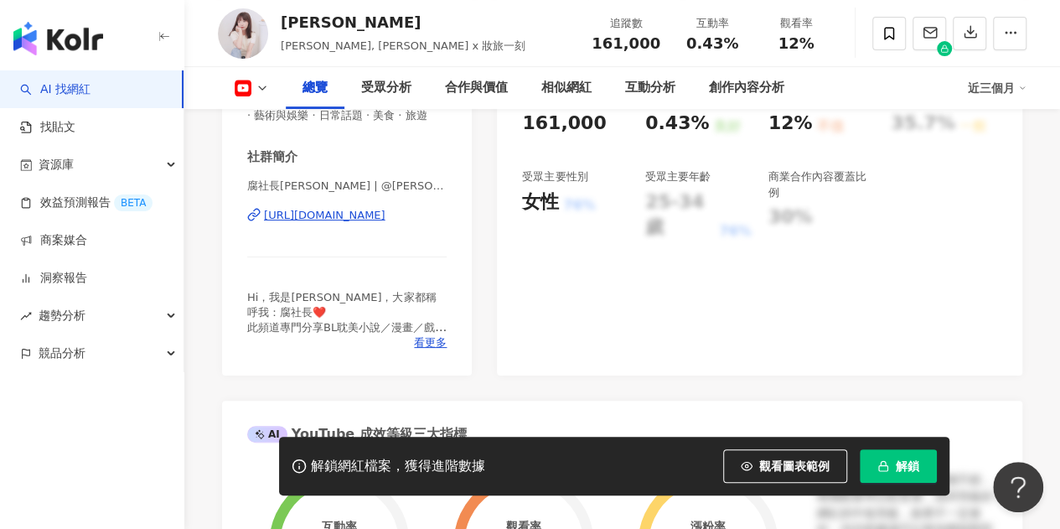
click at [384, 223] on div "[URL][DOMAIN_NAME]" at bounding box center [324, 215] width 121 height 15
click at [261, 82] on icon at bounding box center [261, 87] width 13 height 13
click at [256, 85] on icon at bounding box center [261, 87] width 13 height 13
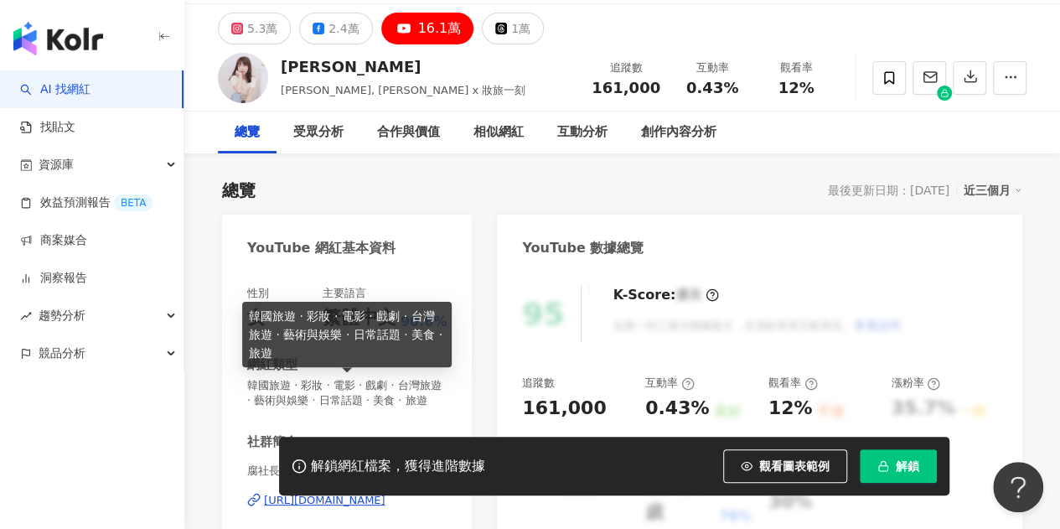
scroll to position [0, 0]
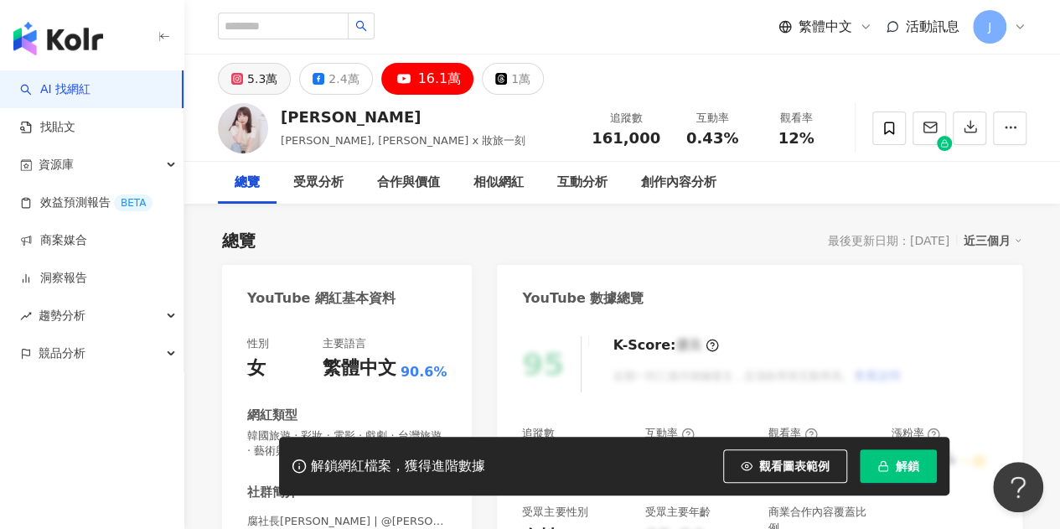
click at [252, 80] on div "5.3萬" at bounding box center [262, 78] width 30 height 23
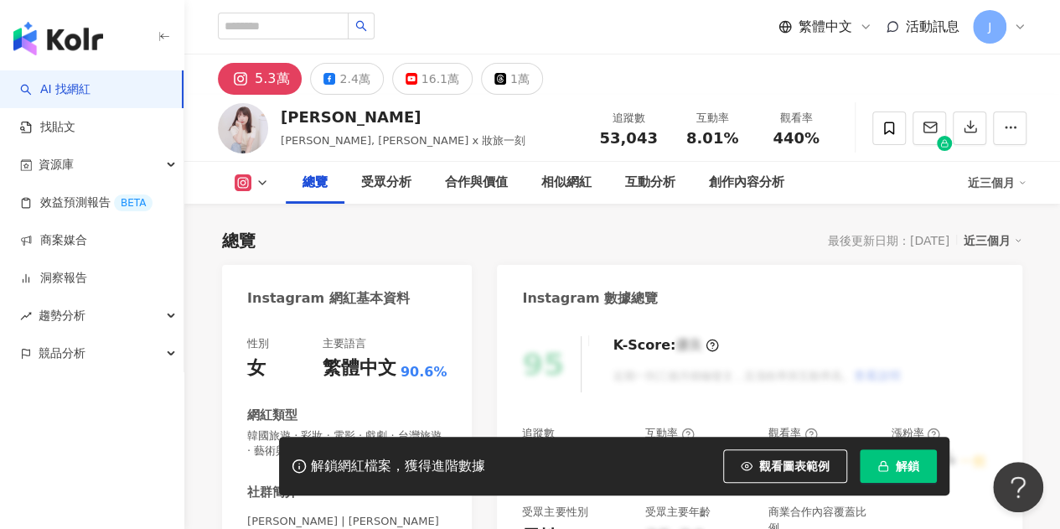
scroll to position [168, 0]
